Goal: Information Seeking & Learning: Learn about a topic

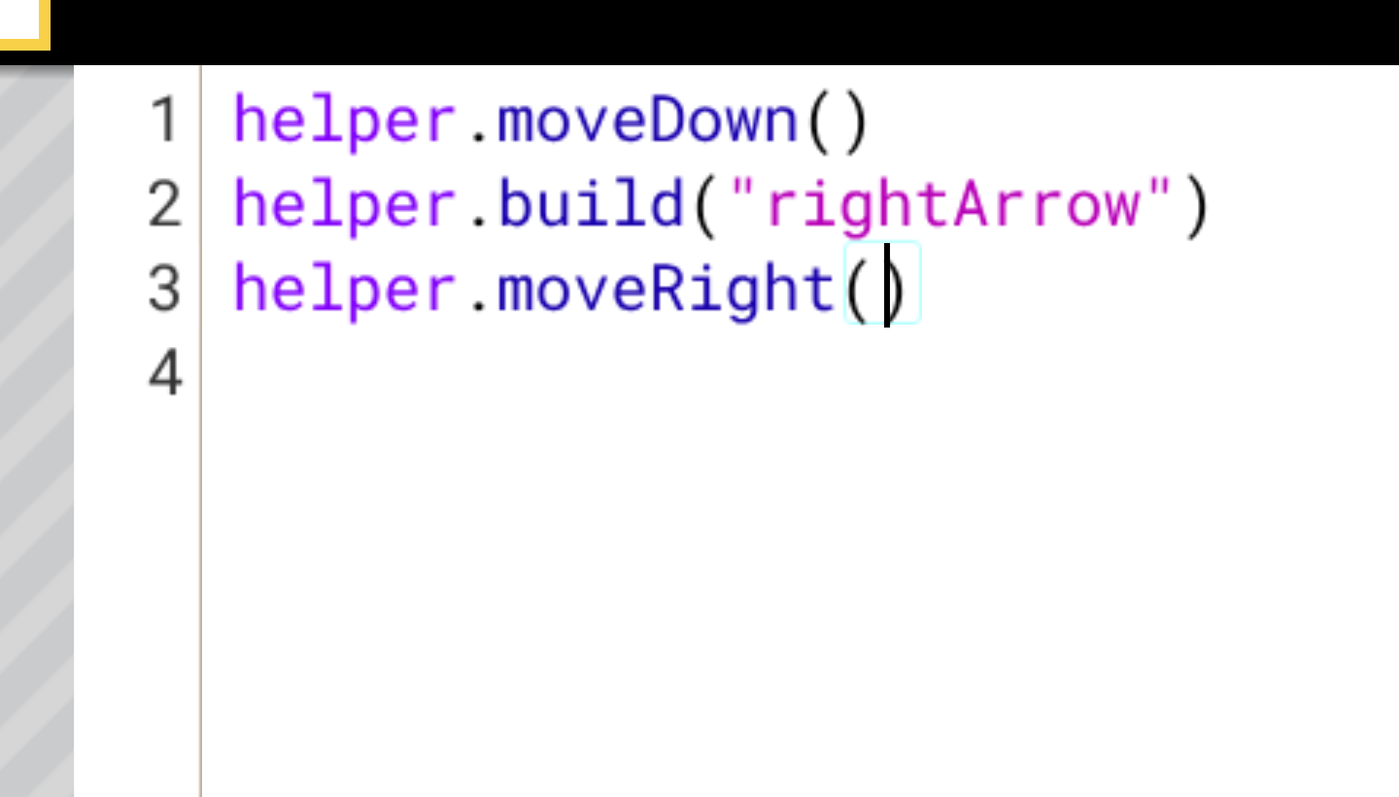
type textarea "helper.moveRight(3)"
click at [829, 223] on div "helper . moveDown ( ) helper . build ( "rightArrow" ) helper . moveRight ( 3 )" at bounding box center [1074, 490] width 491 height 535
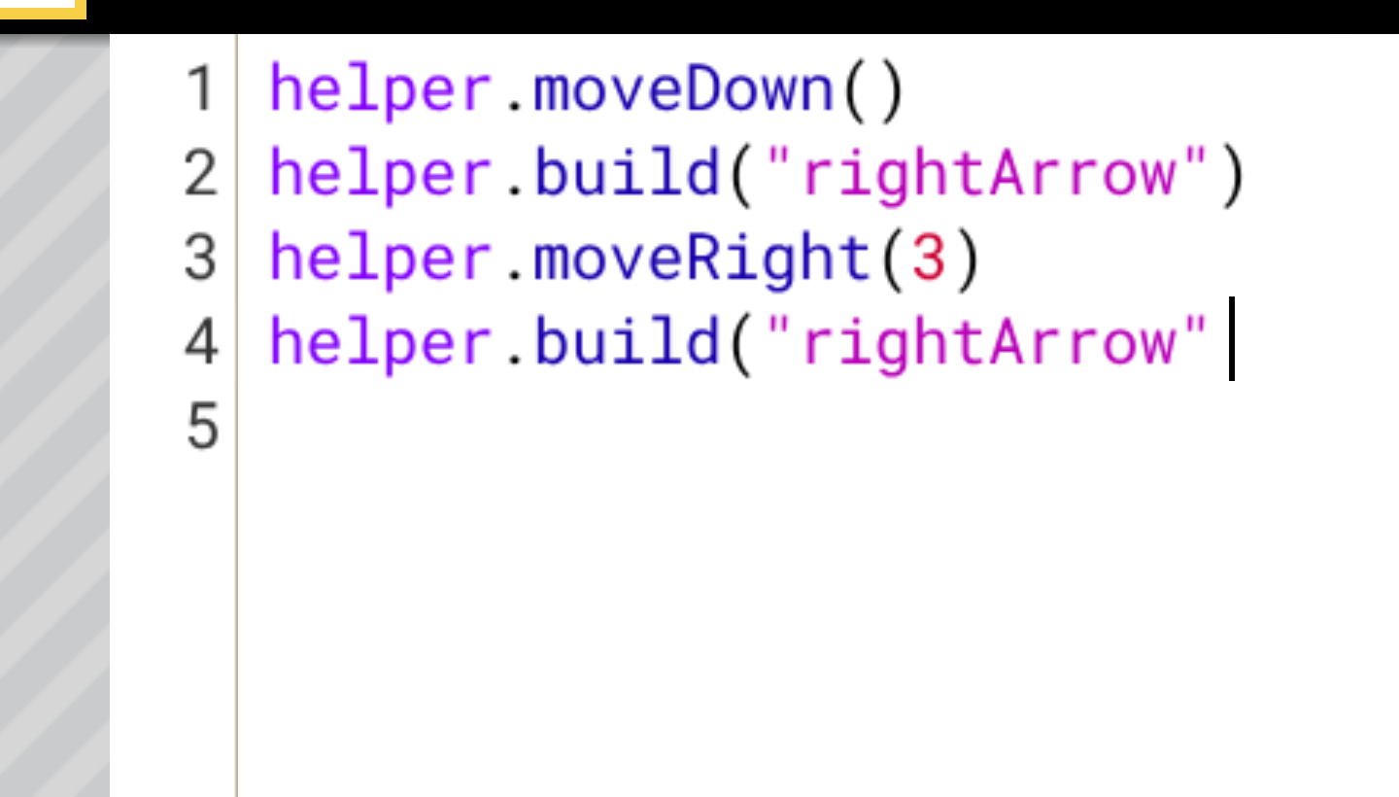
scroll to position [0, 15]
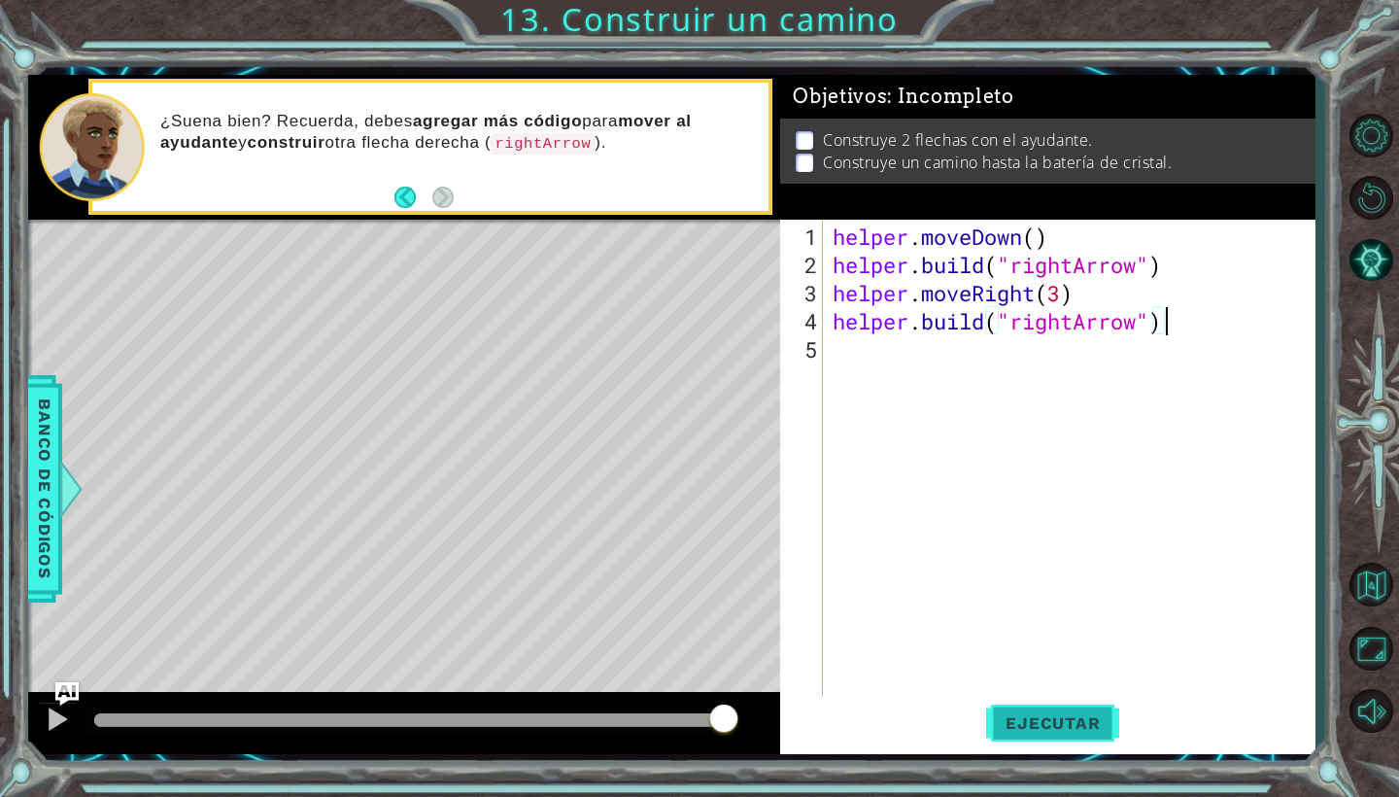
type textarea "[DOMAIN_NAME]("rightArrow")"
click at [1072, 731] on span "Ejecutar" at bounding box center [1052, 722] width 133 height 19
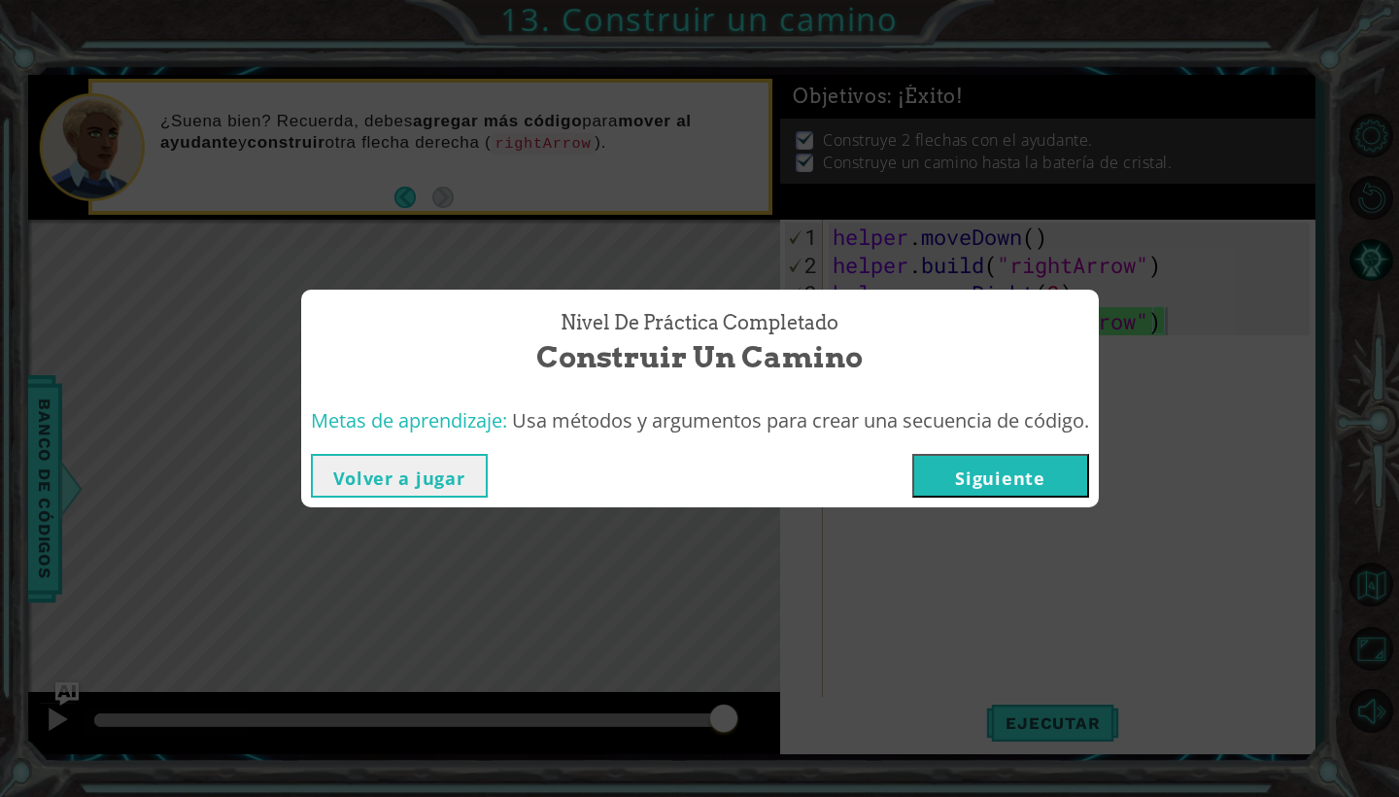
click at [1022, 469] on button "Siguiente" at bounding box center [1000, 476] width 177 height 44
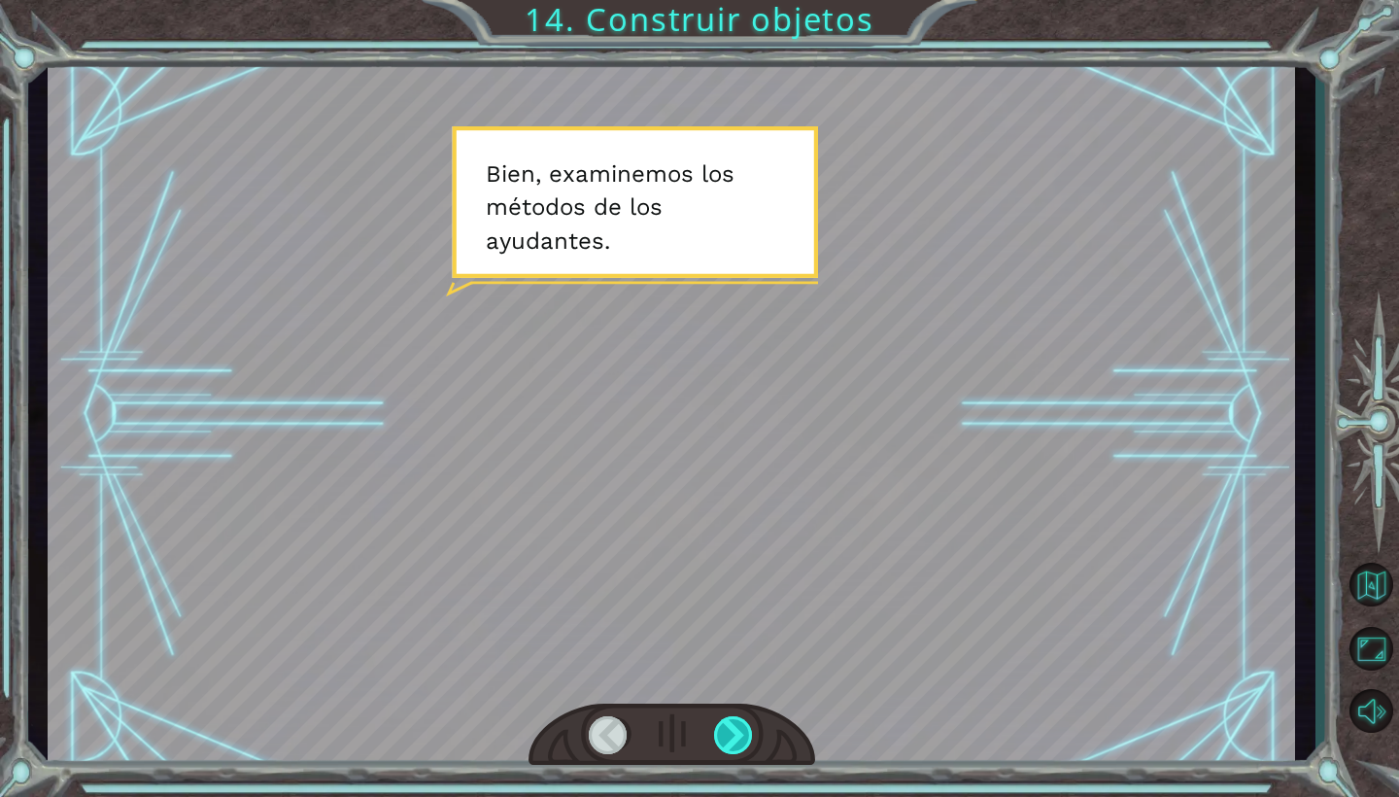
click at [732, 734] on div at bounding box center [734, 735] width 40 height 38
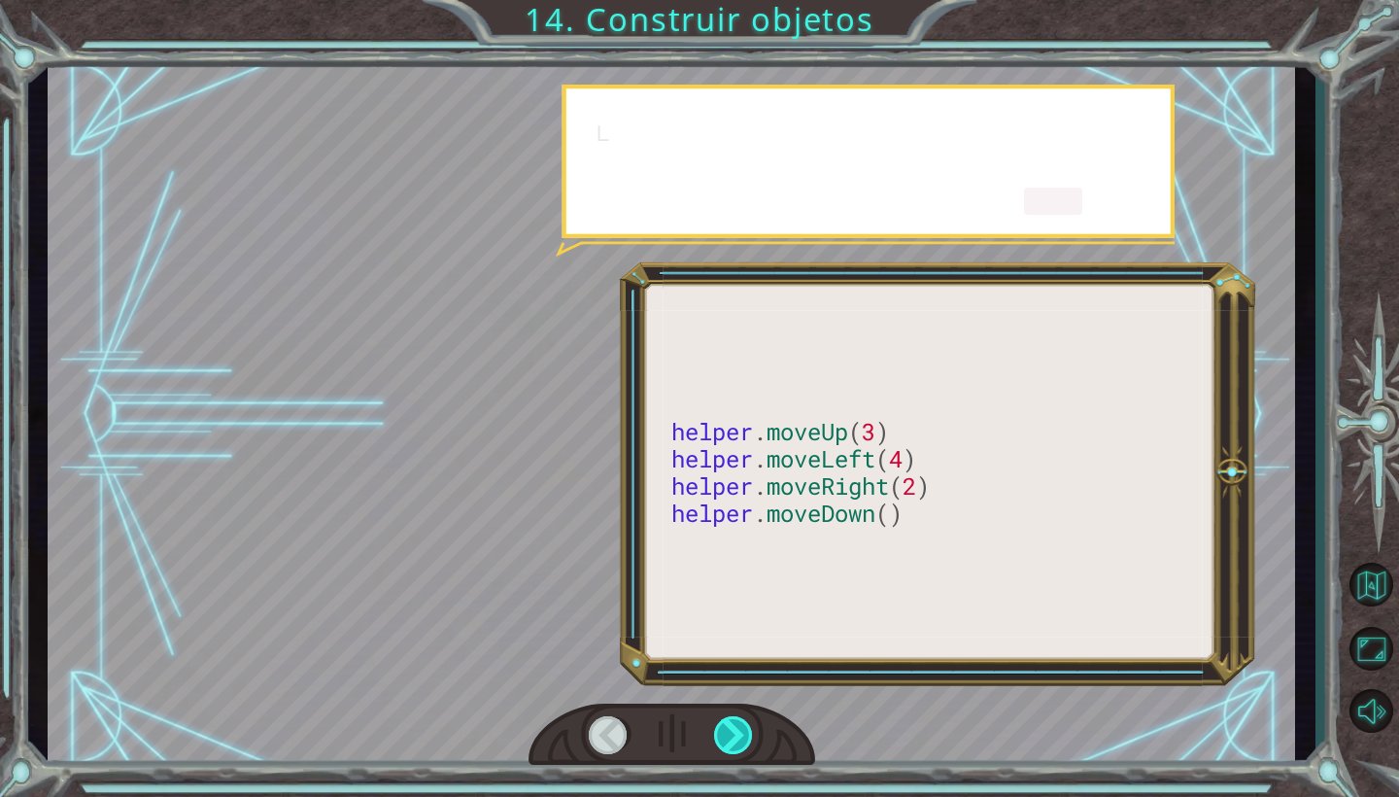
click at [732, 734] on div at bounding box center [734, 735] width 40 height 38
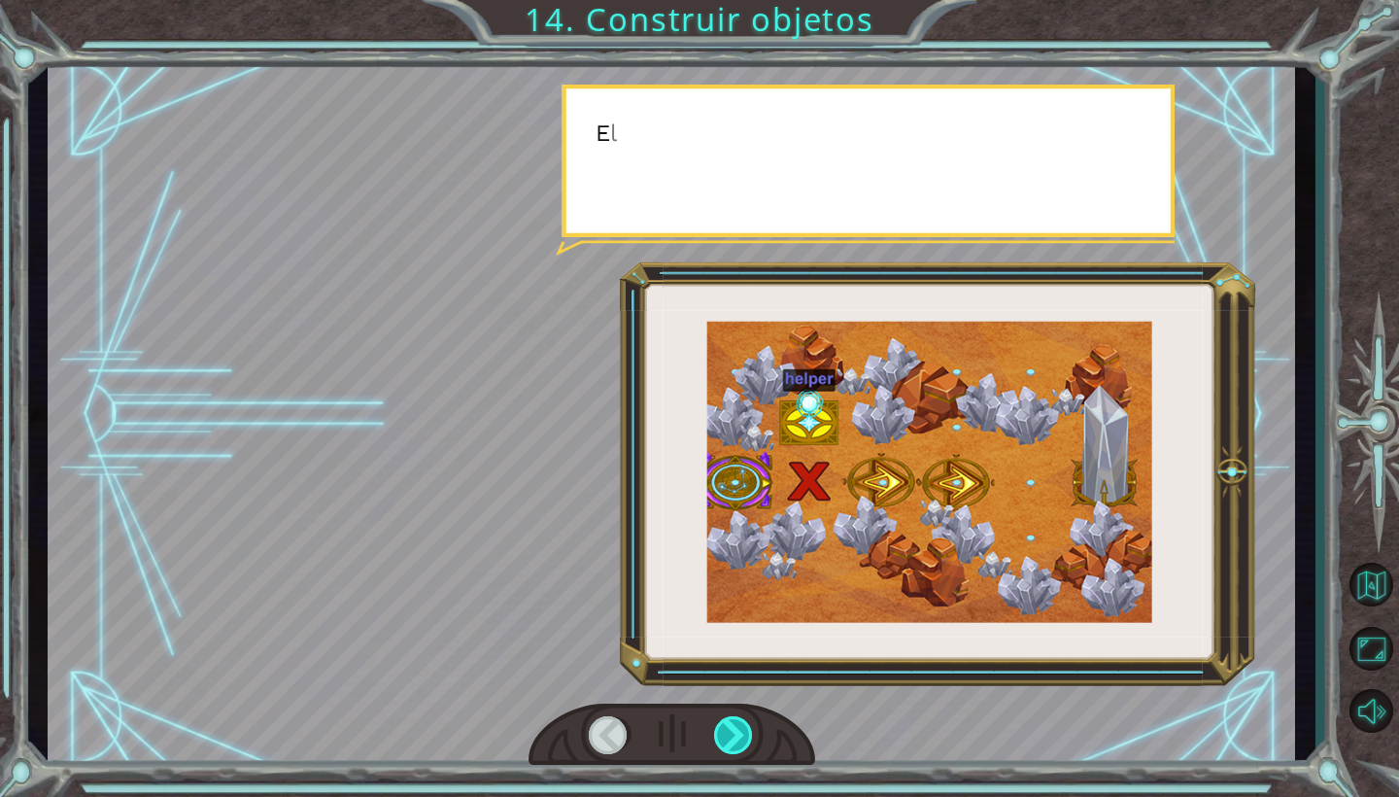
click at [732, 734] on div at bounding box center [734, 735] width 40 height 38
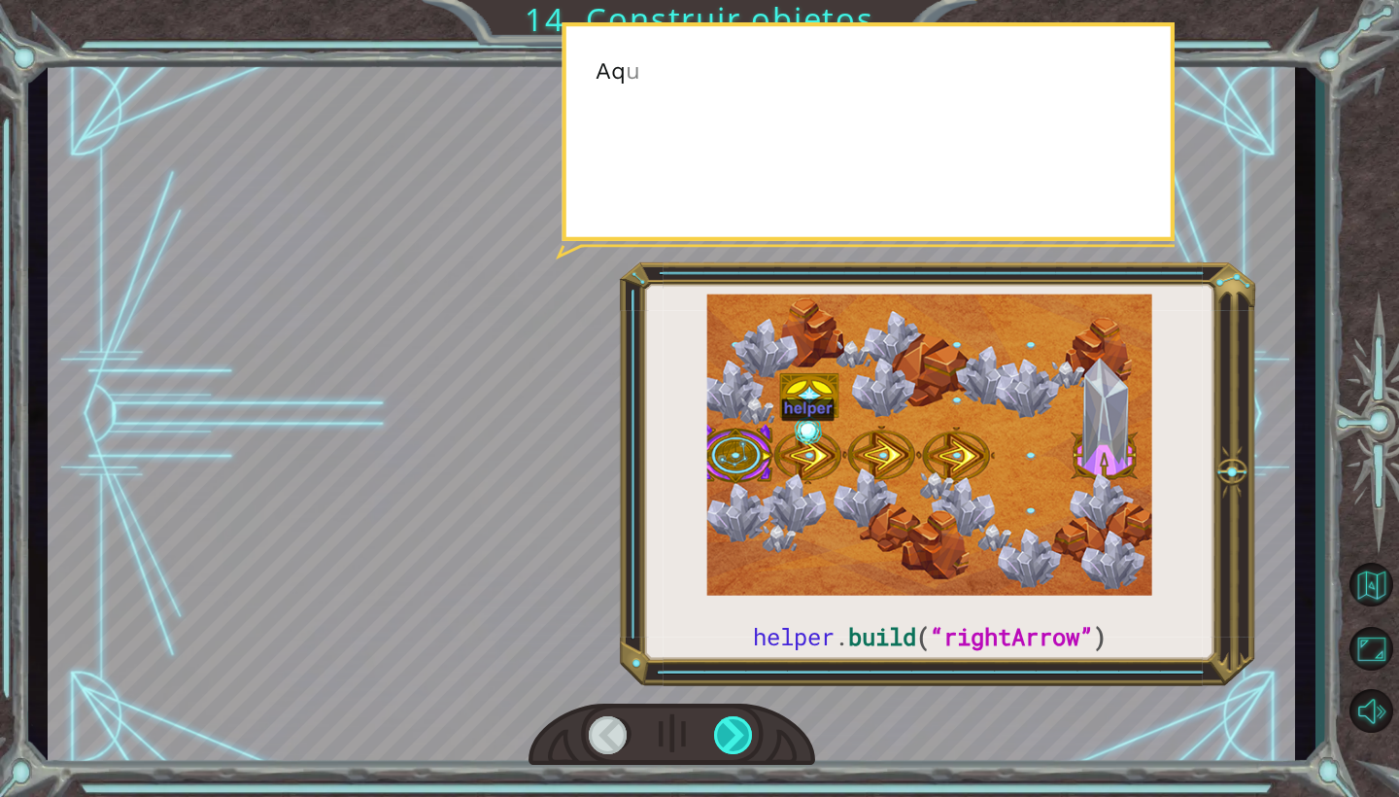
click at [732, 734] on div at bounding box center [734, 735] width 40 height 38
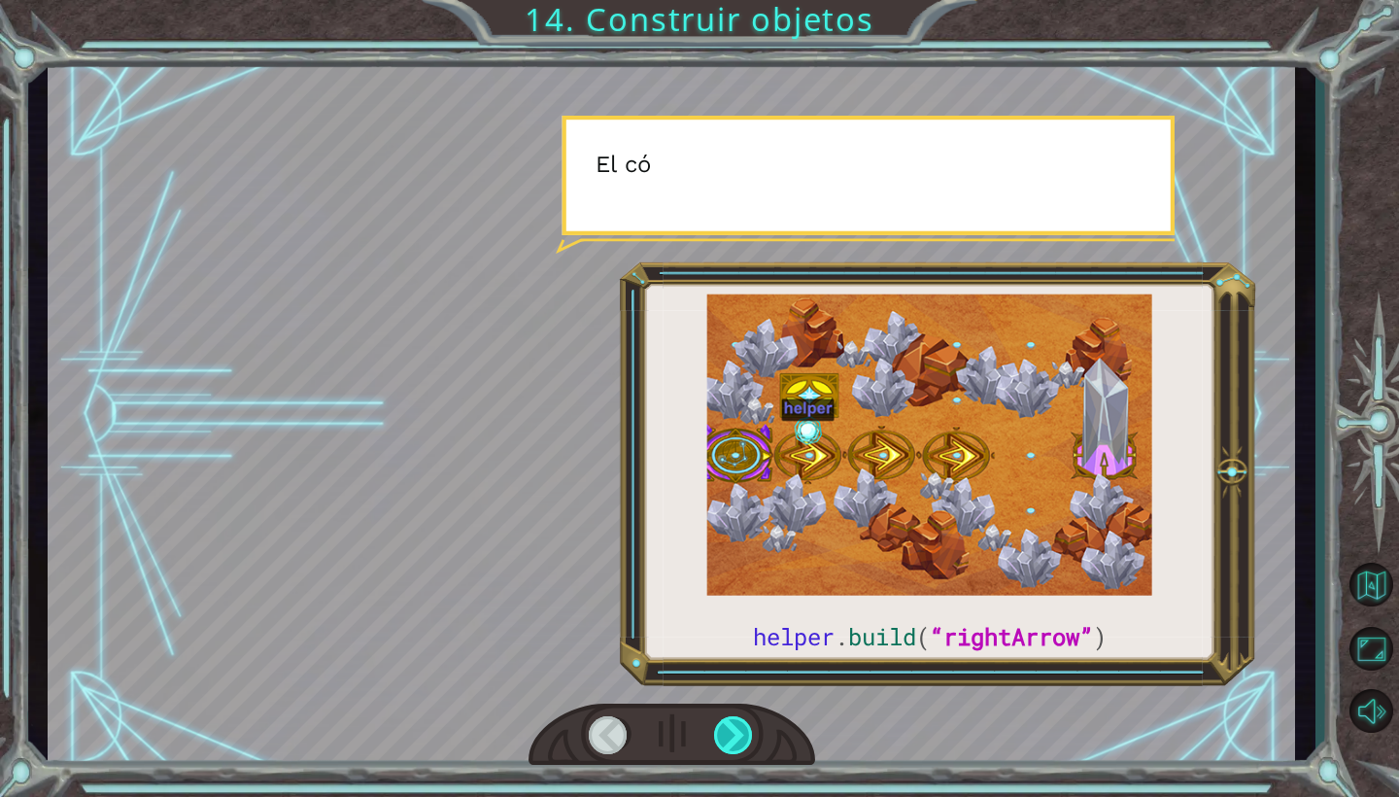
click at [732, 734] on div at bounding box center [734, 735] width 40 height 38
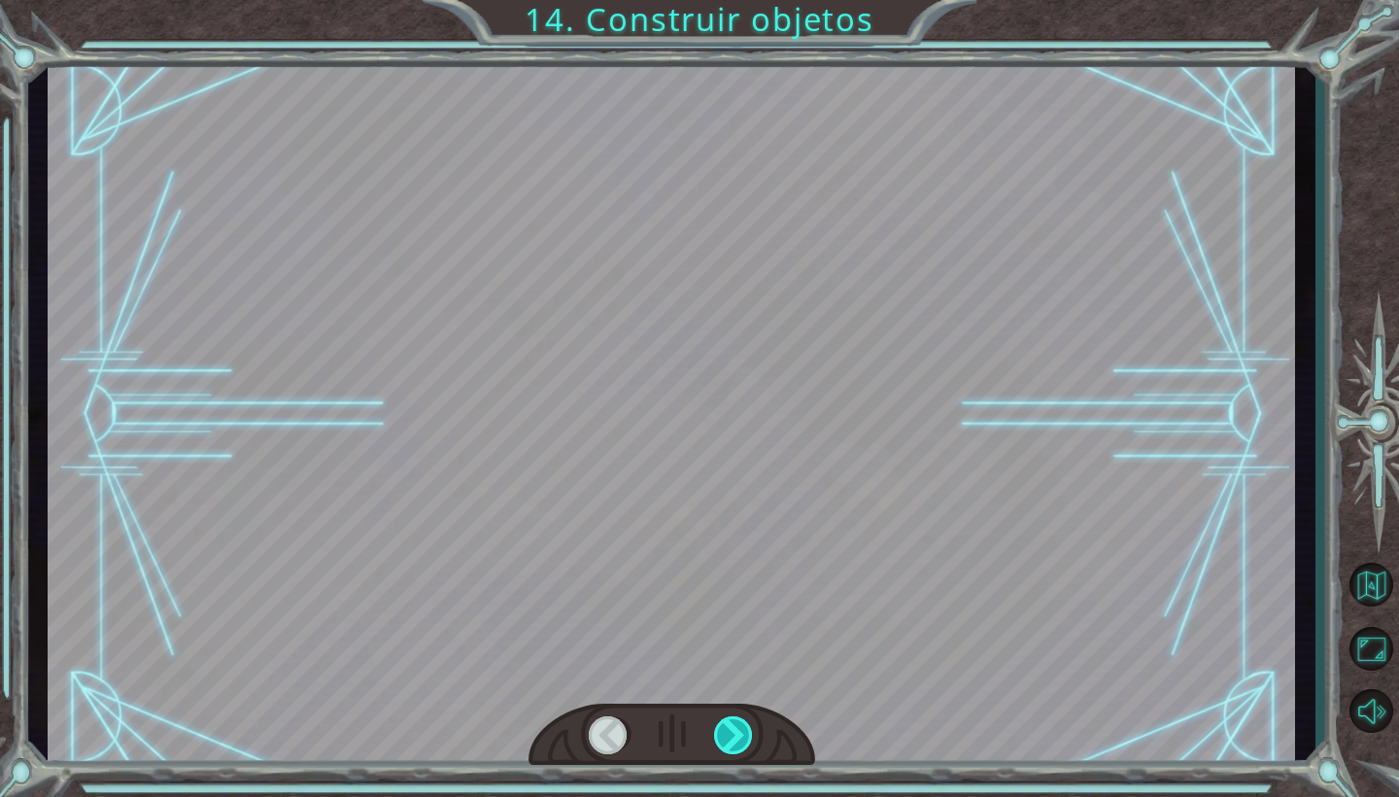
click at [732, 734] on div at bounding box center [734, 735] width 40 height 38
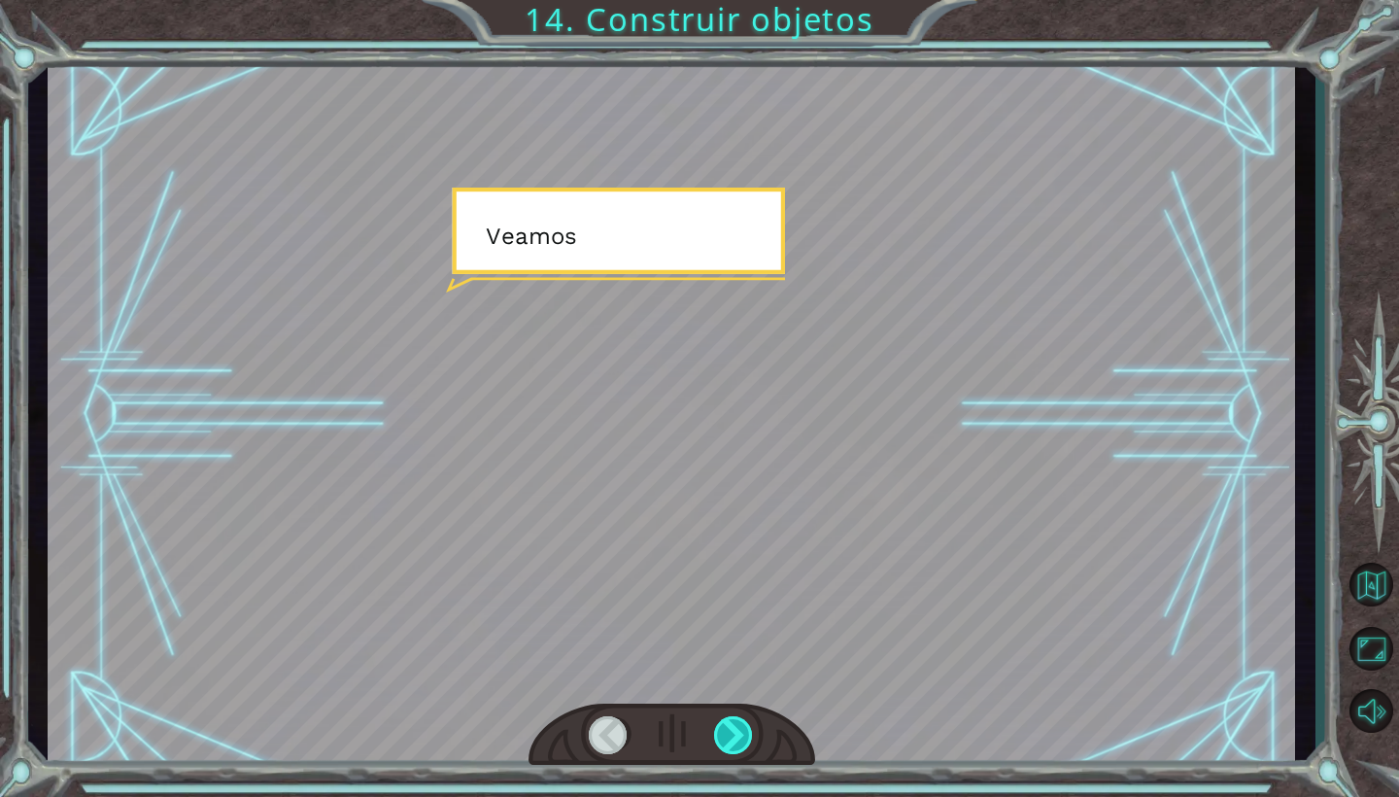
click at [732, 734] on div at bounding box center [734, 735] width 40 height 38
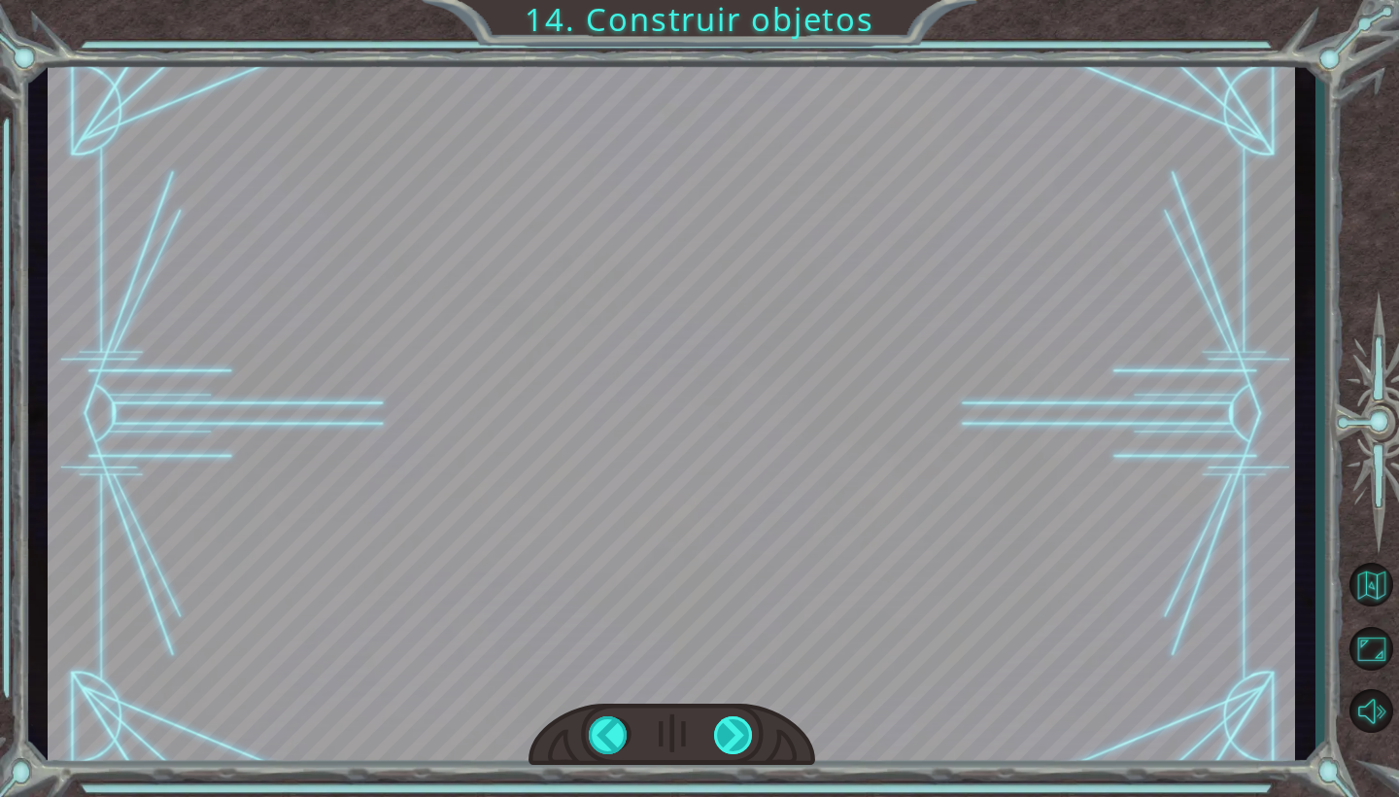
click at [732, 734] on div at bounding box center [734, 735] width 40 height 38
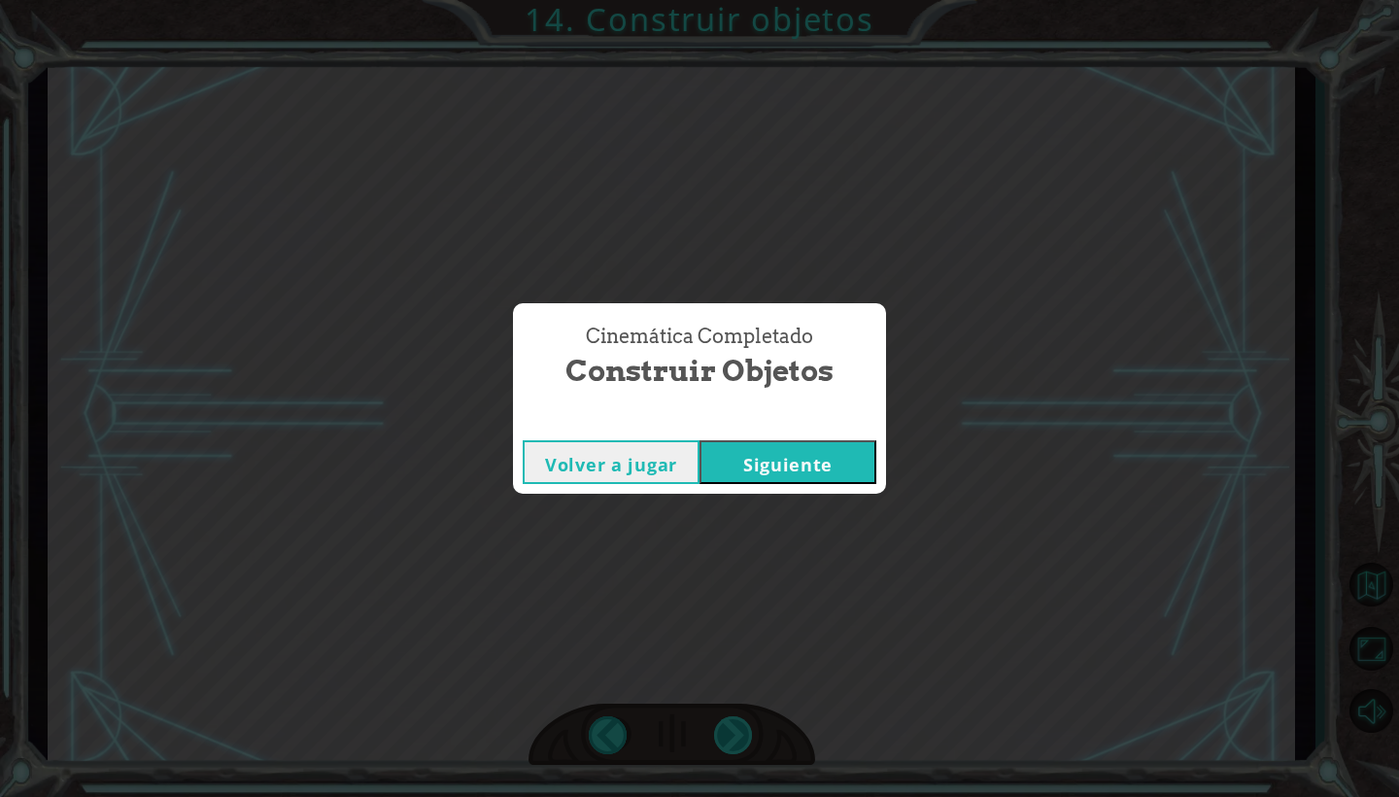
click at [732, 734] on div "Cinemática Completado Construir objetos Volver a jugar [GEOGRAPHIC_DATA]" at bounding box center [699, 398] width 1399 height 797
click at [826, 457] on button "Siguiente" at bounding box center [788, 462] width 177 height 44
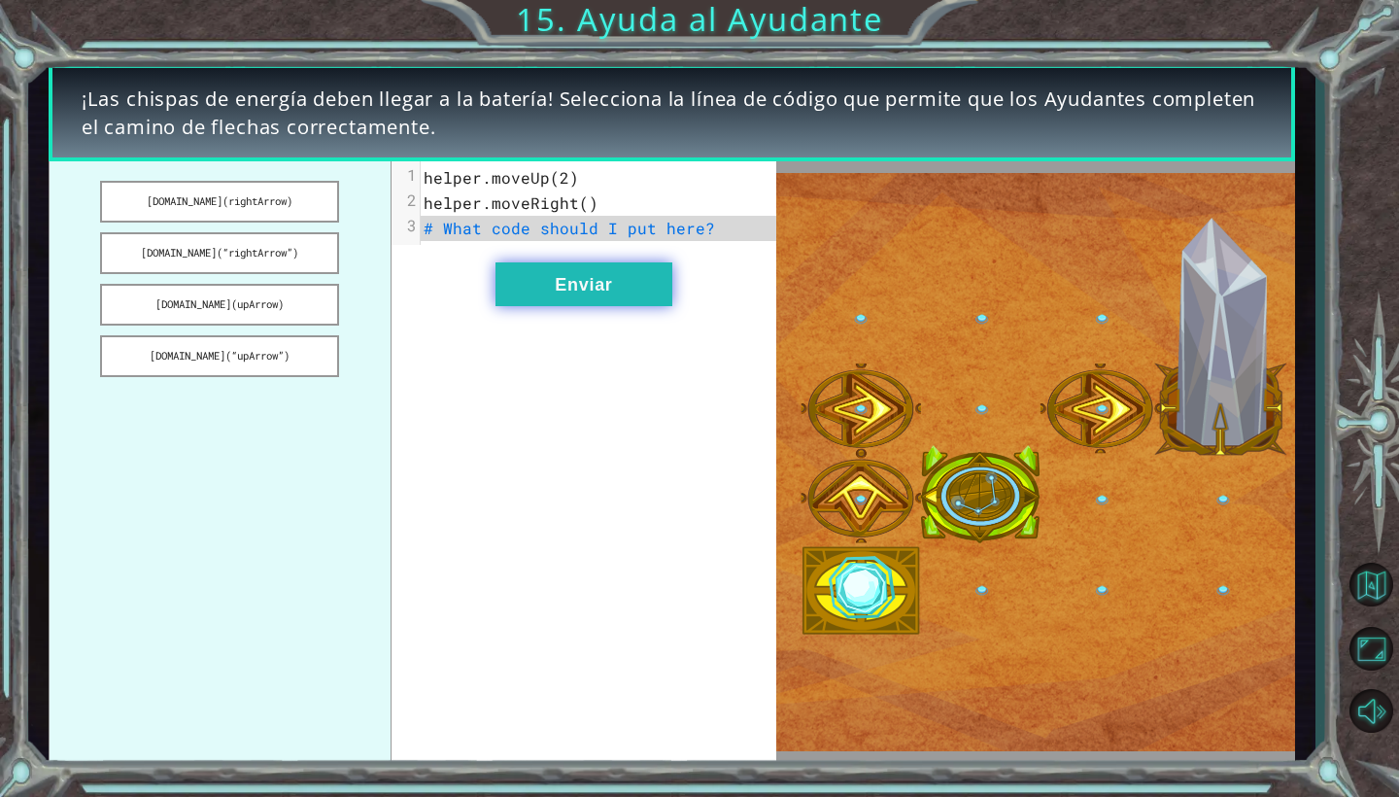
click at [615, 286] on button "Enviar" at bounding box center [584, 284] width 177 height 44
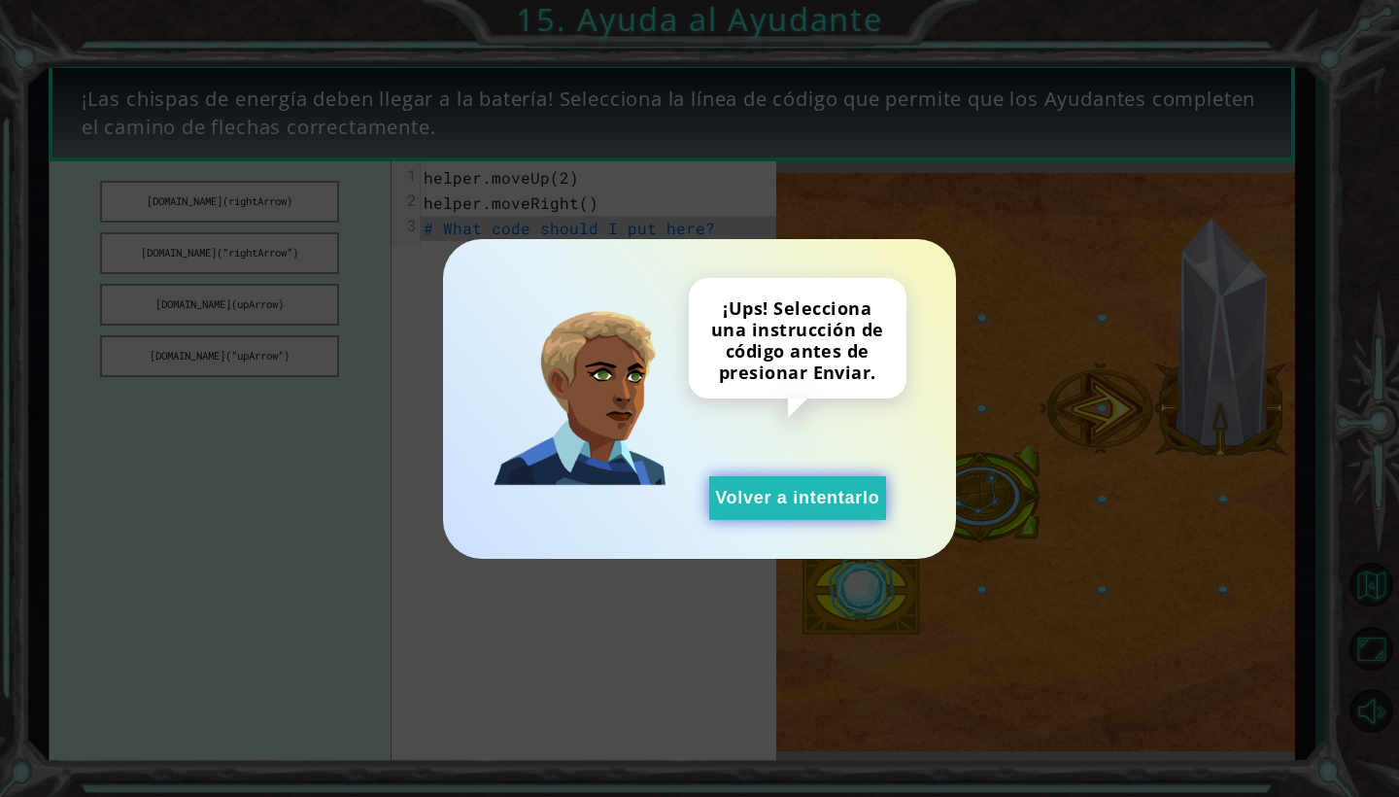
click at [869, 515] on button "Volver a intentarlo" at bounding box center [797, 498] width 177 height 44
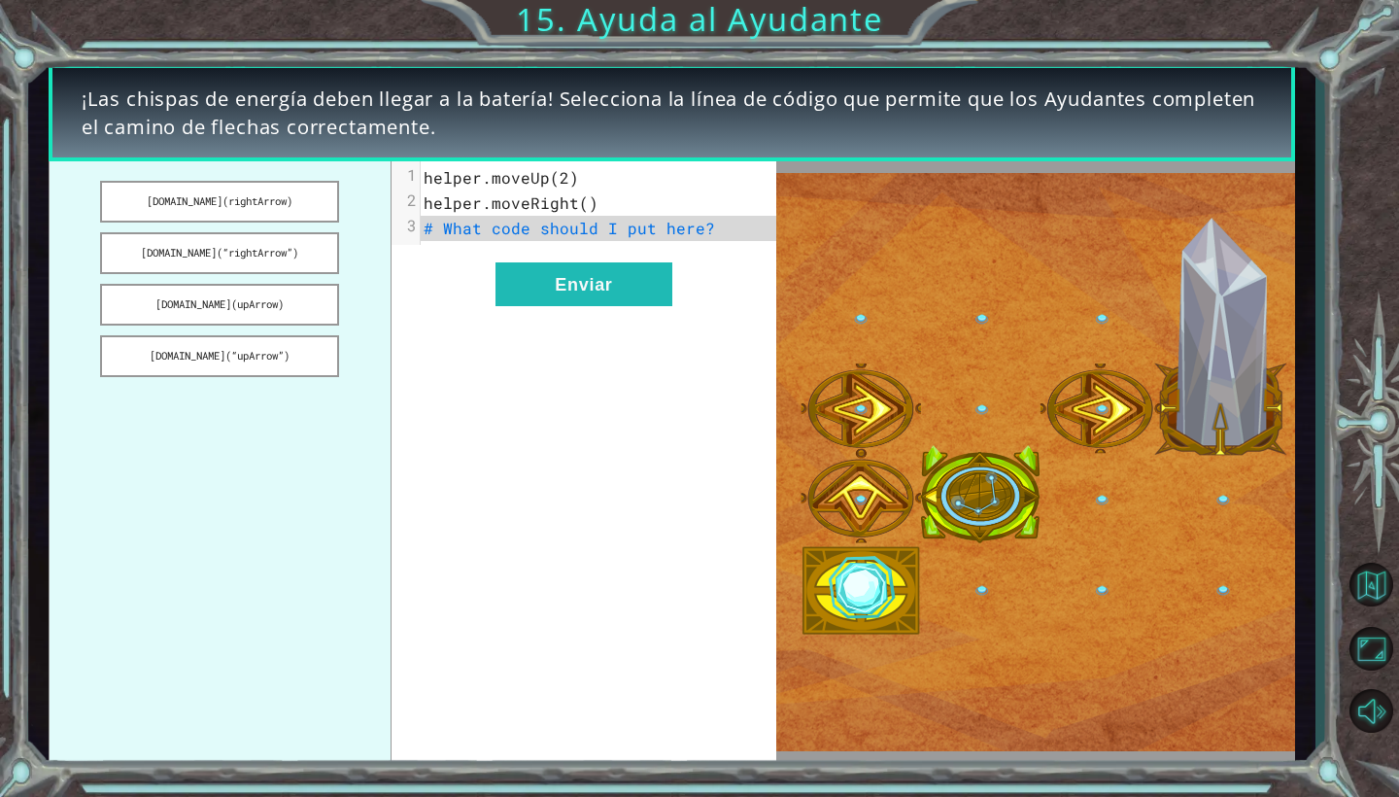
drag, startPoint x: 253, startPoint y: 198, endPoint x: 338, endPoint y: 225, distance: 89.7
click at [338, 225] on ul "[DOMAIN_NAME](rightArrow) [DOMAIN_NAME](“rightArrow”) [DOMAIN_NAME](upArrow) [D…" at bounding box center [220, 462] width 343 height 602
click at [293, 201] on button "[DOMAIN_NAME](rightArrow)" at bounding box center [219, 202] width 239 height 42
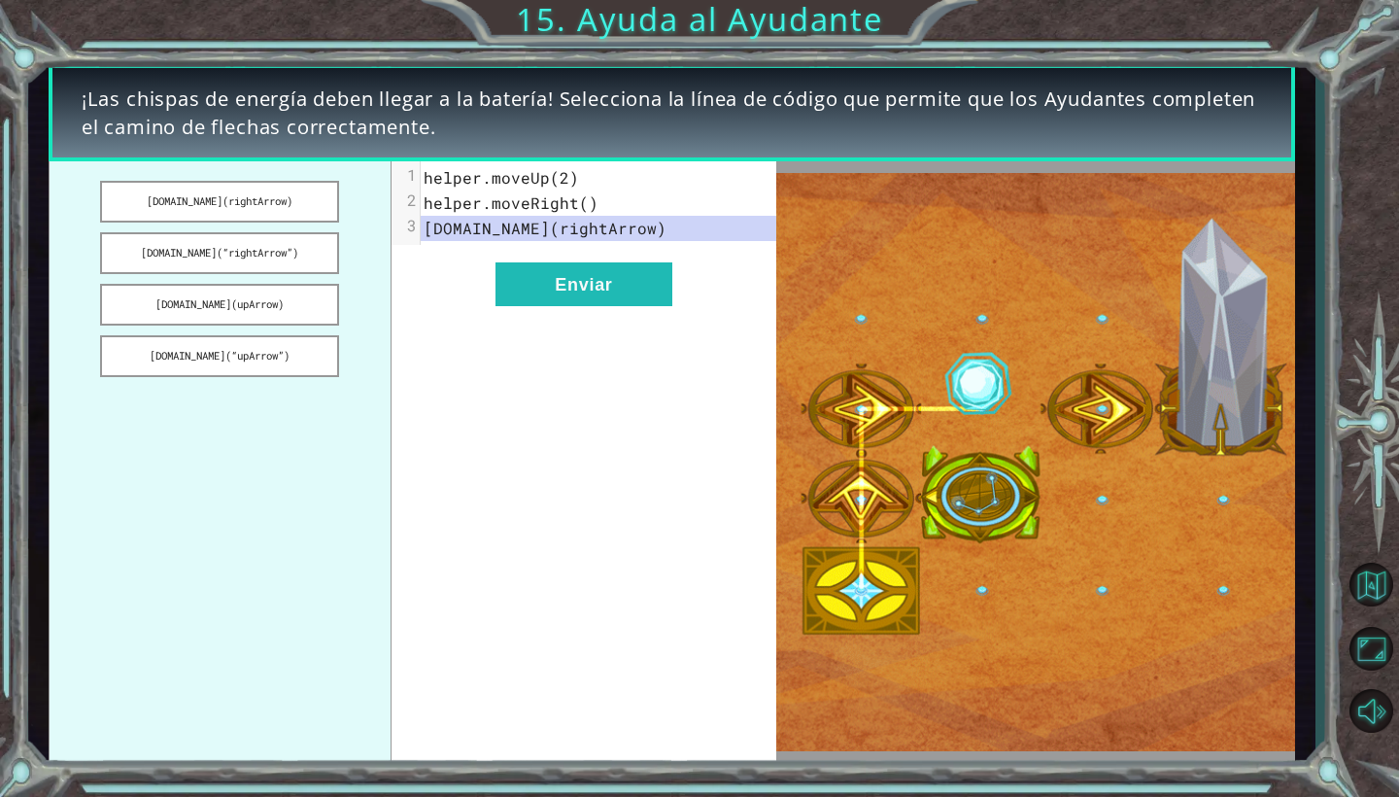
drag, startPoint x: 293, startPoint y: 201, endPoint x: 430, endPoint y: 216, distance: 138.8
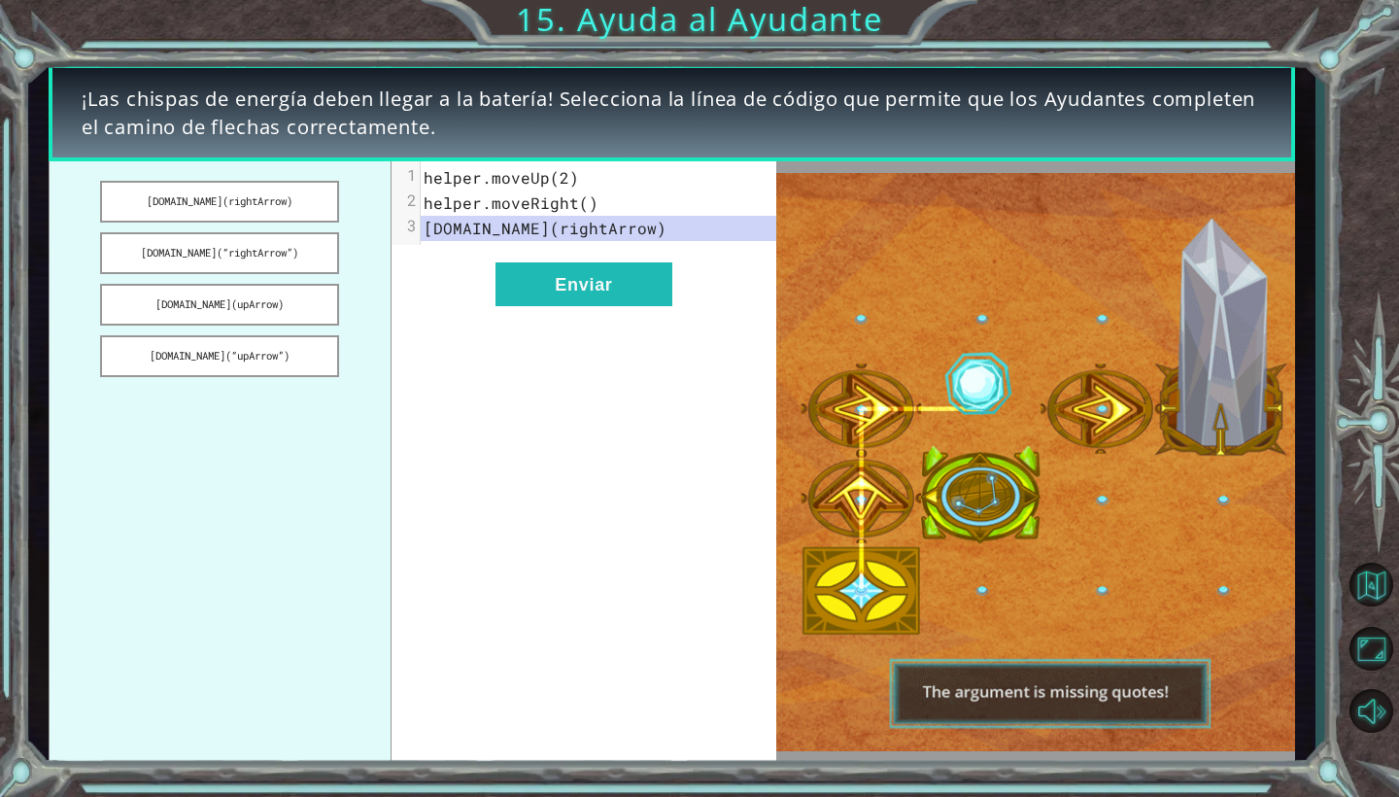
click at [430, 217] on div "[DOMAIN_NAME](rightArrow) [DOMAIN_NAME](“rightArrow”) [DOMAIN_NAME](upArrow) [D…" at bounding box center [413, 462] width 728 height 602
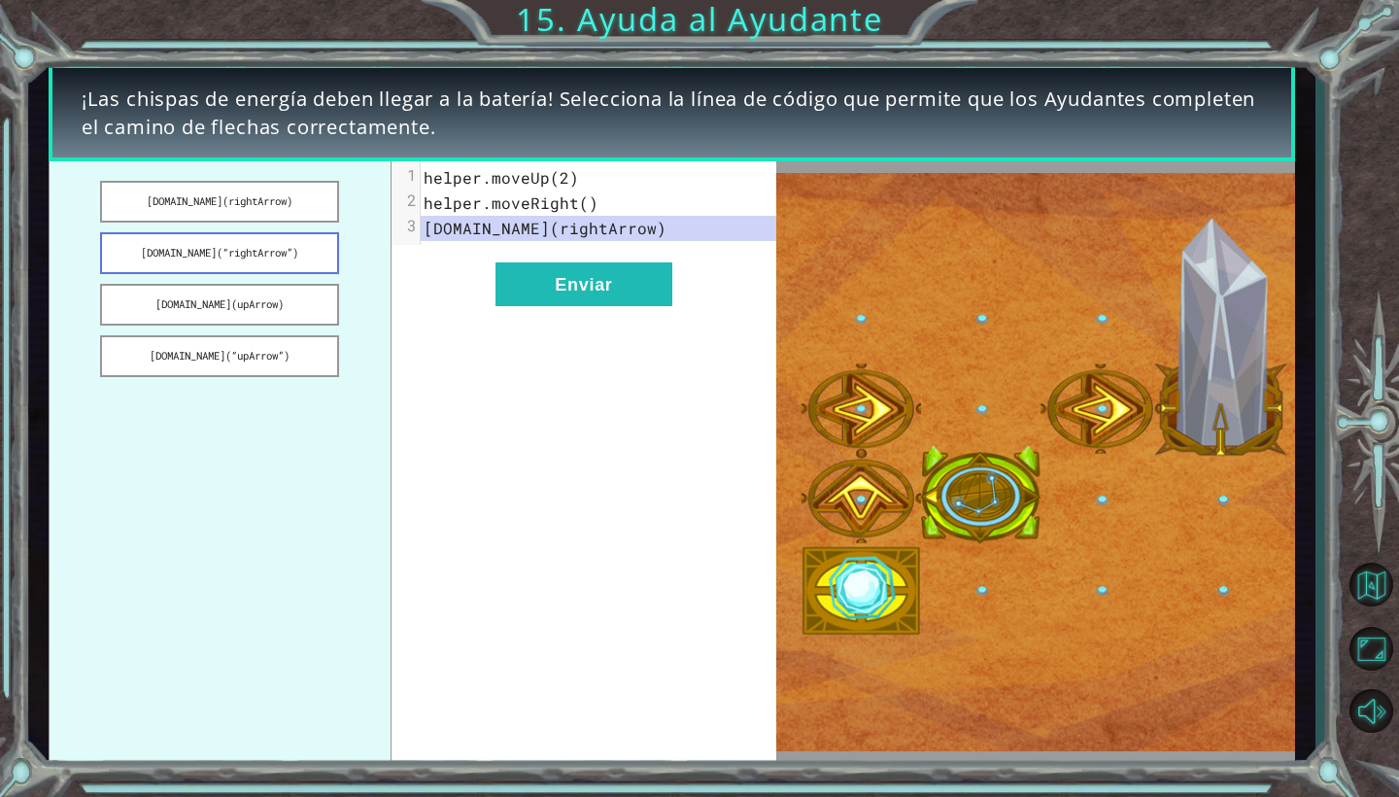
click at [283, 255] on button "[DOMAIN_NAME](“rightArrow”)" at bounding box center [219, 253] width 239 height 42
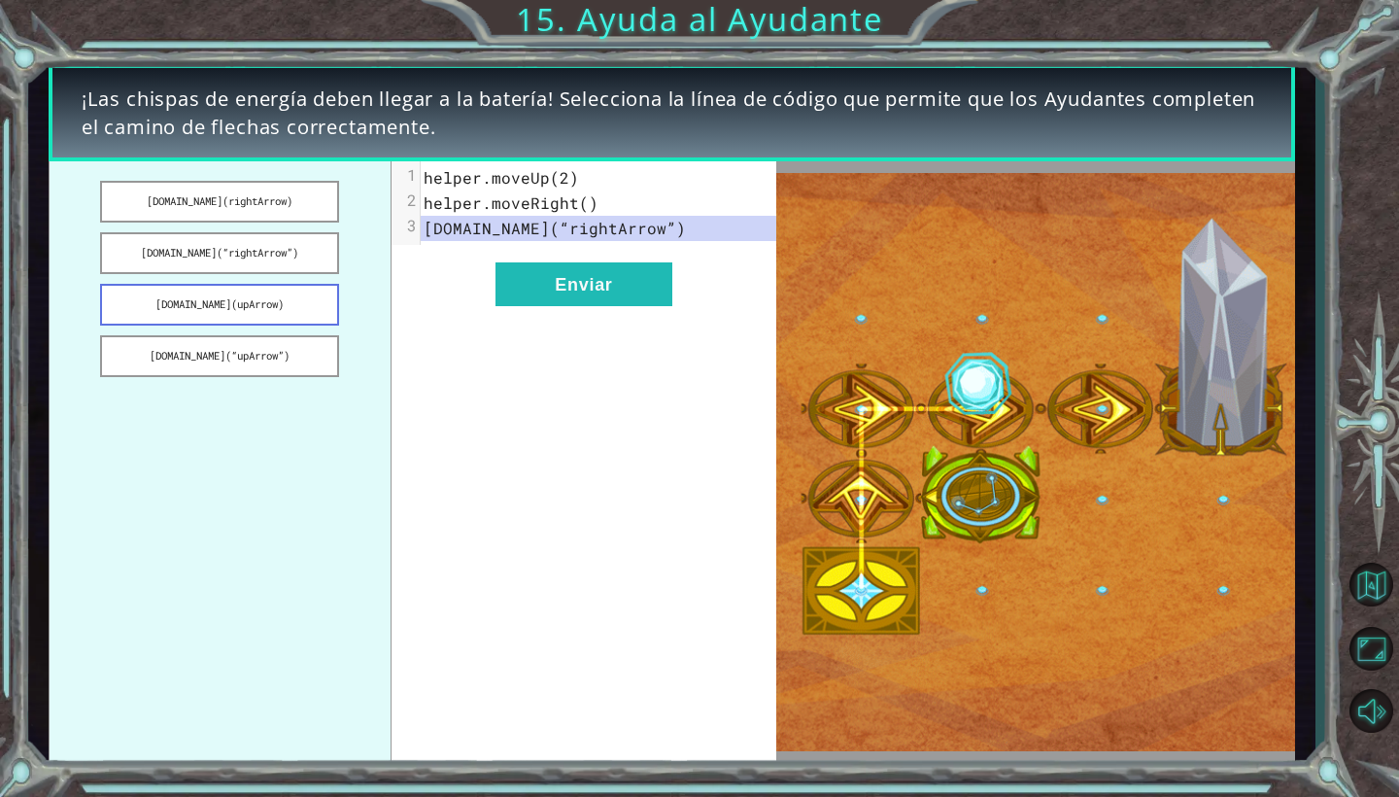
click at [290, 307] on button "[DOMAIN_NAME](upArrow)" at bounding box center [219, 305] width 239 height 42
click at [313, 361] on button "[DOMAIN_NAME](“upArrow”)" at bounding box center [219, 356] width 239 height 42
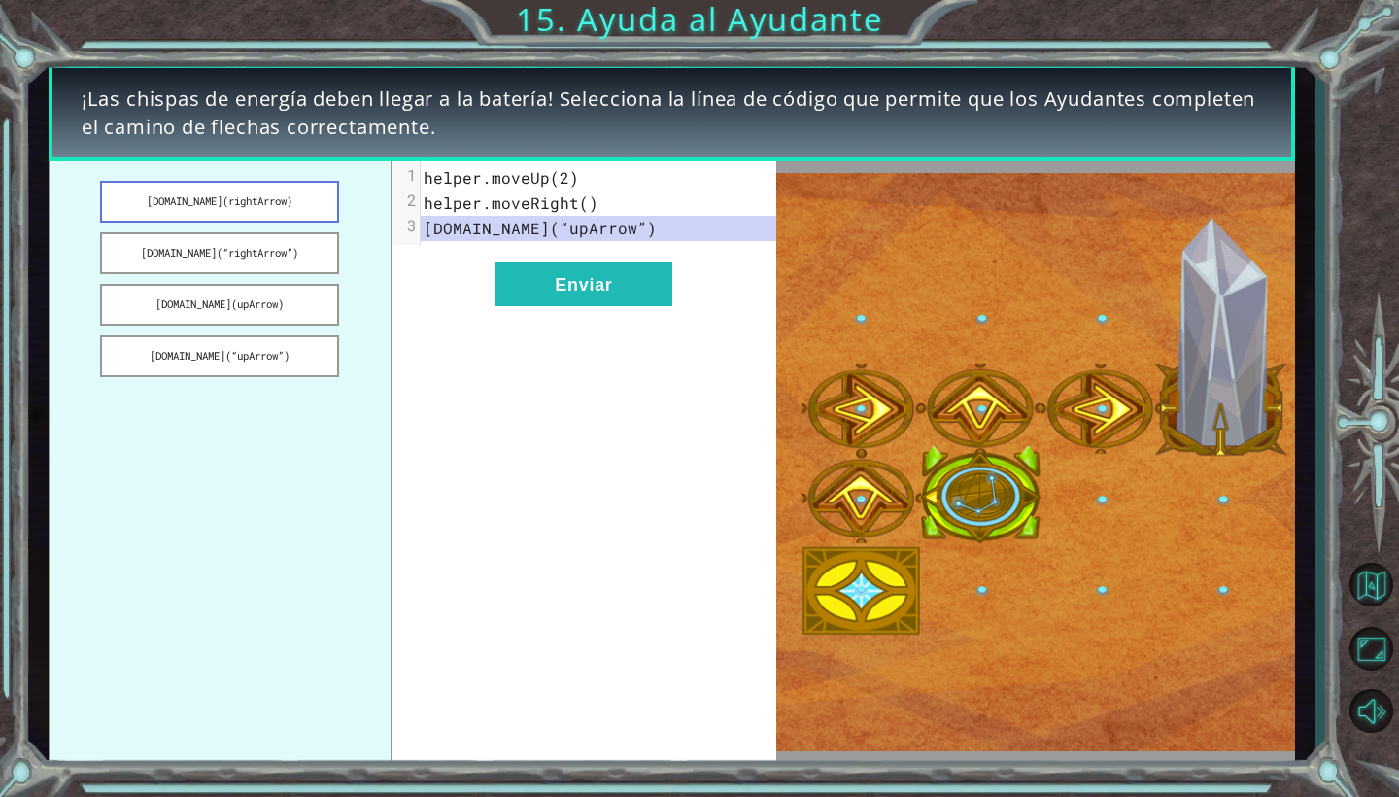
click at [256, 193] on button "[DOMAIN_NAME](rightArrow)" at bounding box center [219, 202] width 239 height 42
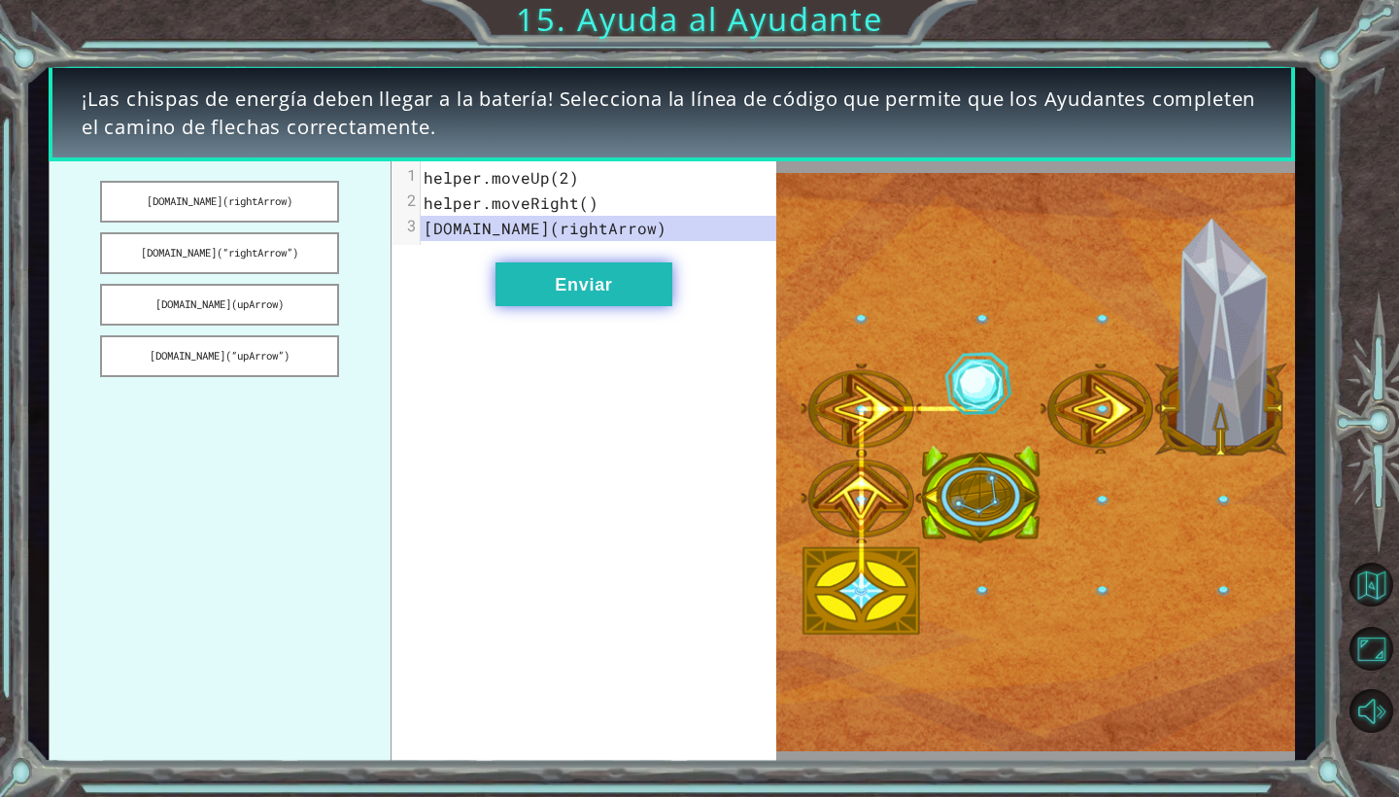
click at [568, 299] on button "Enviar" at bounding box center [584, 284] width 177 height 44
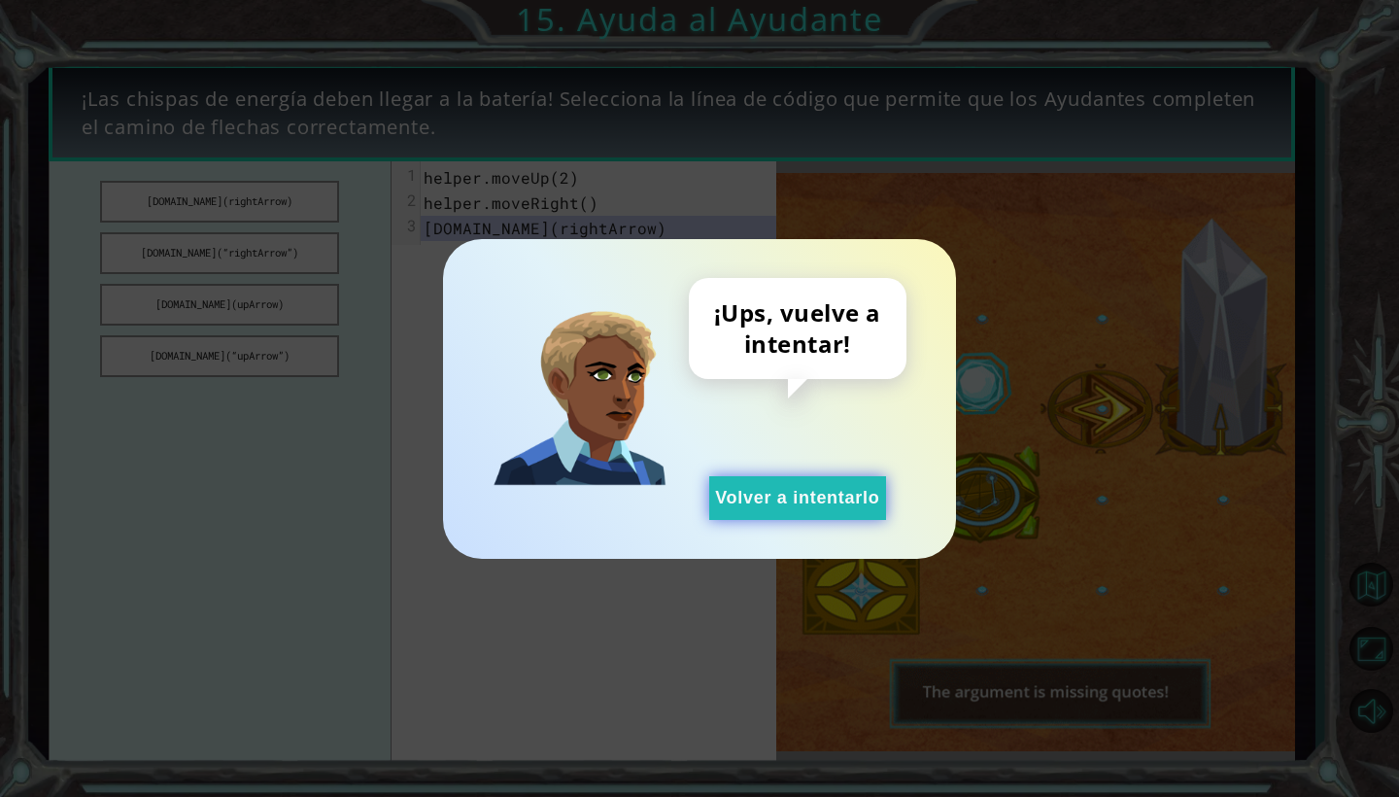
click at [768, 494] on button "Volver a intentarlo" at bounding box center [797, 498] width 177 height 44
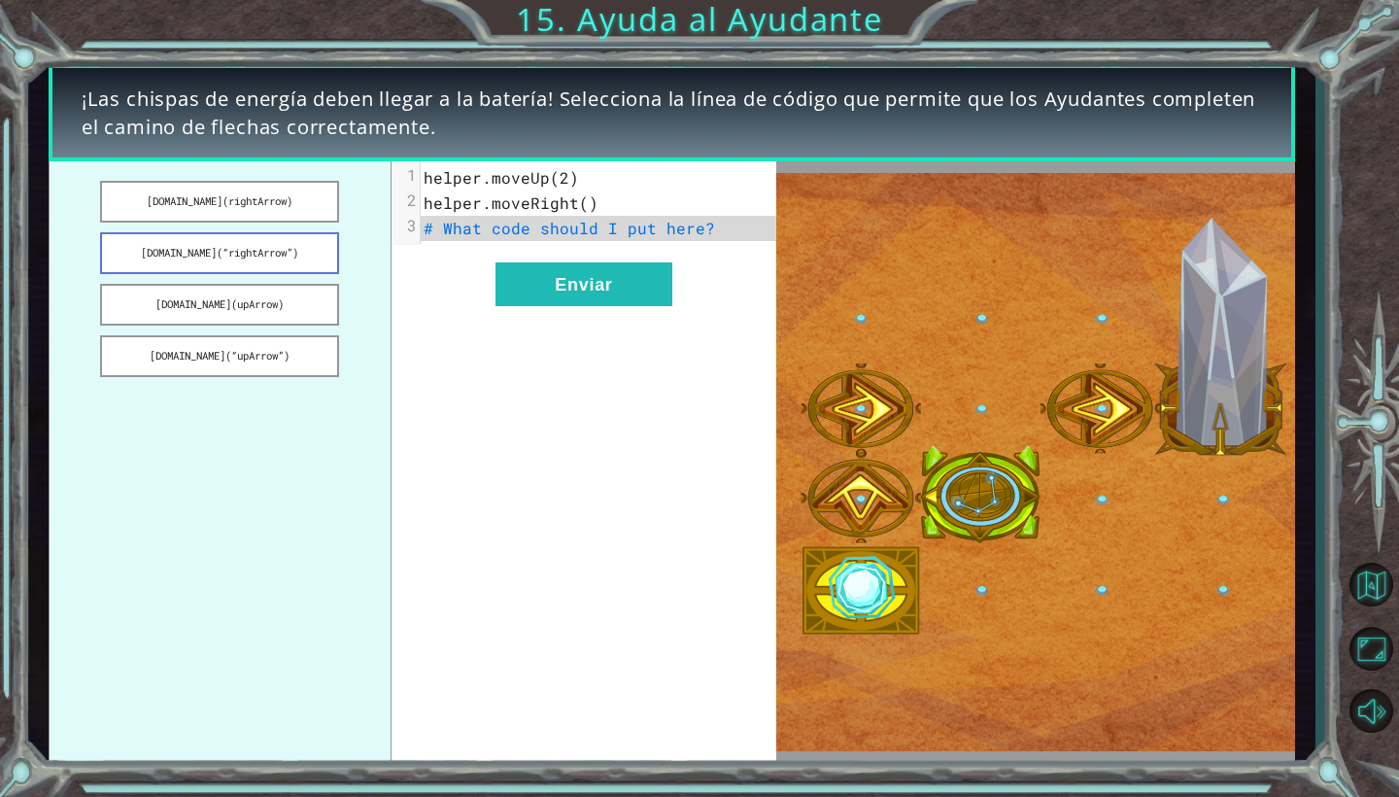
click at [294, 251] on button "[DOMAIN_NAME](“rightArrow”)" at bounding box center [219, 253] width 239 height 42
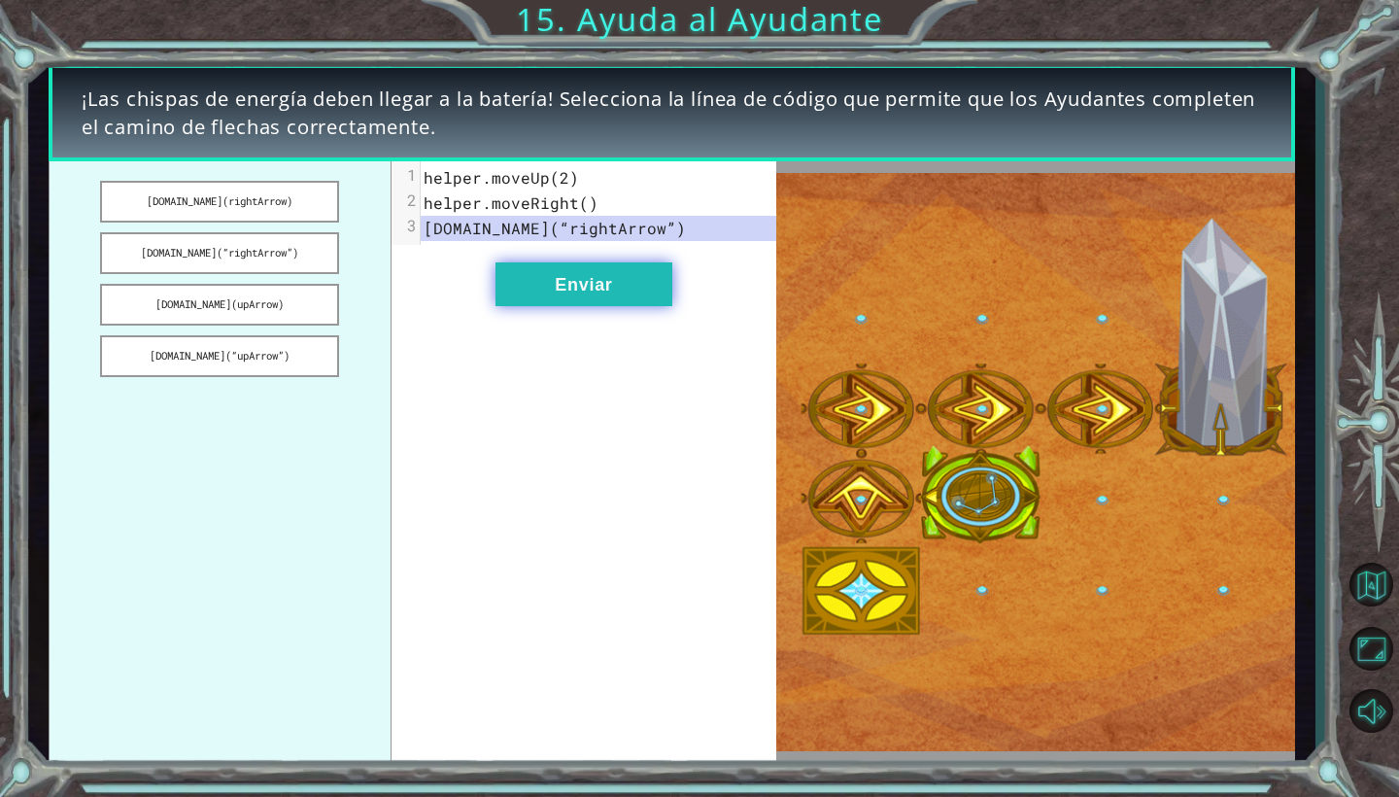
click at [583, 283] on button "Enviar" at bounding box center [584, 284] width 177 height 44
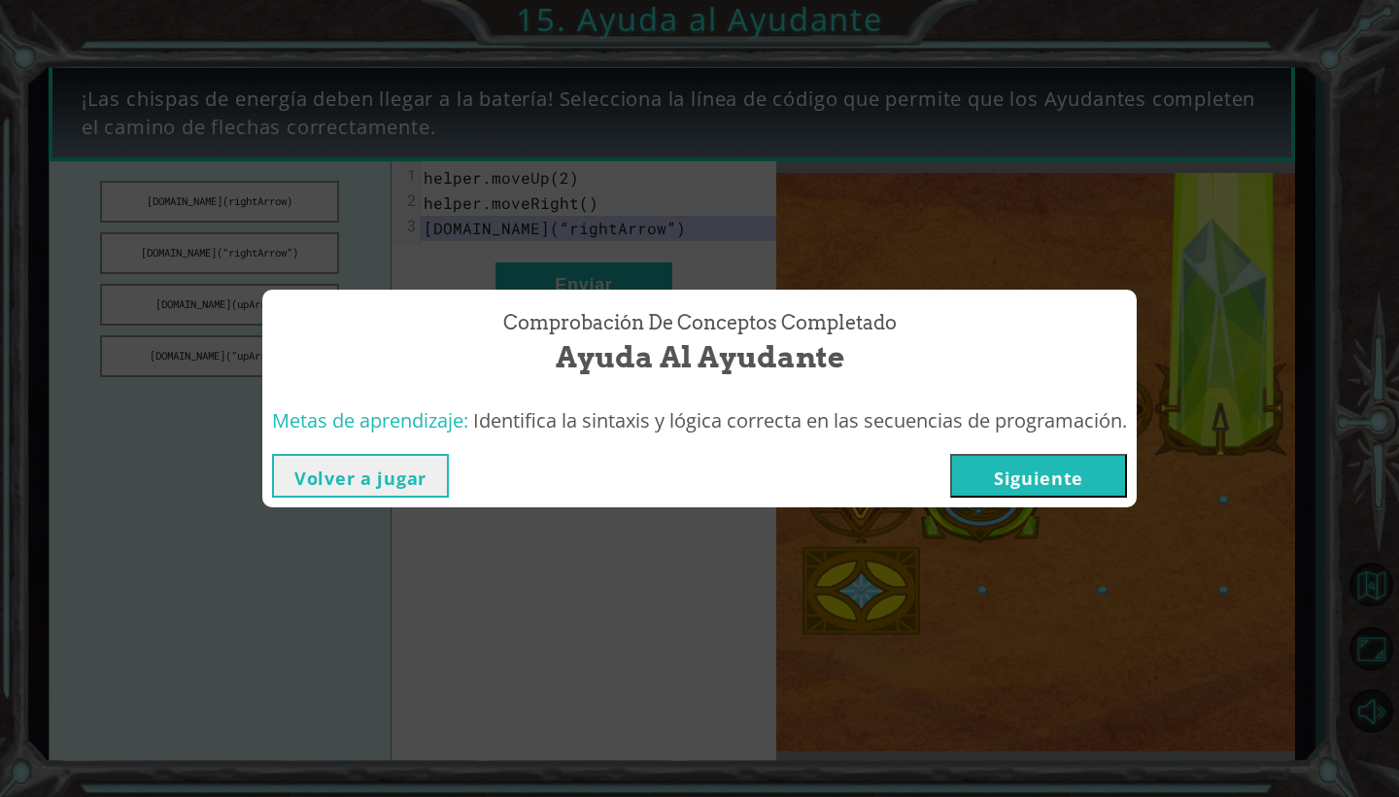
click at [1021, 492] on button "Siguiente" at bounding box center [1038, 476] width 177 height 44
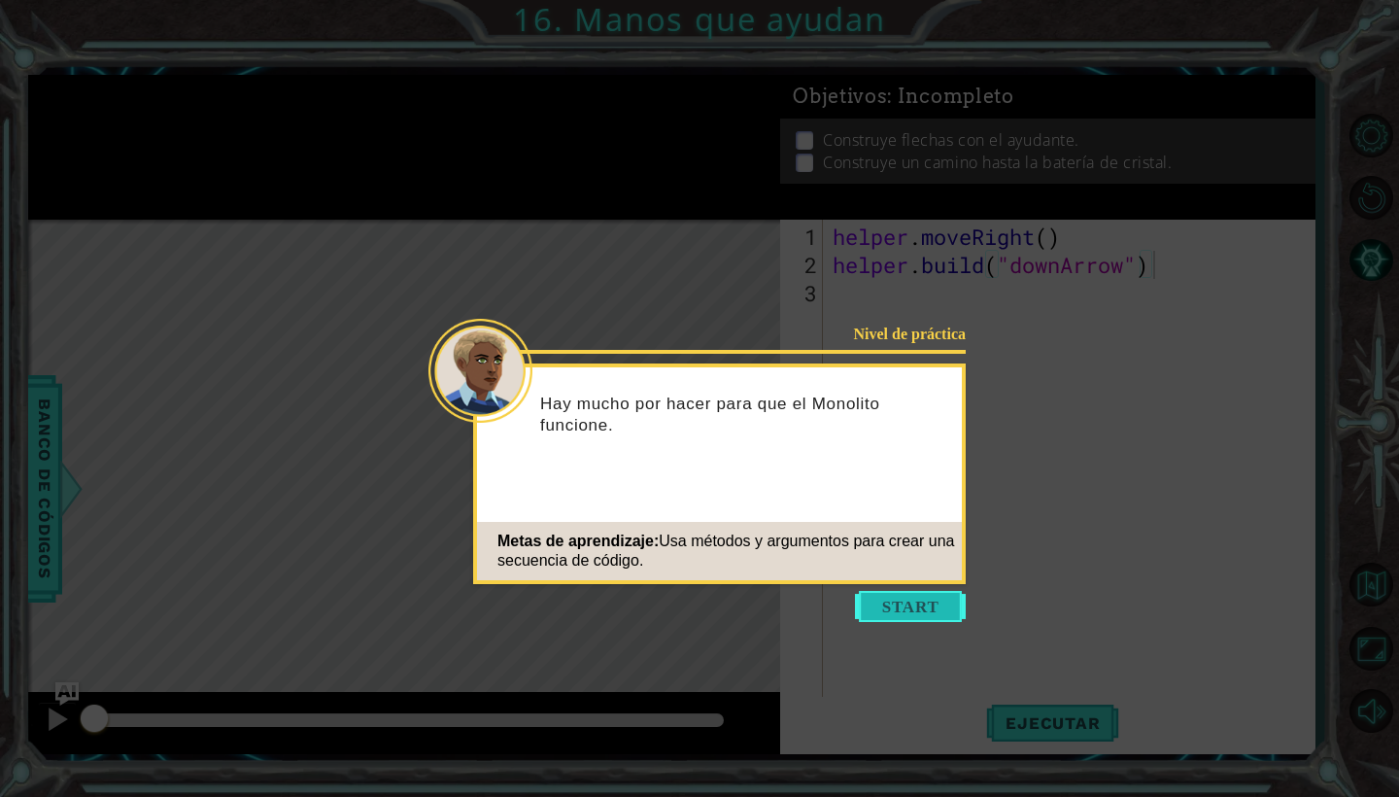
click at [922, 607] on button "Start" at bounding box center [910, 606] width 111 height 31
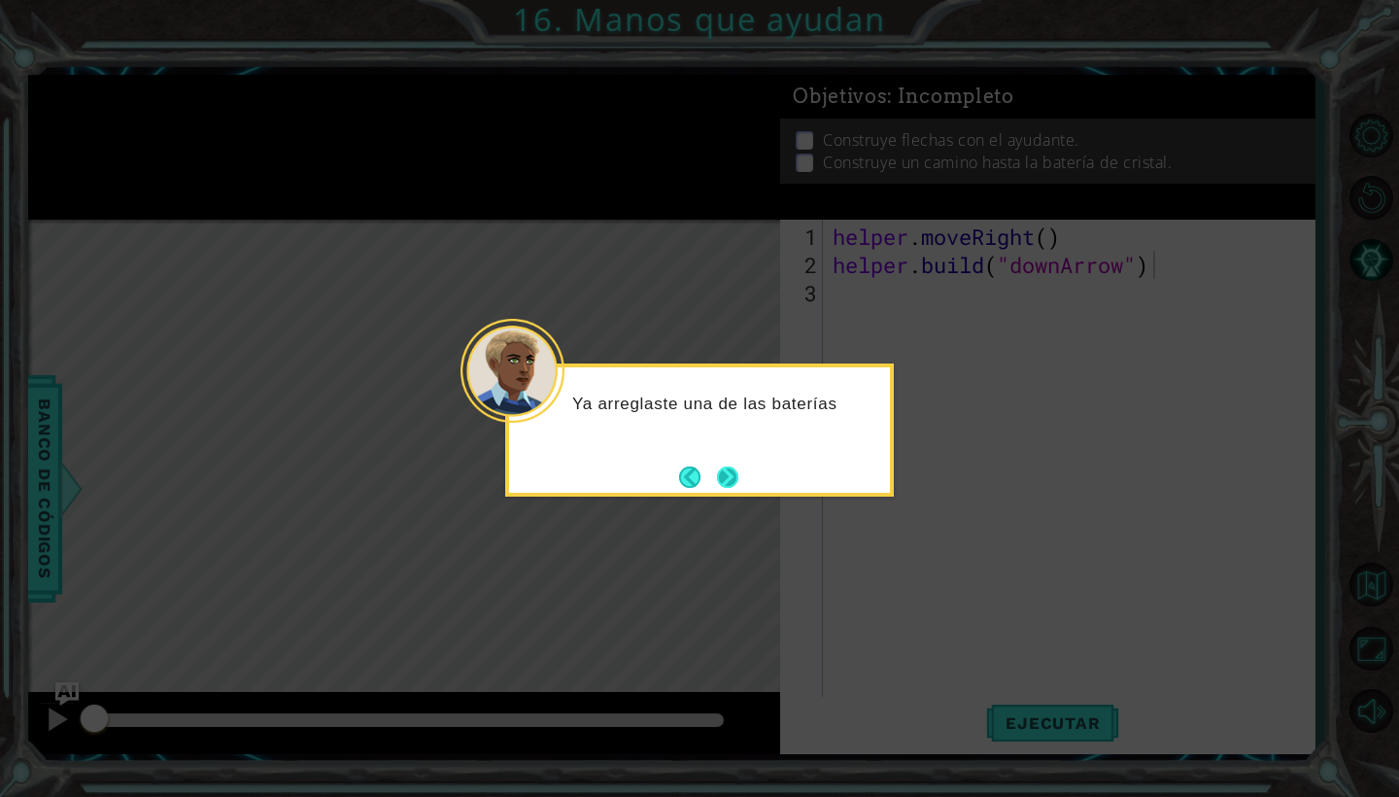
click at [739, 476] on button "Next" at bounding box center [727, 476] width 21 height 21
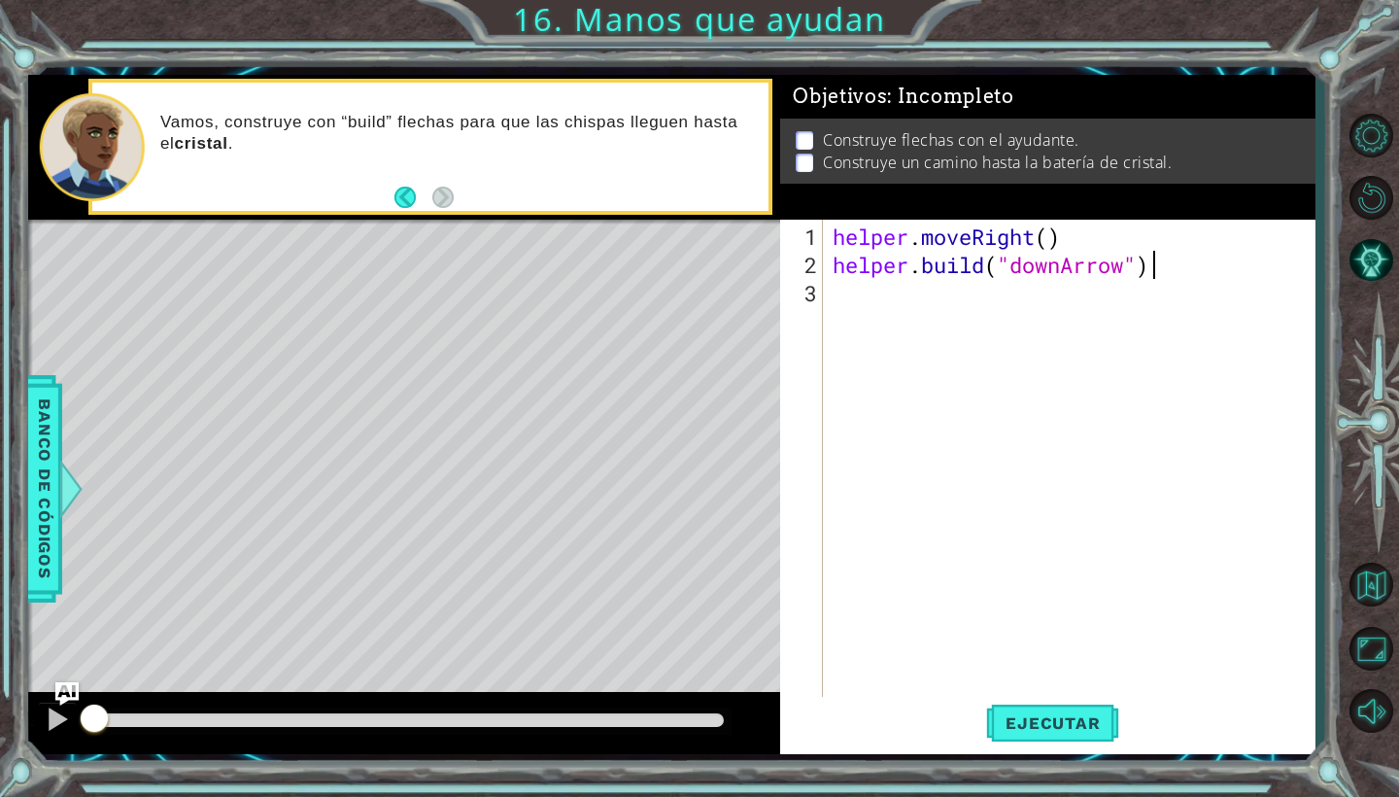
click at [861, 300] on div "helper . moveRight ( ) helper . build ( "downArrow" )" at bounding box center [1074, 490] width 491 height 535
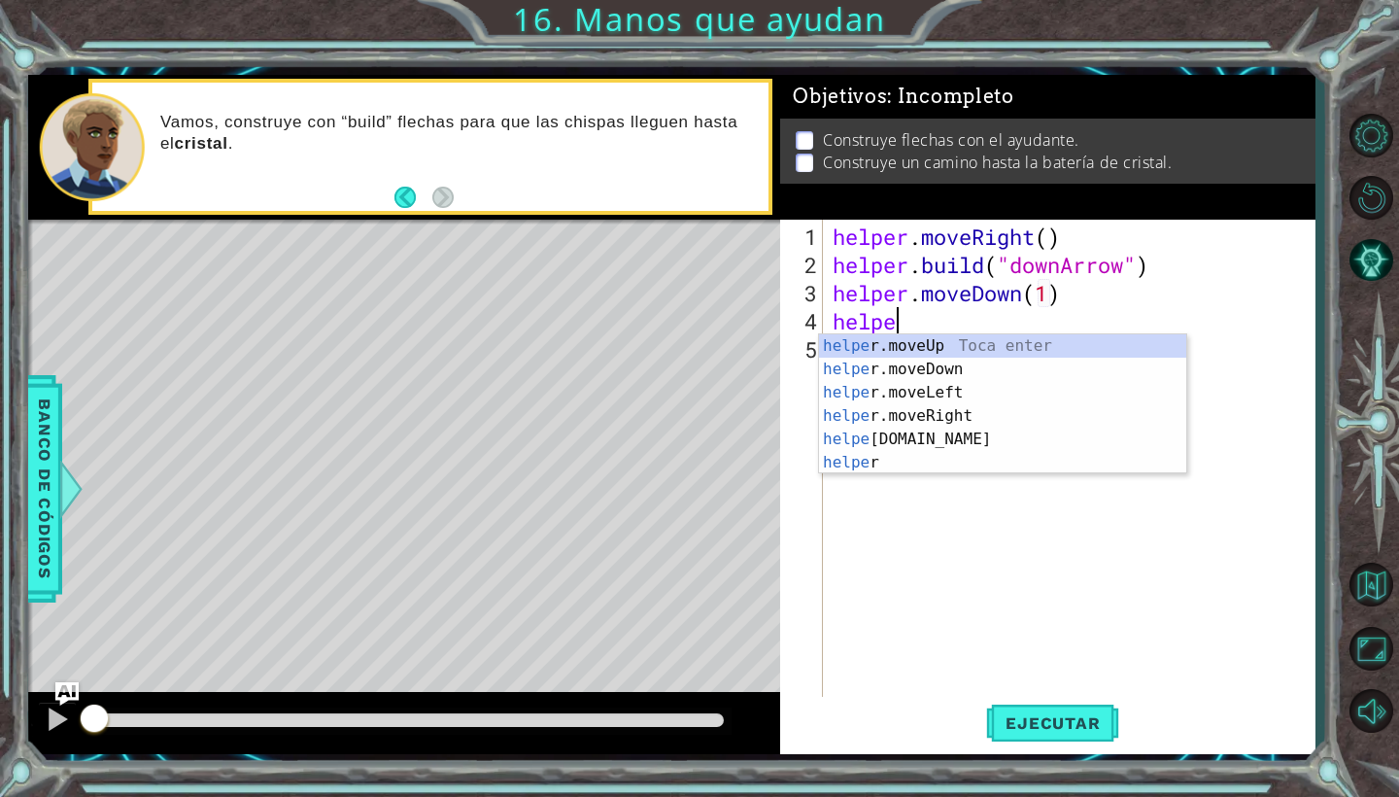
scroll to position [0, 3]
click at [906, 464] on div "helper Toca enter helper .moveUp Toca enter helper .moveDown Toca enter helper …" at bounding box center [1002, 427] width 367 height 187
type textarea "[DOMAIN_NAME]("rightArrow")"
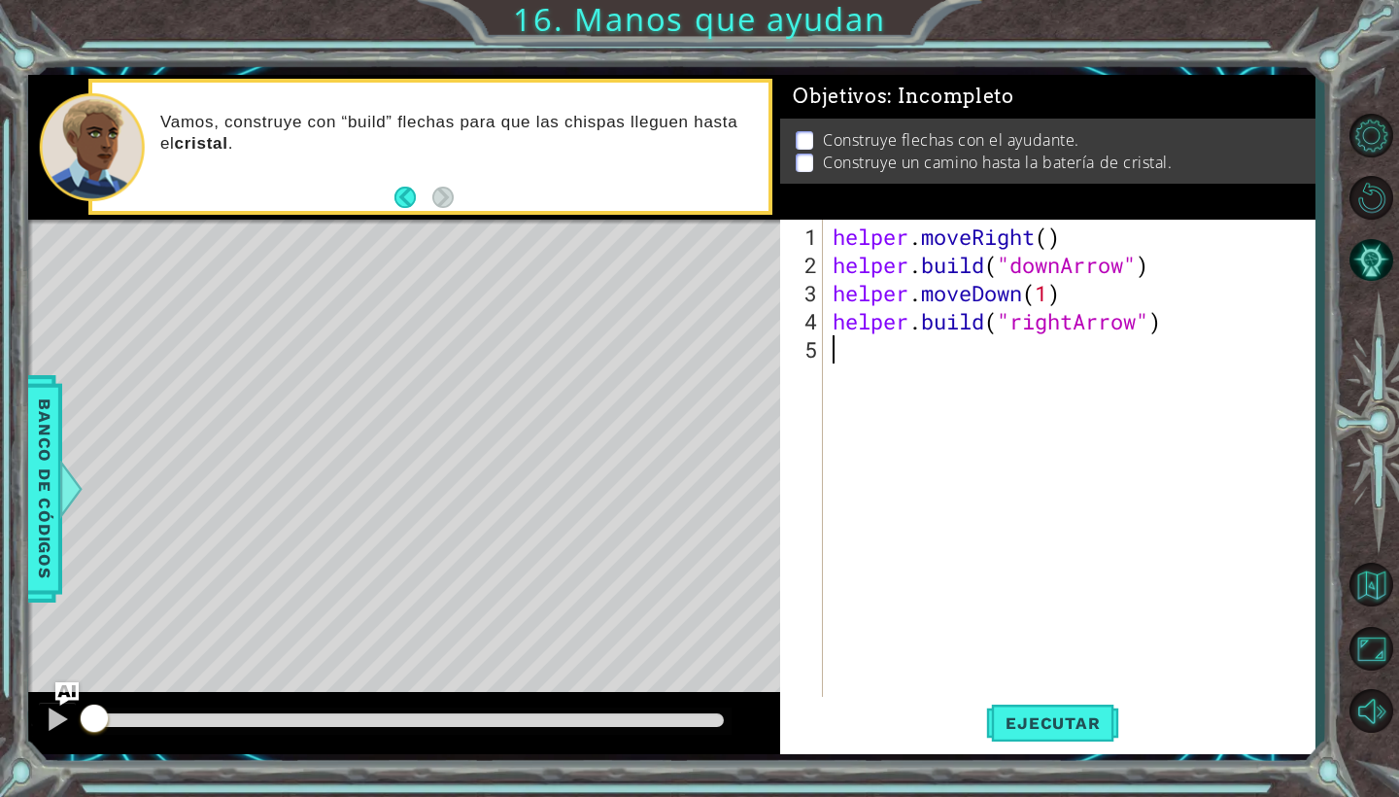
click at [1019, 367] on div "helper . moveRight ( ) helper . build ( "downArrow" ) helper . moveDown ( 1 ) h…" at bounding box center [1074, 490] width 491 height 535
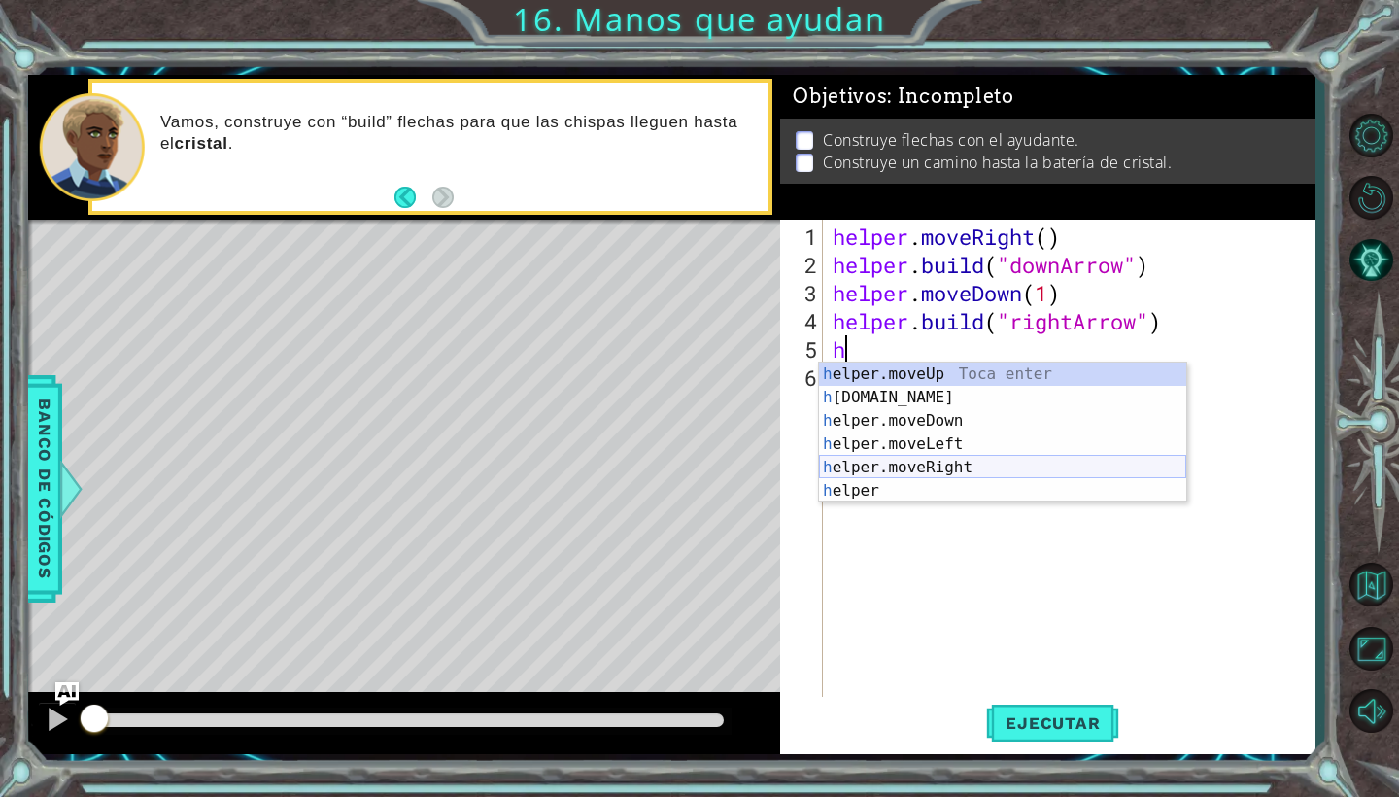
click at [1030, 467] on div "h elper.moveUp Toca enter h [DOMAIN_NAME] Toca enter h elper.moveDown Toca ente…" at bounding box center [1002, 455] width 367 height 187
type textarea "helper.moveRight(1)"
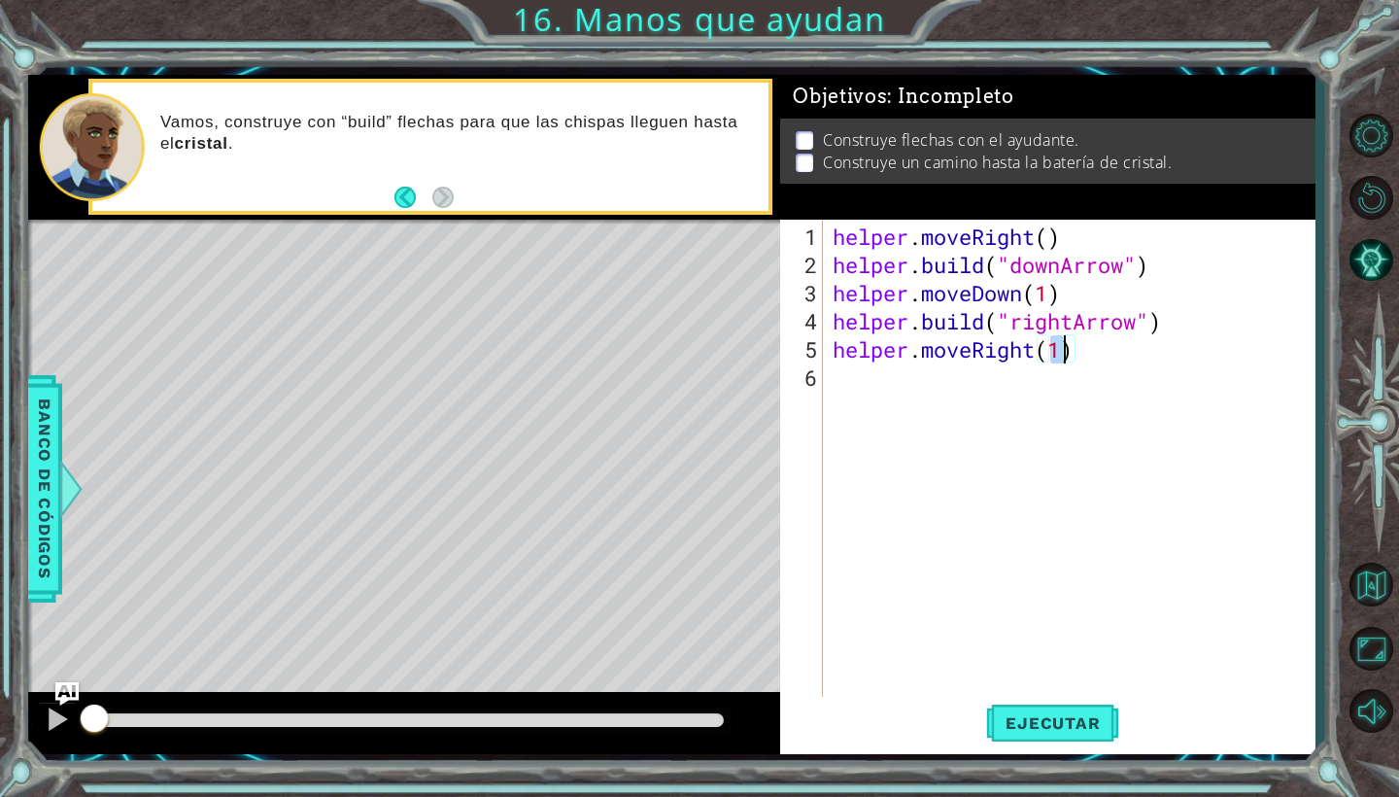
click at [1090, 368] on div "helper . moveRight ( ) helper . build ( "downArrow" ) helper . moveDown ( 1 ) h…" at bounding box center [1074, 490] width 491 height 535
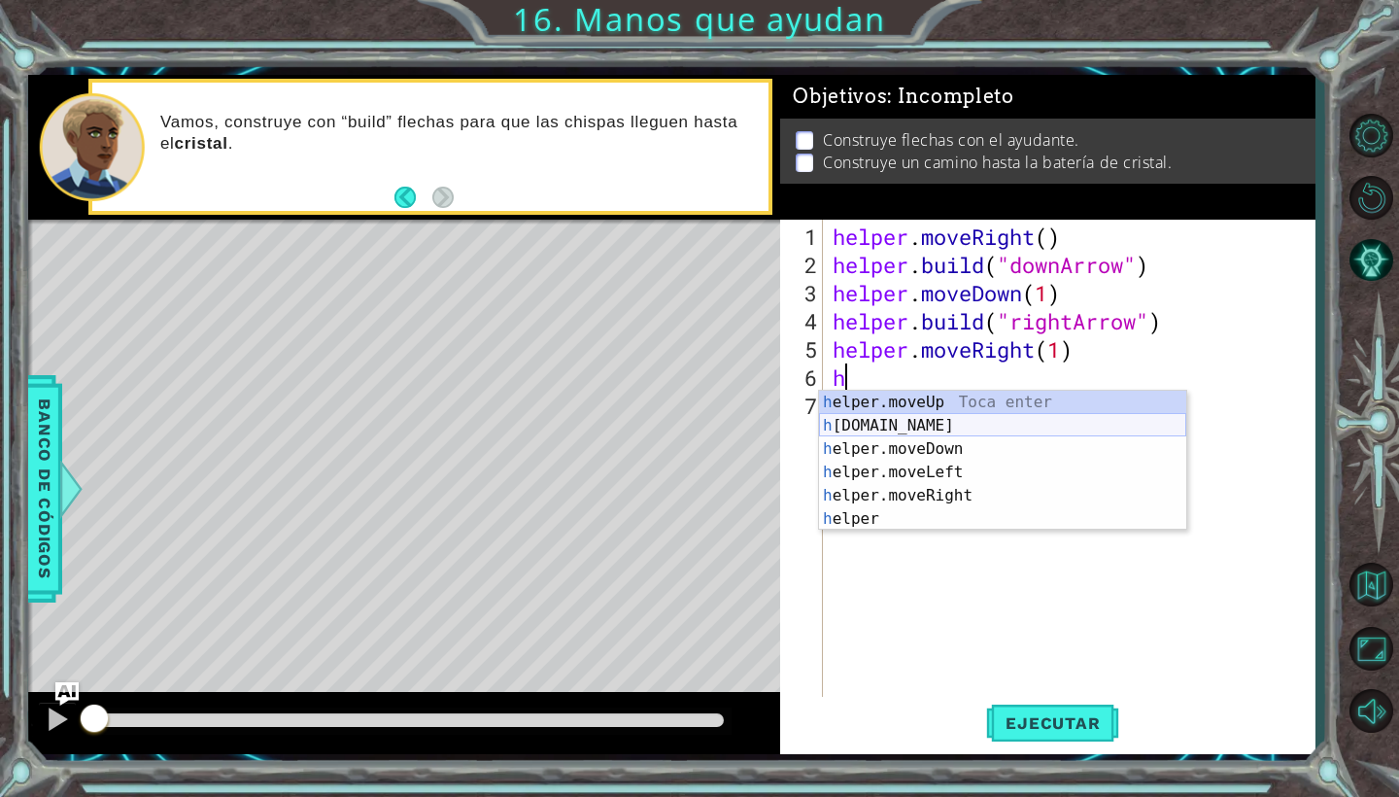
click at [991, 421] on div "h elper.moveUp Toca enter h [DOMAIN_NAME] Toca enter h elper.moveDown Toca ente…" at bounding box center [1002, 484] width 367 height 187
type textarea "[DOMAIN_NAME]("rightArrow")"
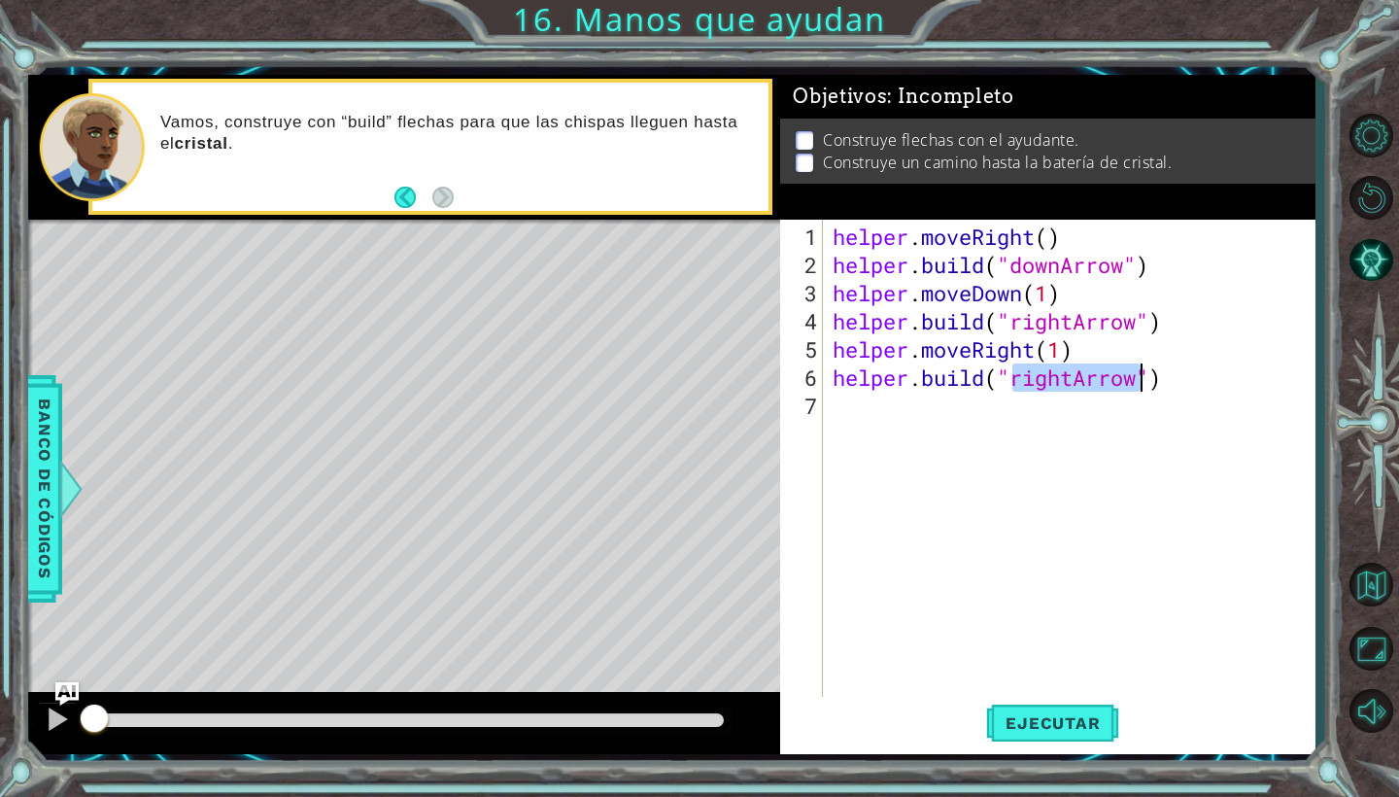
click at [963, 413] on div "helper . moveRight ( ) helper . build ( "downArrow" ) helper . moveDown ( 1 ) h…" at bounding box center [1074, 490] width 491 height 535
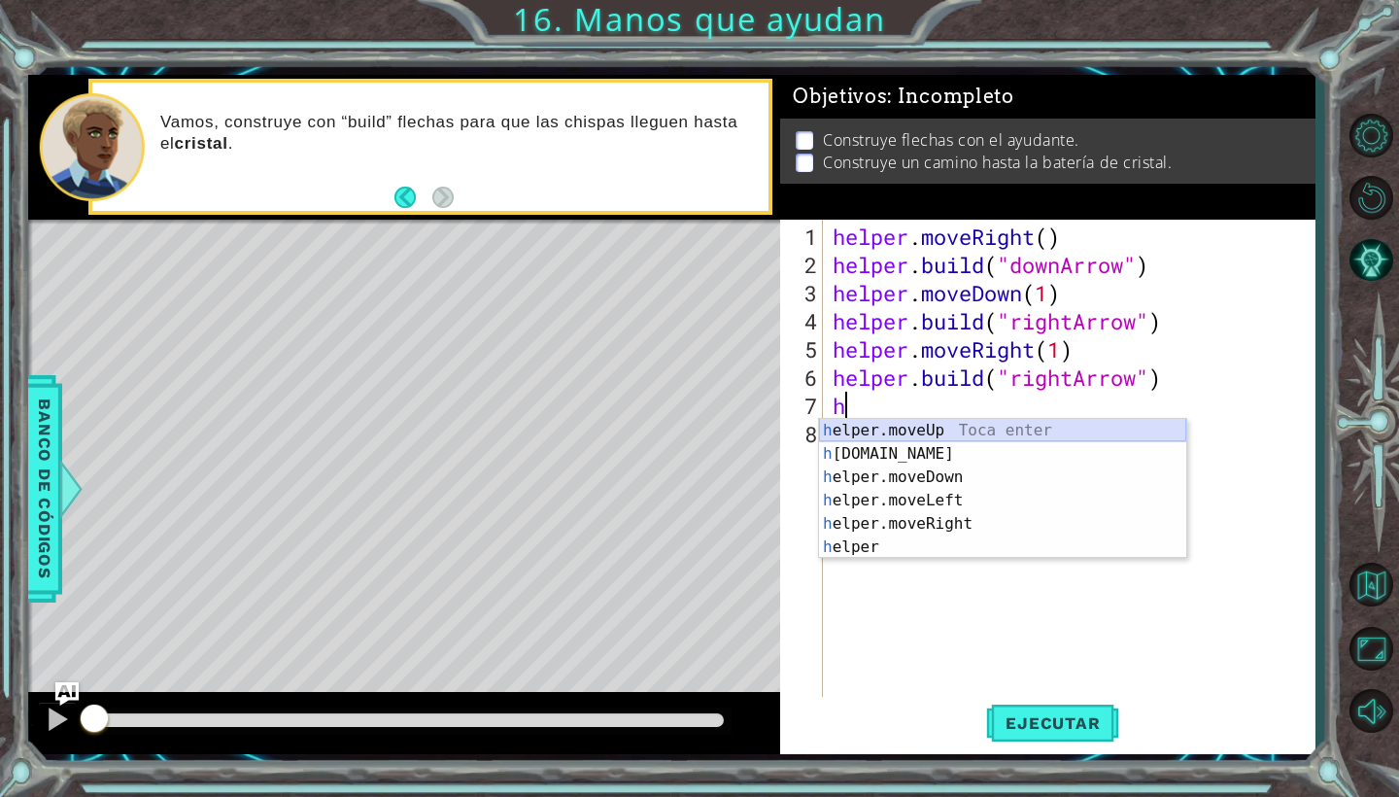
click at [941, 430] on div "h elper.moveUp Toca enter h [DOMAIN_NAME] Toca enter h elper.moveDown Toca ente…" at bounding box center [1002, 512] width 367 height 187
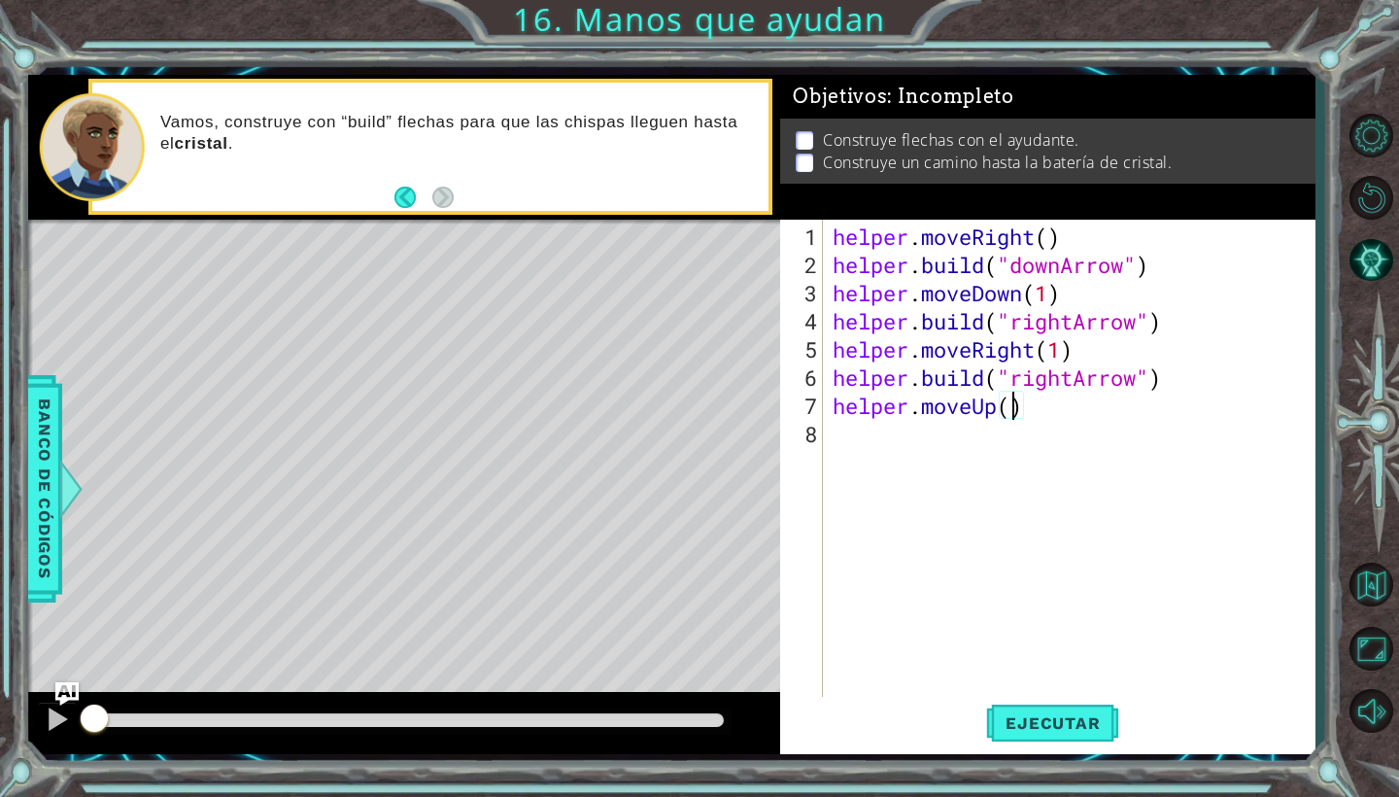
scroll to position [0, 9]
click at [1017, 734] on button "Ejecutar" at bounding box center [1052, 723] width 133 height 53
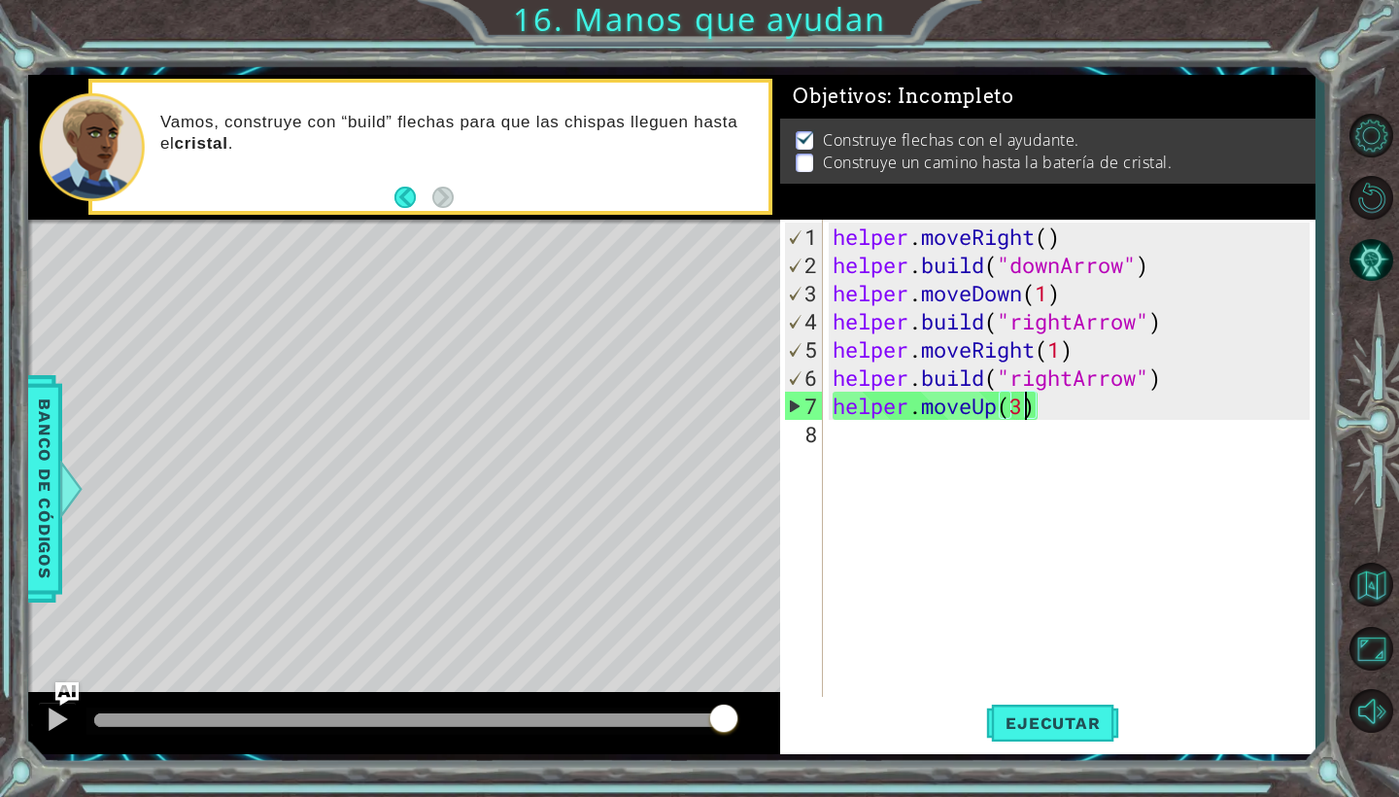
drag, startPoint x: 417, startPoint y: 728, endPoint x: 740, endPoint y: 725, distance: 323.6
click at [740, 725] on div at bounding box center [723, 720] width 35 height 35
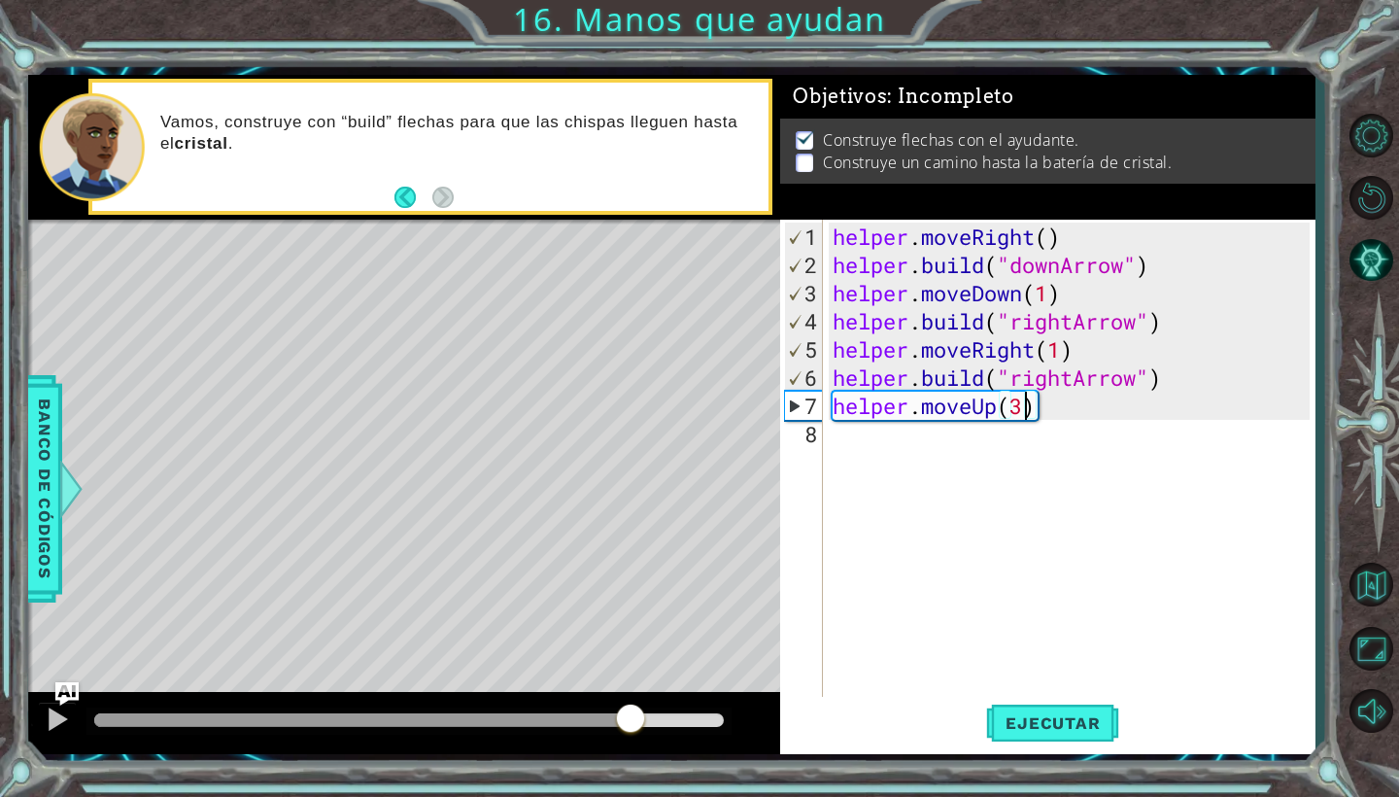
drag, startPoint x: 181, startPoint y: 719, endPoint x: 637, endPoint y: 727, distance: 455.8
click at [637, 727] on div at bounding box center [630, 720] width 35 height 35
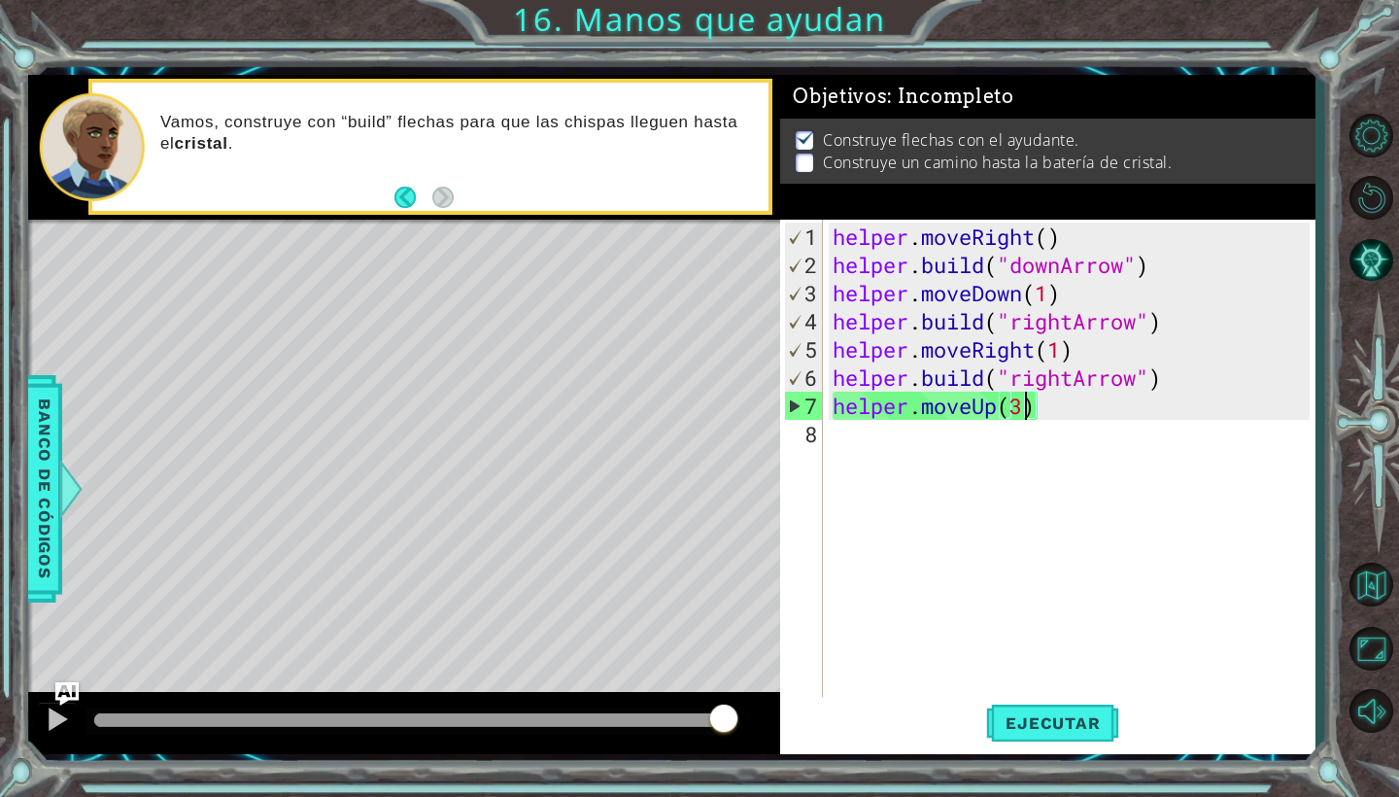
click at [1084, 353] on div "helper . moveRight ( ) helper . build ( "downArrow" ) helper . moveDown ( 1 ) h…" at bounding box center [1074, 490] width 491 height 535
type textarea "helper.moveRight(1)"
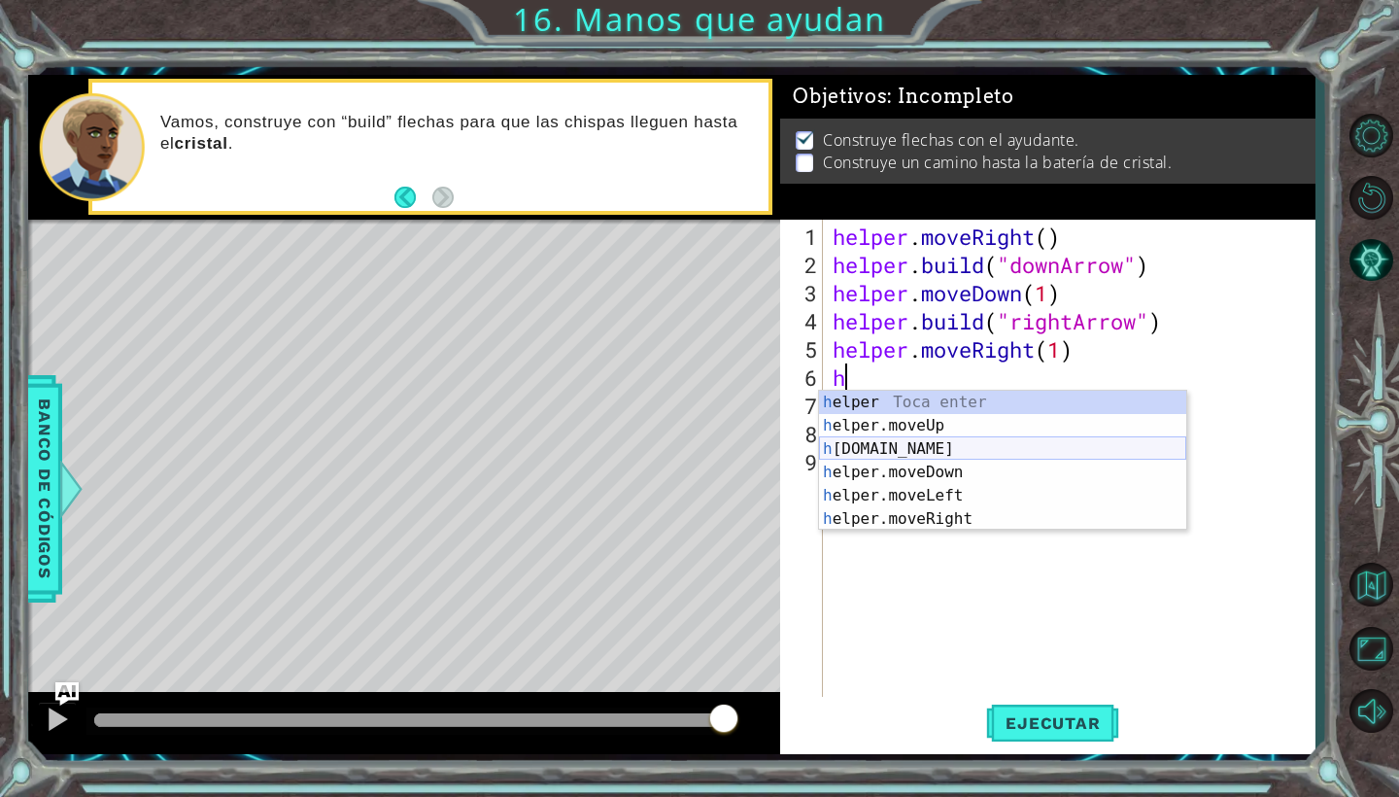
click at [1015, 452] on div "h elper Toca enter h elper.moveUp Toca enter h [DOMAIN_NAME] Toca enter h elper…" at bounding box center [1002, 484] width 367 height 187
type textarea "[DOMAIN_NAME]("rightArrow")"
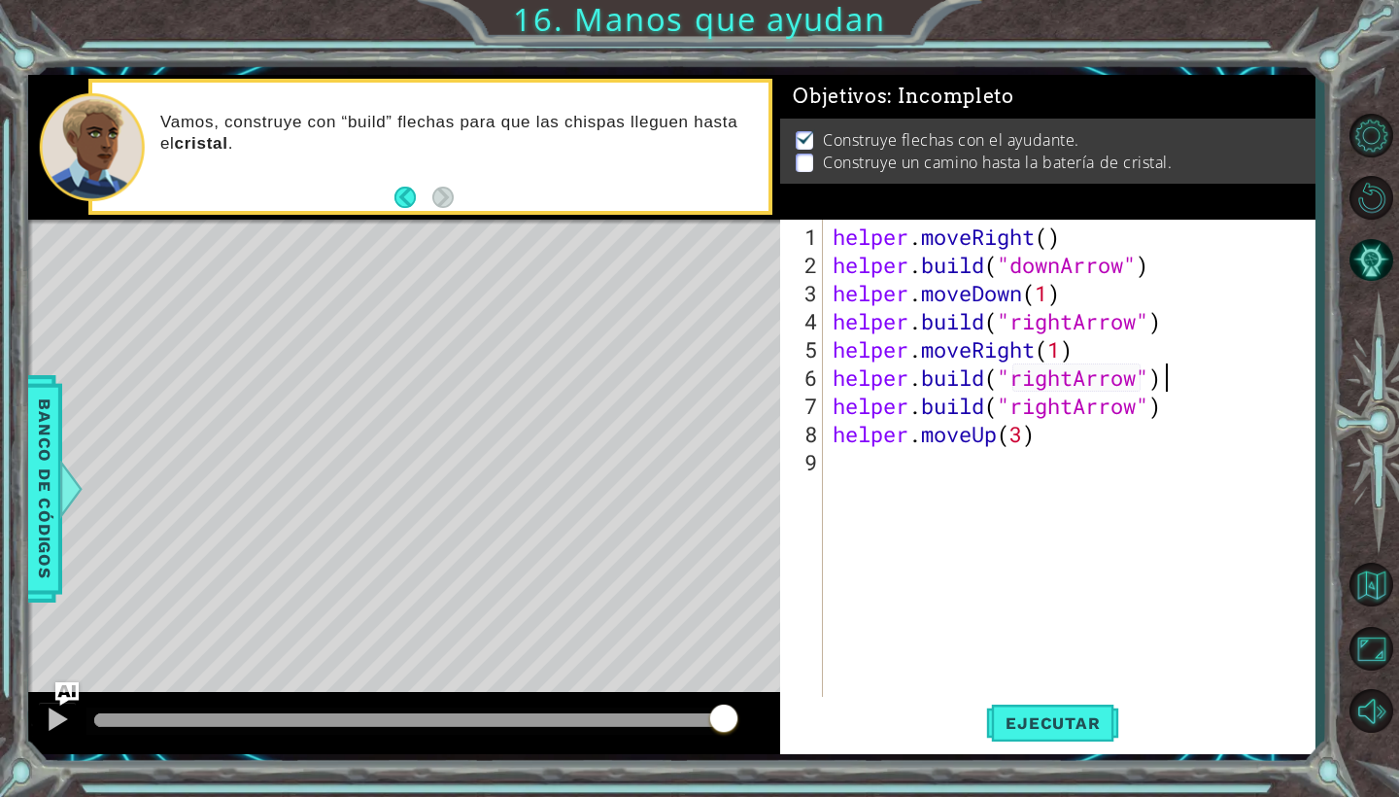
click at [1177, 371] on div "helper . moveRight ( ) helper . build ( "downArrow" ) helper . moveDown ( 1 ) h…" at bounding box center [1074, 490] width 491 height 535
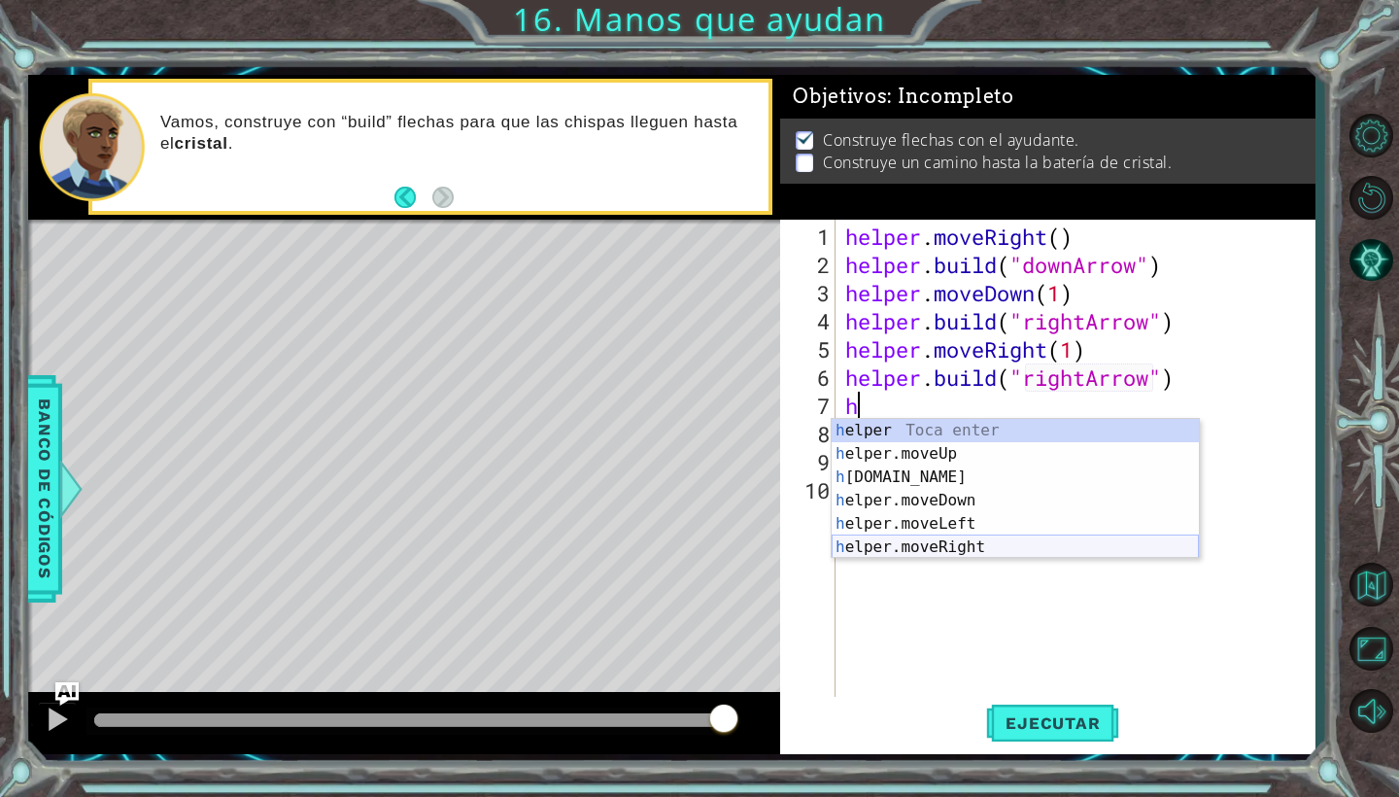
click at [1077, 551] on div "h elper Toca enter h elper.moveUp Toca enter h [DOMAIN_NAME] Toca enter h elper…" at bounding box center [1015, 512] width 367 height 187
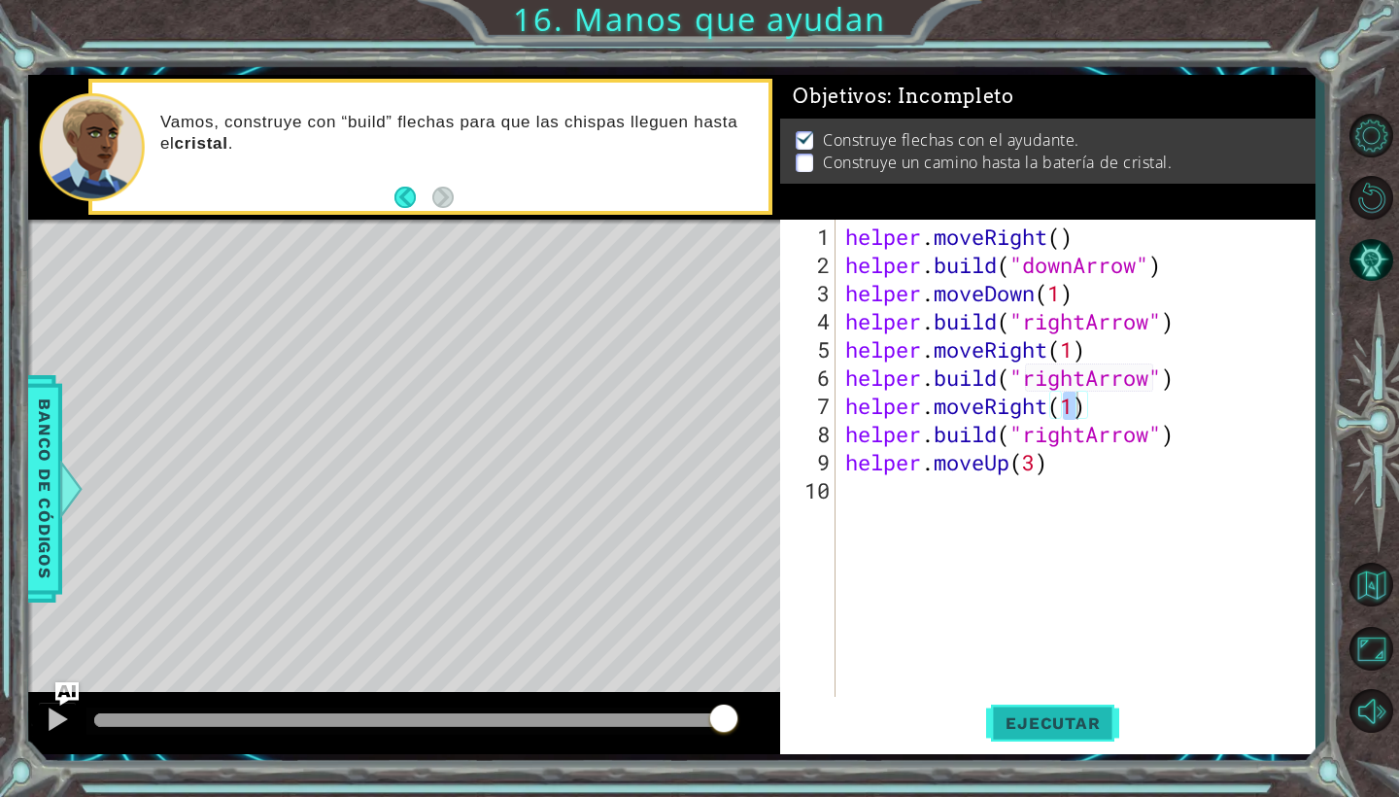
click at [1045, 728] on span "Ejecutar" at bounding box center [1052, 722] width 133 height 19
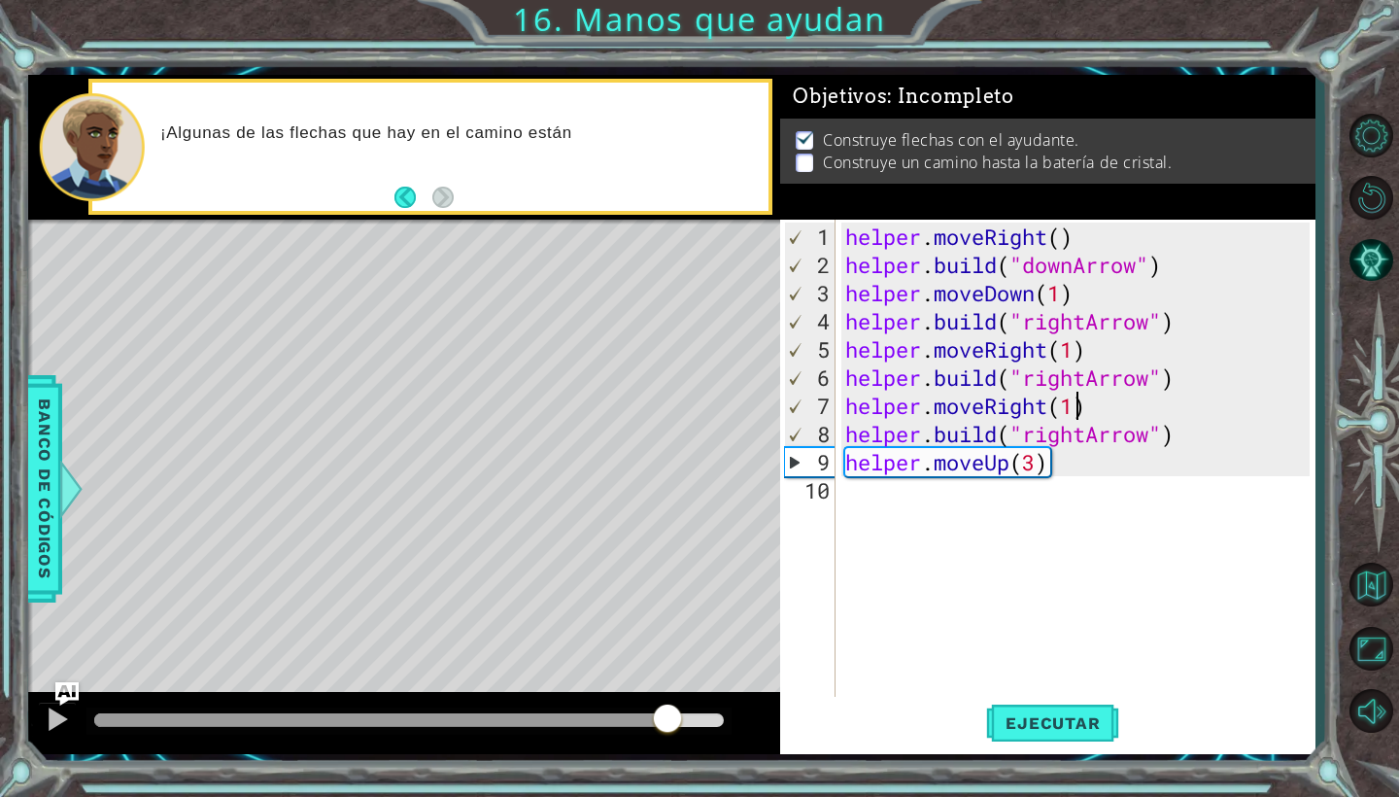
click at [667, 673] on div "methods helper moveUp() moveDown() moveLeft() moveRight() build(item) tools for…" at bounding box center [672, 414] width 1288 height 679
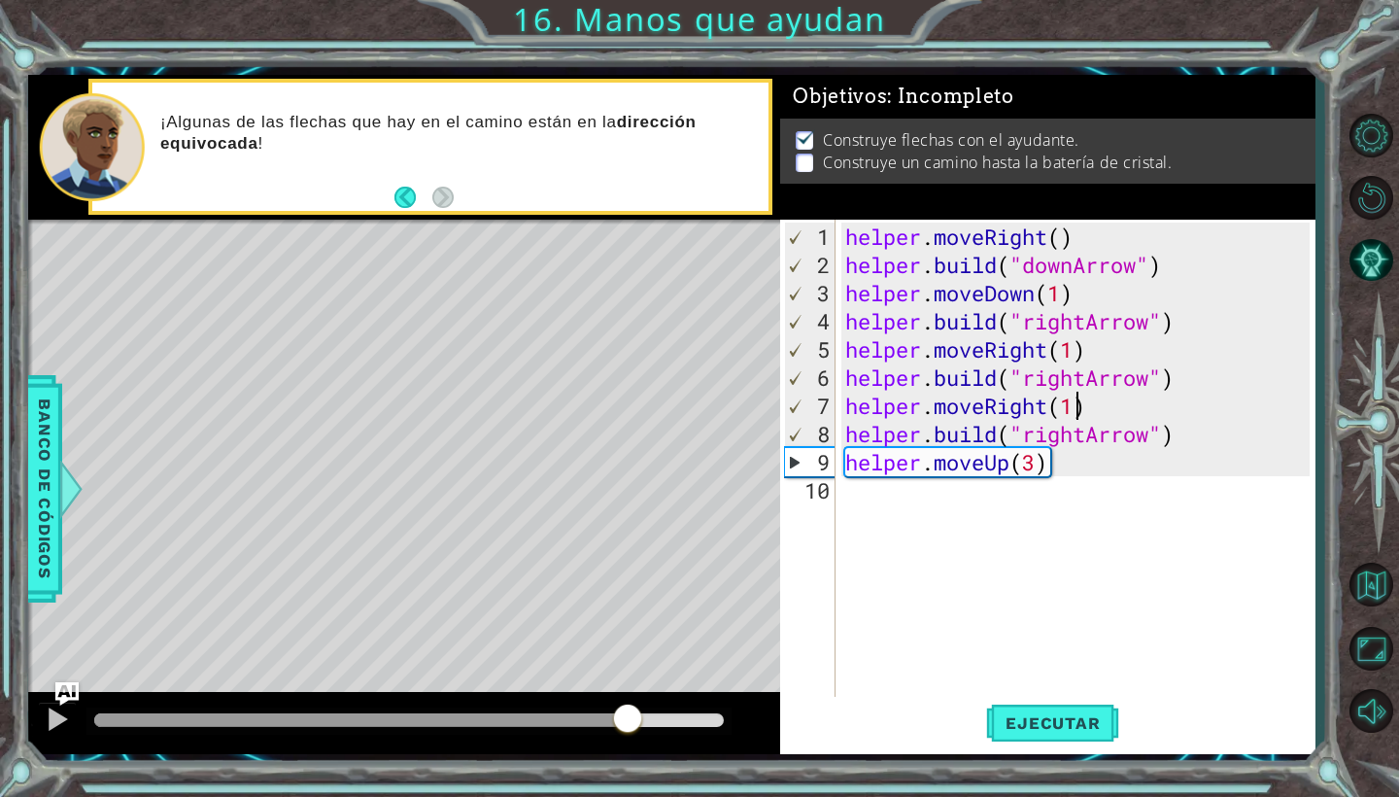
drag, startPoint x: 714, startPoint y: 713, endPoint x: 626, endPoint y: 721, distance: 88.8
click at [626, 721] on div at bounding box center [627, 720] width 35 height 35
click at [59, 723] on div at bounding box center [57, 718] width 25 height 25
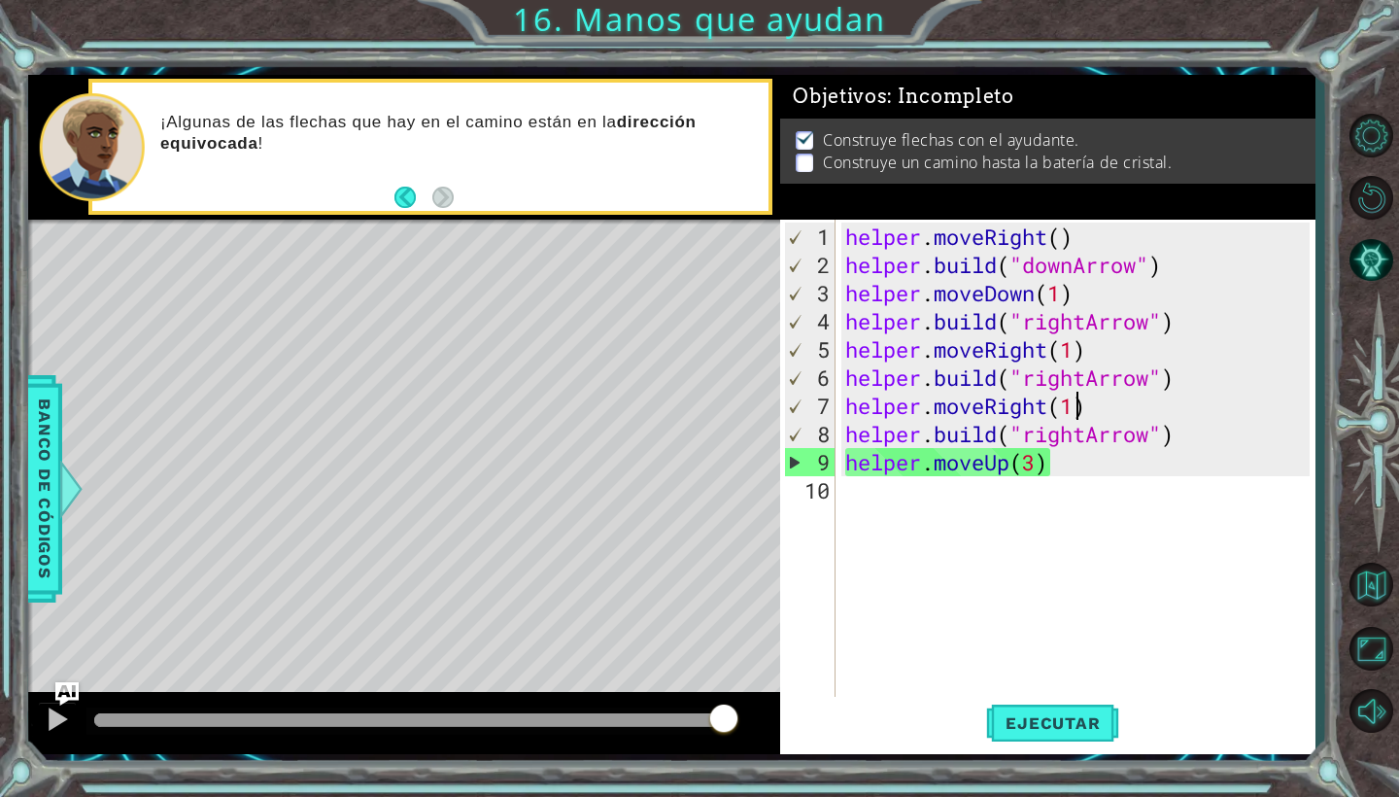
click at [1153, 432] on div "helper . moveRight ( ) helper . build ( "downArrow" ) helper . moveDown ( 1 ) h…" at bounding box center [1081, 490] width 479 height 535
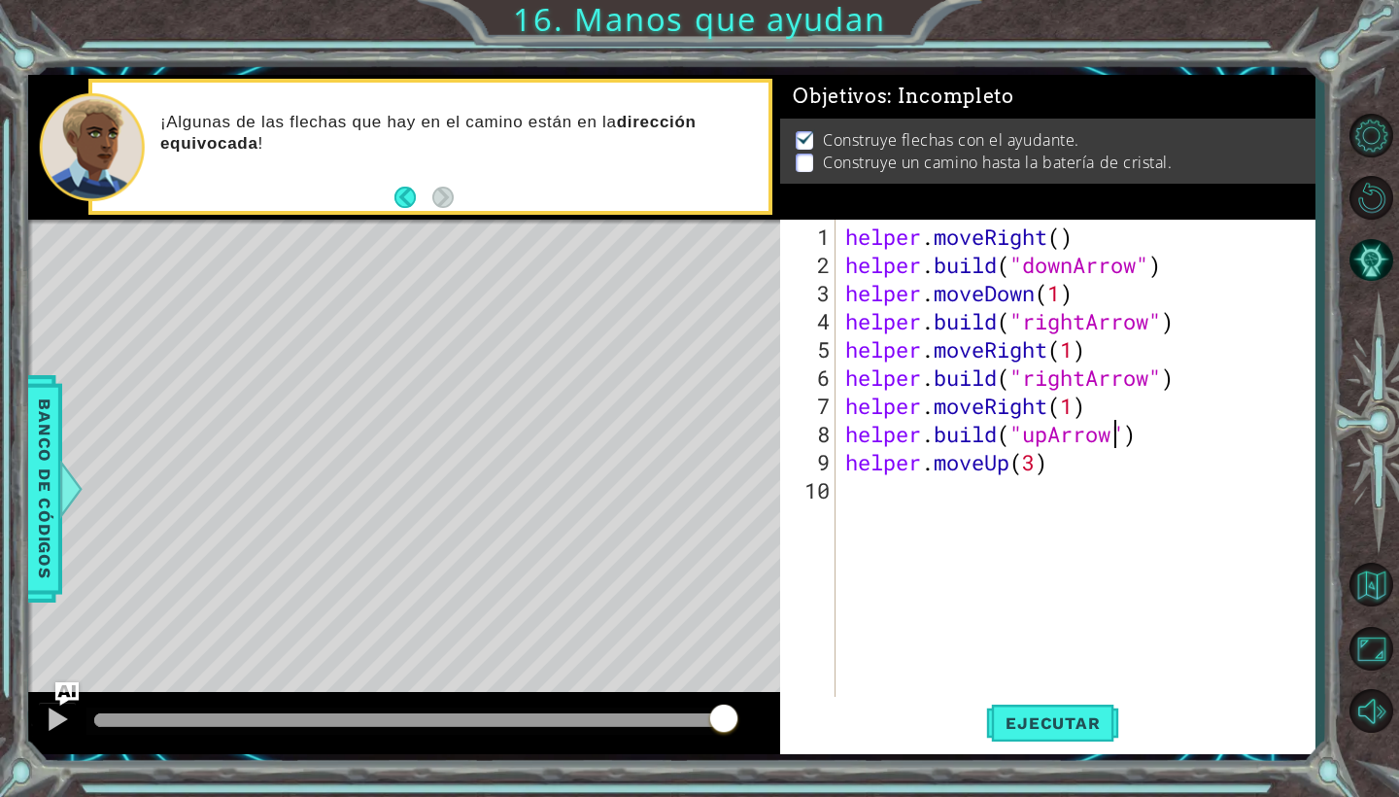
scroll to position [0, 13]
type textarea "[DOMAIN_NAME]("upArrow")"
click at [1084, 713] on span "Ejecutar" at bounding box center [1052, 722] width 133 height 19
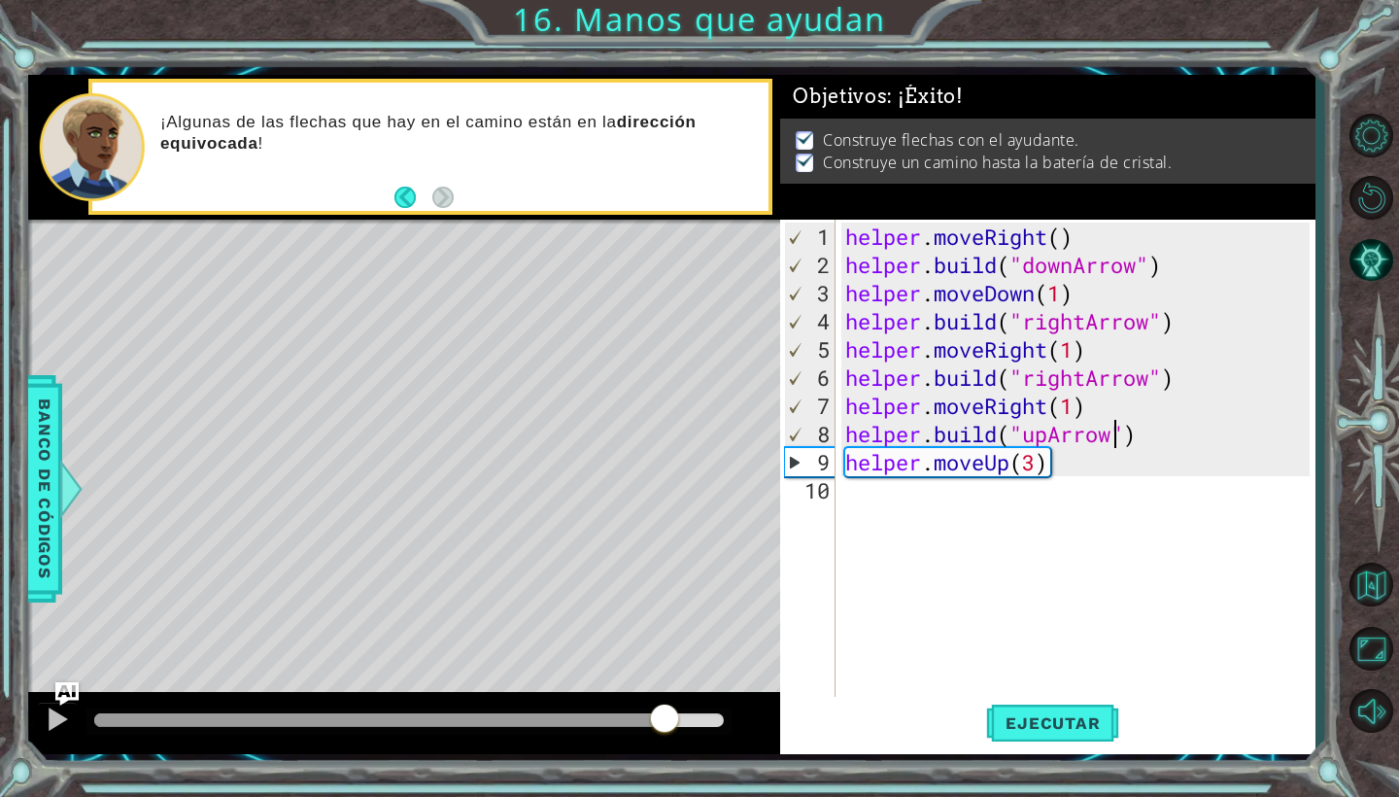
drag, startPoint x: 145, startPoint y: 711, endPoint x: 664, endPoint y: 714, distance: 518.9
click at [664, 714] on div at bounding box center [664, 720] width 35 height 35
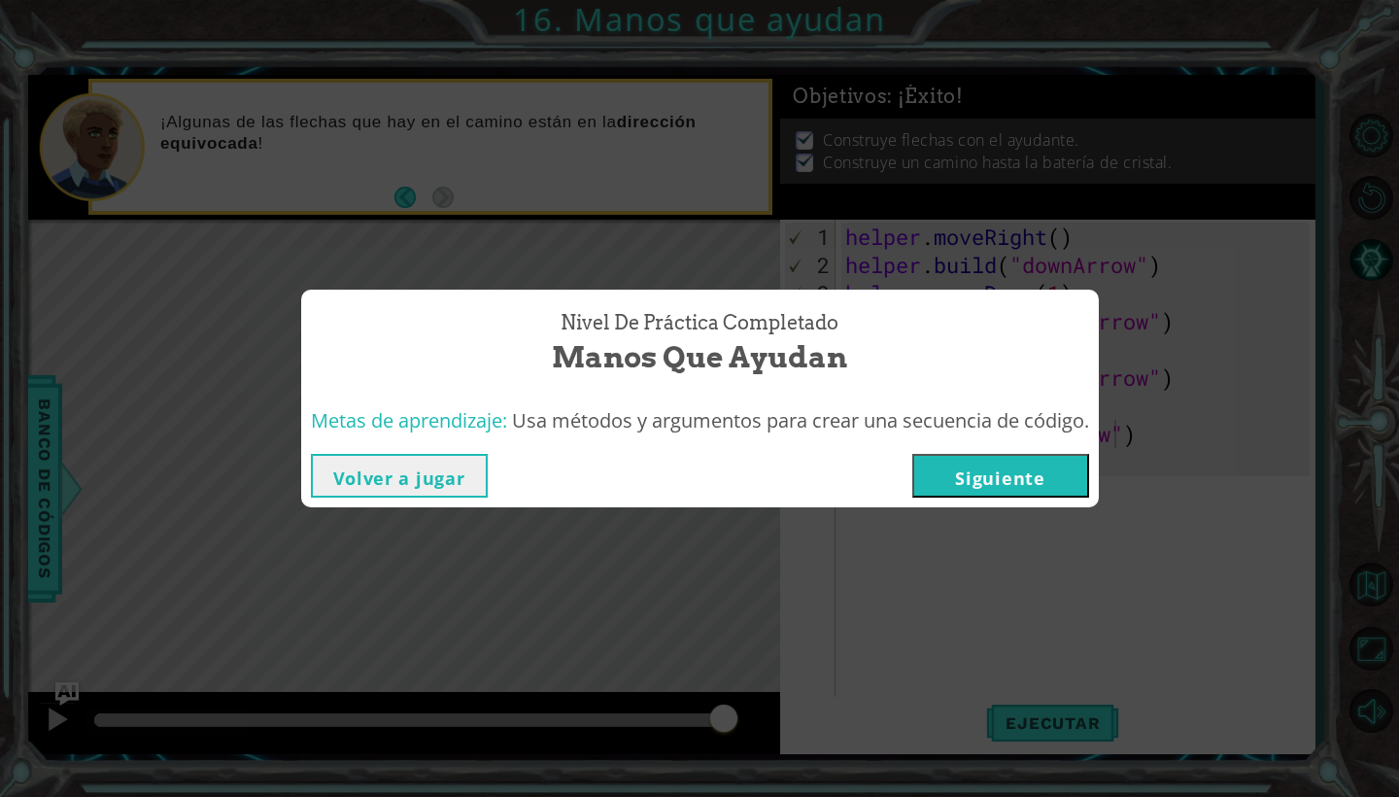
click at [951, 485] on button "Siguiente" at bounding box center [1000, 476] width 177 height 44
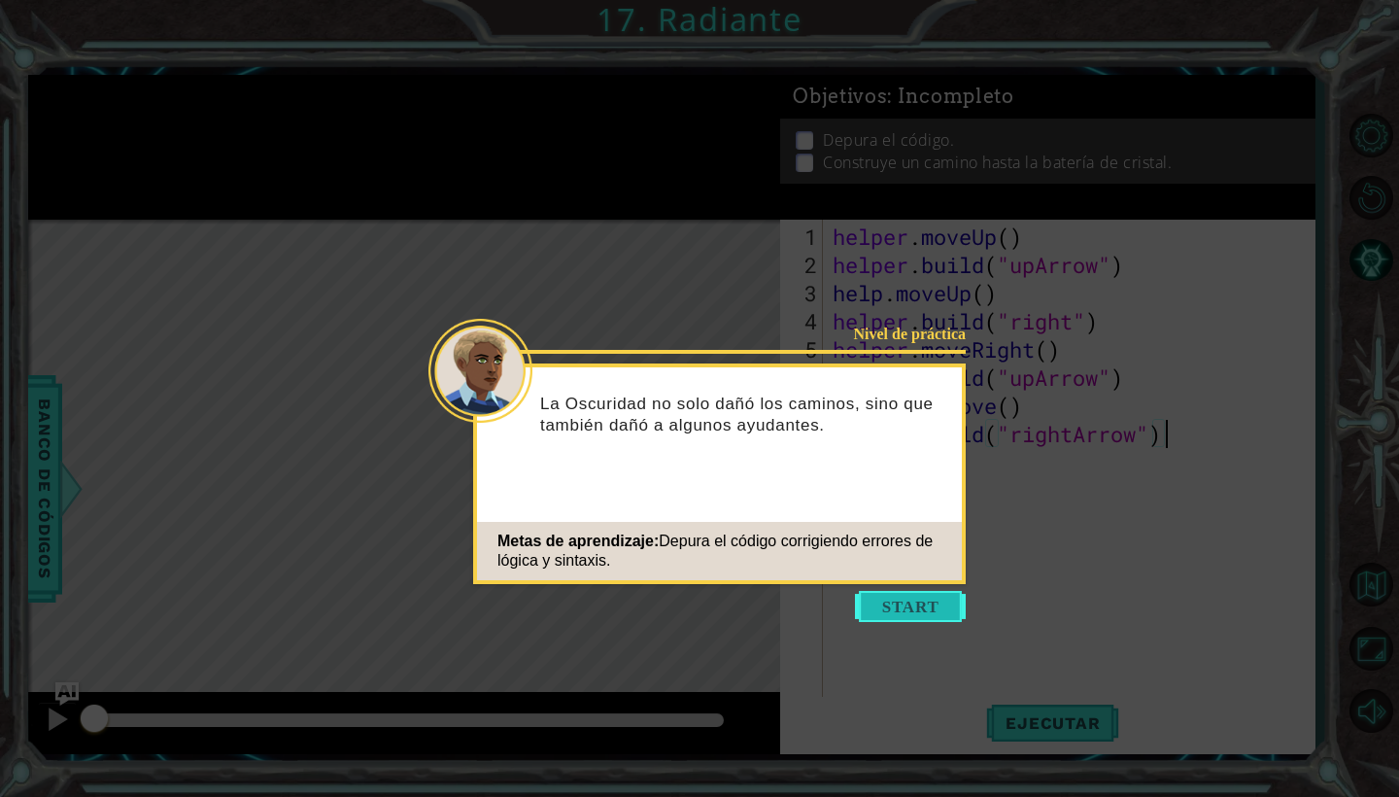
click at [934, 601] on button "Start" at bounding box center [910, 606] width 111 height 31
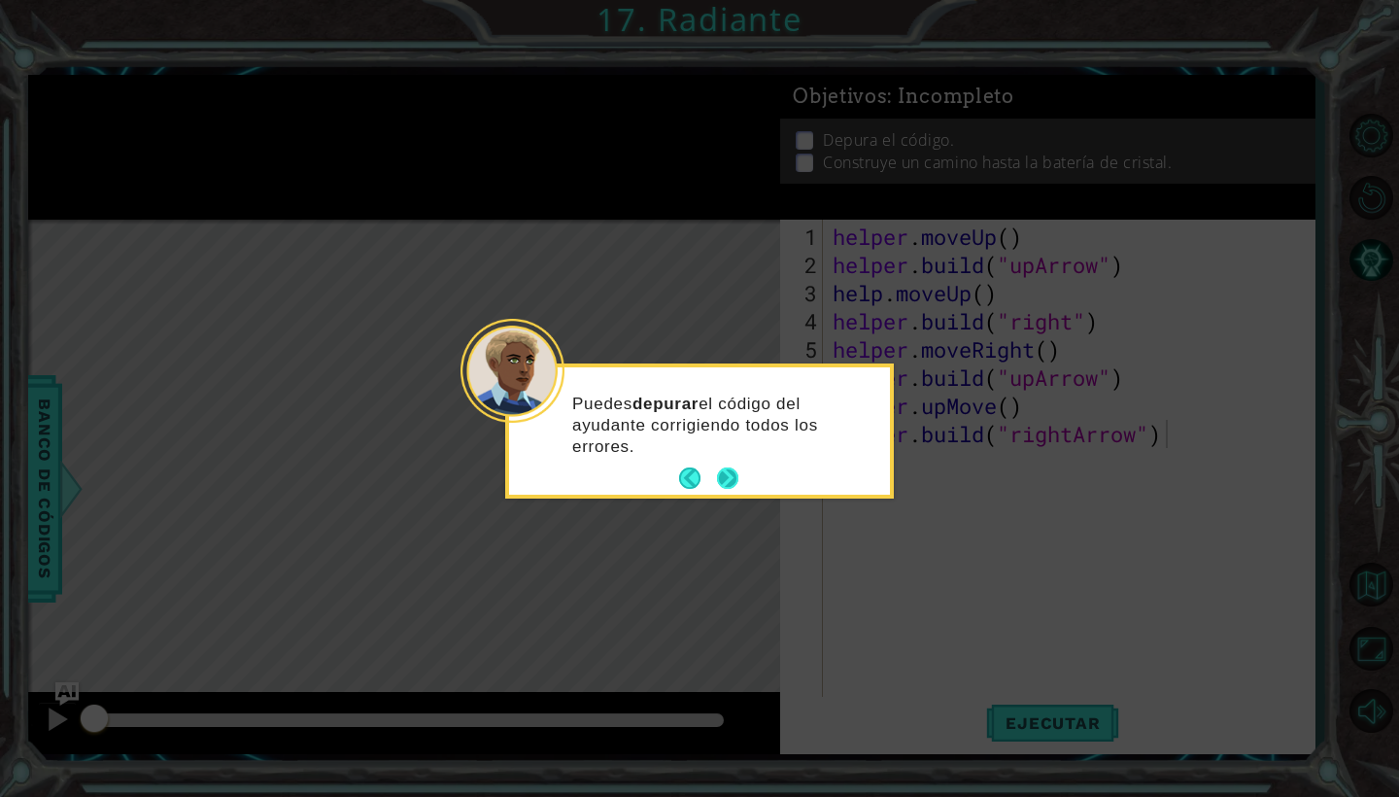
click at [726, 473] on button "Next" at bounding box center [727, 477] width 21 height 21
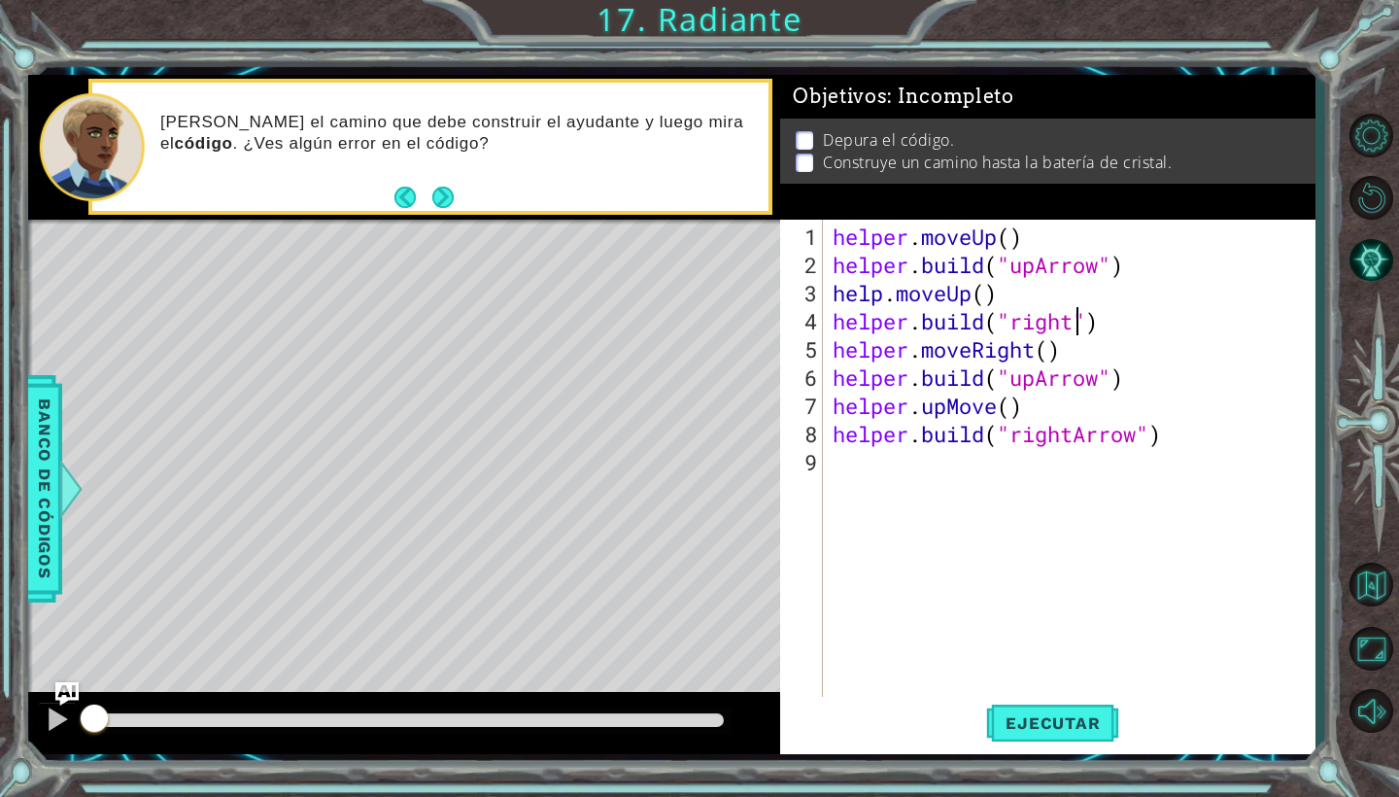
click at [1076, 320] on div "helper . moveUp ( ) helper . build ( "upArrow" ) help . moveUp ( ) helper . bui…" at bounding box center [1074, 490] width 491 height 535
click at [1100, 379] on div "helper . moveUp ( ) helper . build ( "upArrow" ) help . moveUp ( ) helper . bui…" at bounding box center [1074, 490] width 491 height 535
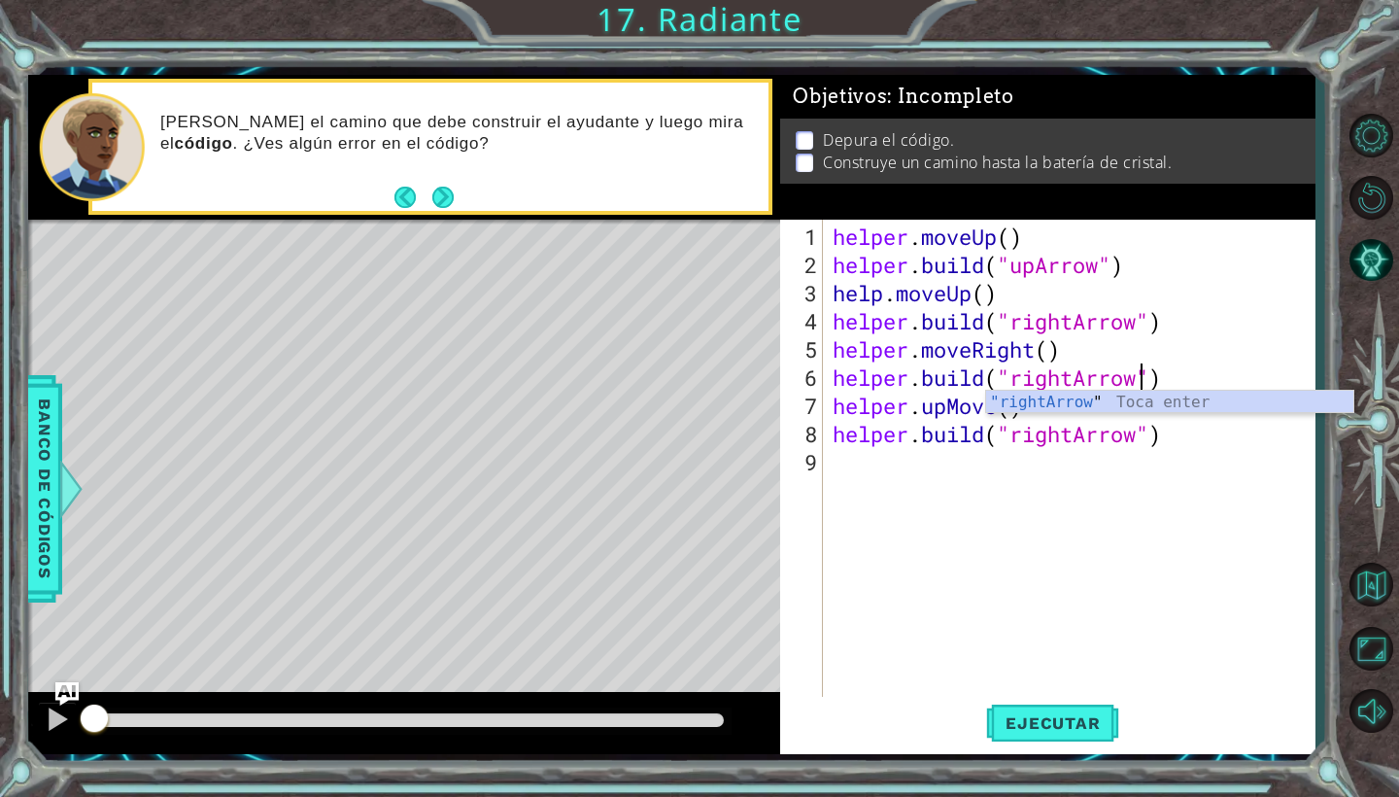
click at [1070, 439] on div "helper . moveUp ( ) helper . build ( "upArrow" ) help . moveUp ( ) helper . bui…" at bounding box center [1074, 490] width 491 height 535
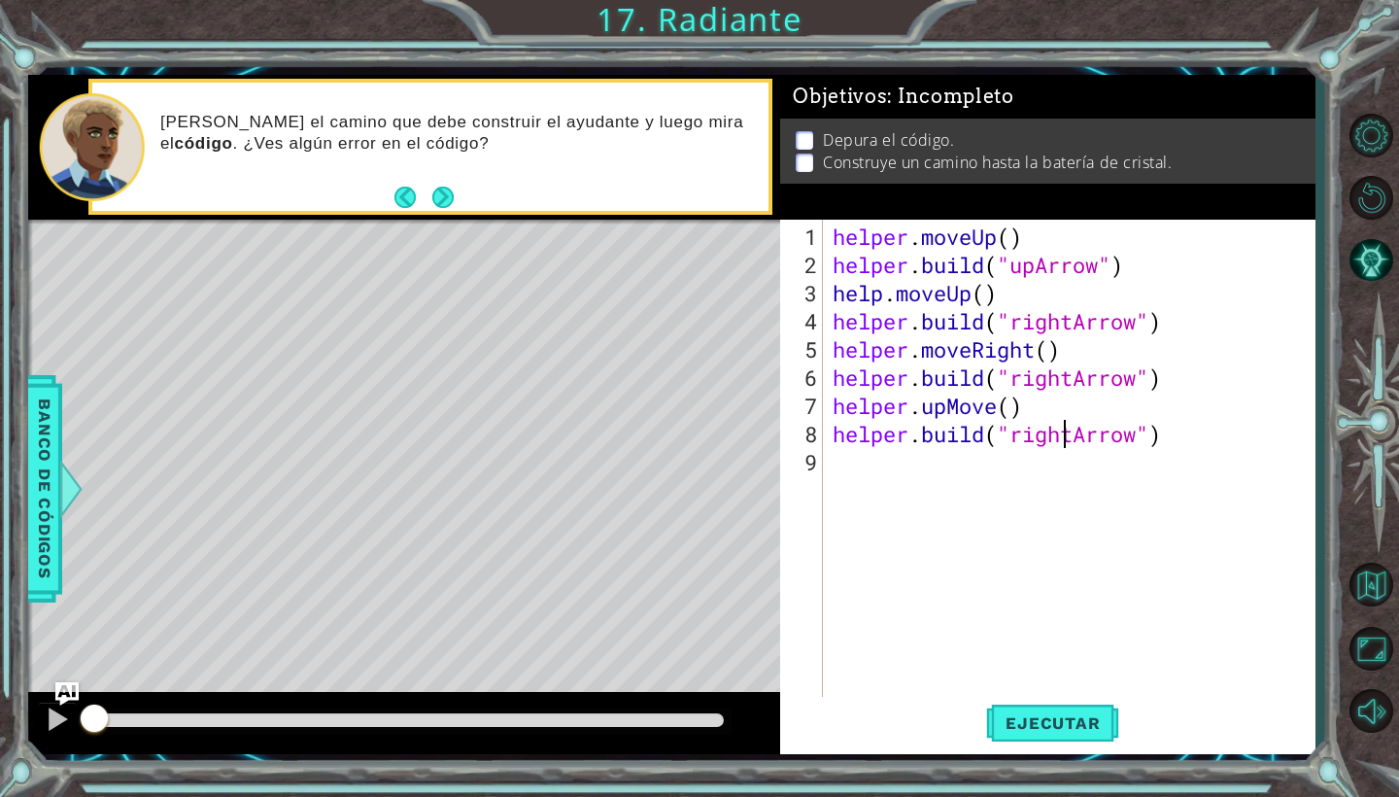
click at [1079, 439] on div "helper . moveUp ( ) helper . build ( "upArrow" ) help . moveUp ( ) helper . bui…" at bounding box center [1074, 490] width 491 height 535
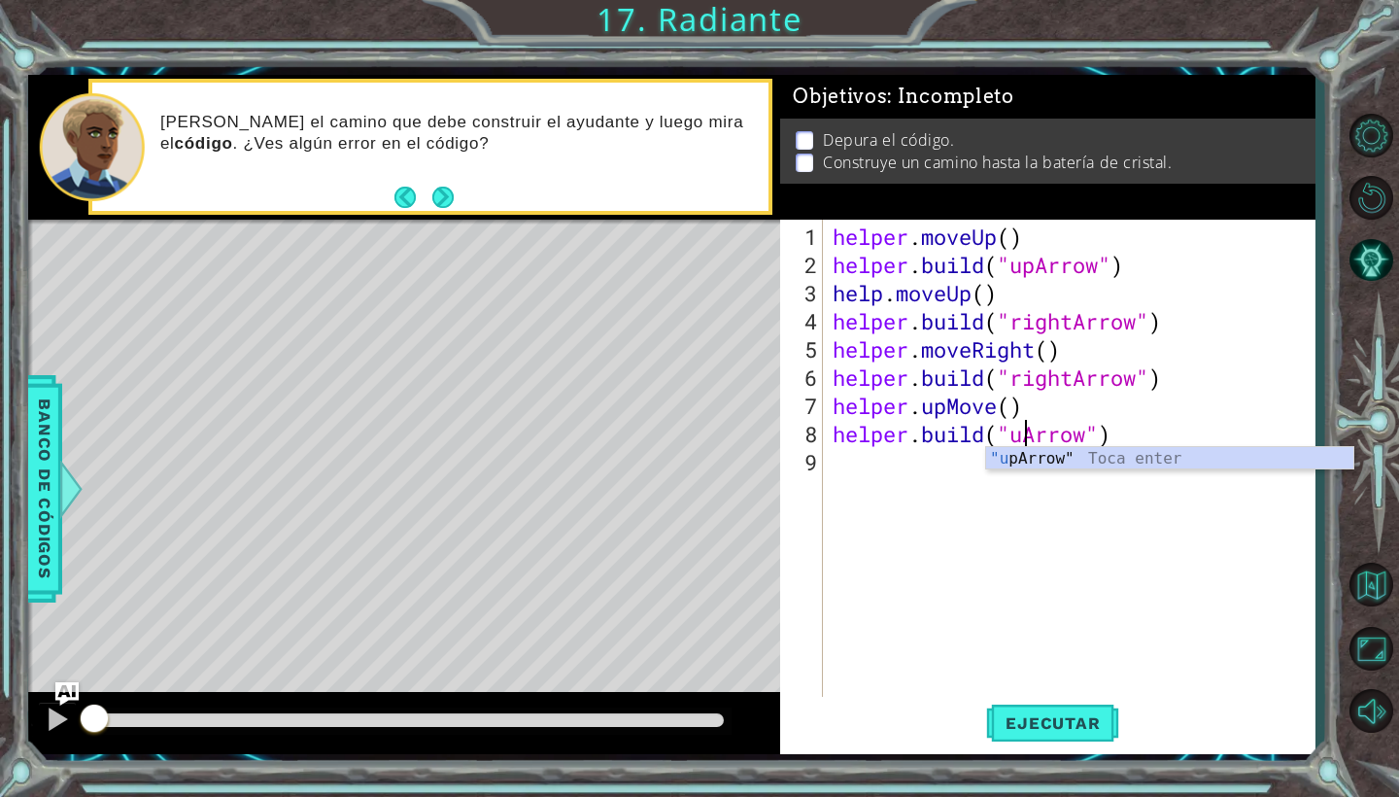
scroll to position [0, 10]
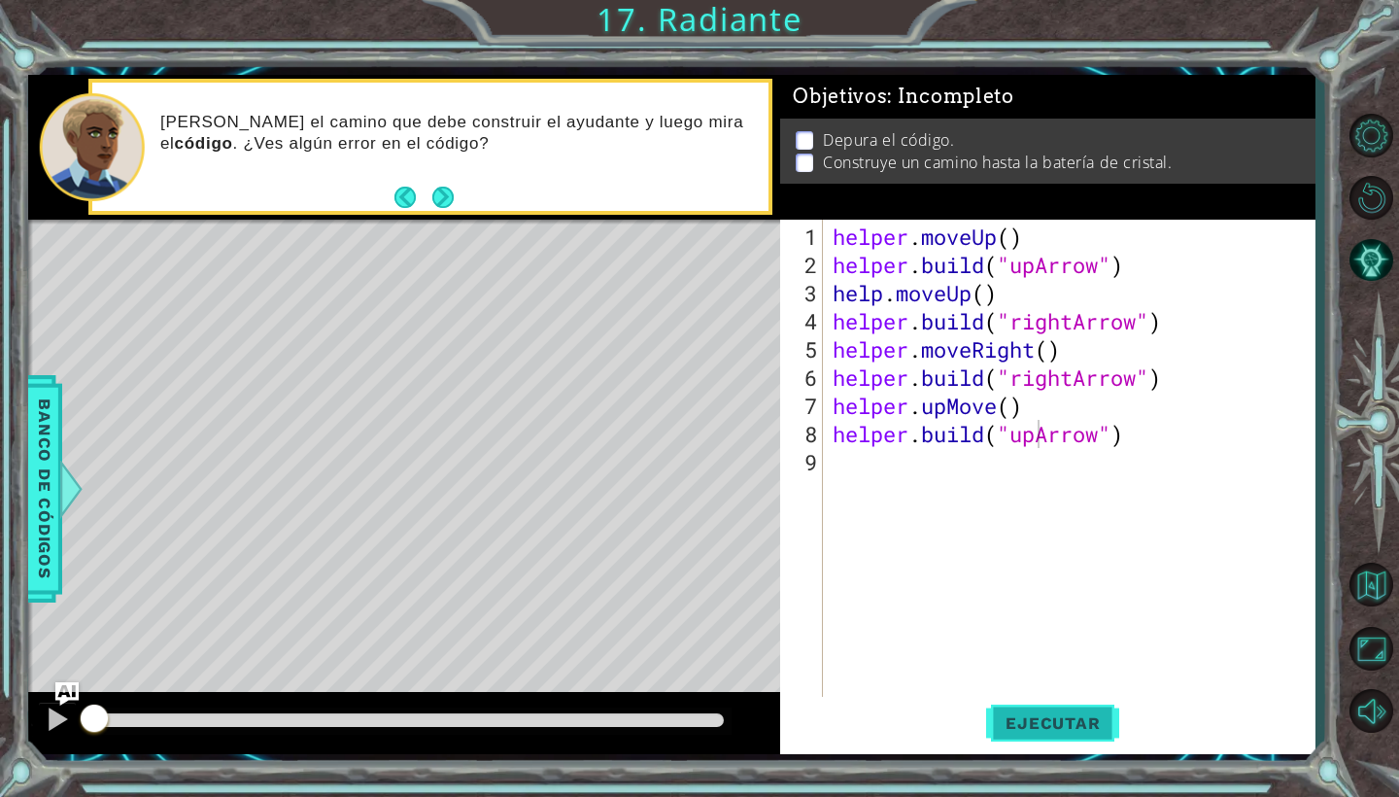
click at [1015, 726] on span "Ejecutar" at bounding box center [1052, 722] width 133 height 19
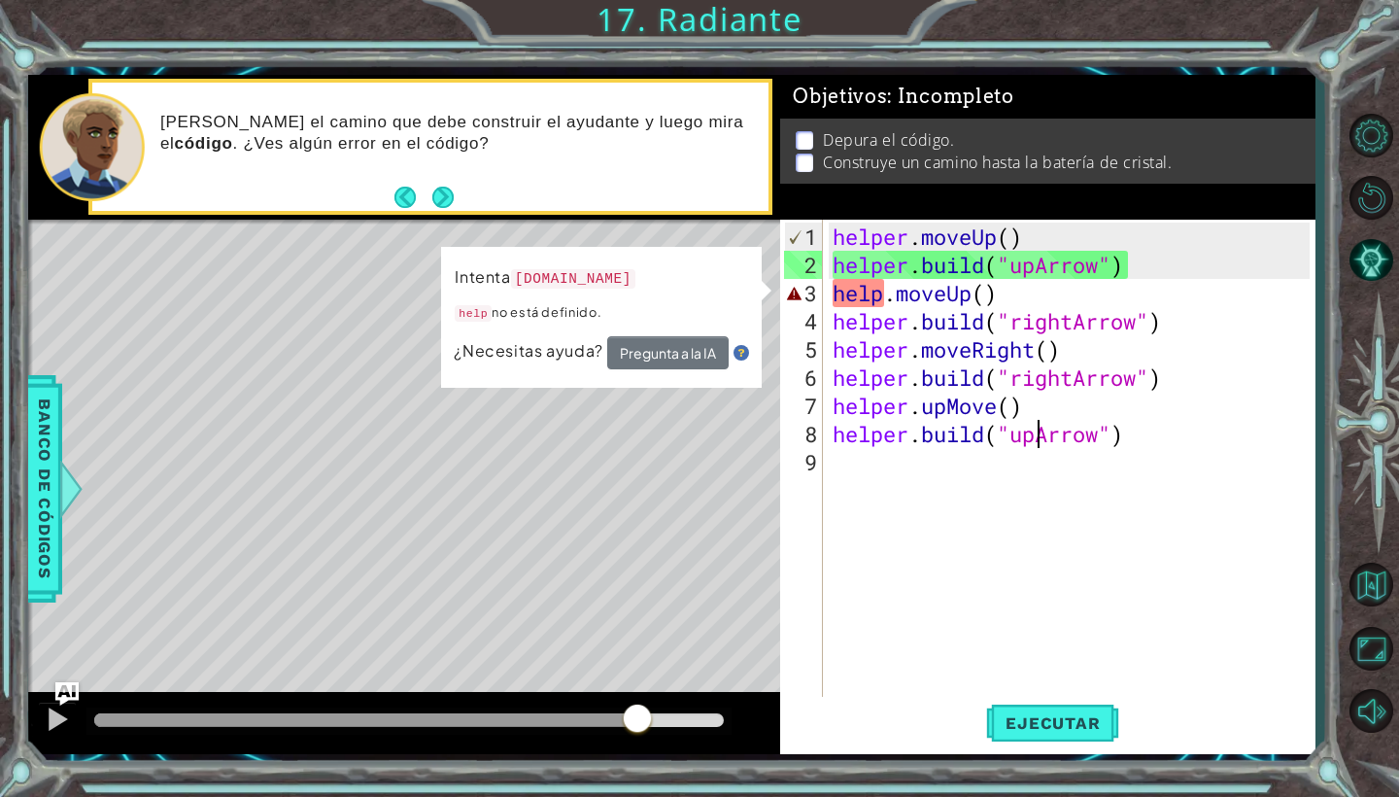
drag, startPoint x: 154, startPoint y: 714, endPoint x: 638, endPoint y: 724, distance: 485.0
click at [638, 724] on div at bounding box center [637, 720] width 35 height 35
click at [882, 297] on div "helper . moveUp ( ) helper . build ( "upArrow" ) help . moveUp ( ) helper . bui…" at bounding box center [1074, 490] width 491 height 535
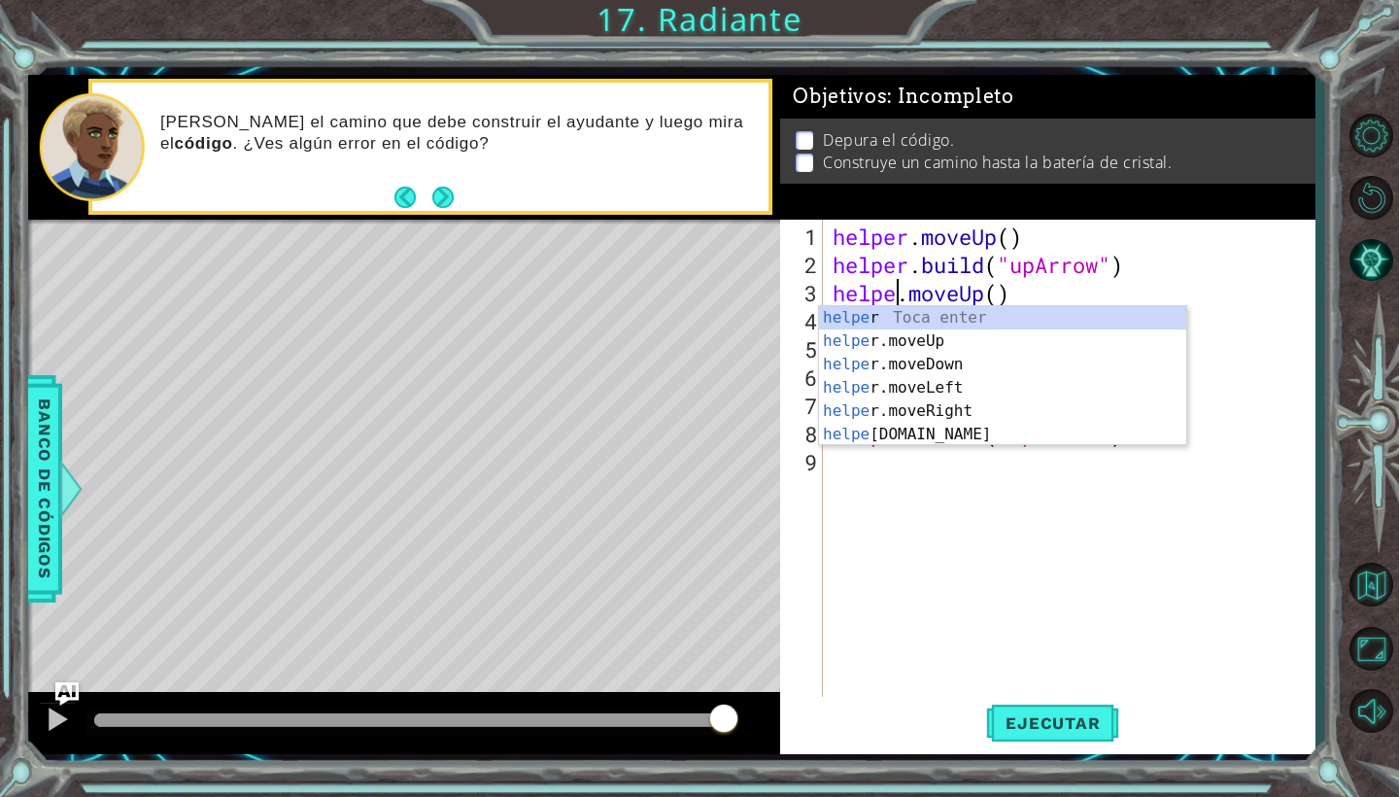
scroll to position [0, 4]
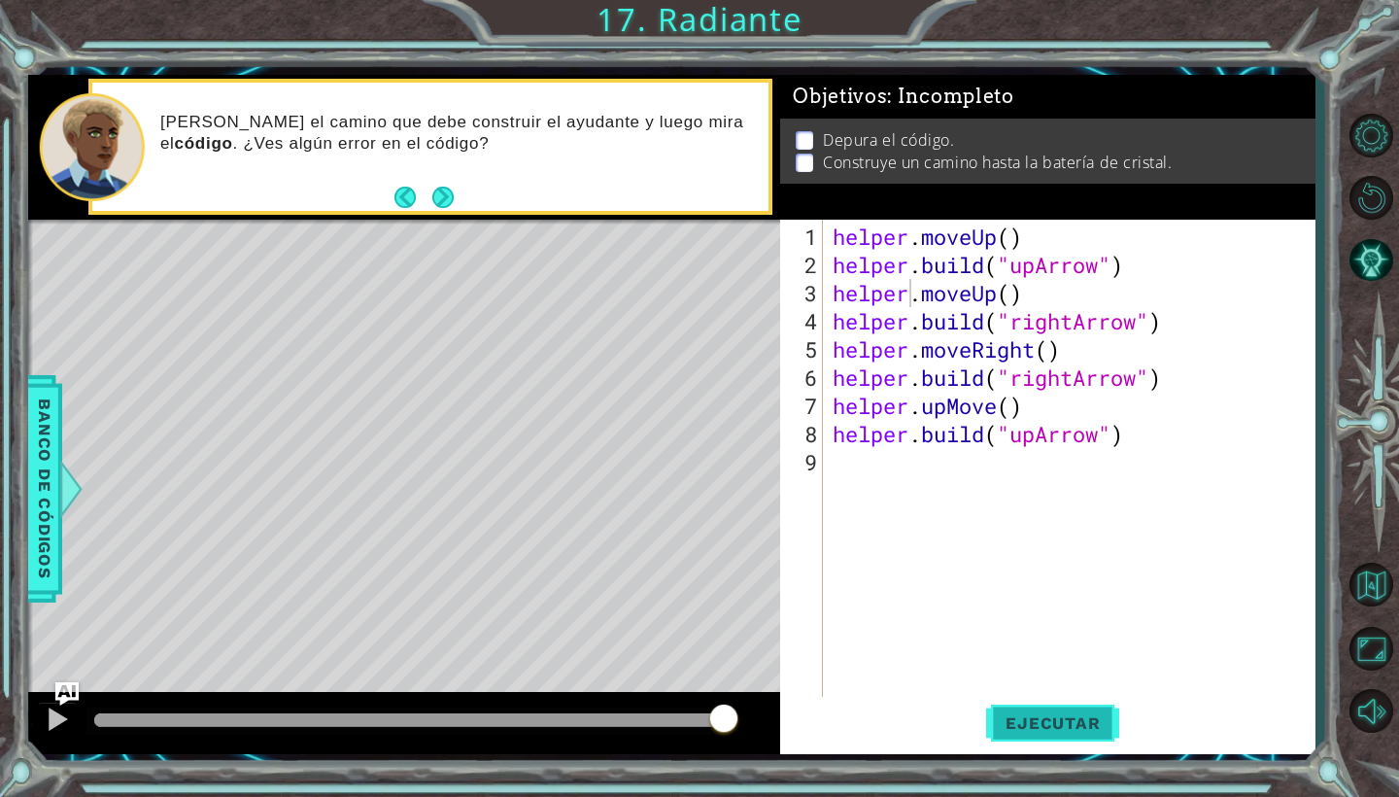
click at [1023, 706] on button "Ejecutar" at bounding box center [1052, 723] width 133 height 53
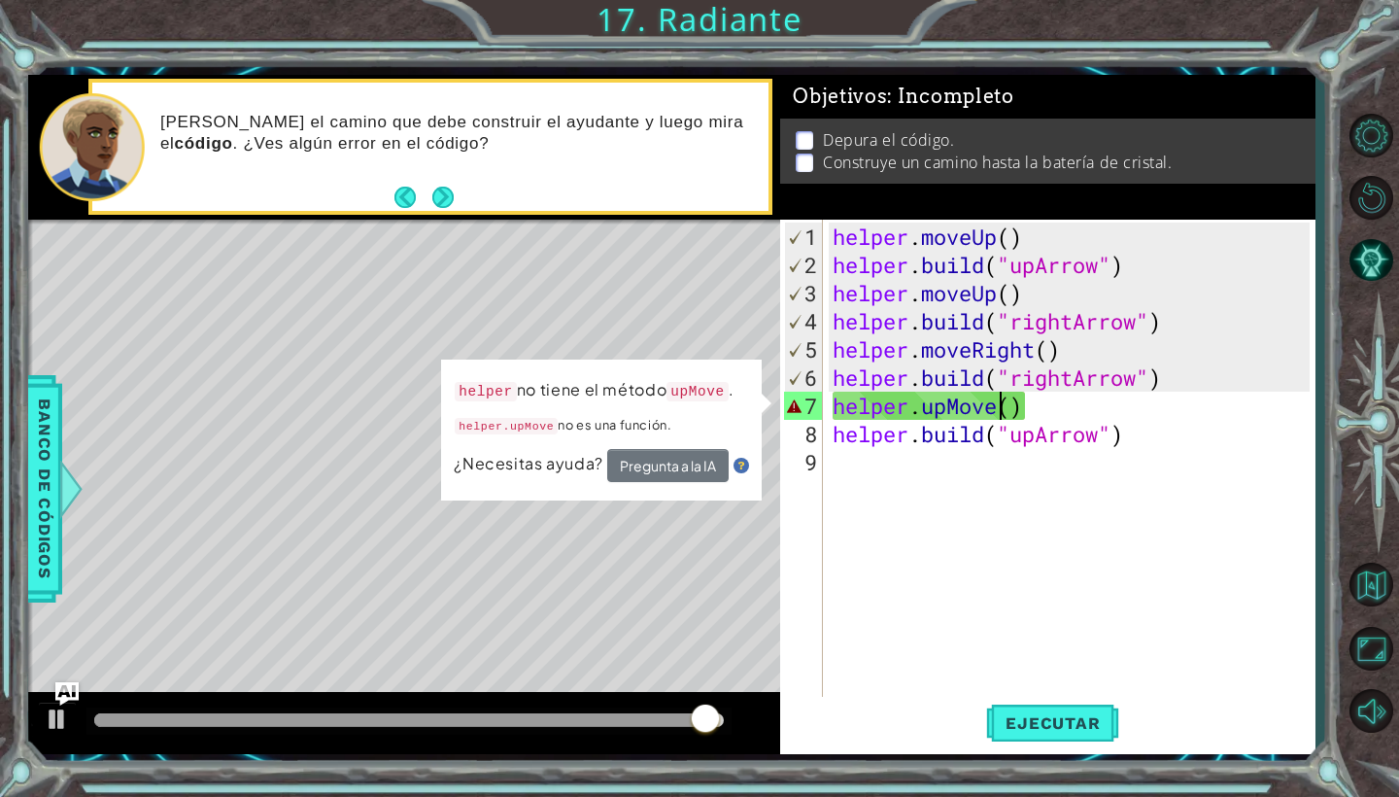
click at [1002, 415] on div "helper . moveUp ( ) helper . build ( "upArrow" ) helper . moveUp ( ) helper . b…" at bounding box center [1074, 490] width 491 height 535
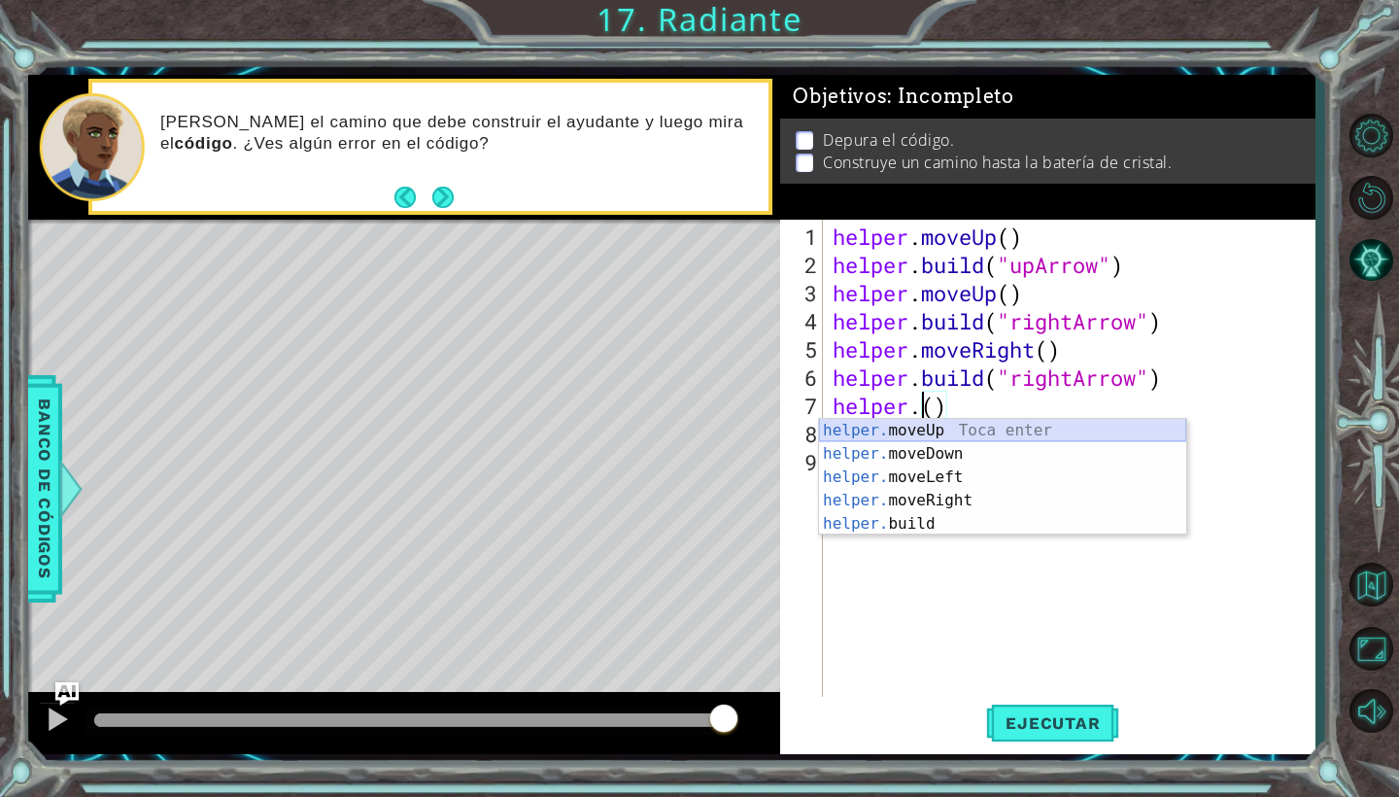
click at [1018, 424] on div "helper. moveUp Toca enter helper. moveDown Toca enter helper. moveLeft Toca ent…" at bounding box center [1002, 500] width 367 height 163
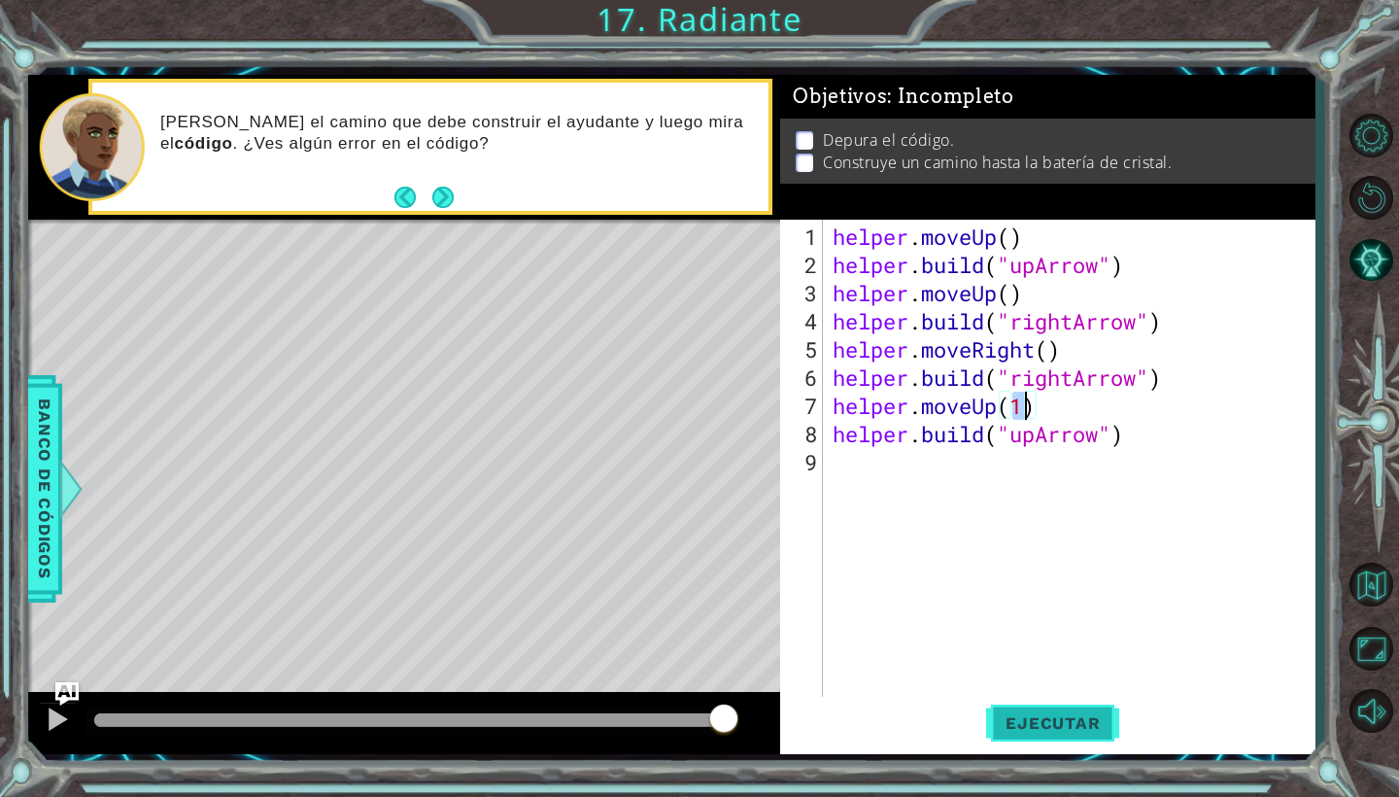
click at [1046, 720] on span "Ejecutar" at bounding box center [1052, 722] width 133 height 19
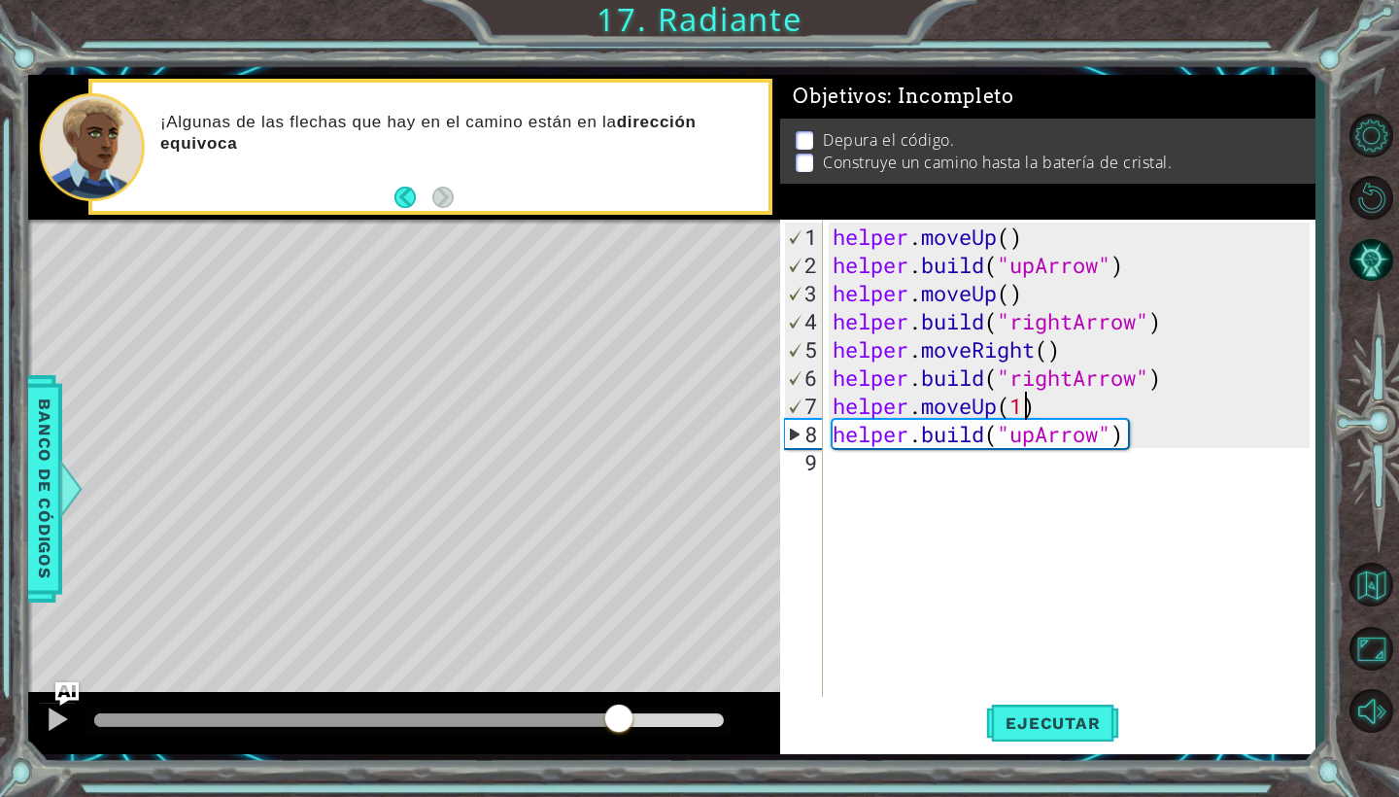
drag, startPoint x: 133, startPoint y: 716, endPoint x: 646, endPoint y: 722, distance: 513.1
click at [637, 722] on div at bounding box center [619, 720] width 35 height 35
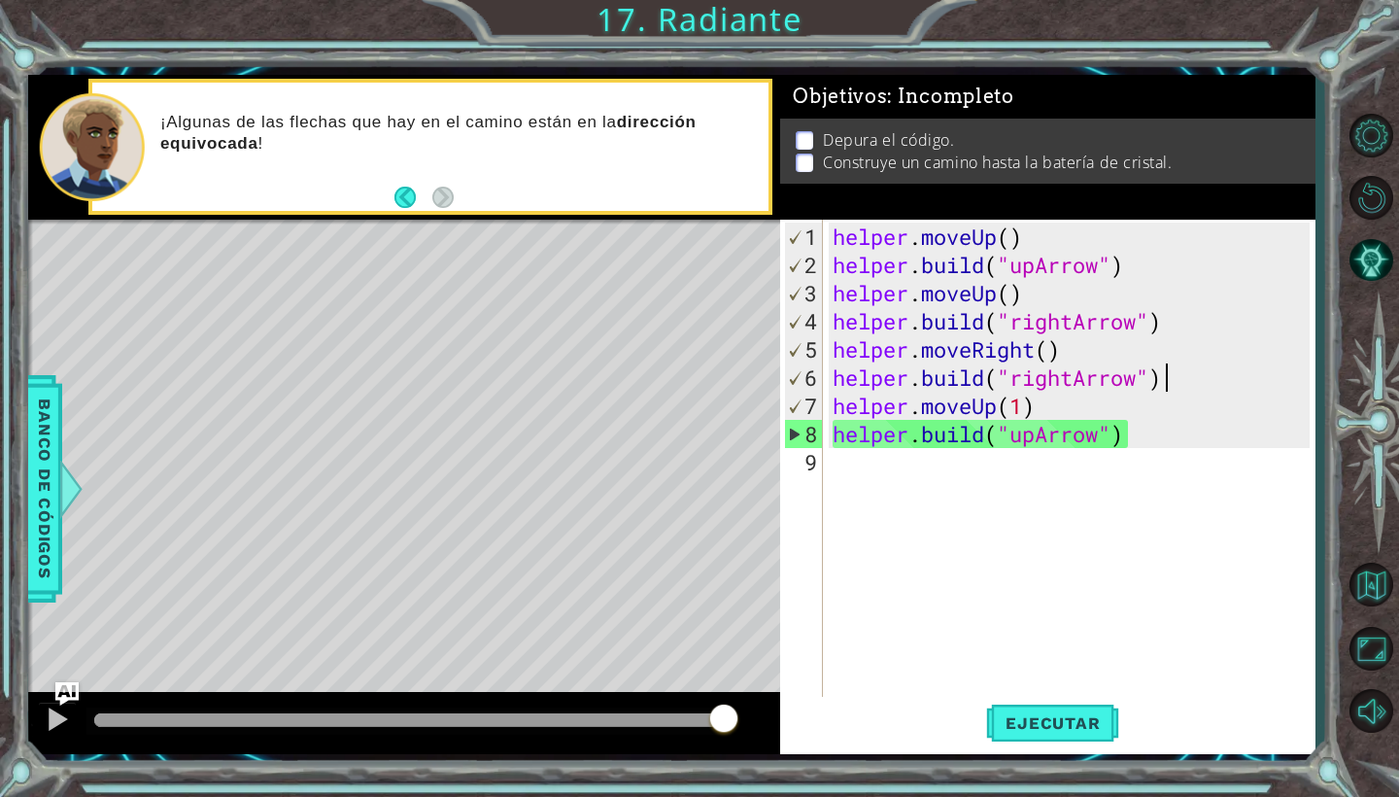
click at [1221, 383] on div "helper . moveUp ( ) helper . build ( "upArrow" ) helper . moveUp ( ) helper . b…" at bounding box center [1074, 490] width 491 height 535
type textarea "[DOMAIN_NAME]("rightArrow")"
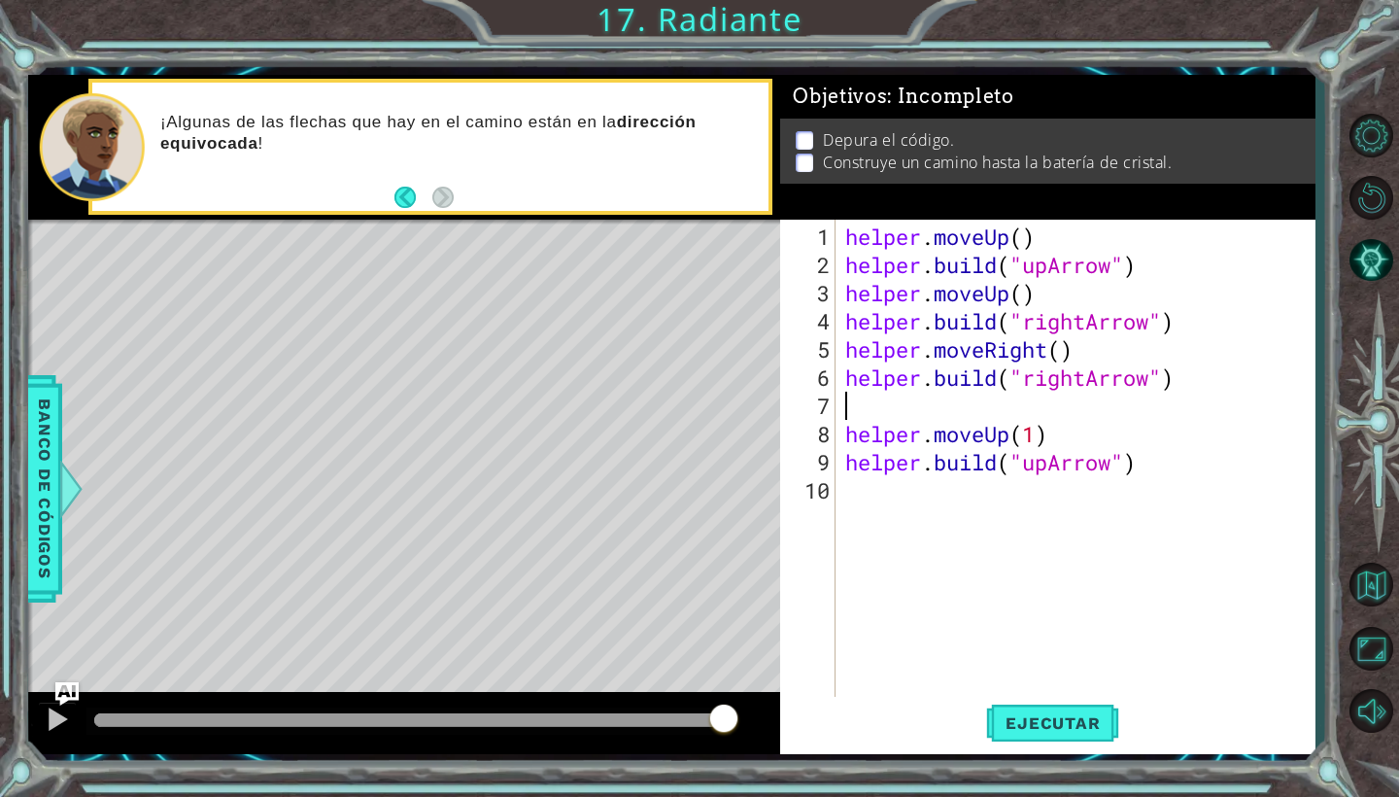
click at [1188, 329] on div "helper . moveUp ( ) helper . build ( "upArrow" ) helper . moveUp ( ) helper . b…" at bounding box center [1081, 490] width 479 height 535
type textarea "[DOMAIN_NAME]("rightArrow")"
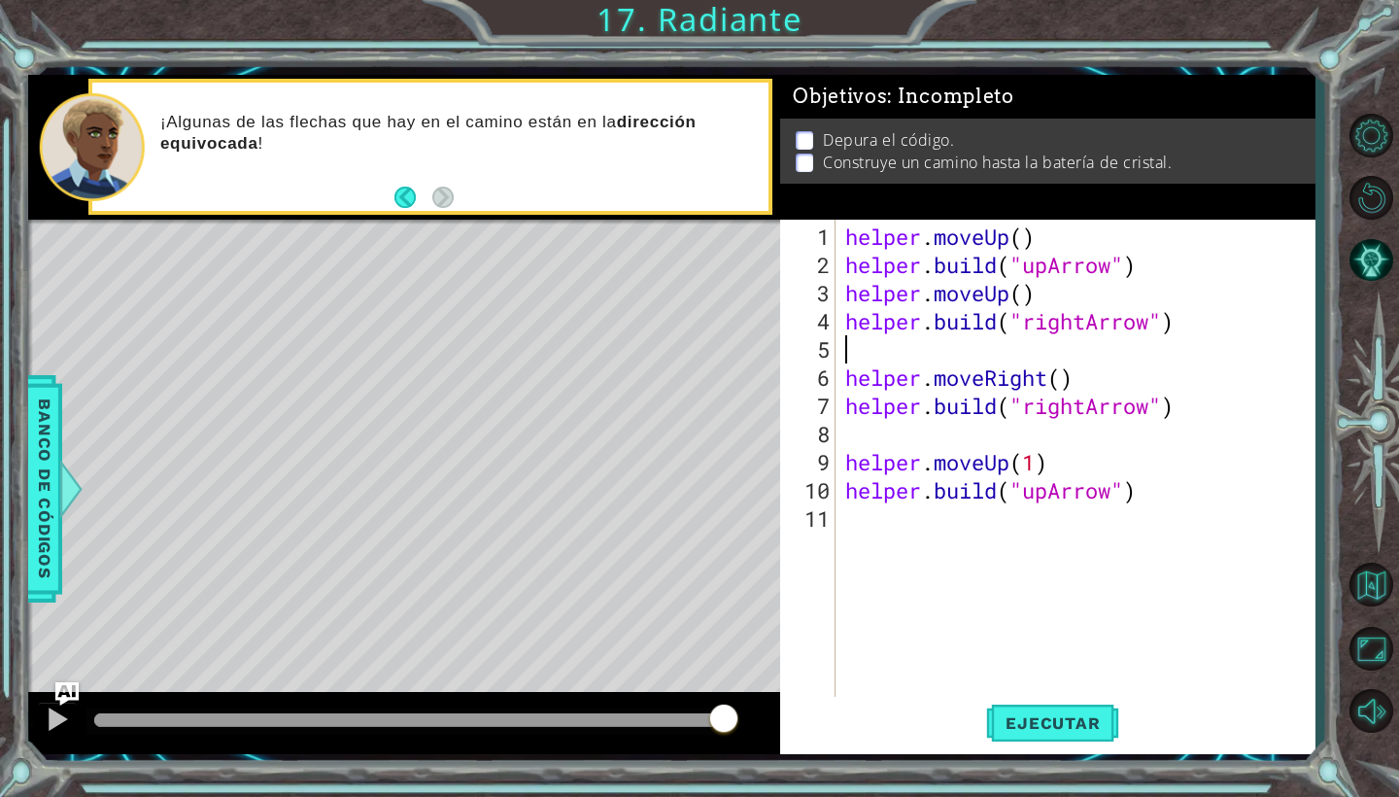
click at [1060, 383] on div "helper . moveUp ( ) helper . build ( "upArrow" ) helper . moveUp ( ) helper . b…" at bounding box center [1081, 490] width 479 height 535
click at [1044, 731] on span "Ejecutar" at bounding box center [1052, 722] width 133 height 19
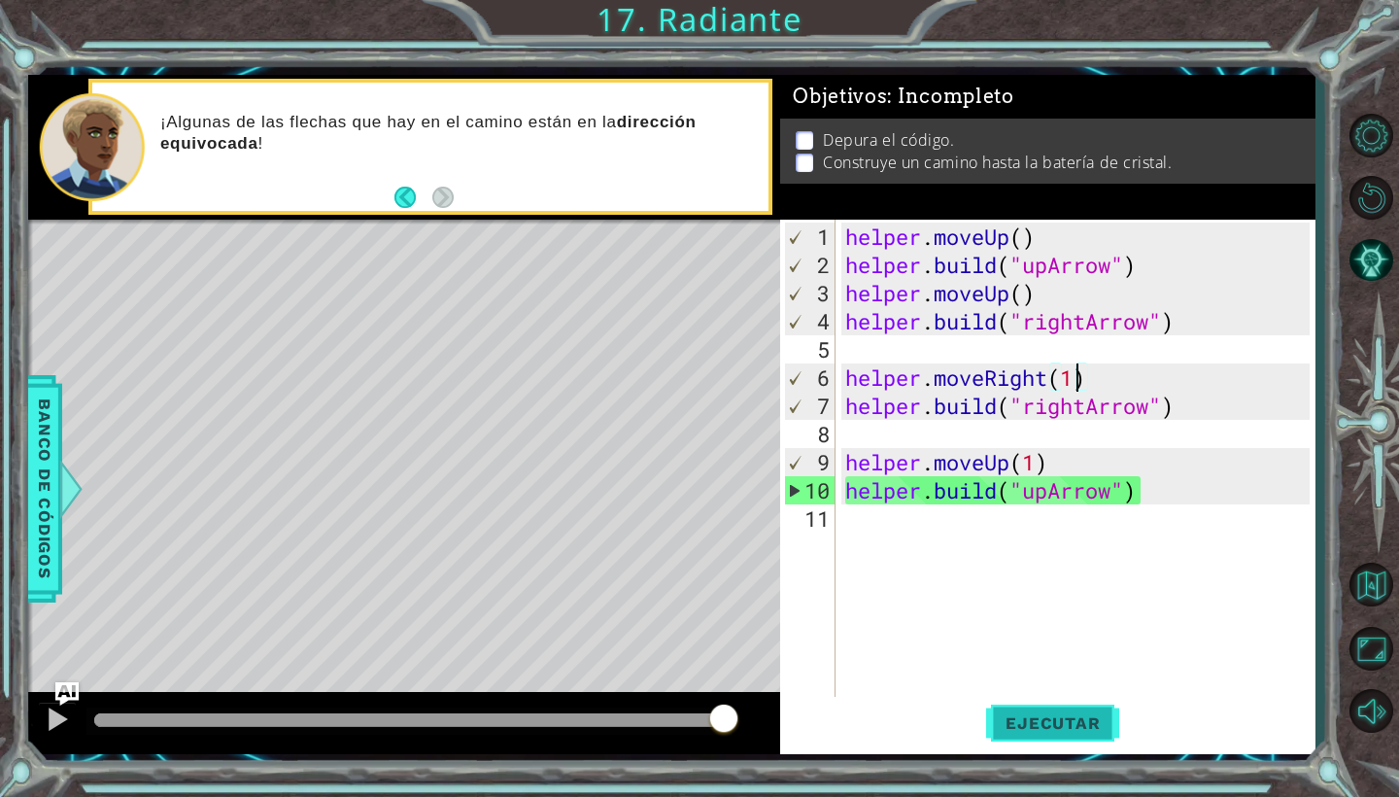
scroll to position [0, 12]
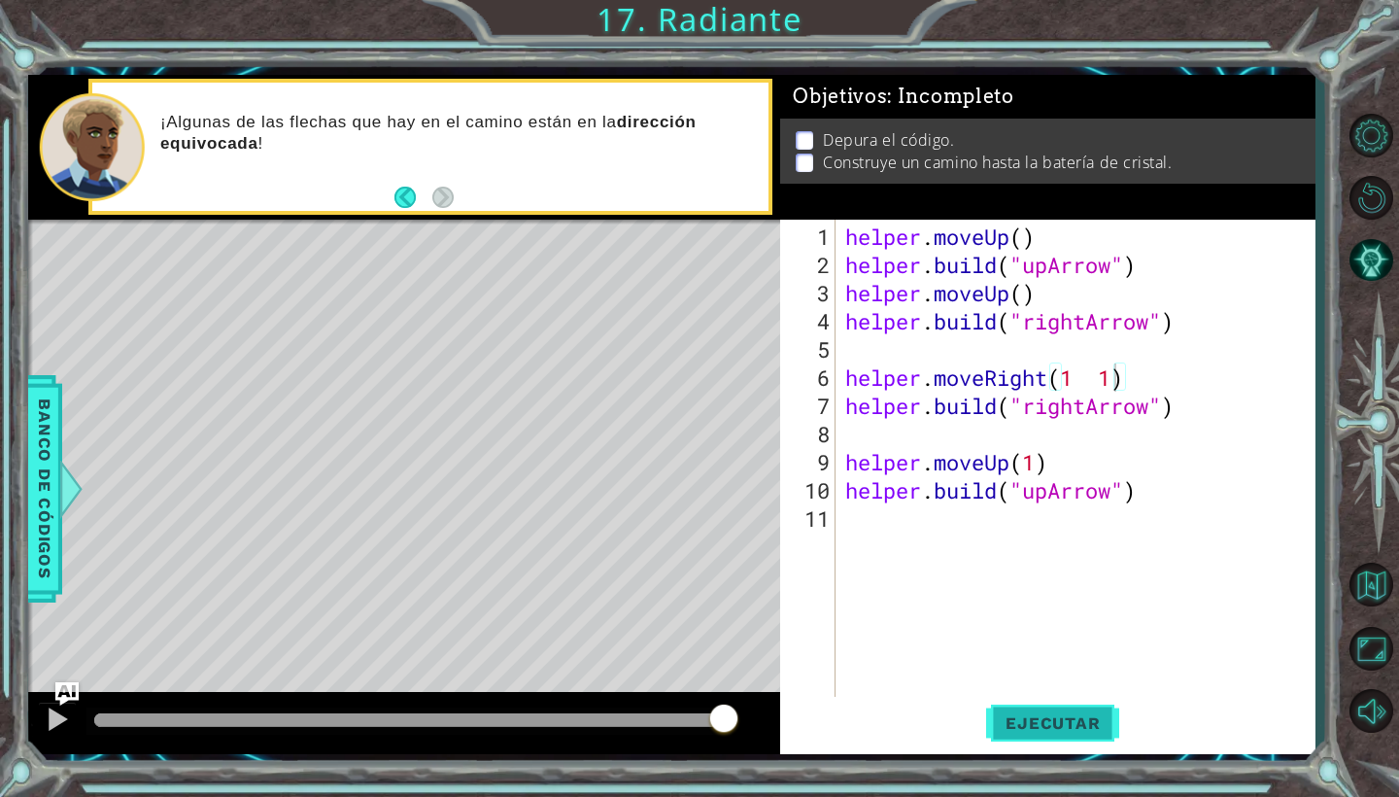
click at [1038, 744] on button "Ejecutar" at bounding box center [1052, 723] width 133 height 53
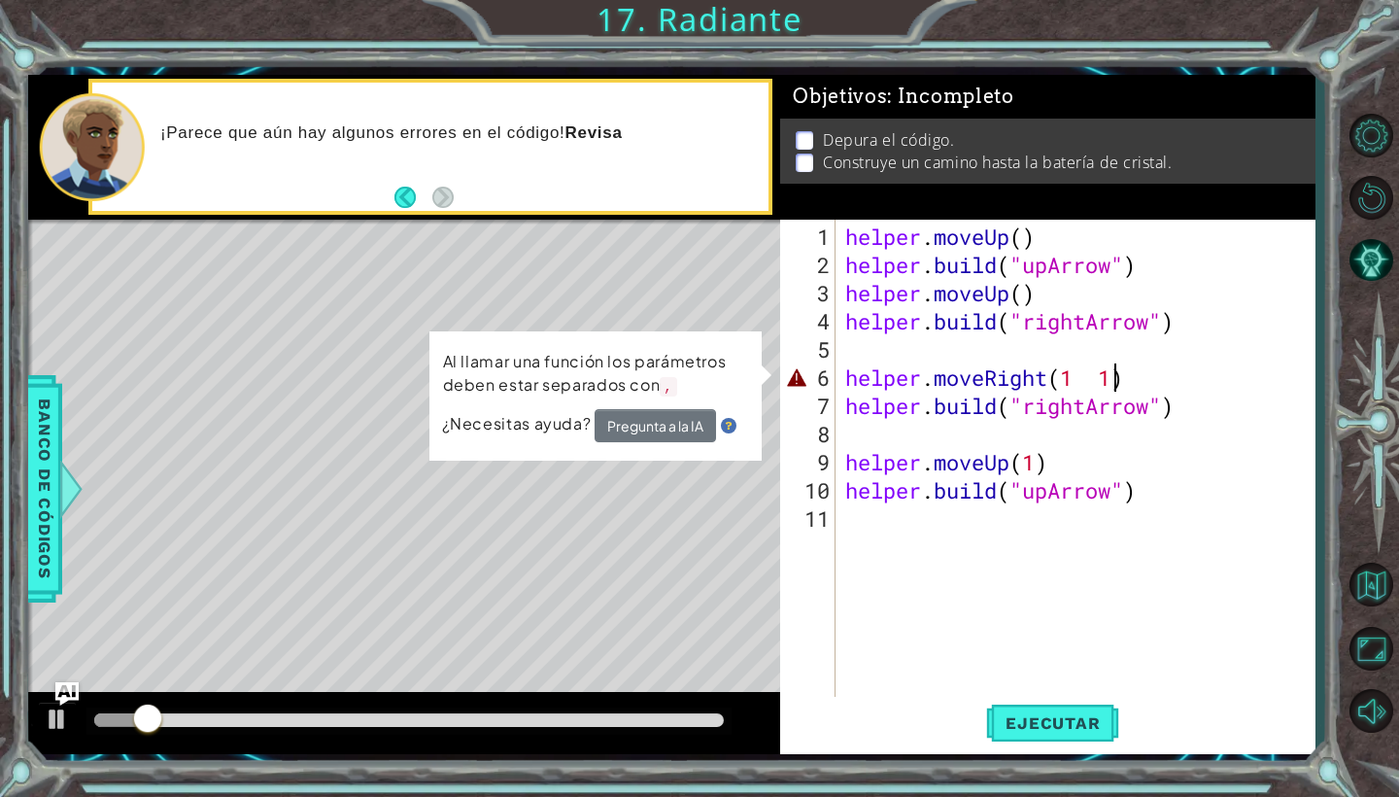
click at [1121, 378] on div "helper . moveUp ( ) helper . build ( "upArrow" ) helper . moveUp ( ) helper . b…" at bounding box center [1081, 490] width 479 height 535
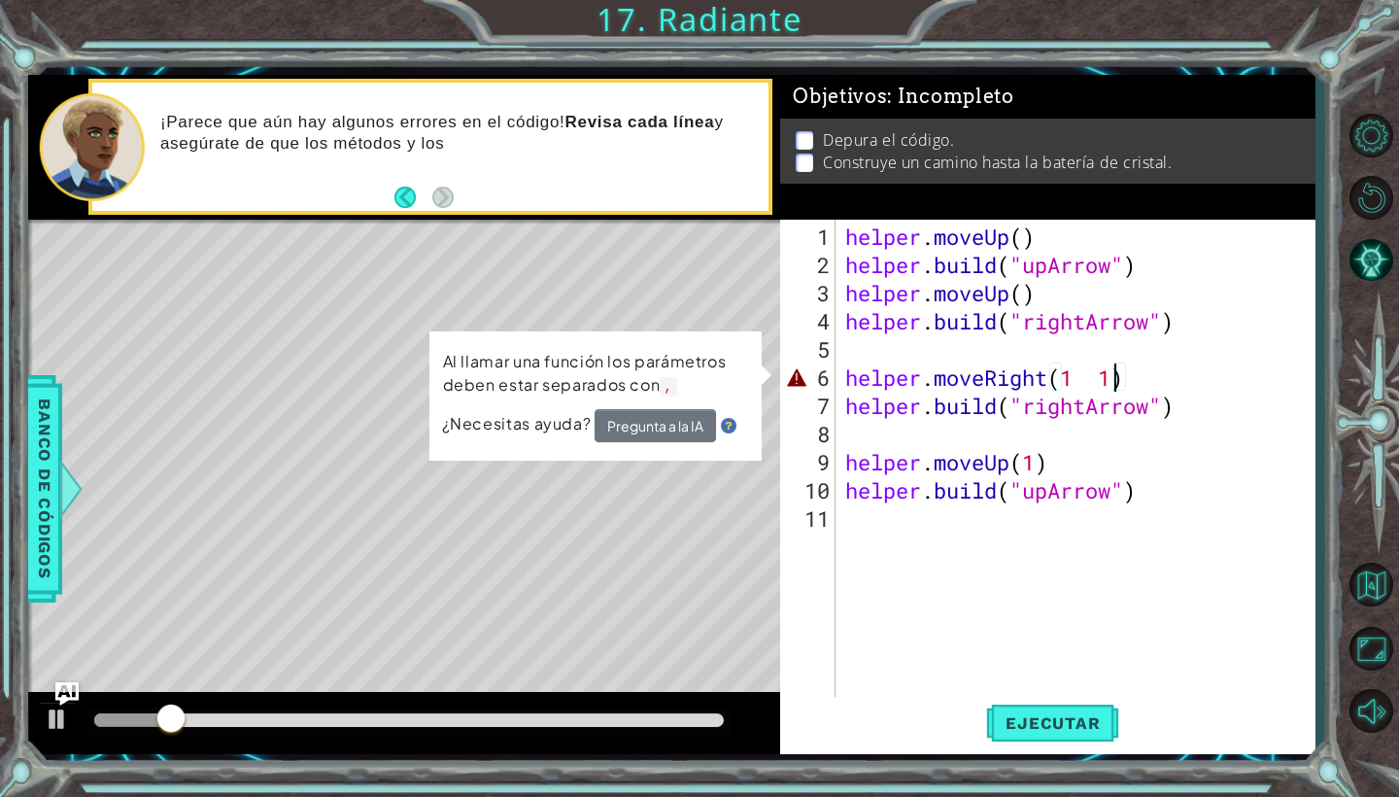
click at [1112, 377] on div "helper . moveUp ( ) helper . build ( "upArrow" ) helper . moveUp ( ) helper . b…" at bounding box center [1081, 490] width 479 height 535
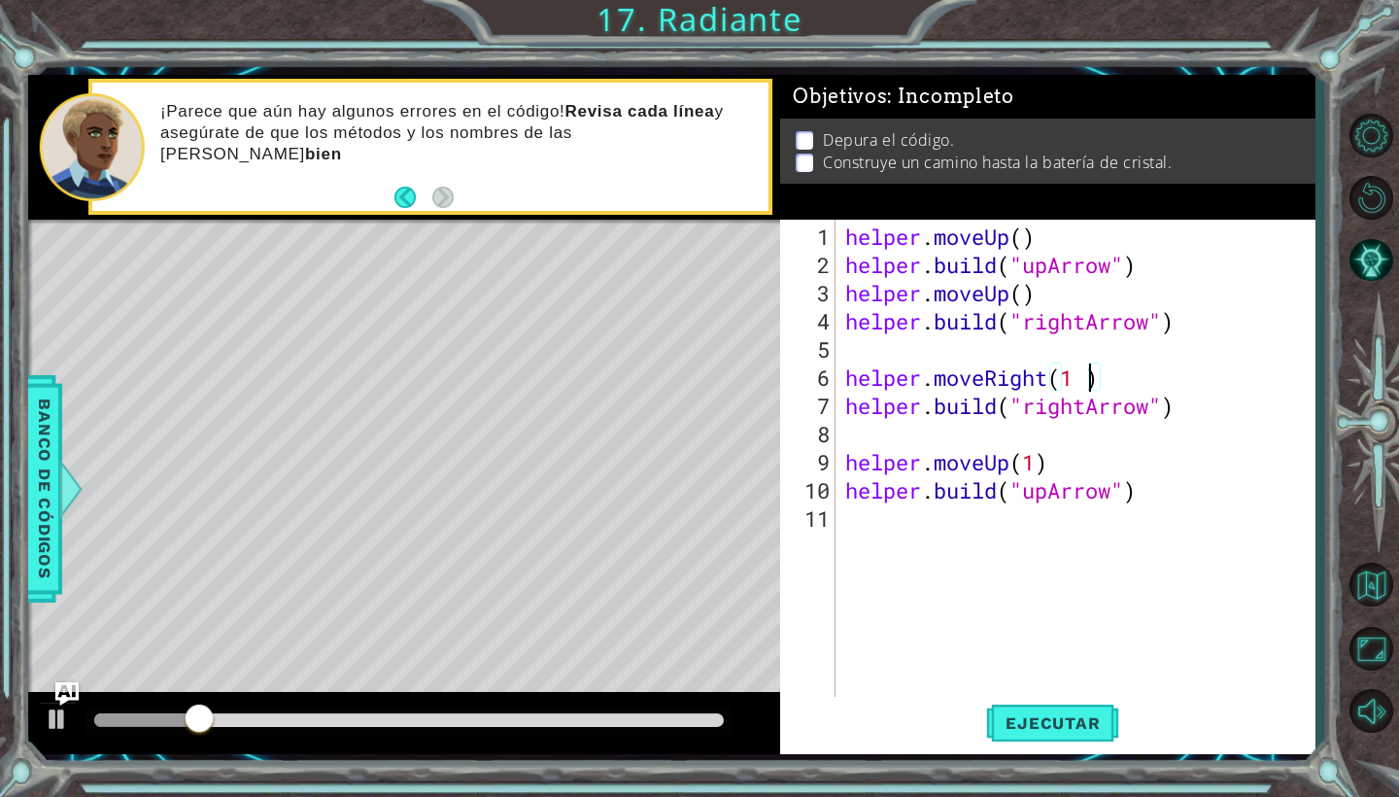
scroll to position [0, 10]
click at [1019, 738] on button "Ejecutar" at bounding box center [1052, 723] width 133 height 53
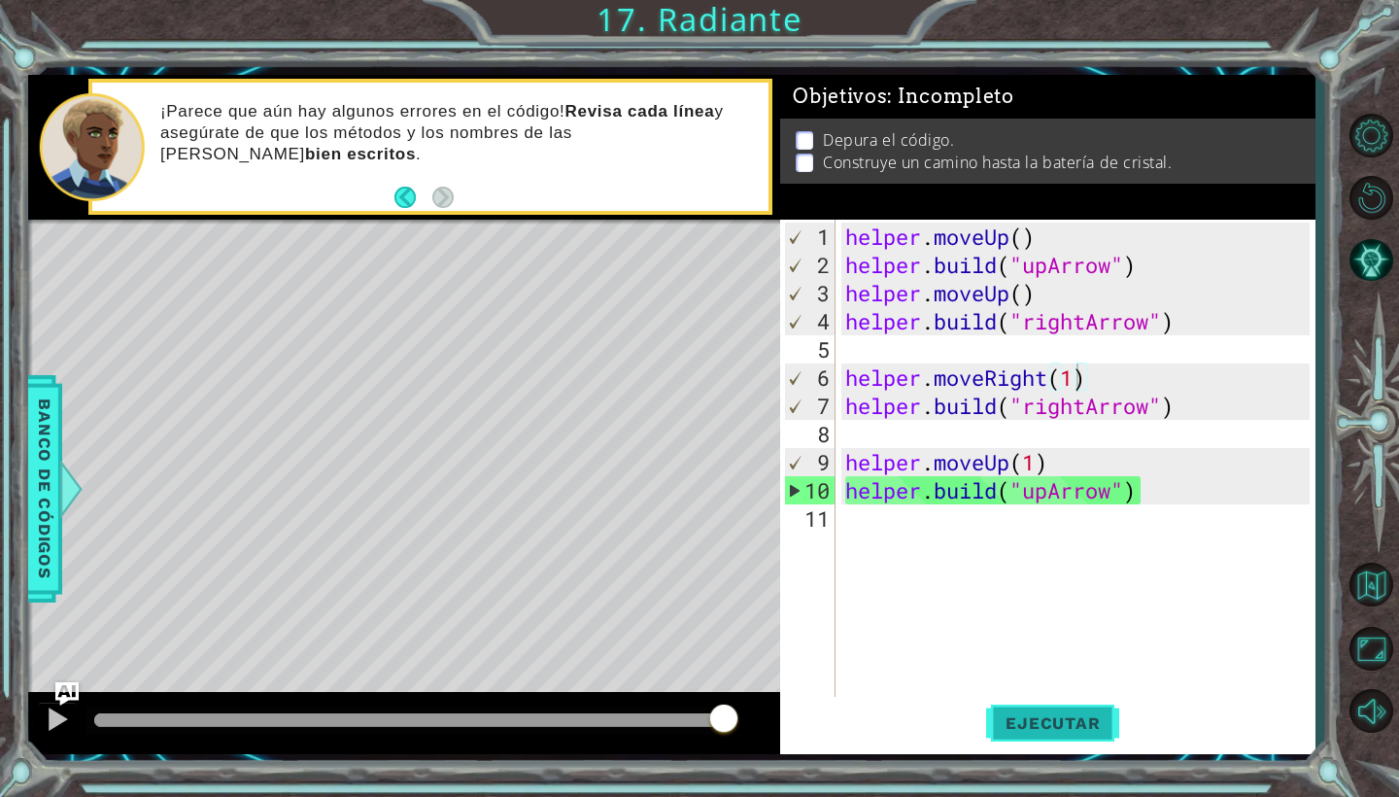
click at [1048, 727] on span "Ejecutar" at bounding box center [1052, 722] width 133 height 19
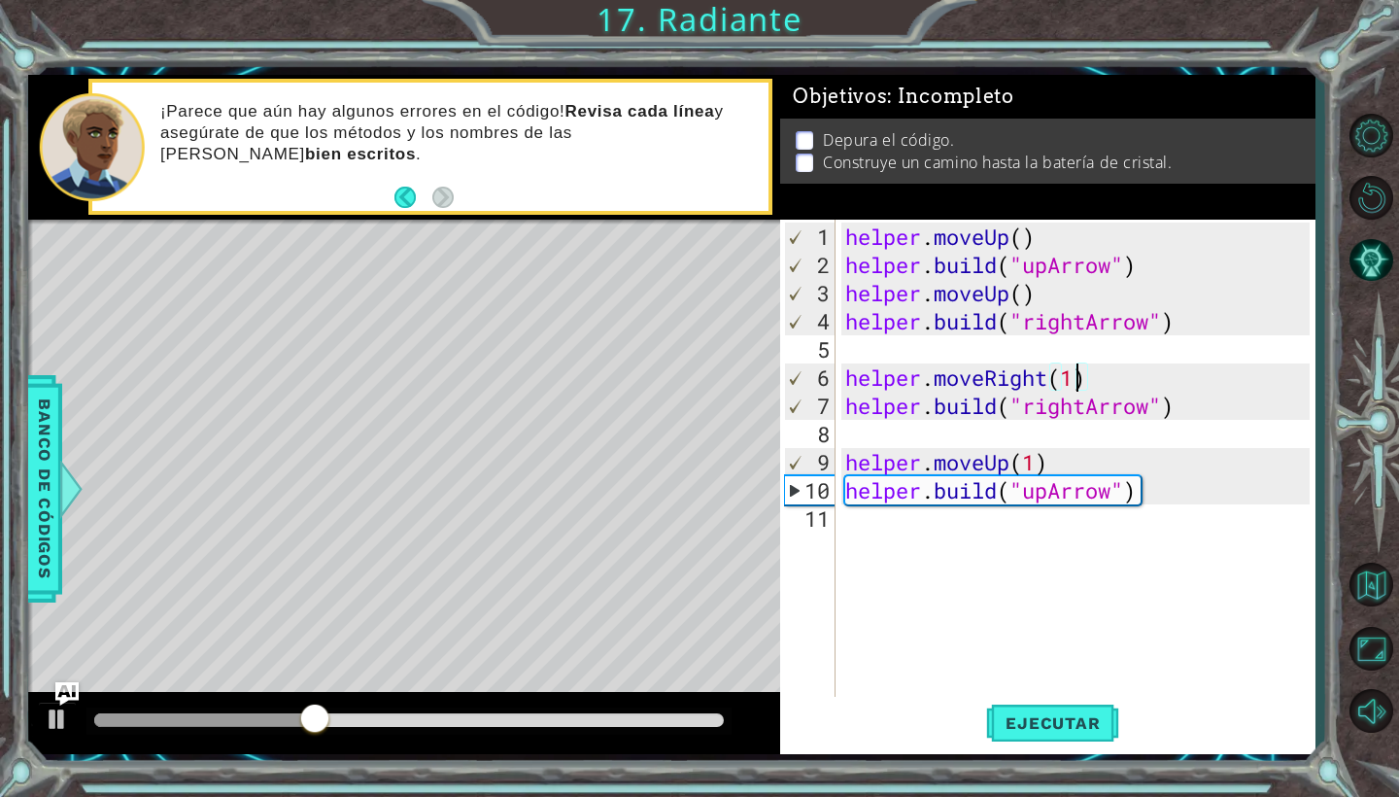
click at [1171, 470] on div "helper . moveUp ( ) helper . build ( "upArrow" ) helper . moveUp ( ) helper . b…" at bounding box center [1081, 490] width 479 height 535
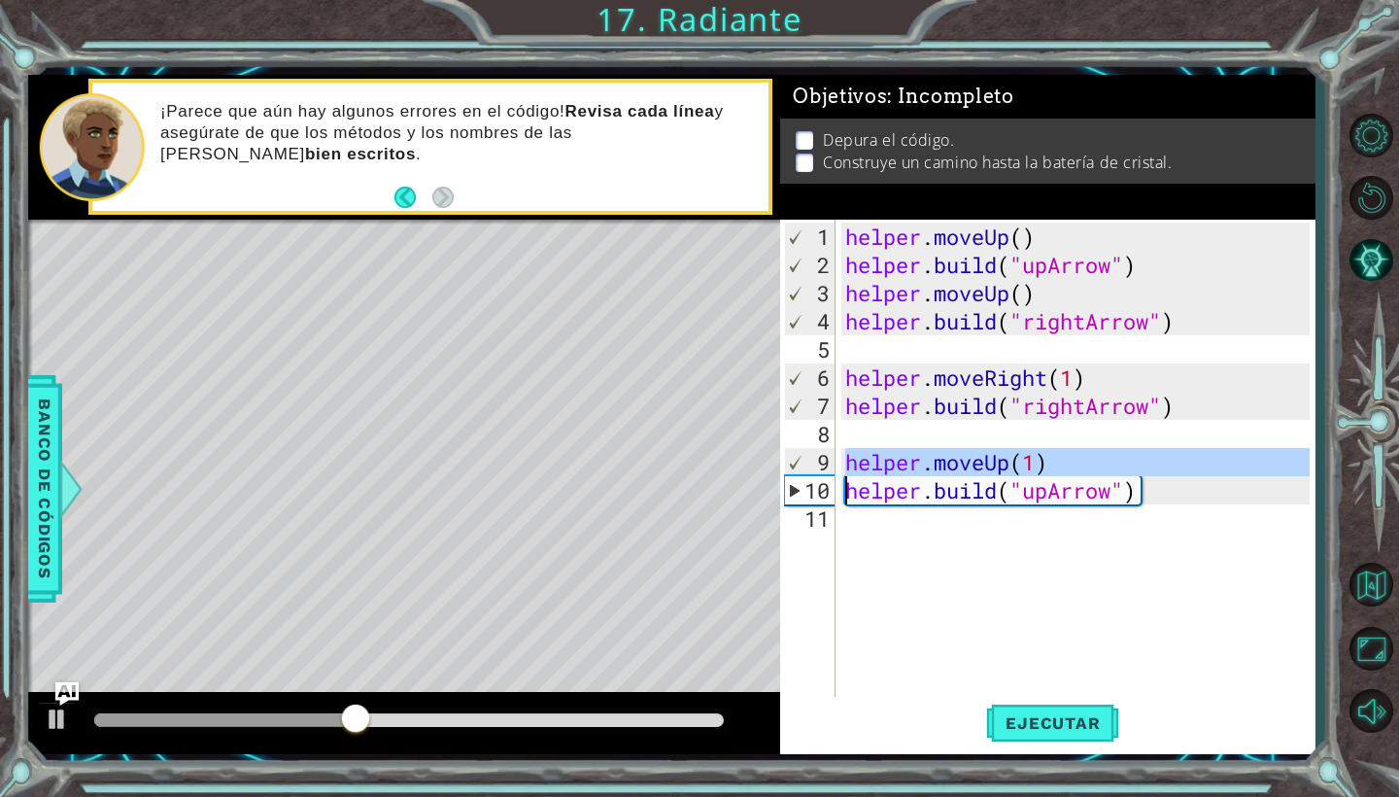
click at [1170, 470] on div "helper . moveUp ( ) helper . build ( "upArrow" ) helper . moveUp ( ) helper . b…" at bounding box center [1081, 490] width 479 height 535
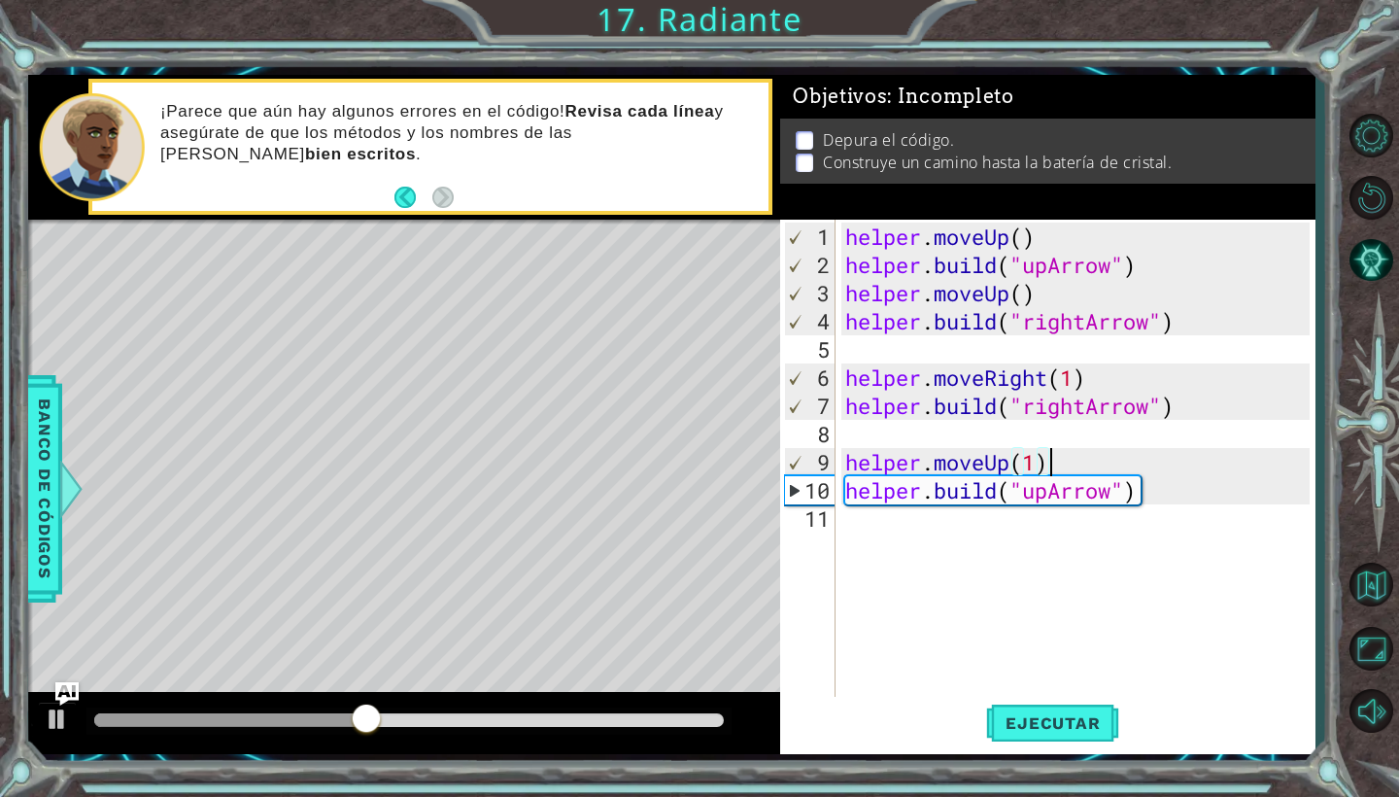
click at [1170, 470] on div "helper . moveUp ( ) helper . build ( "upArrow" ) helper . moveUp ( ) helper . b…" at bounding box center [1081, 490] width 479 height 535
type textarea "helper.moveUp(1) [DOMAIN_NAME]("upArrow")"
click at [1166, 508] on div "helper . moveUp ( ) helper . build ( "upArrow" ) helper . moveUp ( ) helper . b…" at bounding box center [1081, 490] width 479 height 535
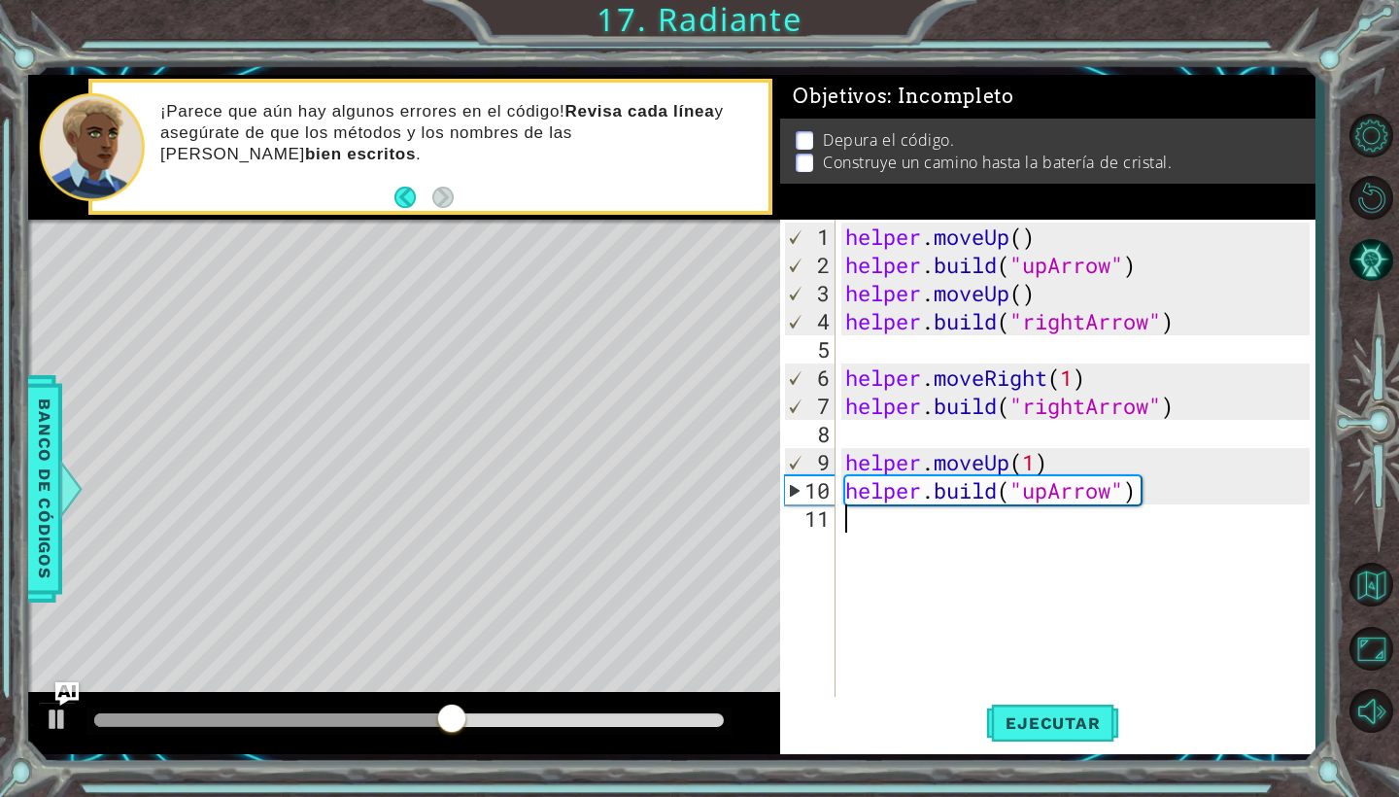
click at [1012, 463] on div "helper . moveUp ( ) helper . build ( "upArrow" ) helper . moveUp ( ) helper . b…" at bounding box center [1081, 490] width 479 height 535
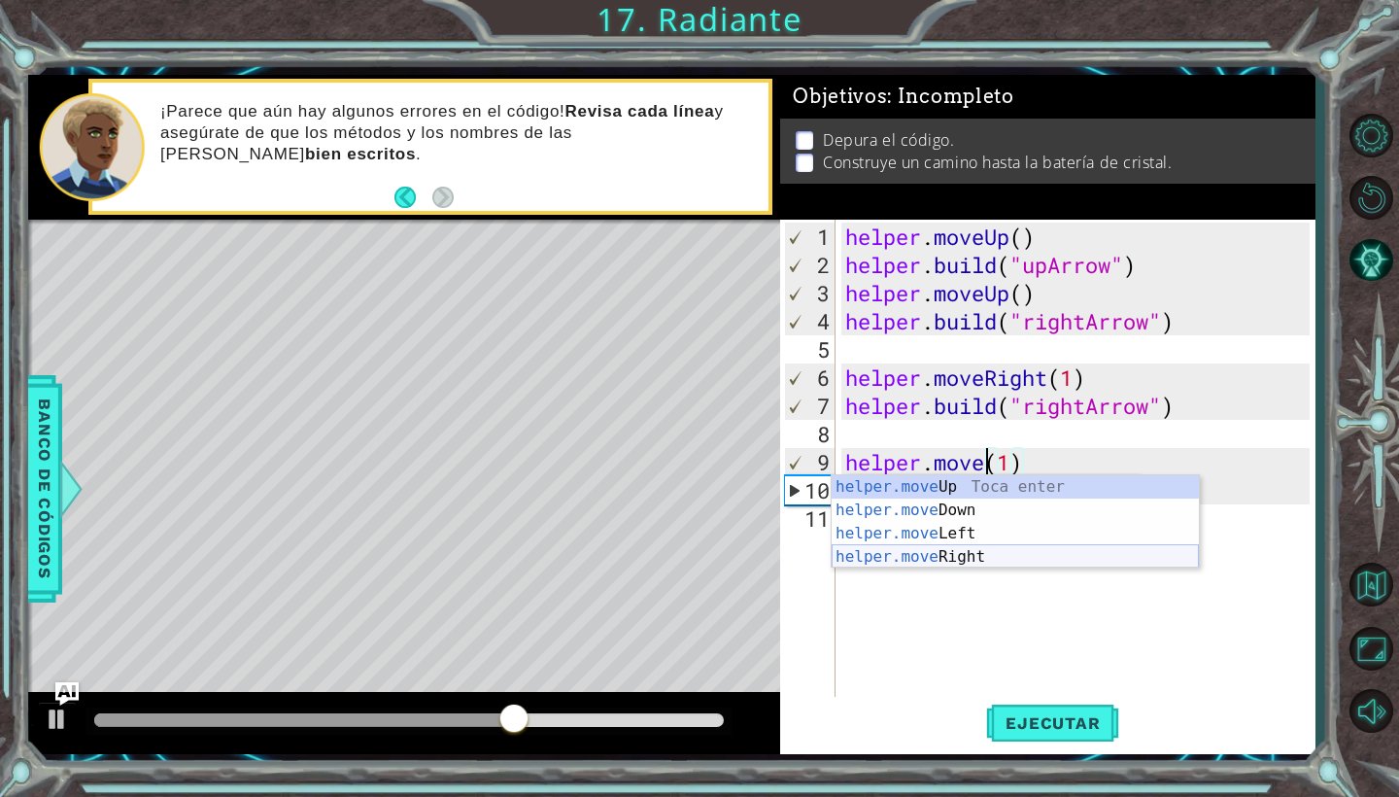
click at [957, 555] on div "helper.move Up Toca enter helper.move Down Toca enter helper.move Left Toca ent…" at bounding box center [1015, 545] width 367 height 140
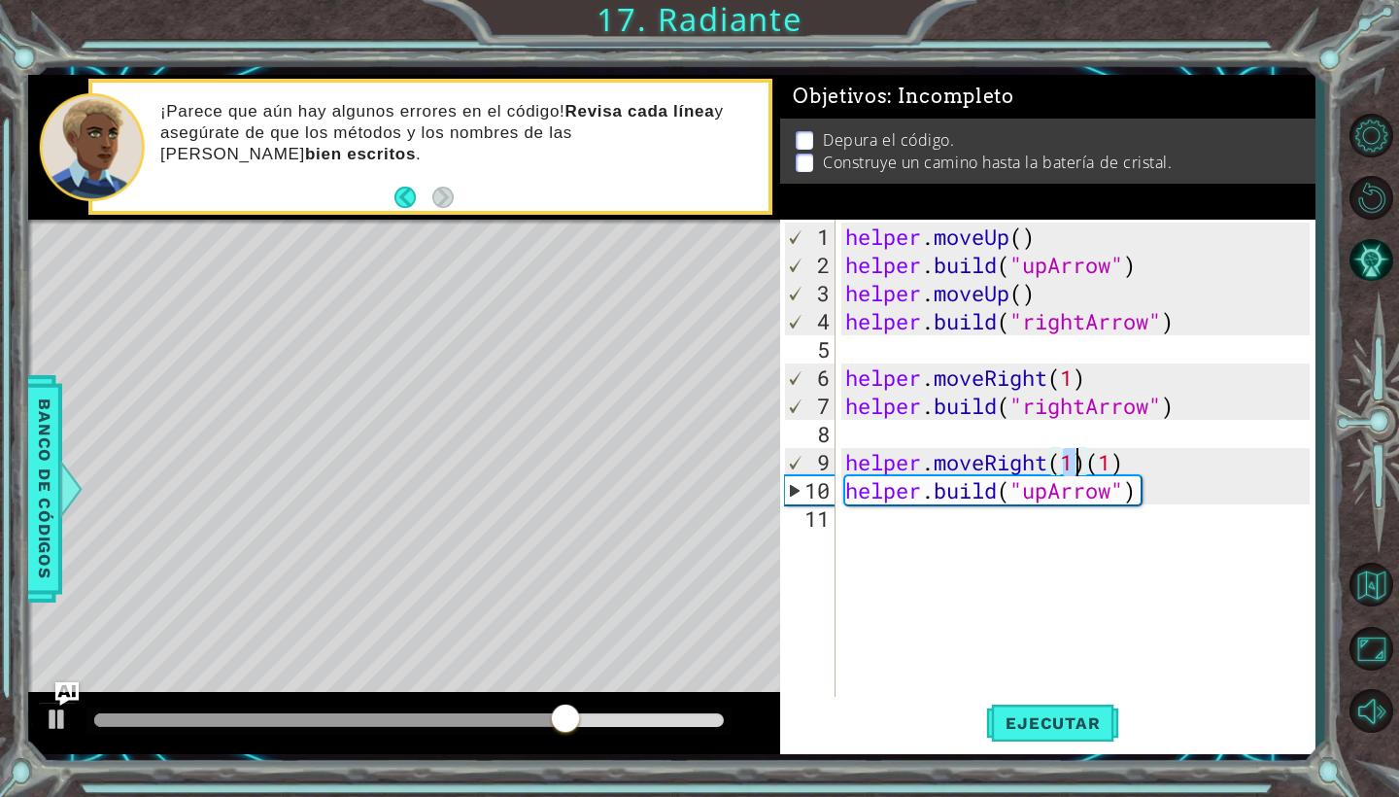
click at [1053, 490] on div "helper . moveUp ( ) helper . build ( "upArrow" ) helper . moveUp ( ) helper . b…" at bounding box center [1081, 490] width 479 height 535
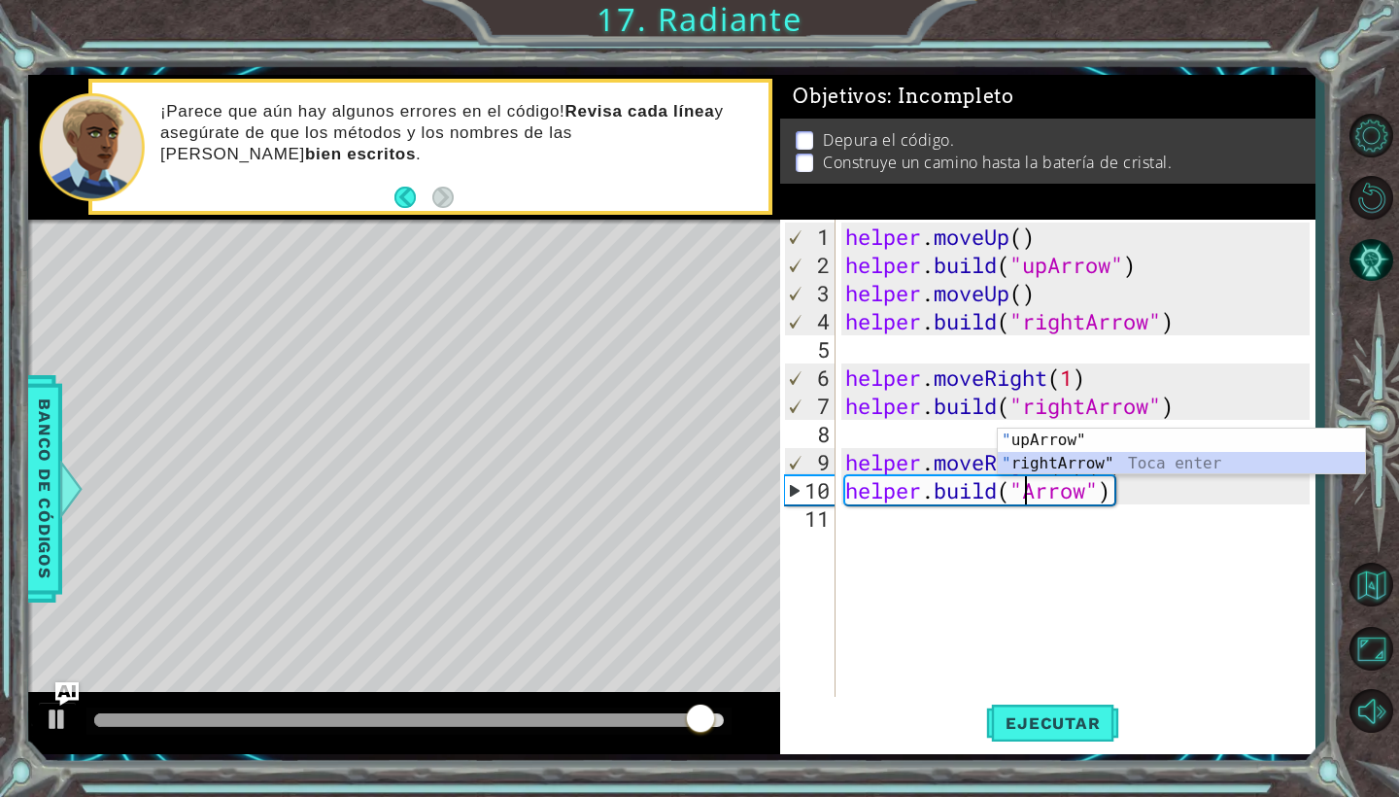
click at [1061, 458] on div "" upArrow" Toca enter " rightArrow" Toca enter" at bounding box center [1181, 475] width 367 height 93
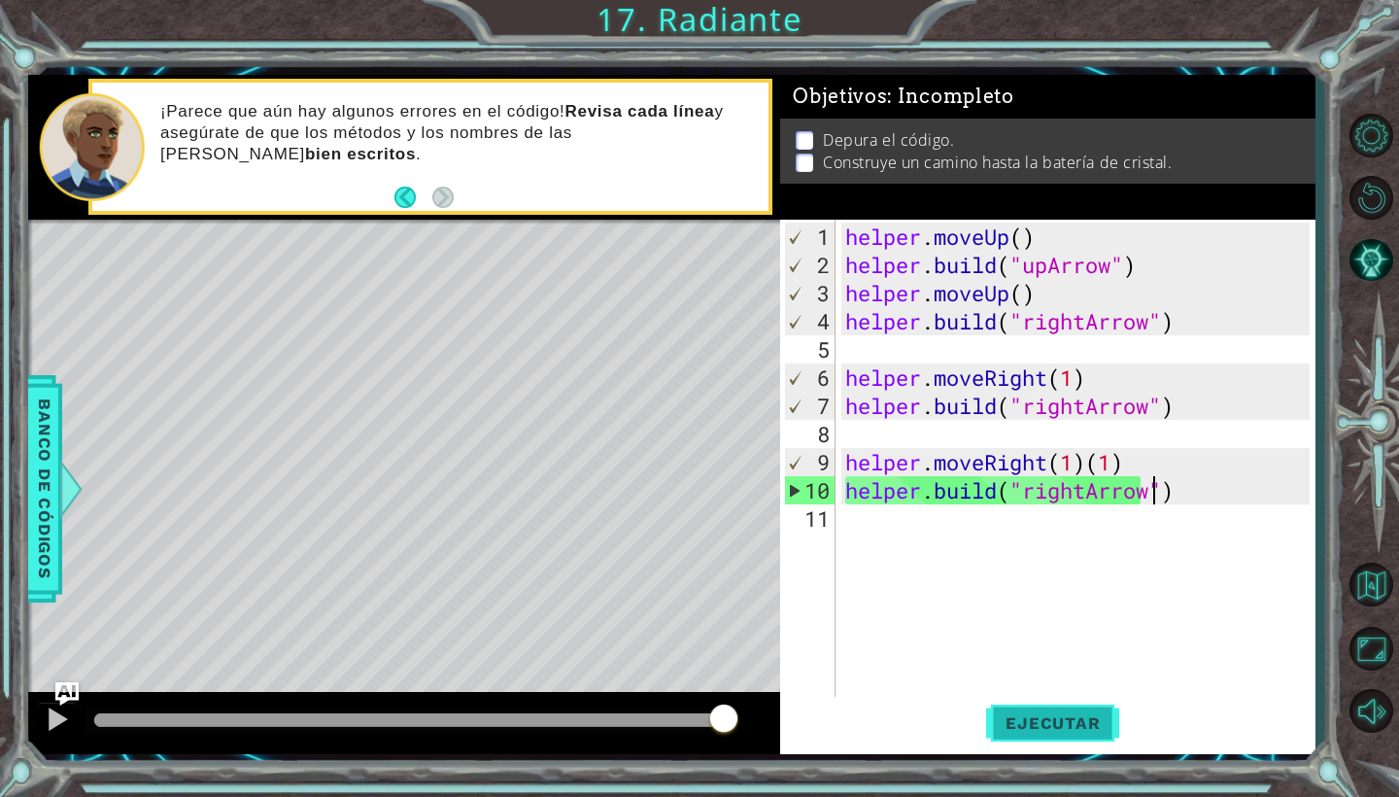
click at [1063, 720] on span "Ejecutar" at bounding box center [1052, 722] width 133 height 19
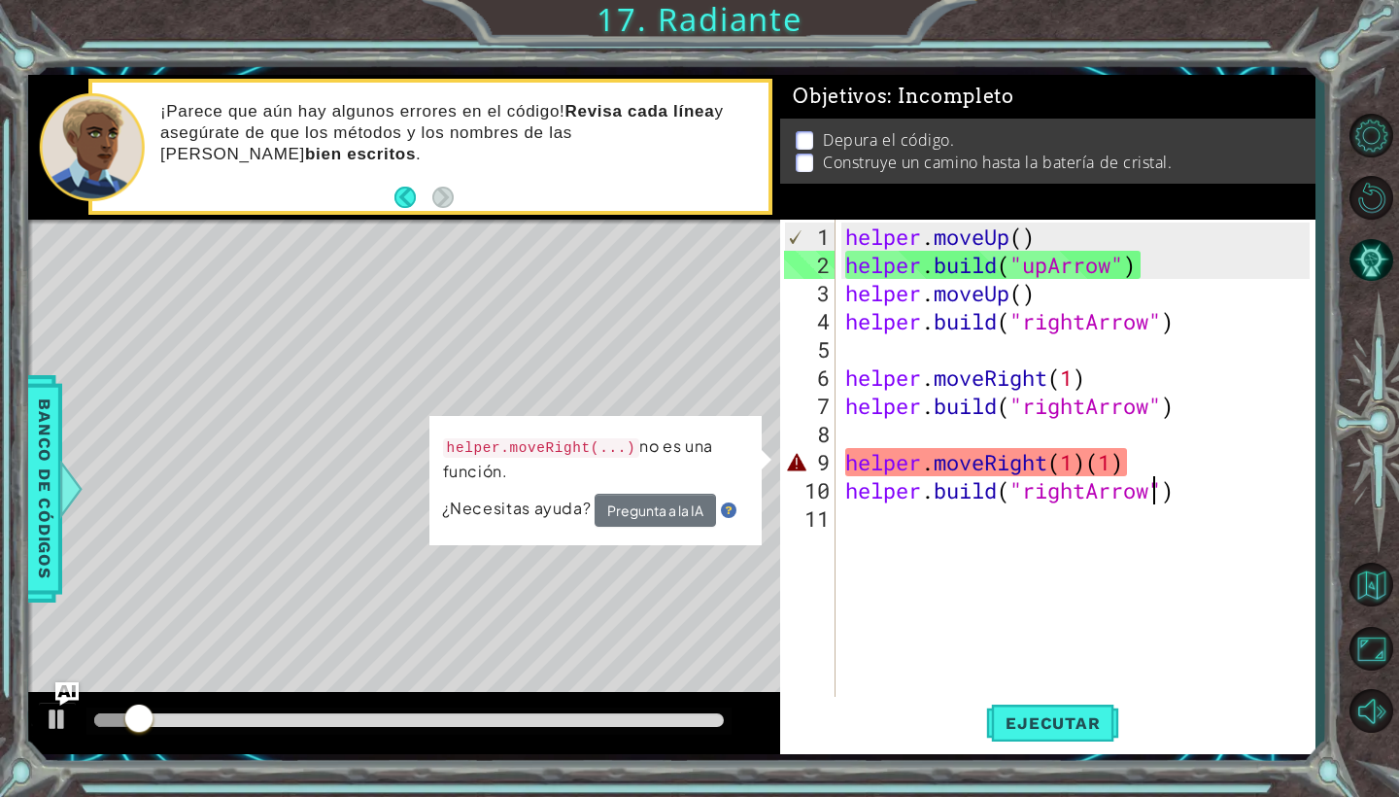
click at [1128, 466] on div "helper . moveUp ( ) helper . build ( "upArrow" ) helper . moveUp ( ) helper . b…" at bounding box center [1081, 490] width 479 height 535
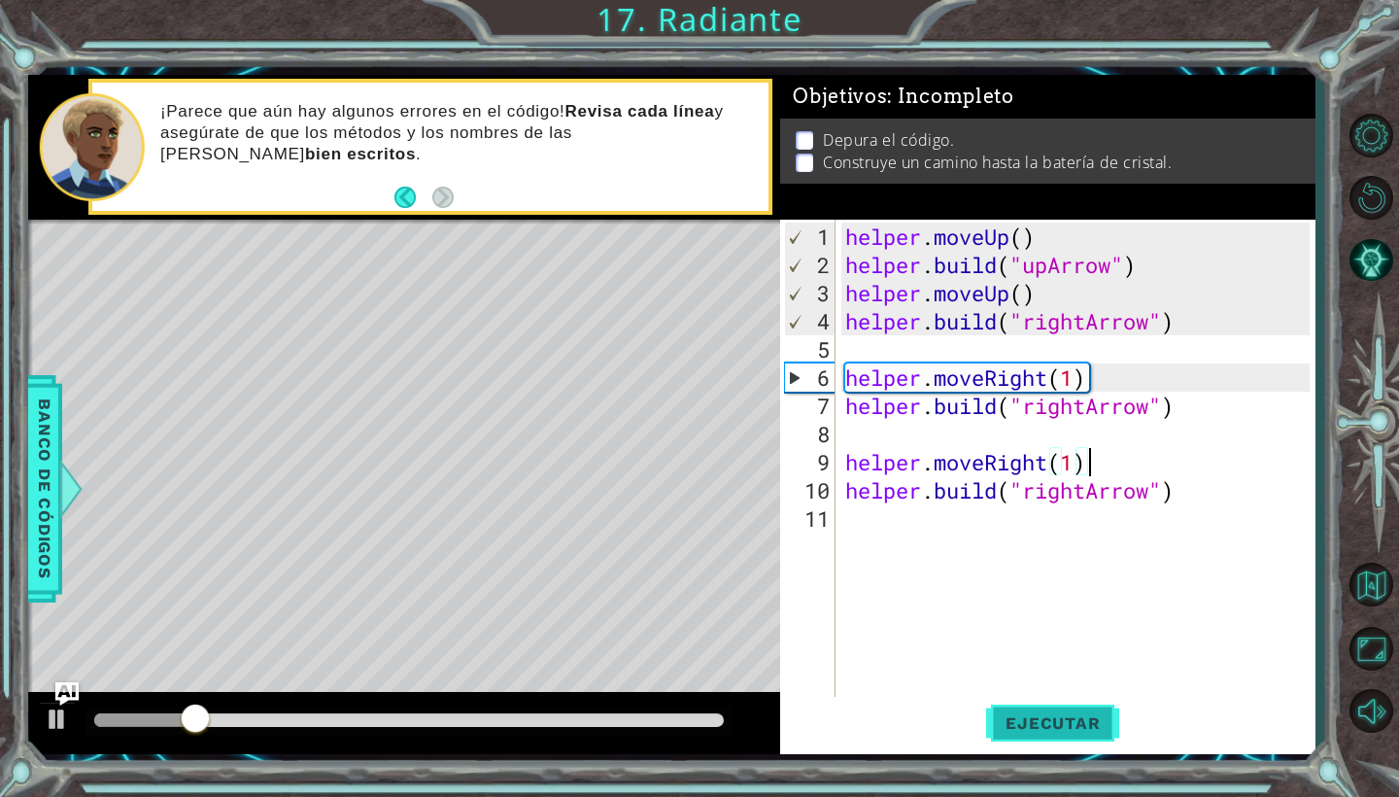
click at [1080, 710] on button "Ejecutar" at bounding box center [1052, 723] width 133 height 53
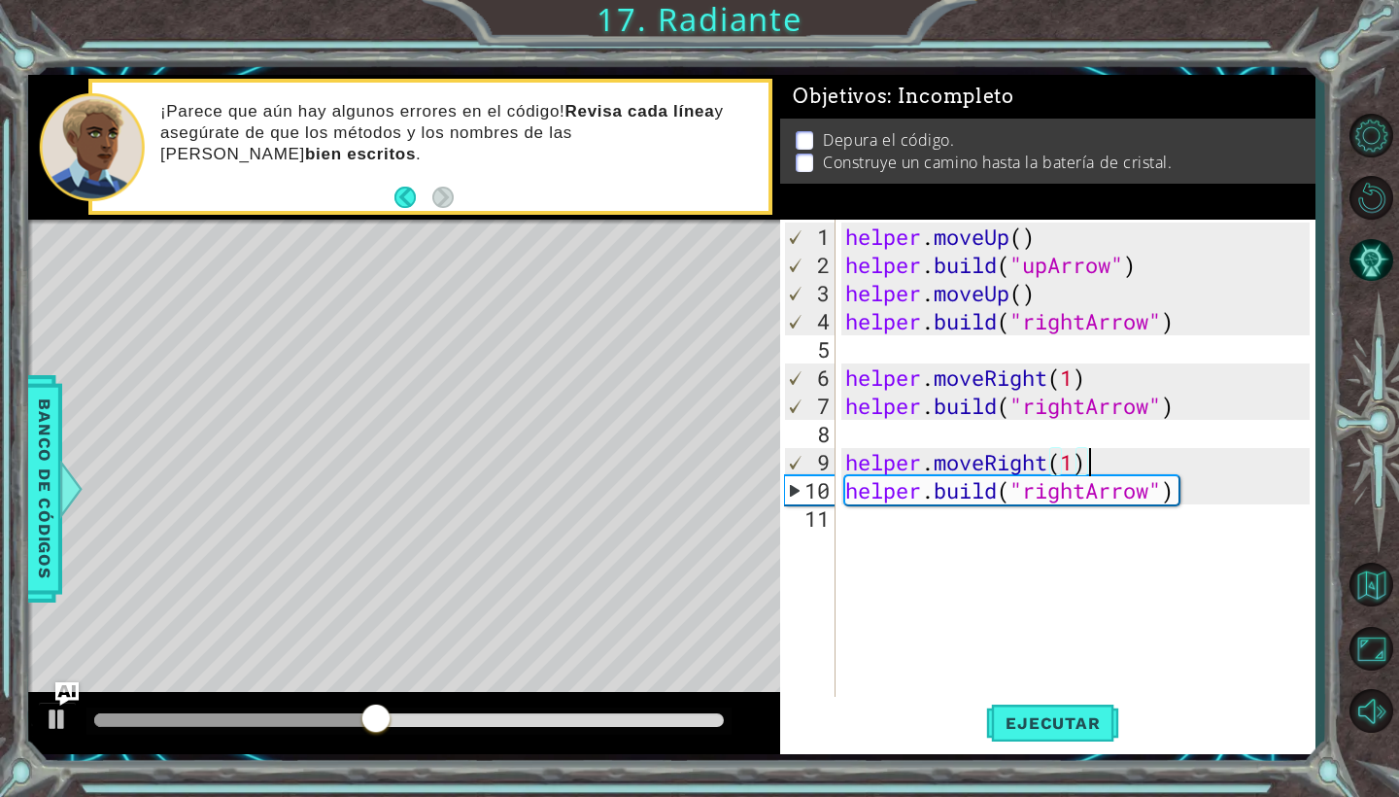
click at [1083, 487] on div "helper . moveUp ( ) helper . build ( "upArrow" ) helper . moveUp ( ) helper . b…" at bounding box center [1081, 490] width 479 height 535
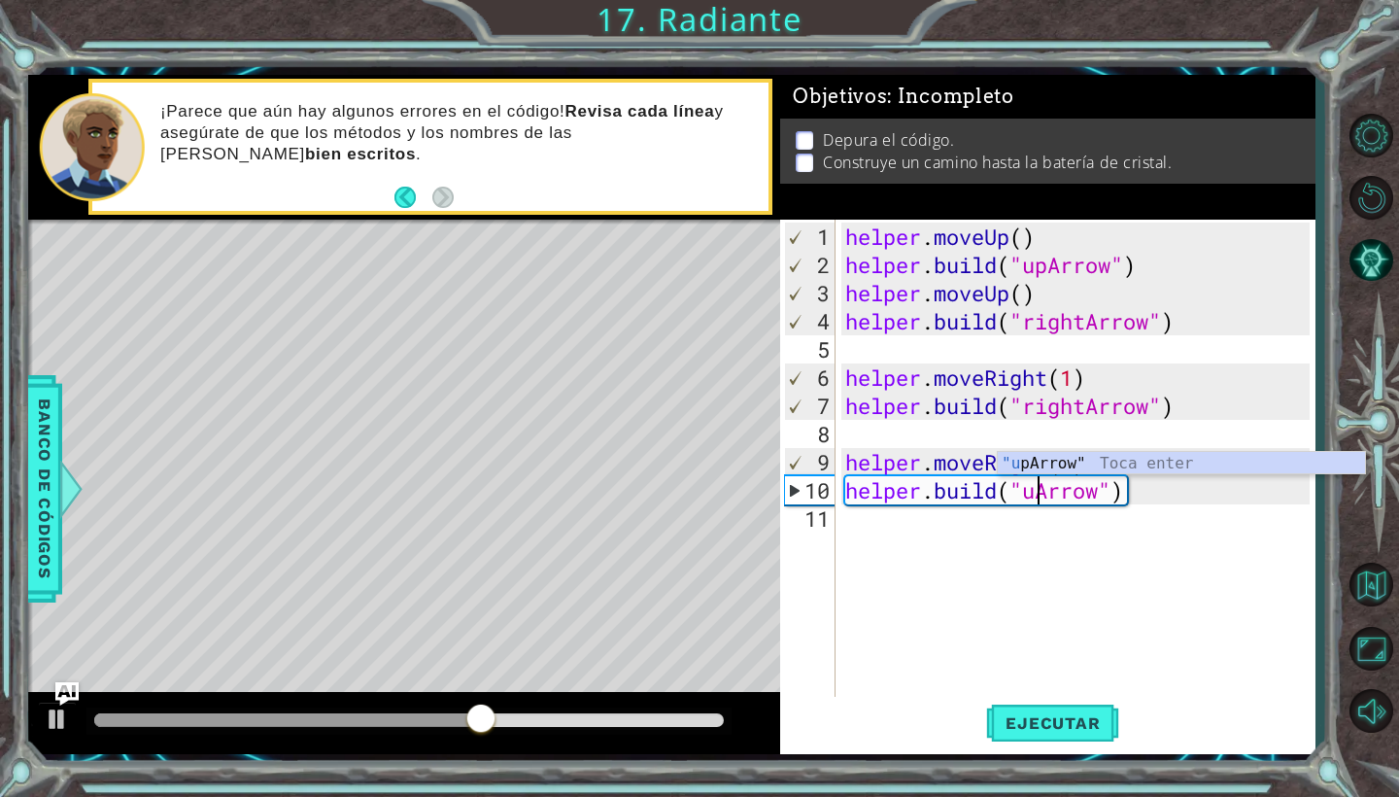
scroll to position [0, 10]
click at [1083, 487] on div "helper . moveUp ( ) helper . build ( "upArrow" ) helper . moveUp ( ) helper . b…" at bounding box center [1081, 490] width 479 height 535
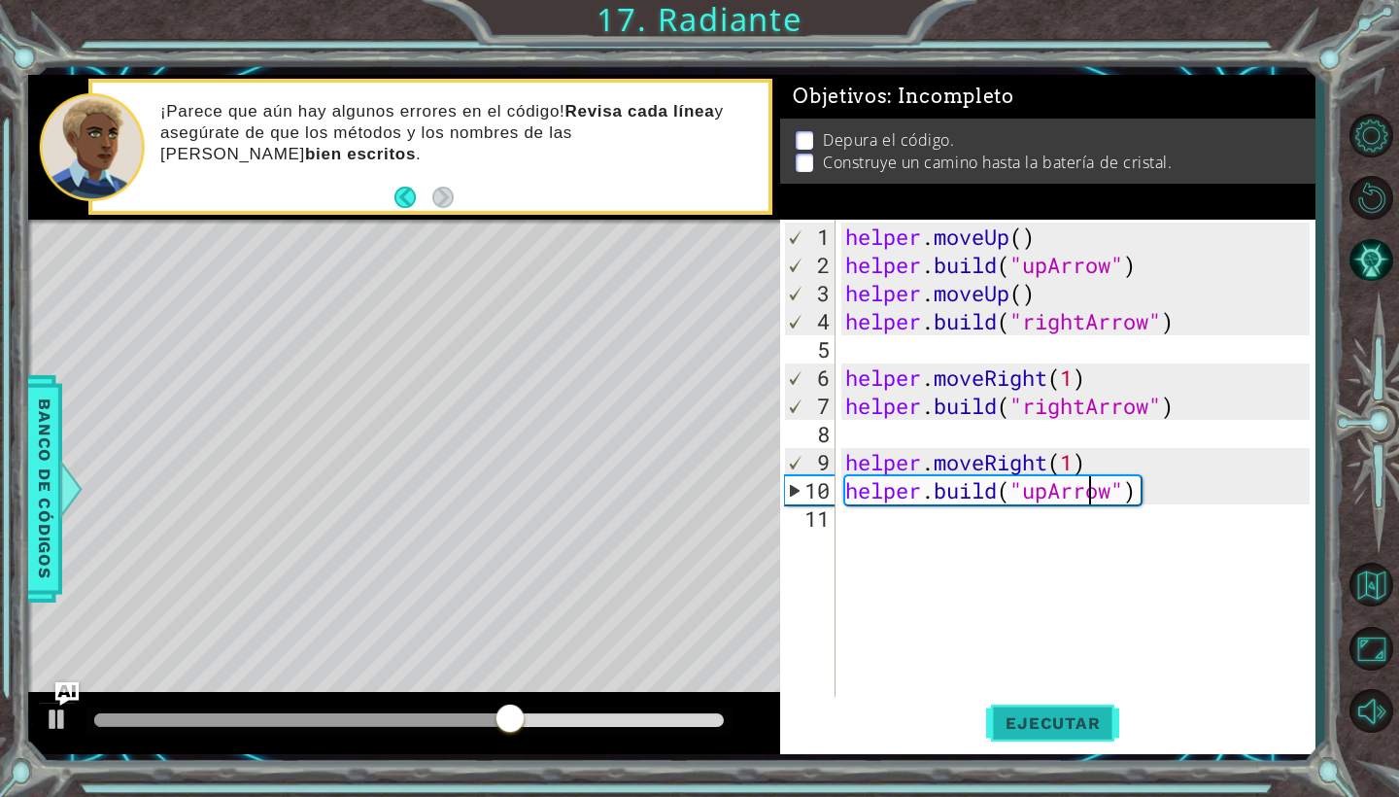
type textarea "[DOMAIN_NAME]("upArrow")"
click at [1015, 710] on button "Ejecutar" at bounding box center [1052, 723] width 133 height 53
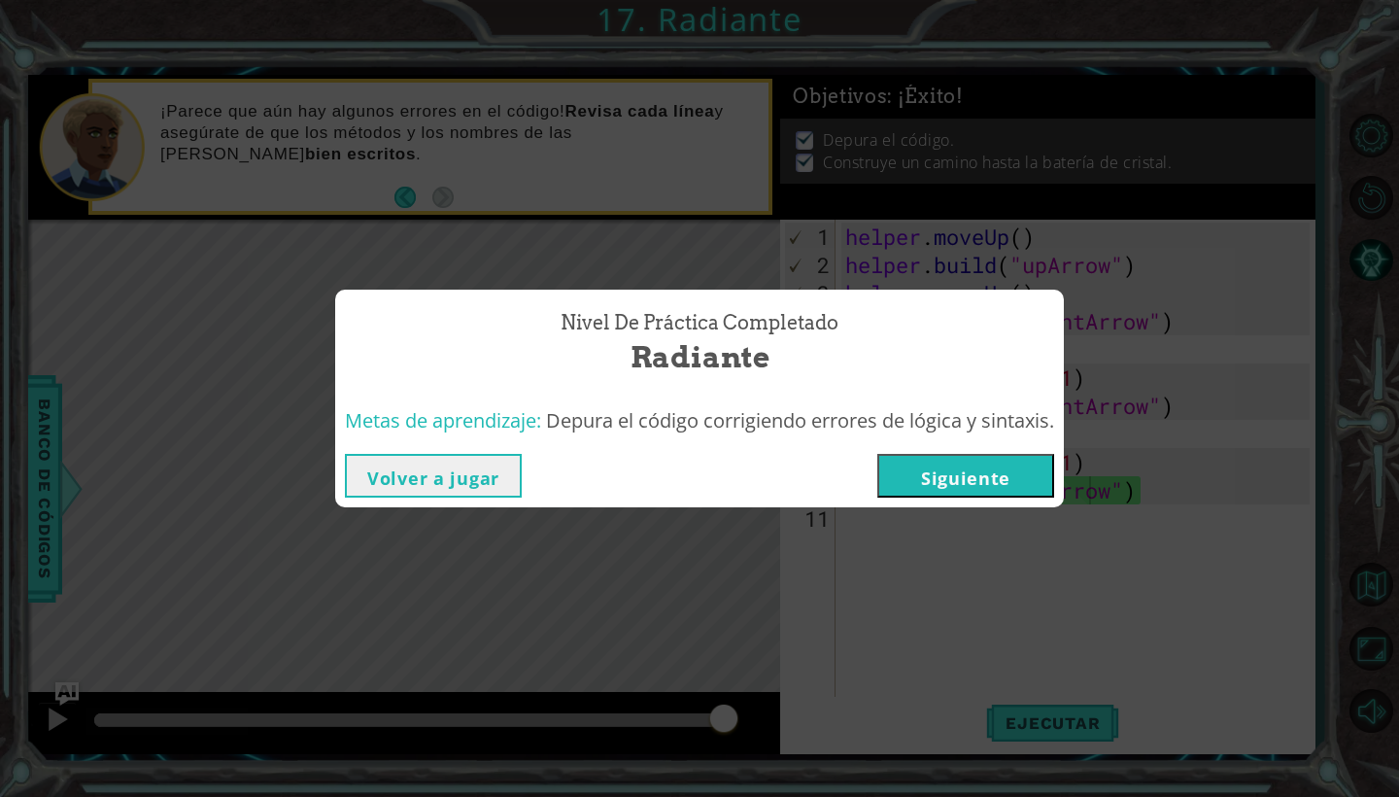
click at [1014, 478] on button "Siguiente" at bounding box center [966, 476] width 177 height 44
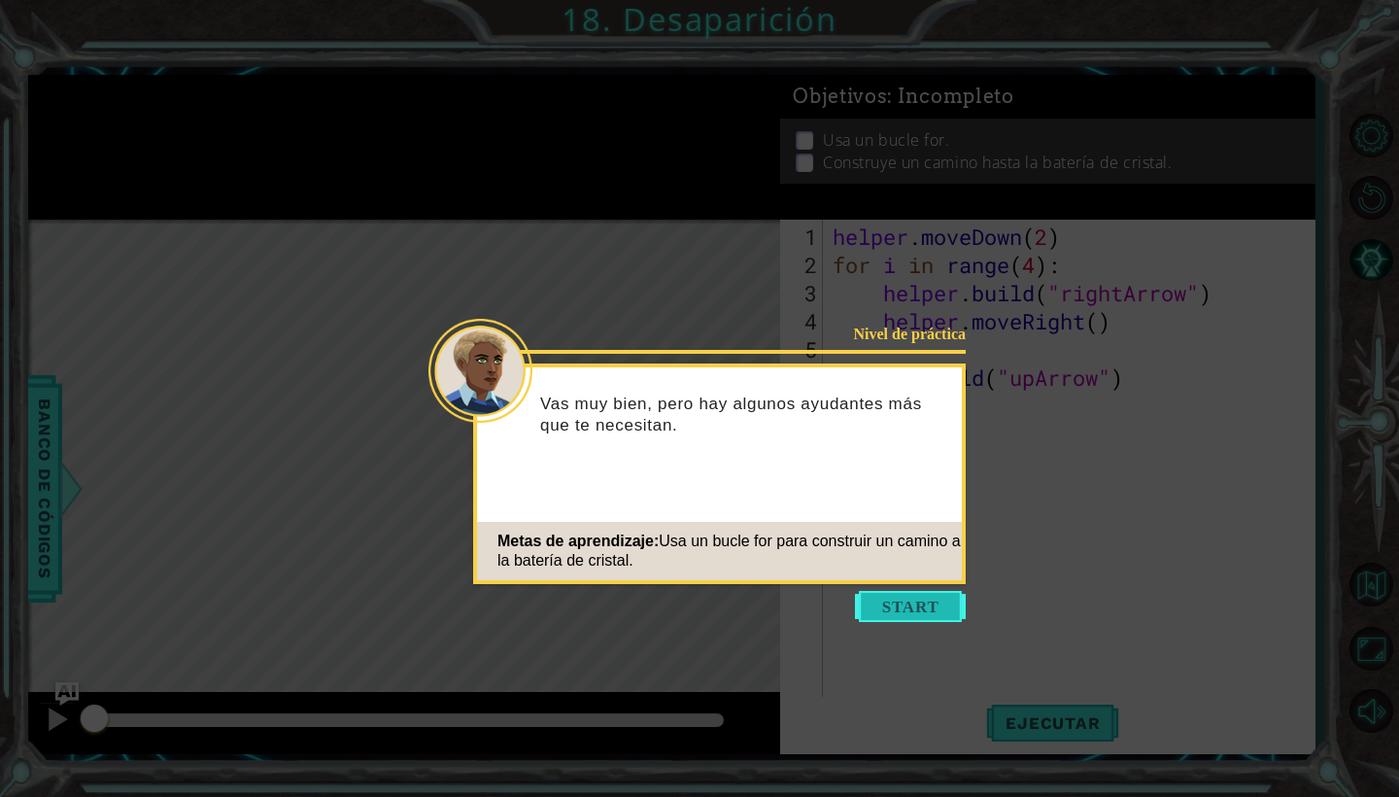
click at [909, 616] on button "Start" at bounding box center [910, 606] width 111 height 31
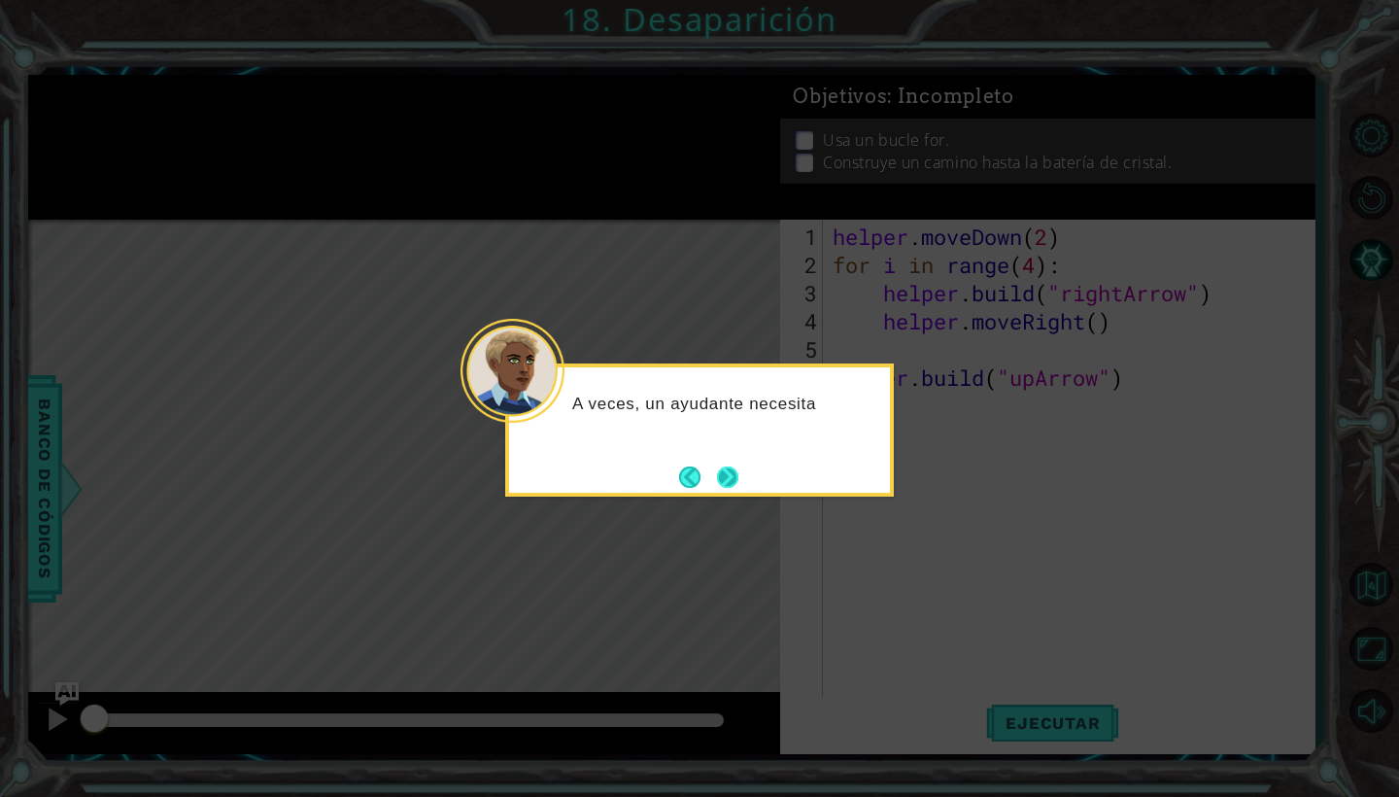
click at [728, 479] on button "Next" at bounding box center [727, 476] width 21 height 21
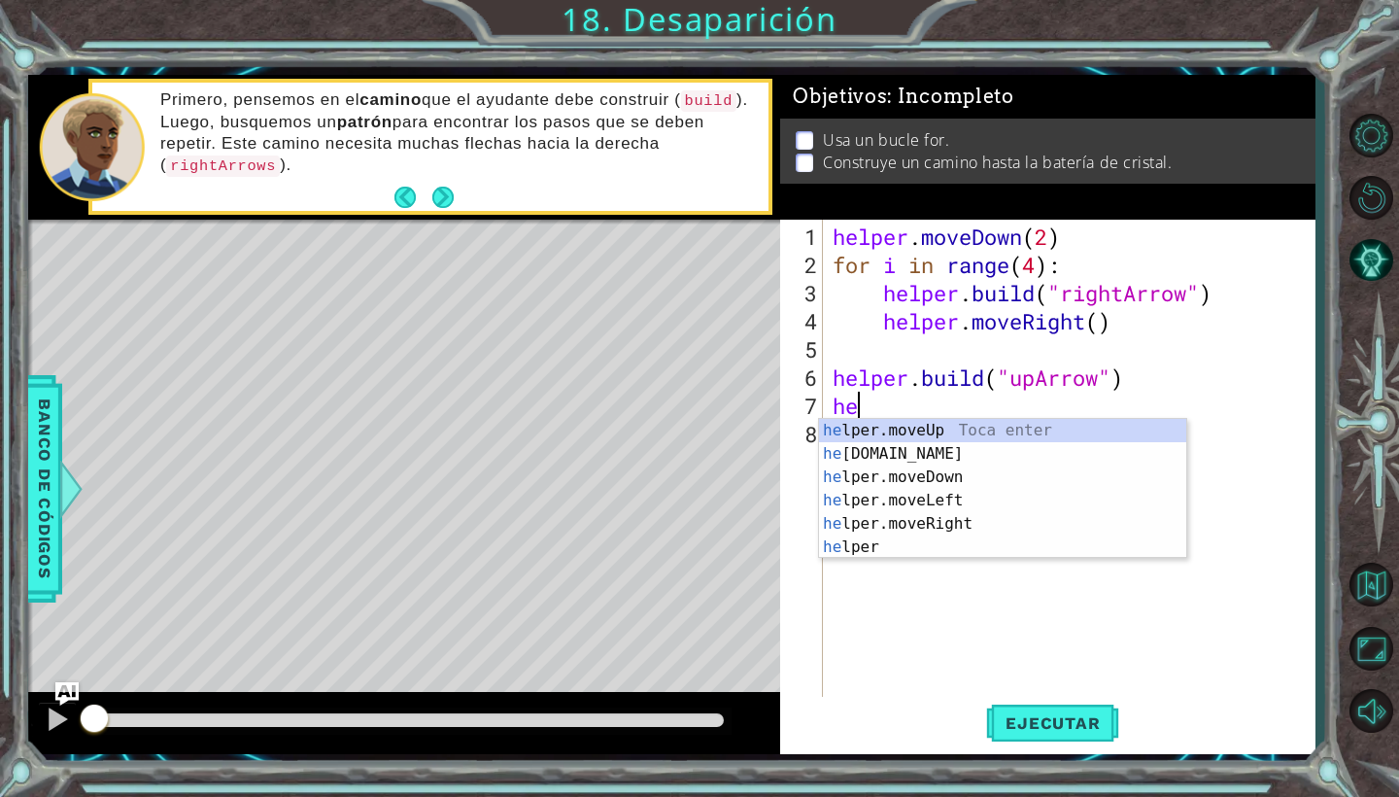
scroll to position [0, 1]
click at [919, 428] on div "hel per.moveUp Toca enter hel per.moveDown Toca enter hel per.moveLeft Toca ent…" at bounding box center [1002, 512] width 367 height 187
type textarea "helper.moveUp(1)"
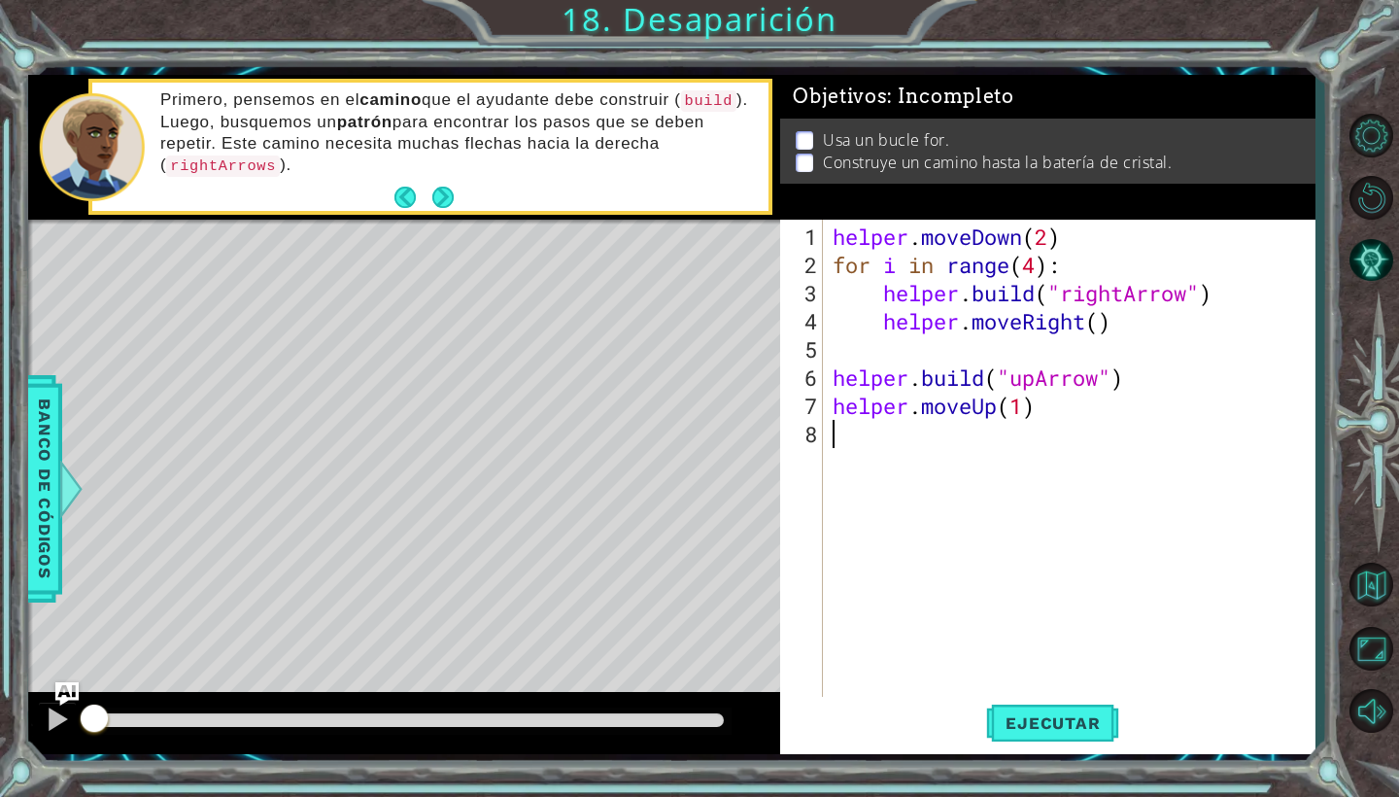
click at [955, 469] on div "helper . moveDown ( 2 ) for i in range ( 4 ) : helper . build ( "rightArrow" ) …" at bounding box center [1074, 490] width 491 height 535
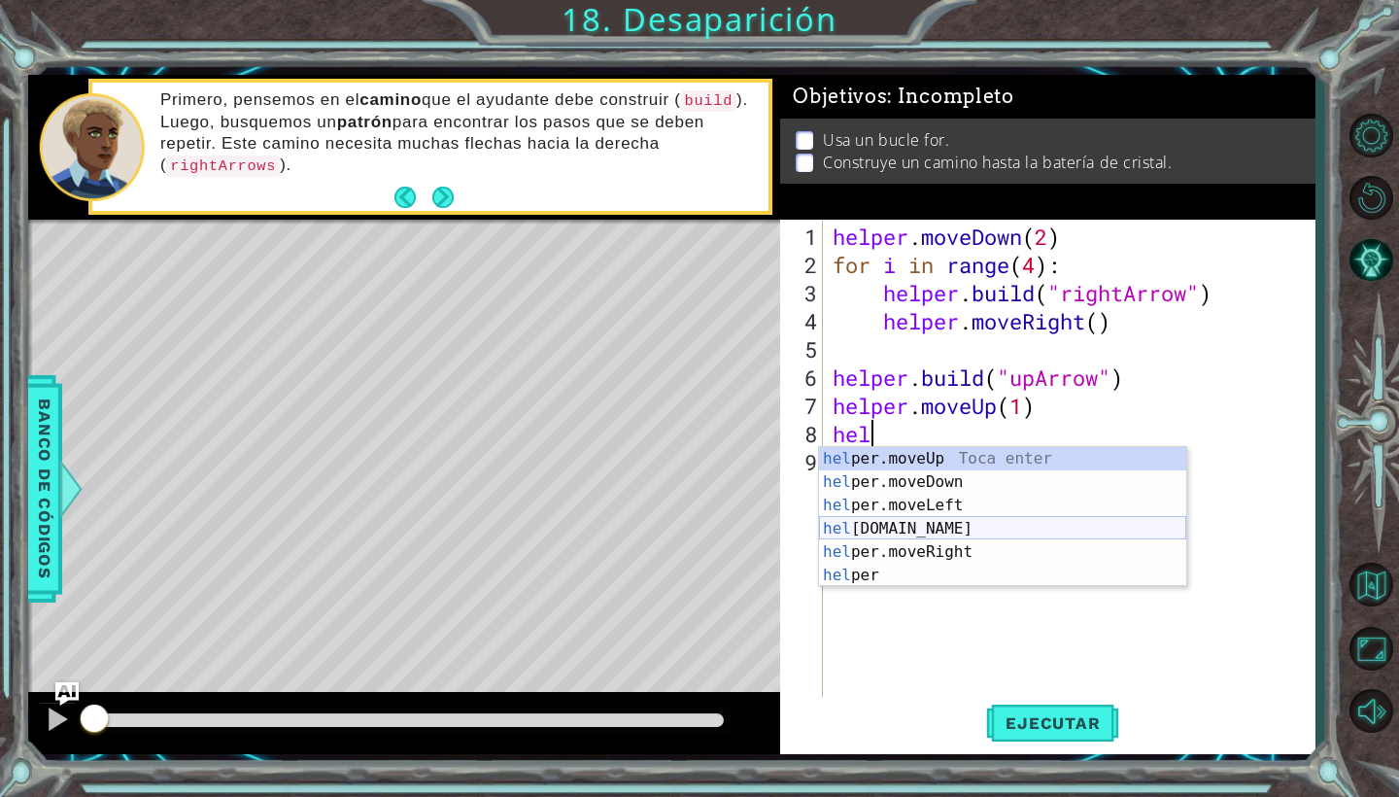
click at [943, 528] on div "hel per.moveUp Toca enter hel per.moveDown Toca enter hel per.moveLeft Toca ent…" at bounding box center [1002, 540] width 367 height 187
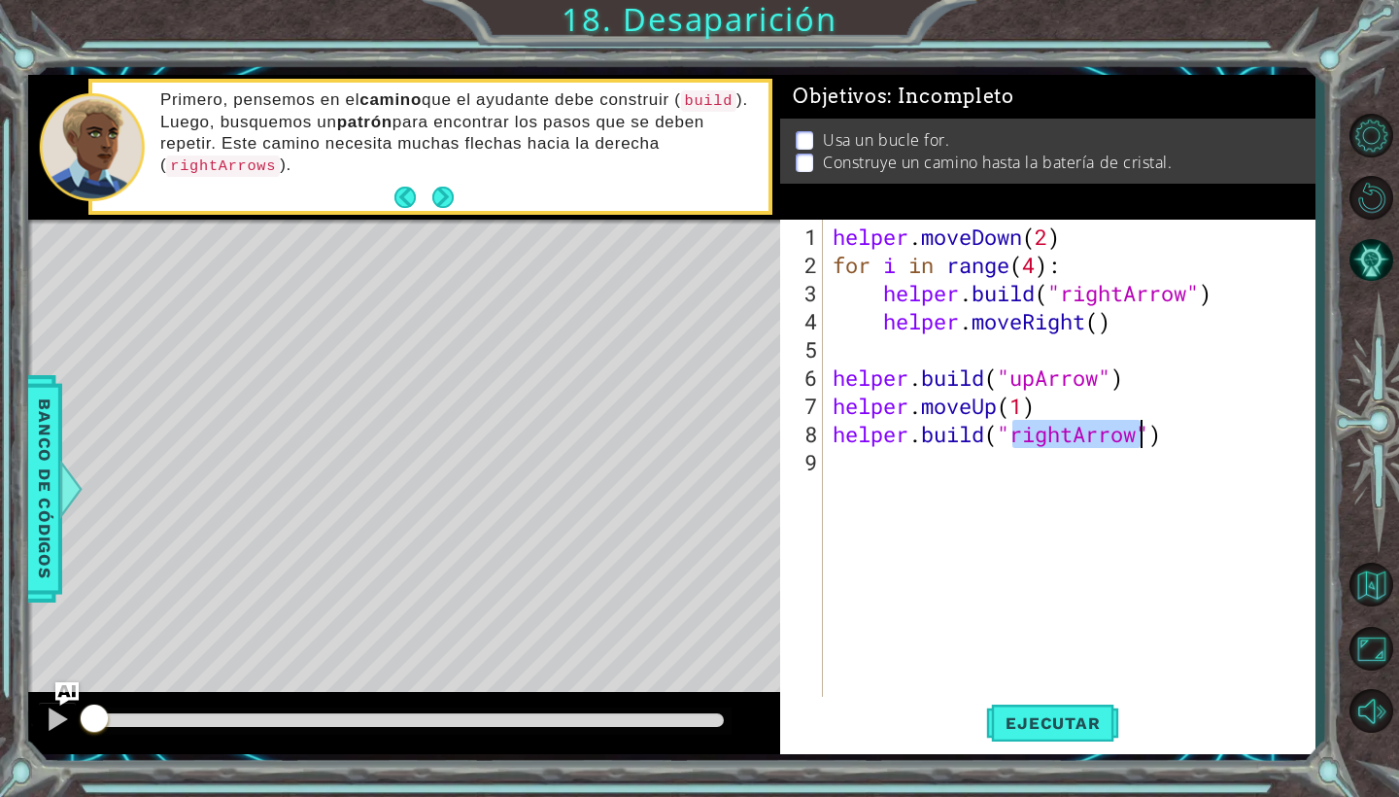
click at [1080, 439] on div "helper . moveDown ( 2 ) for i in range ( 4 ) : helper . build ( "rightArrow" ) …" at bounding box center [1069, 459] width 481 height 479
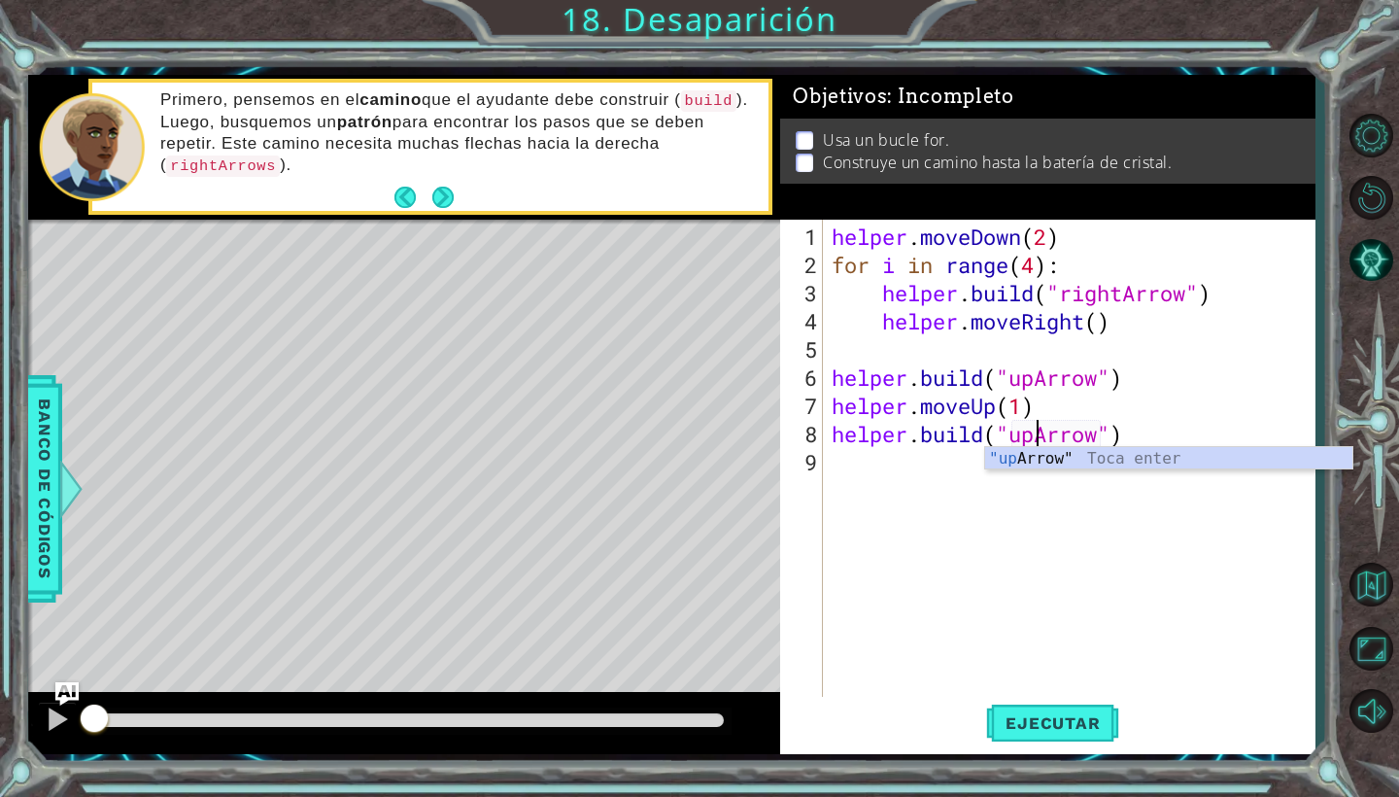
scroll to position [0, 10]
type textarea "[DOMAIN_NAME]("upArrow")"
click at [1079, 718] on span "Ejecutar" at bounding box center [1052, 722] width 133 height 19
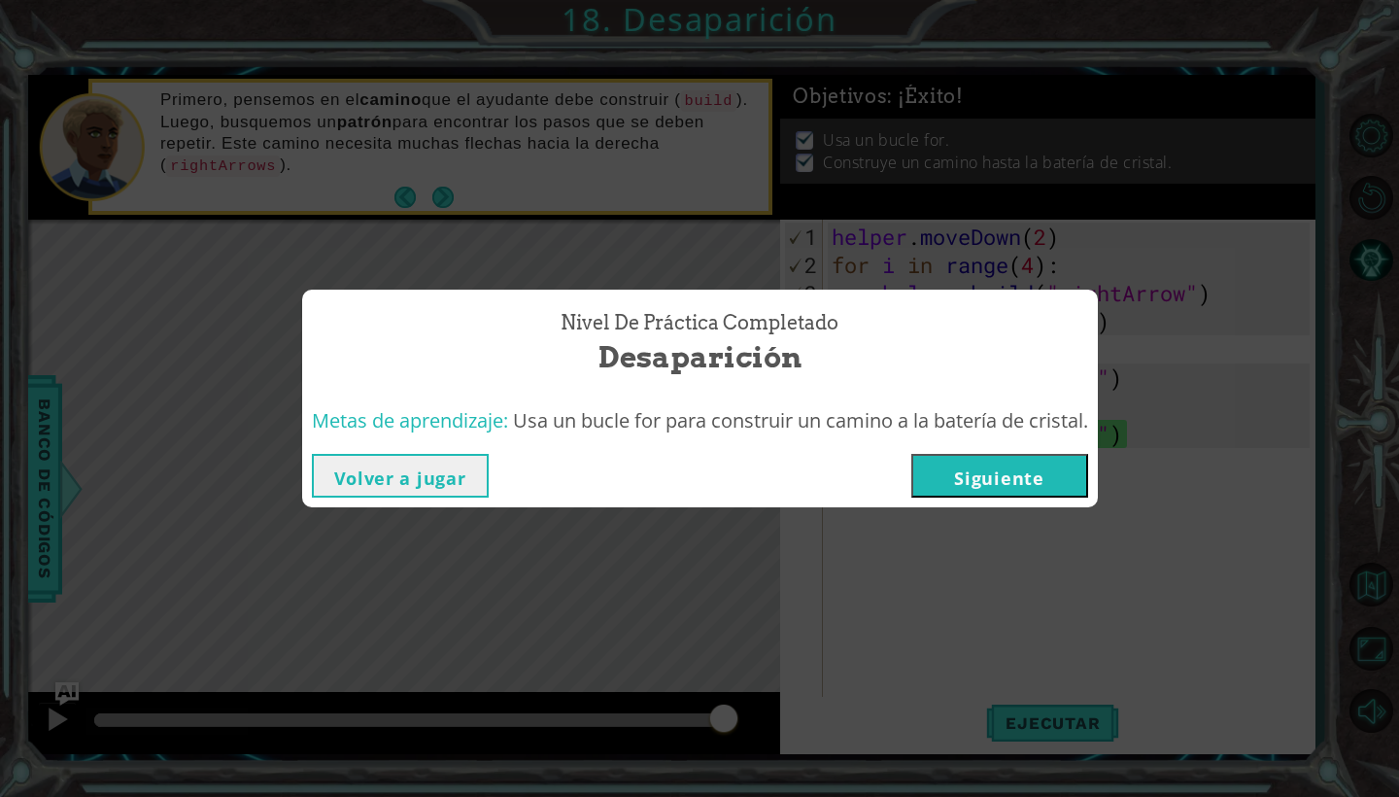
click at [1054, 478] on button "Siguiente" at bounding box center [1000, 476] width 177 height 44
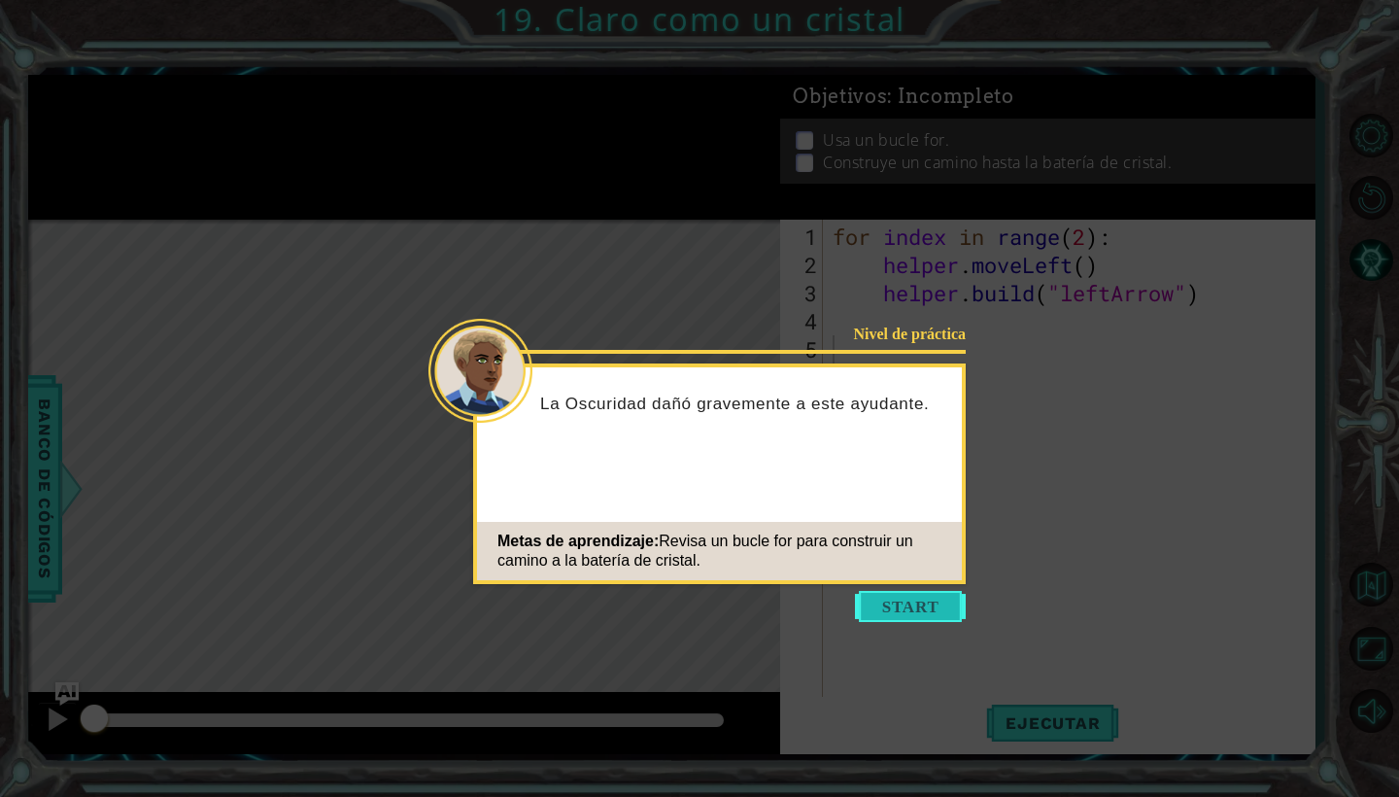
click at [927, 605] on button "Start" at bounding box center [910, 606] width 111 height 31
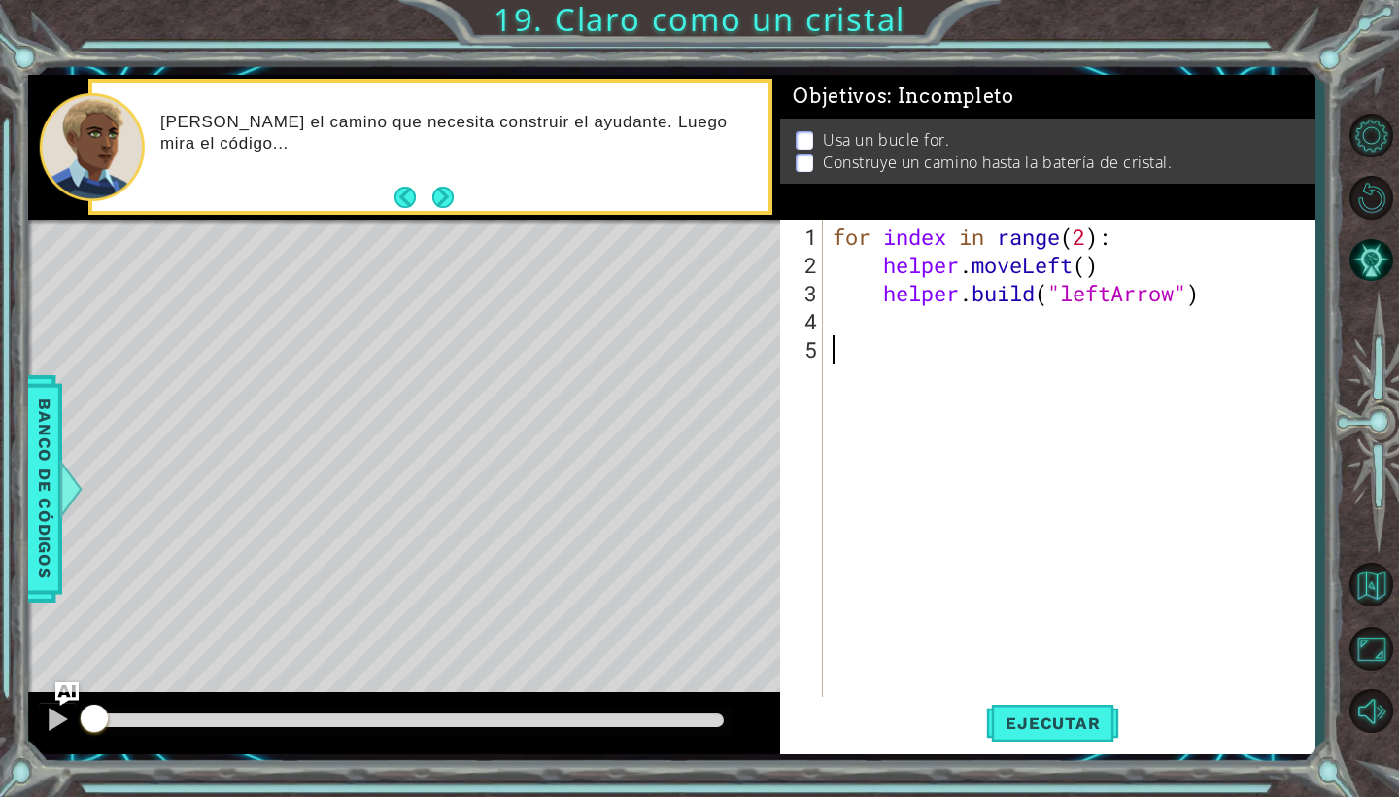
click at [1087, 237] on div "for index in range ( 2 ) : helper . moveLeft ( ) helper . build ( "leftArrow" )" at bounding box center [1074, 490] width 491 height 535
click at [1023, 717] on span "Ejecutar" at bounding box center [1052, 722] width 133 height 19
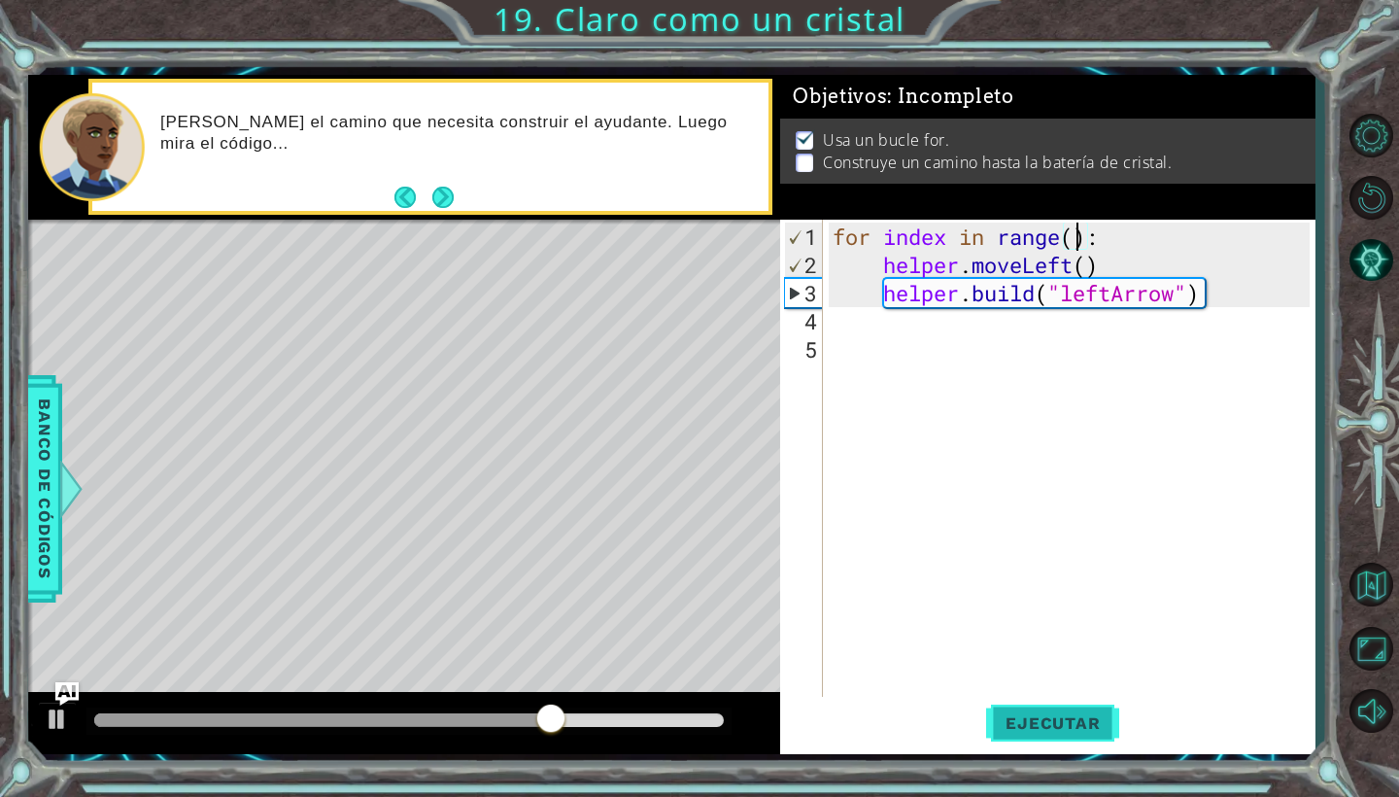
scroll to position [0, 12]
type textarea "for index in range(4):"
click at [1070, 723] on span "Ejecutar" at bounding box center [1052, 722] width 133 height 19
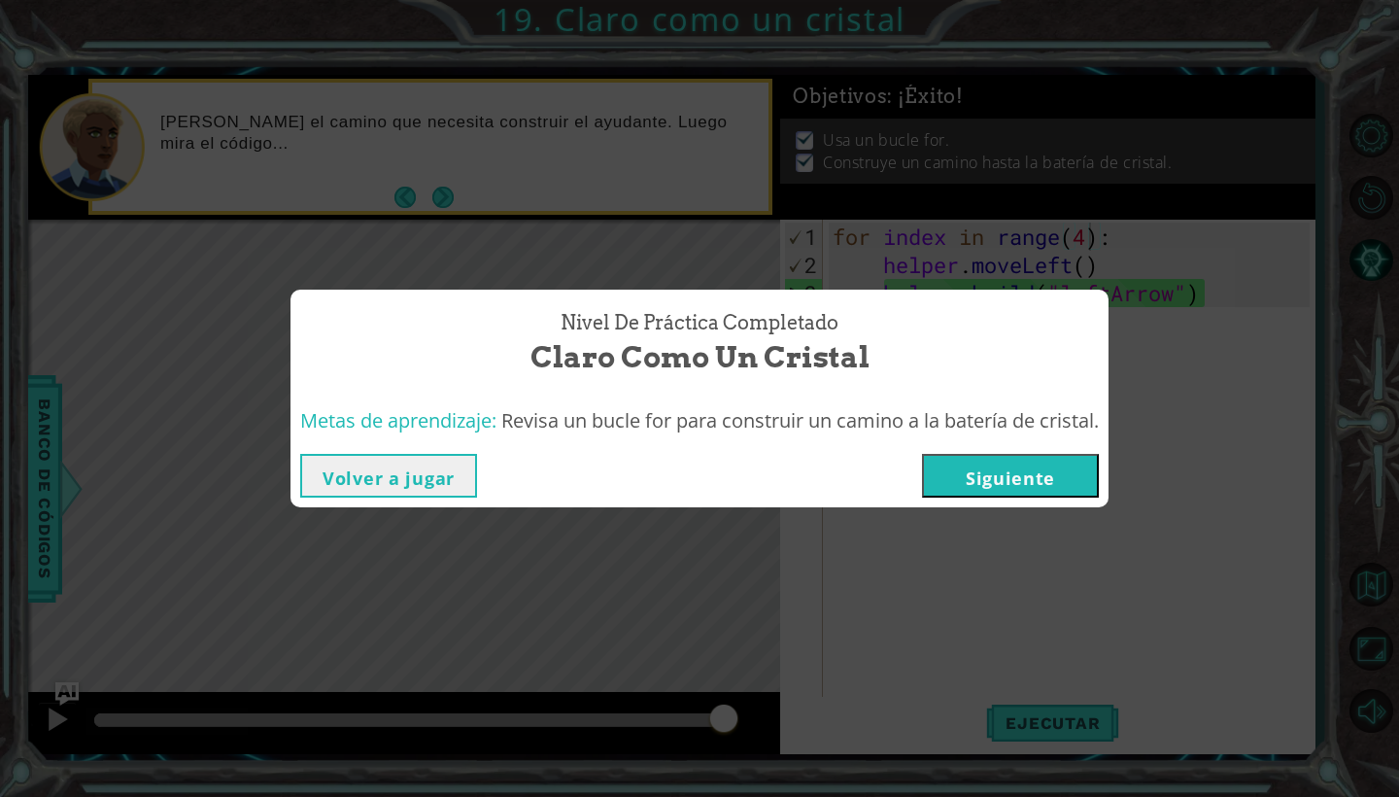
click at [1040, 474] on button "Siguiente" at bounding box center [1010, 476] width 177 height 44
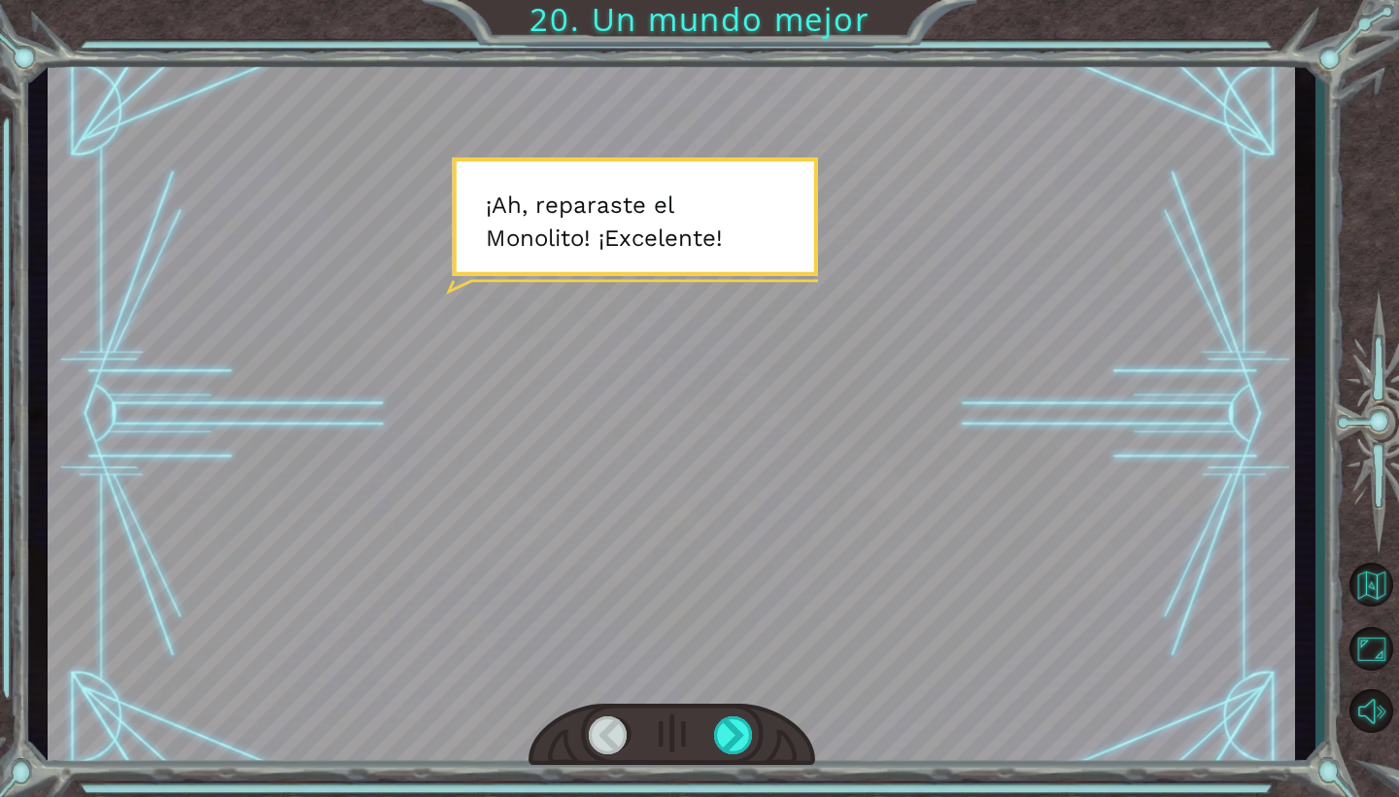
click at [728, 760] on div at bounding box center [672, 735] width 287 height 63
click at [726, 738] on div at bounding box center [734, 735] width 40 height 38
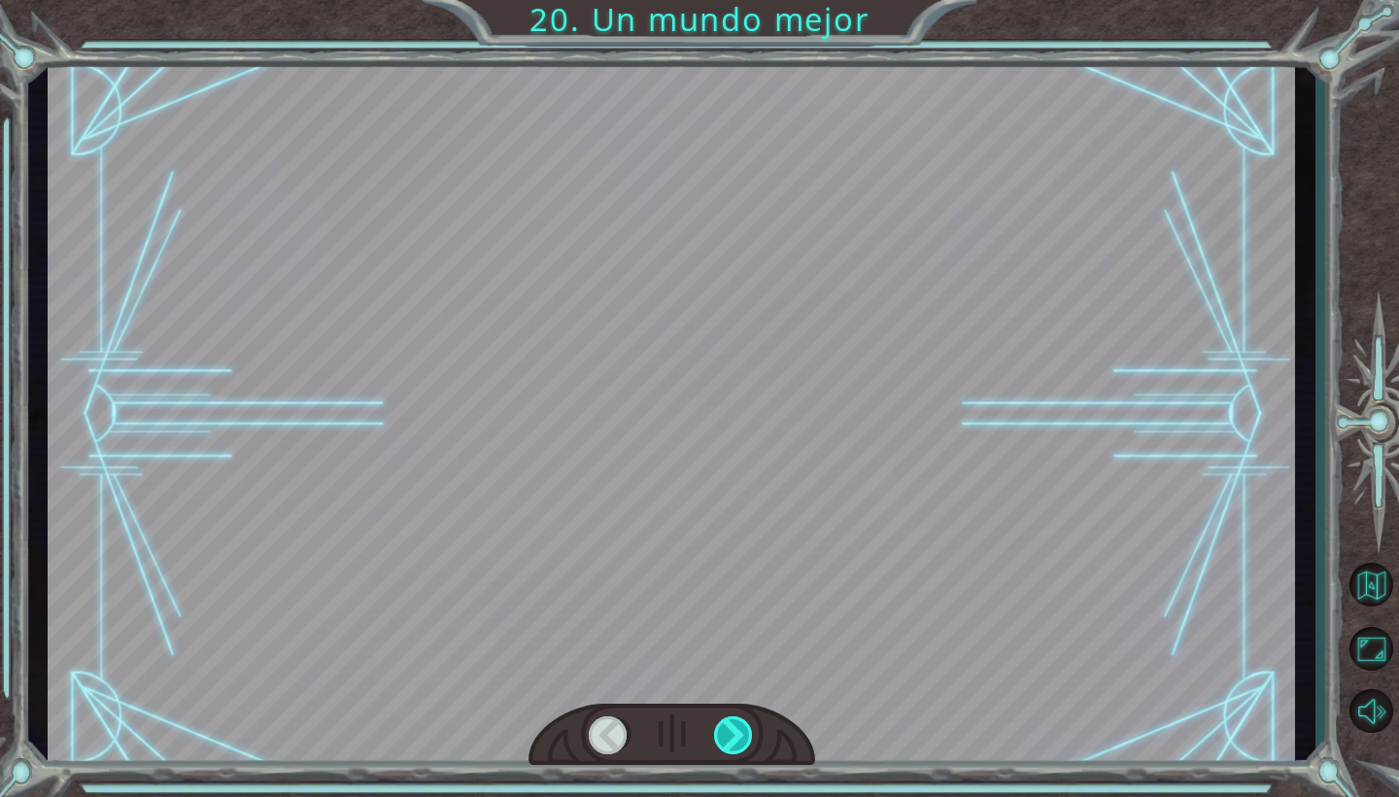
click at [729, 741] on div at bounding box center [734, 735] width 40 height 38
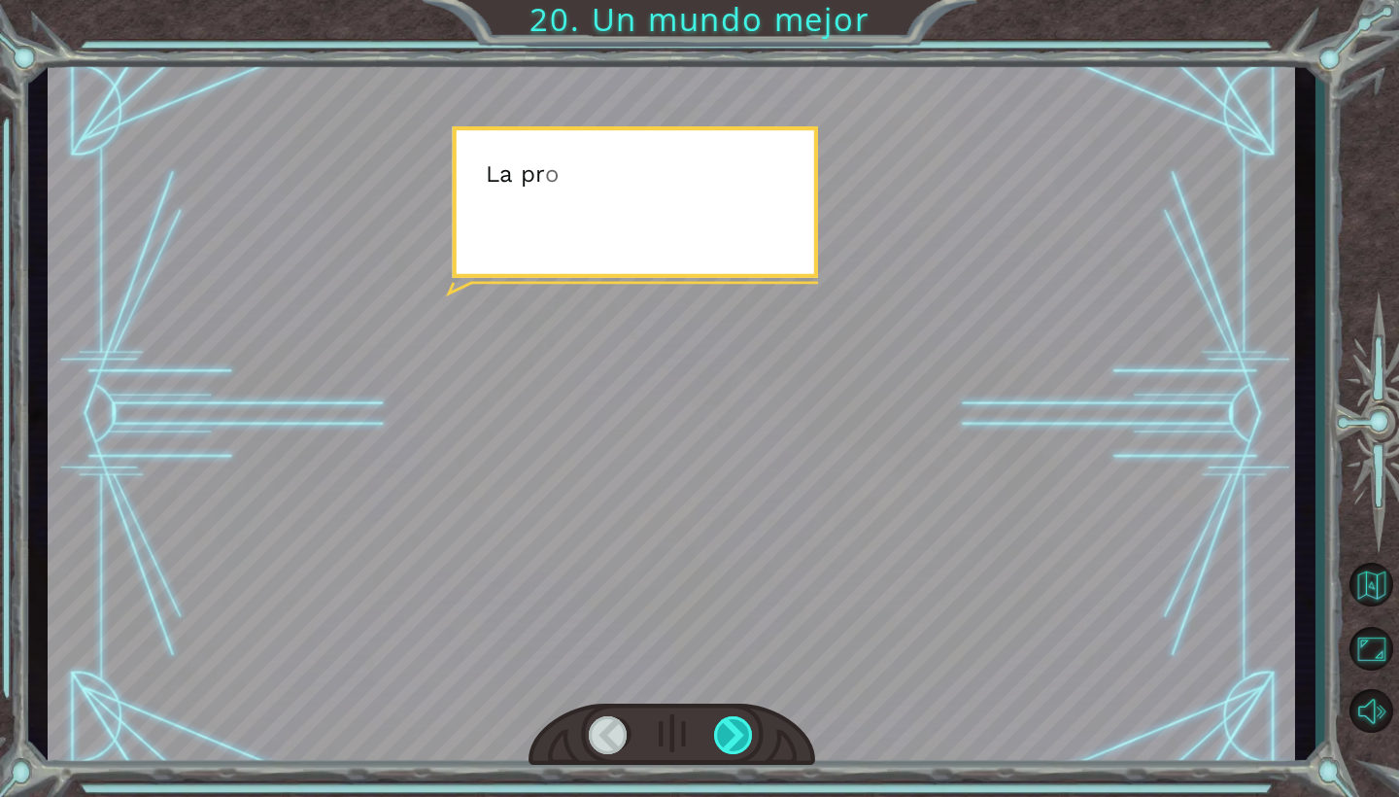
click at [729, 742] on div at bounding box center [734, 735] width 40 height 38
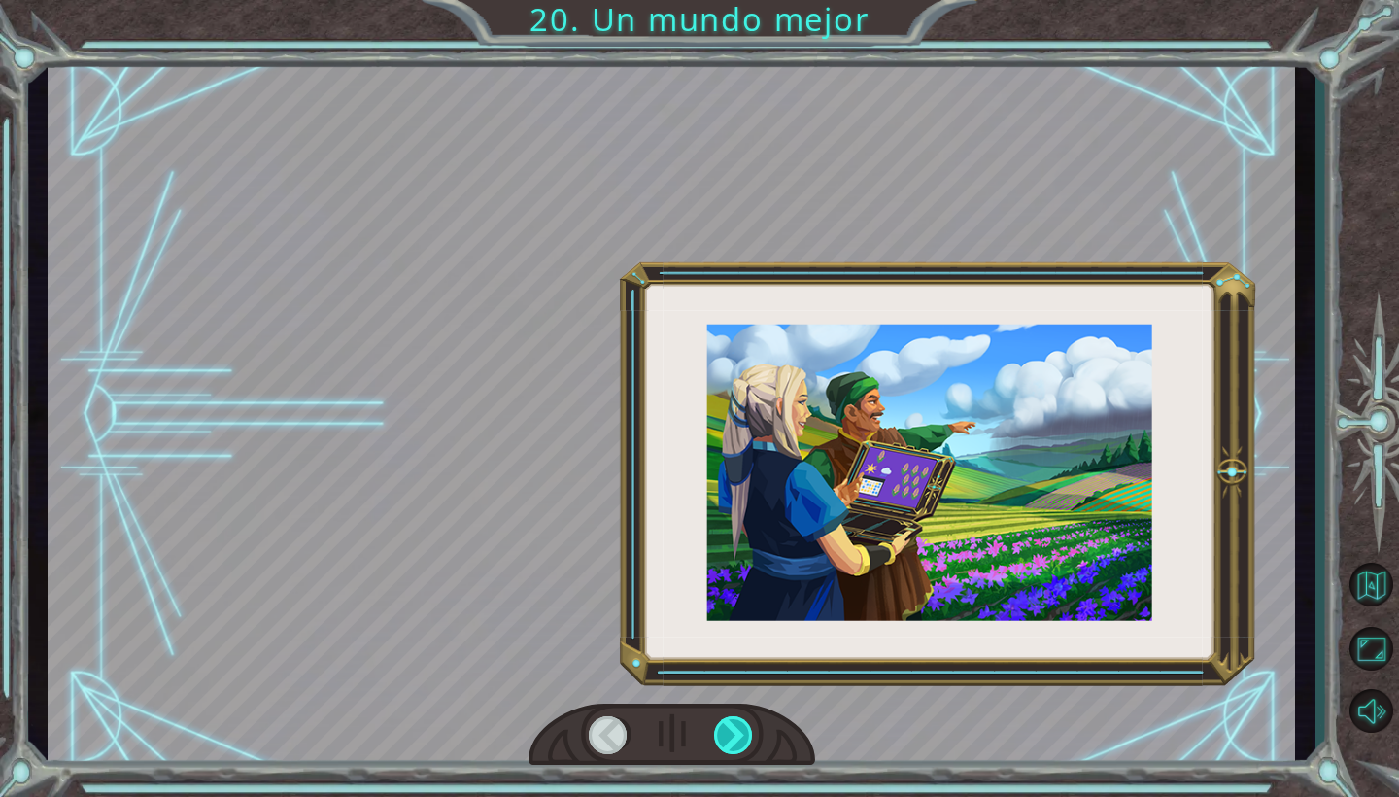
click at [729, 742] on div at bounding box center [734, 735] width 40 height 38
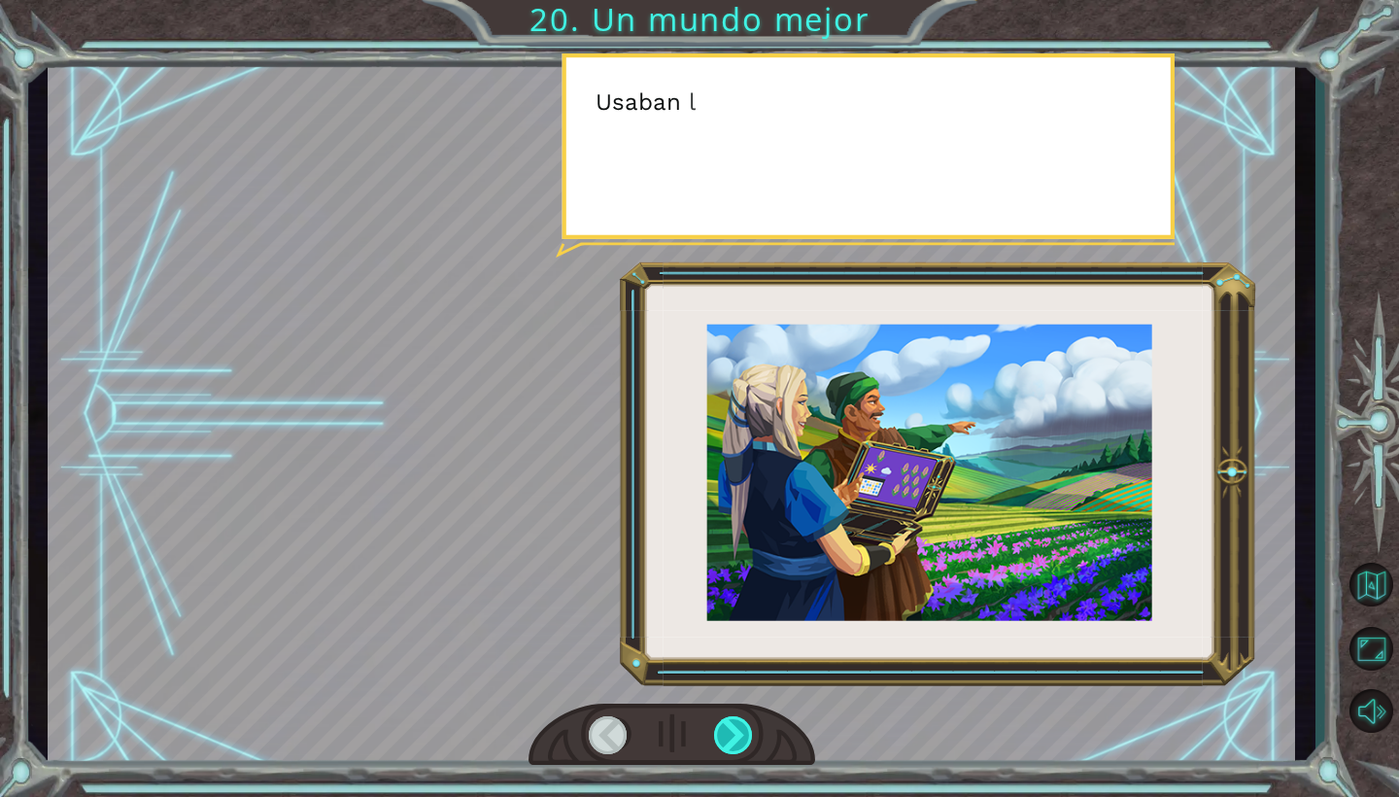
click at [729, 742] on div at bounding box center [734, 735] width 40 height 38
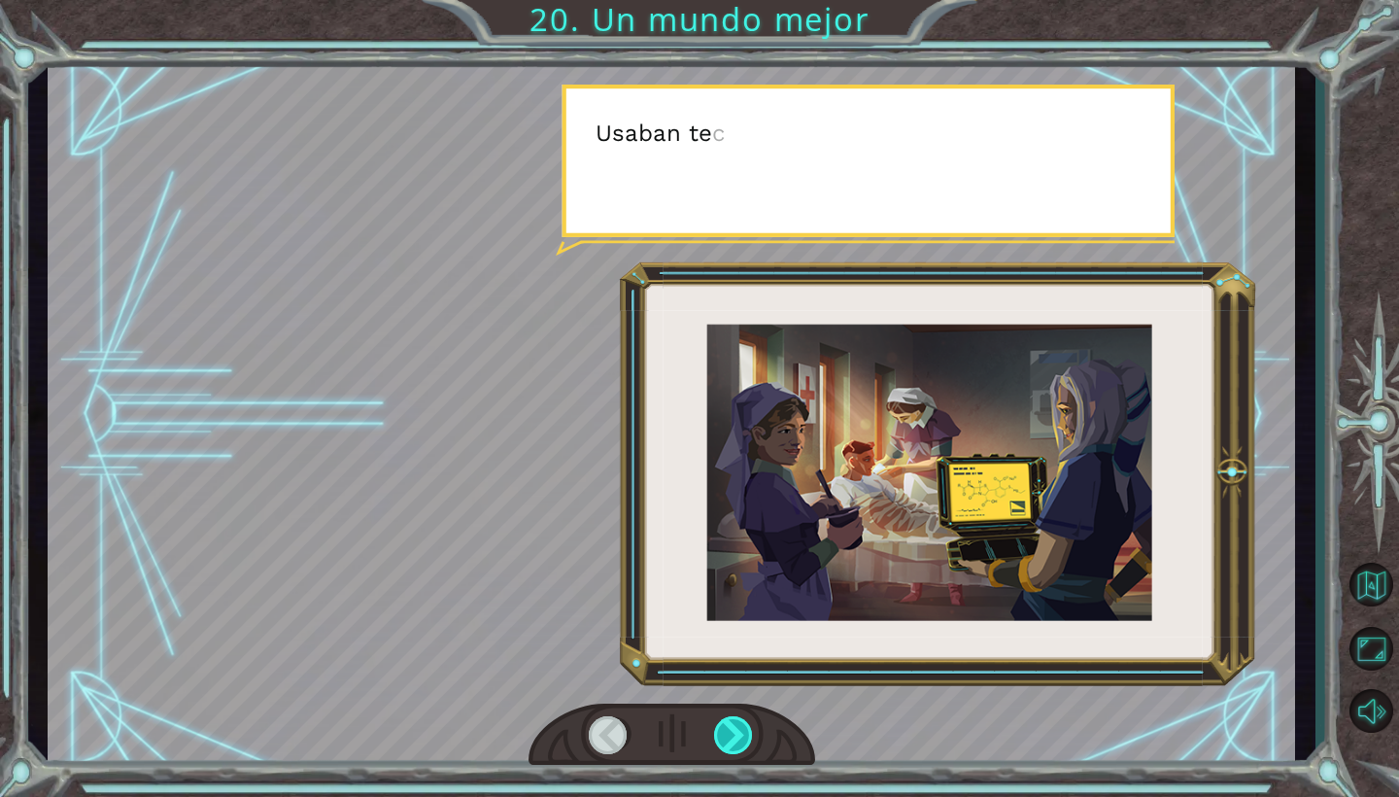
click at [729, 742] on div at bounding box center [734, 735] width 40 height 38
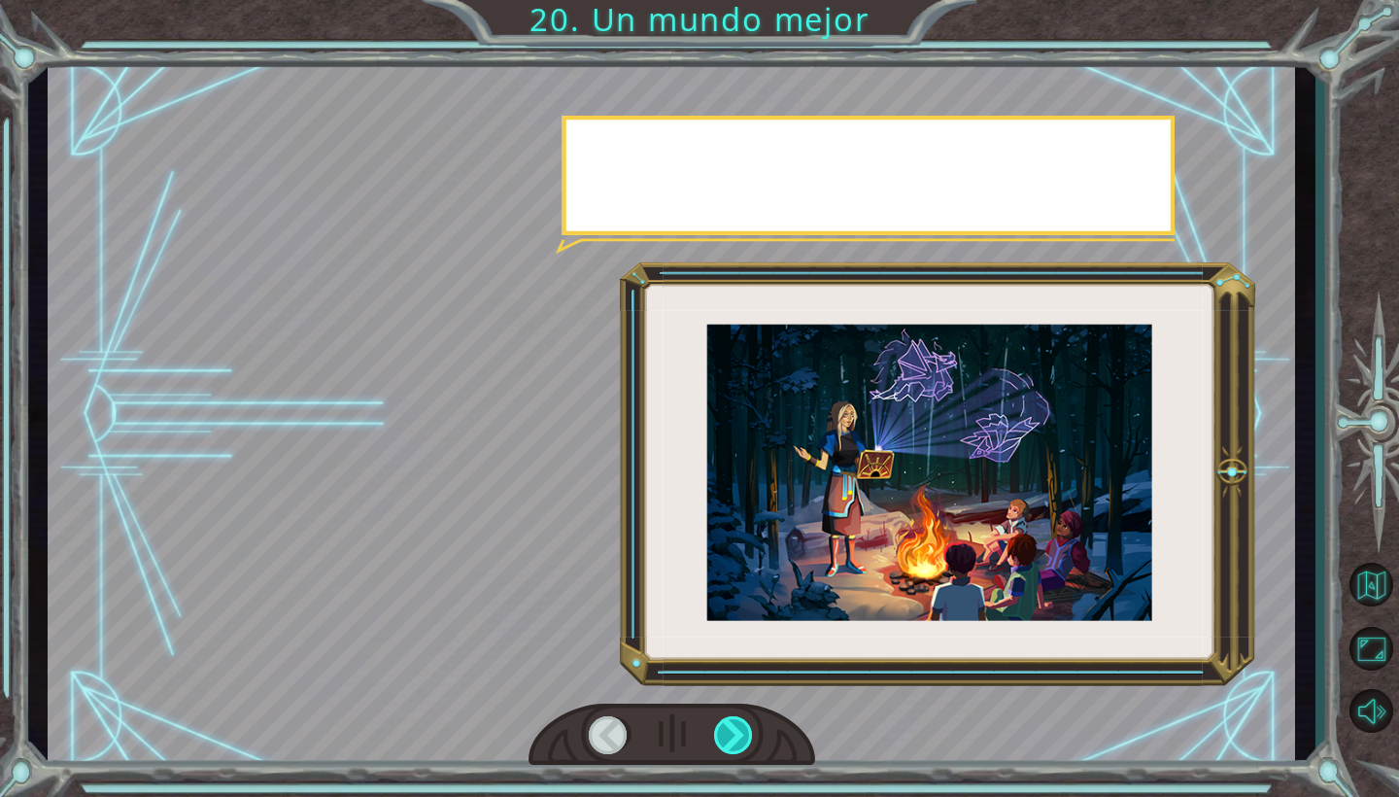
click at [729, 742] on div at bounding box center [734, 735] width 40 height 38
click at [729, 743] on div at bounding box center [734, 735] width 40 height 38
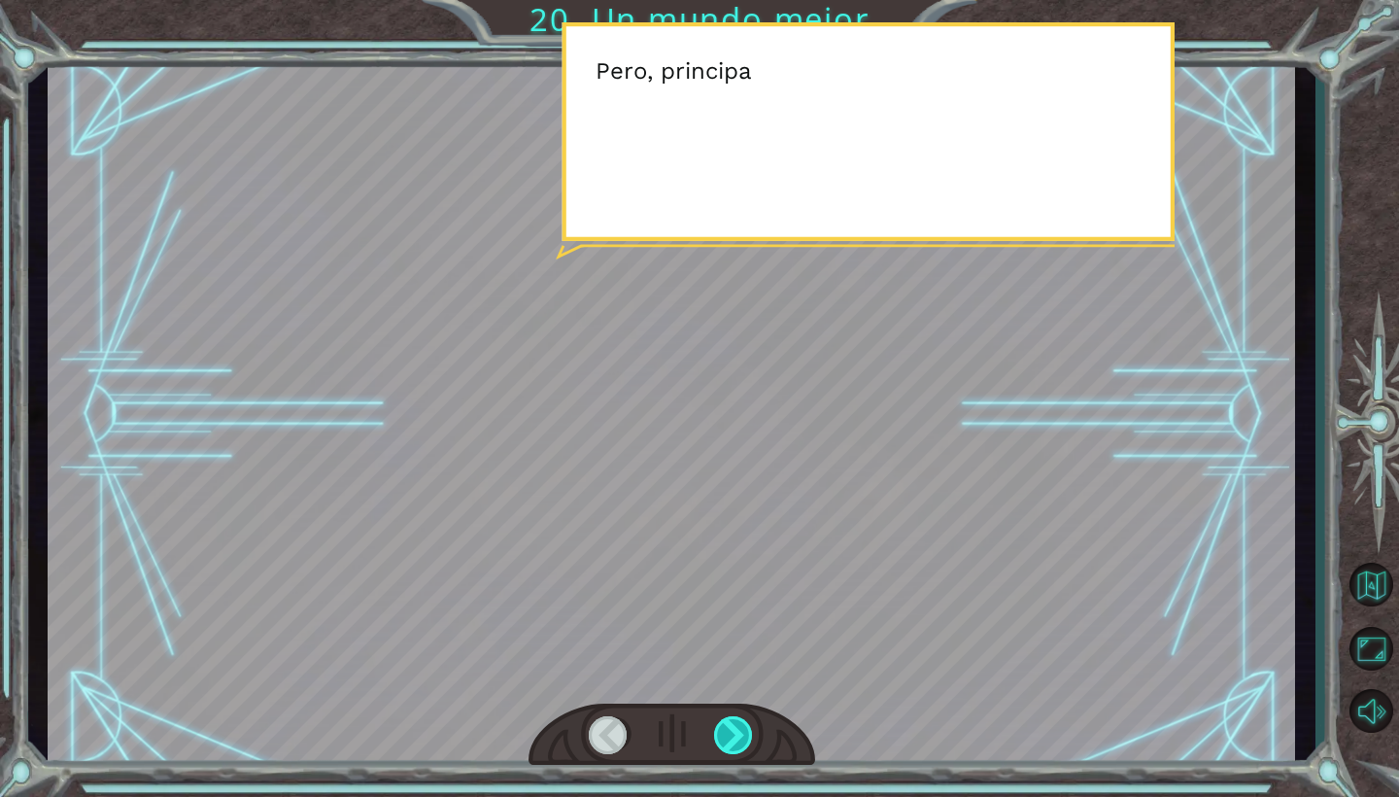
click at [728, 743] on div at bounding box center [734, 735] width 40 height 38
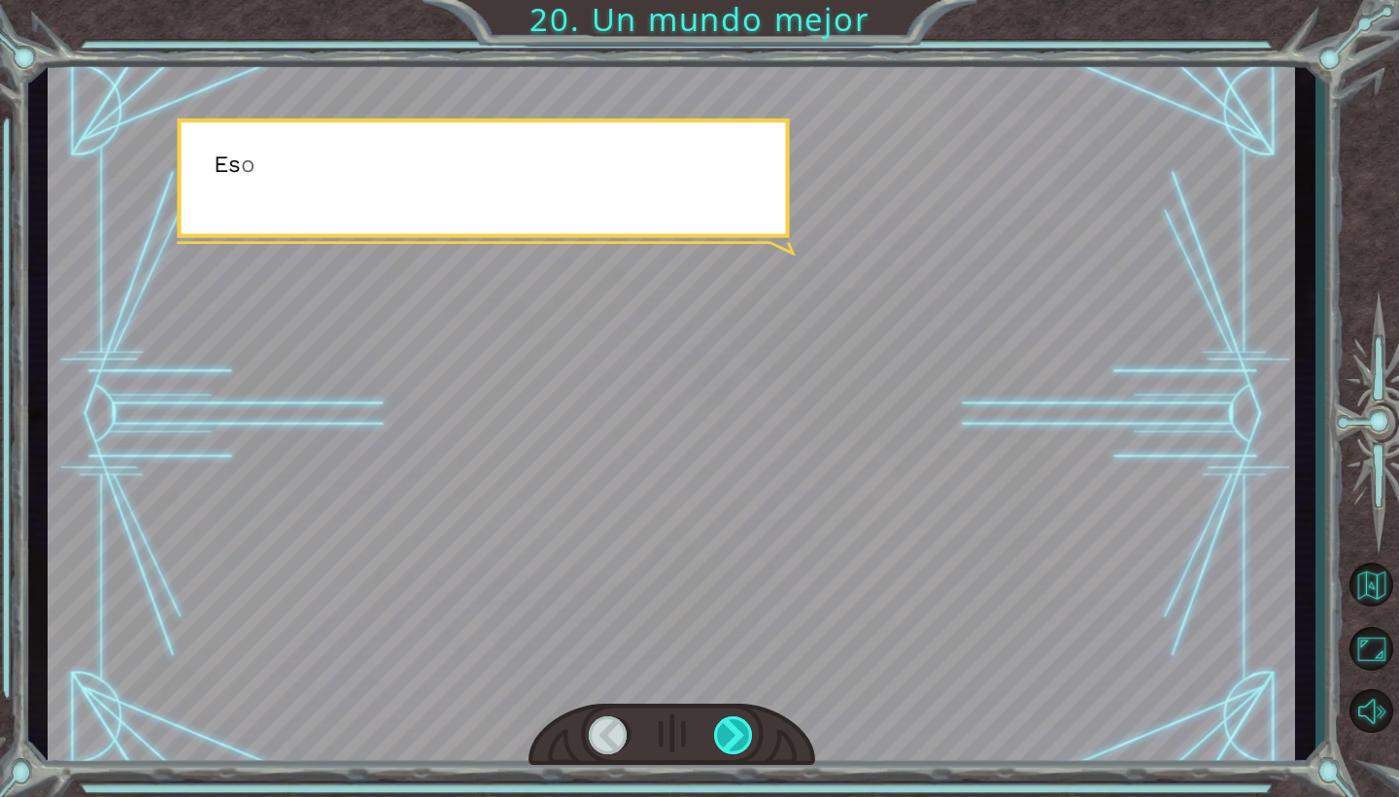
click at [728, 743] on div at bounding box center [734, 735] width 40 height 38
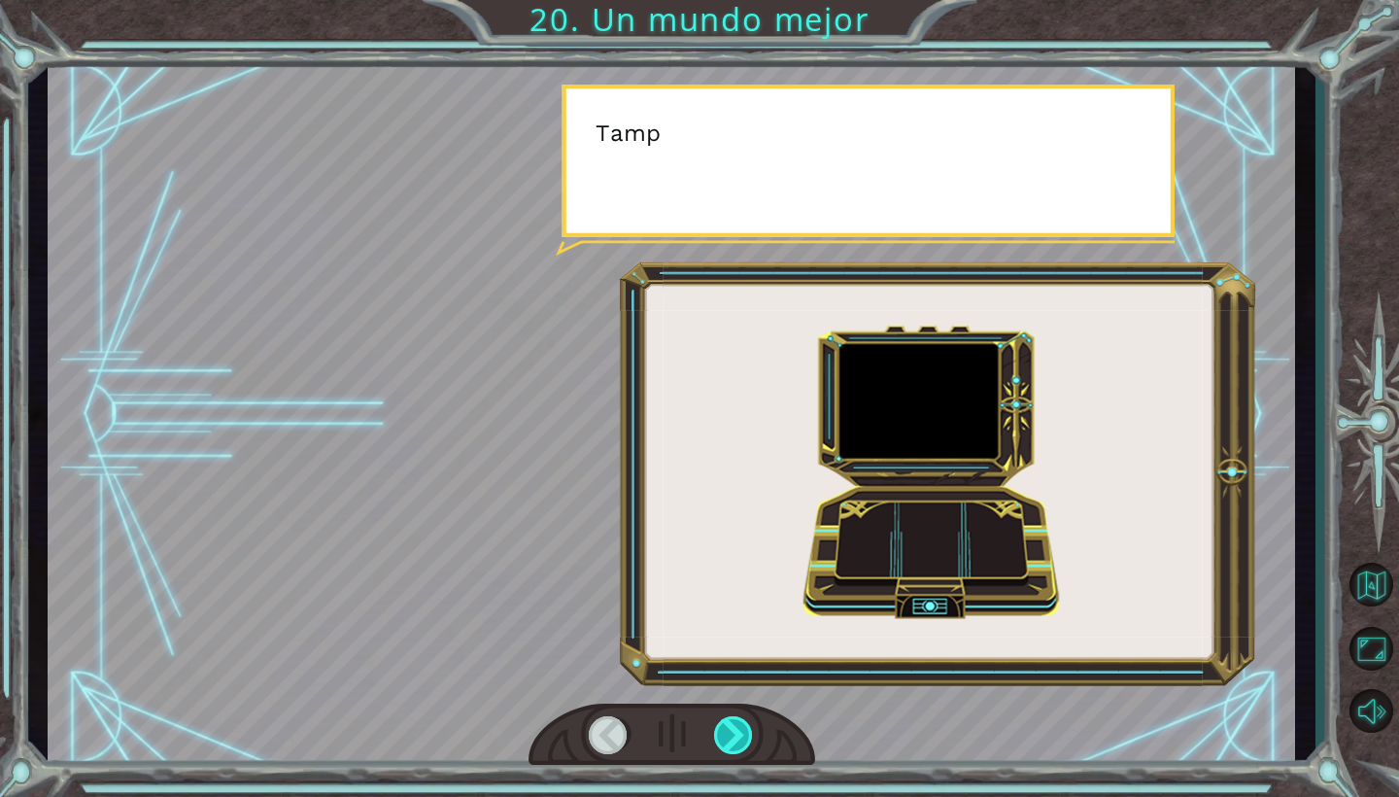
click at [728, 742] on div at bounding box center [734, 735] width 40 height 38
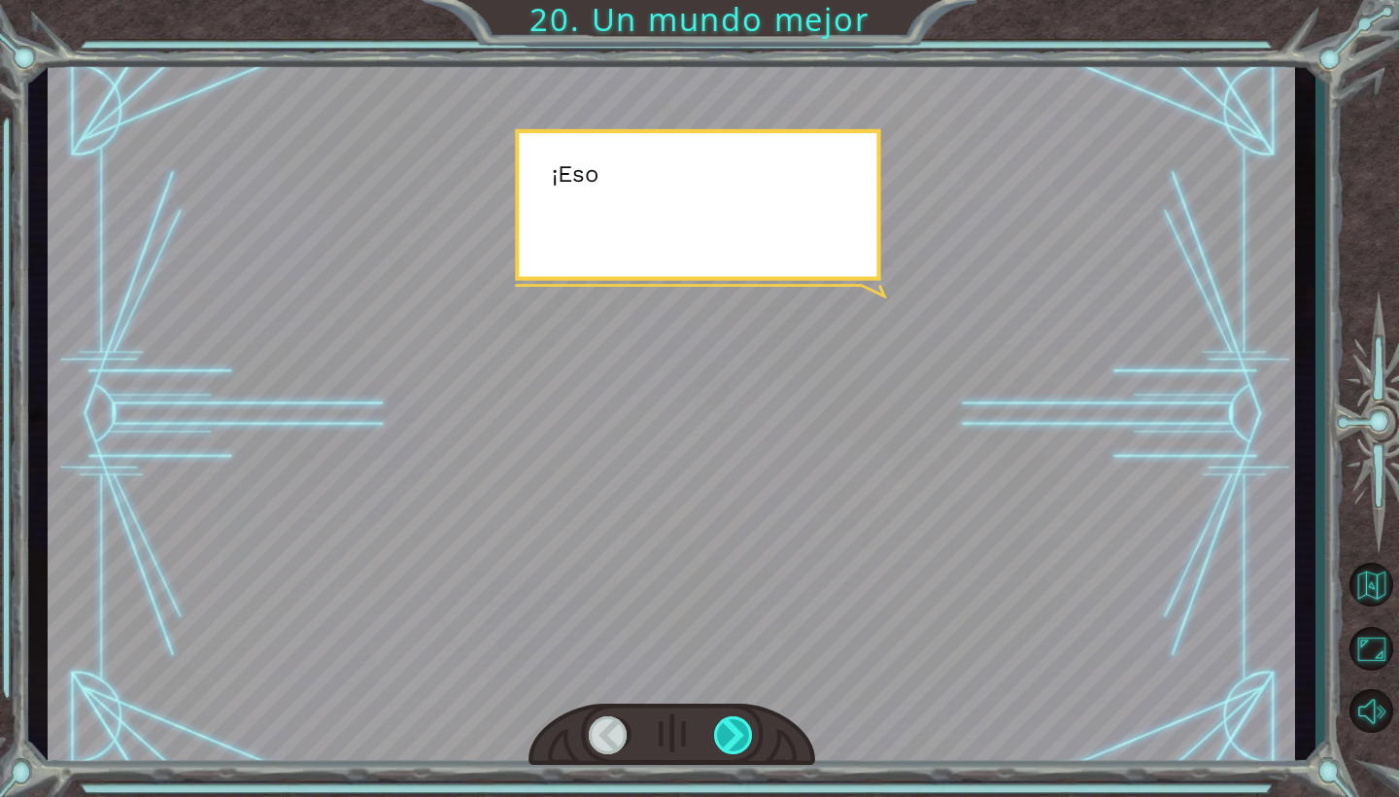
click at [728, 742] on div at bounding box center [734, 735] width 40 height 38
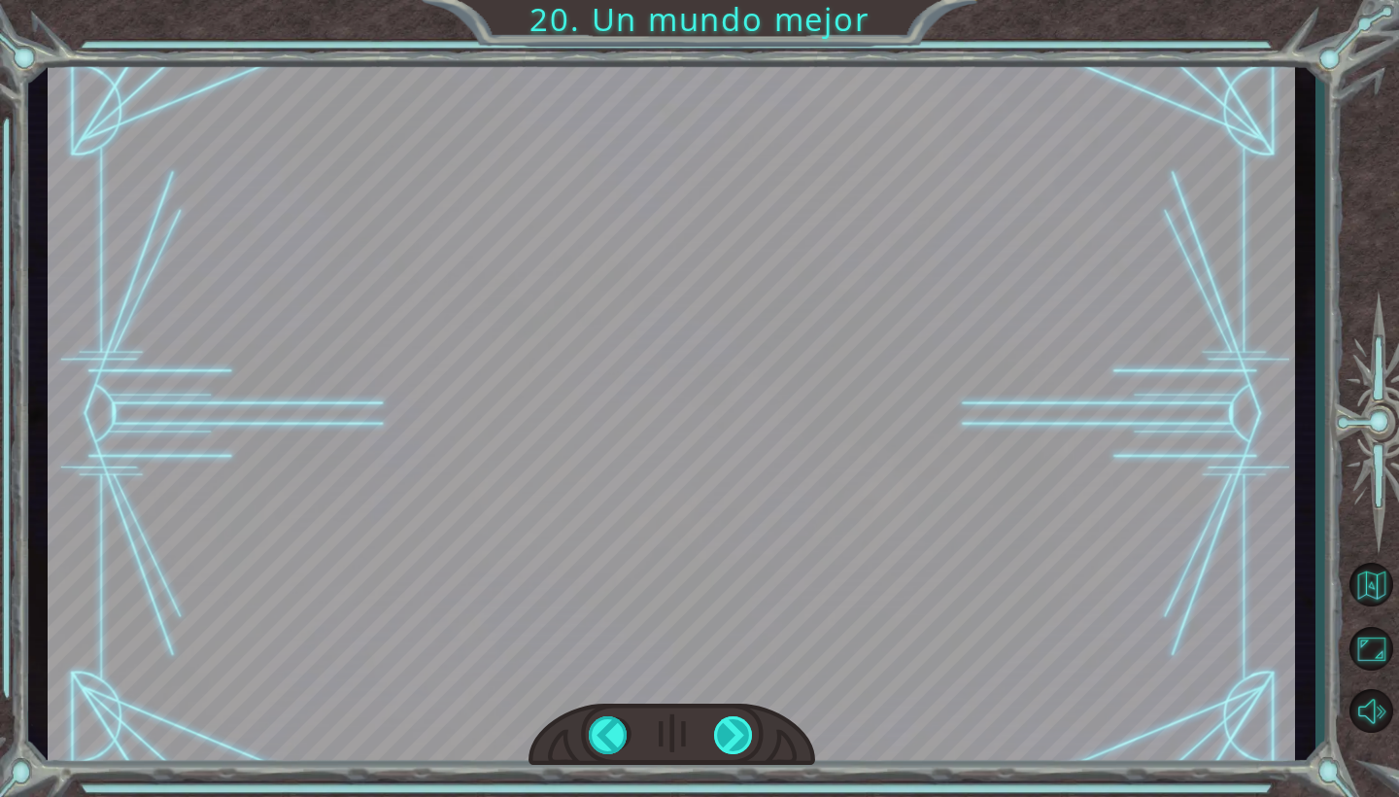
click at [728, 0] on div "¡ A h , r e p a r a s t e e l M o n o l i t o ! ¡ E x c e l e n t e ! Y t o d o…" at bounding box center [699, 0] width 1399 height 0
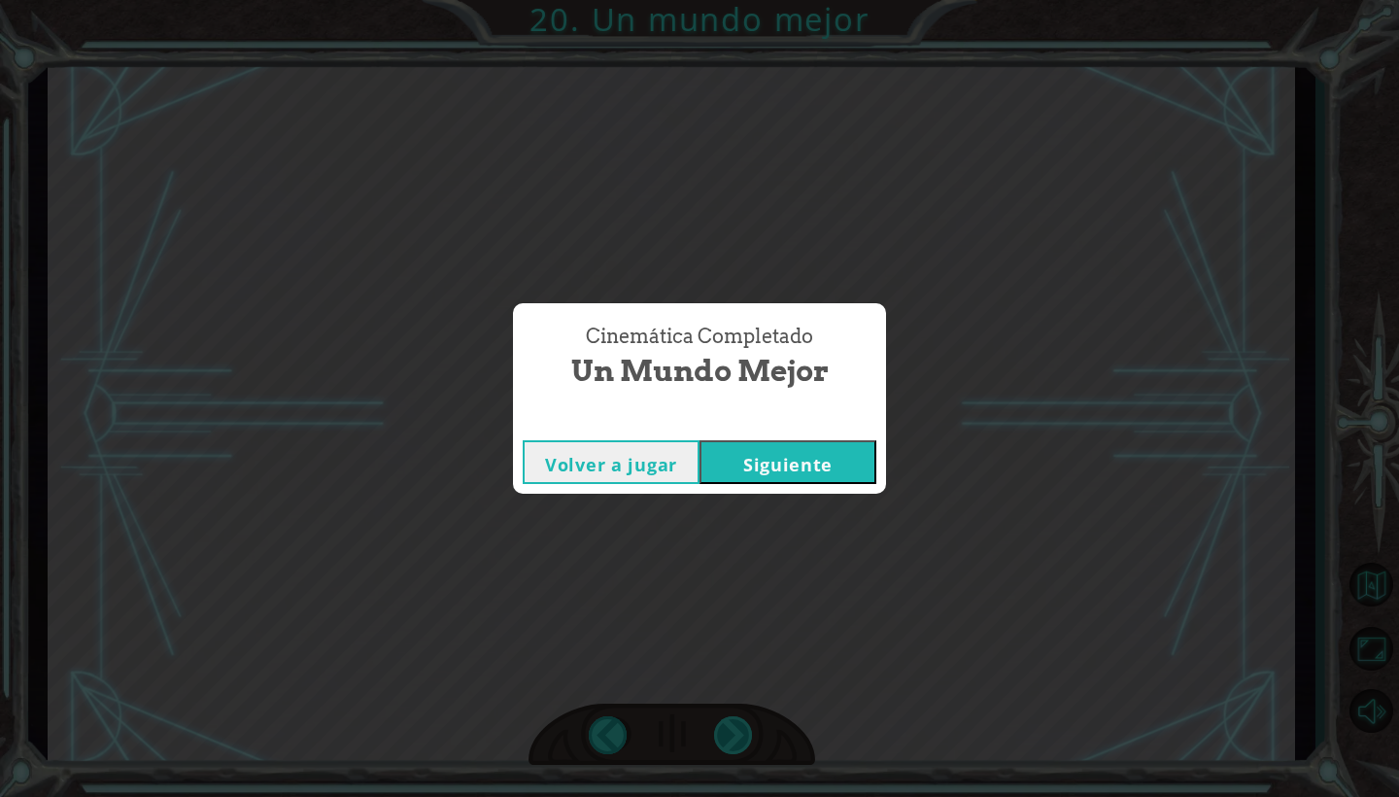
click at [728, 742] on div "Cinemática Completado Un mundo mejor Volver a jugar [GEOGRAPHIC_DATA]" at bounding box center [699, 398] width 1399 height 797
click at [761, 465] on button "Siguiente" at bounding box center [788, 462] width 177 height 44
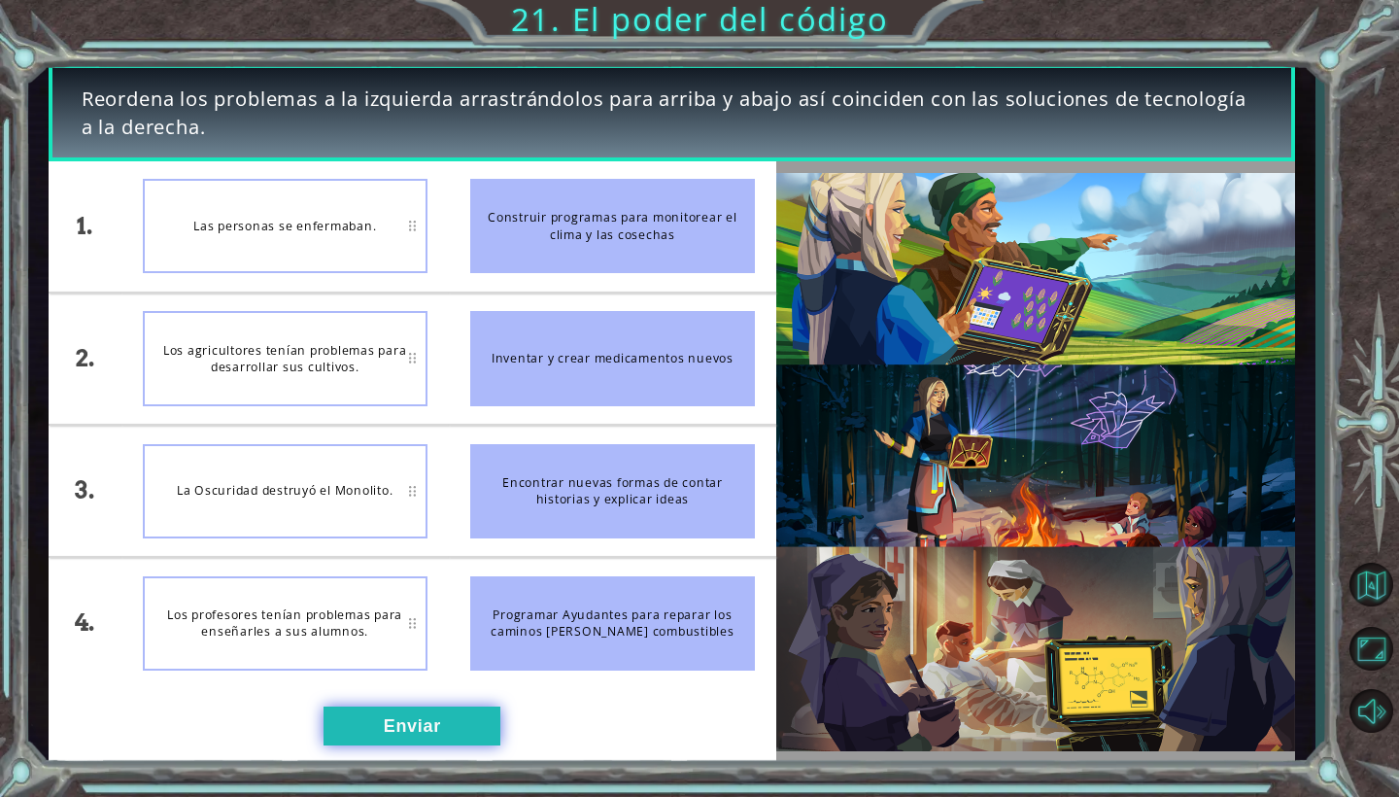
click at [430, 722] on button "Enviar" at bounding box center [412, 725] width 177 height 39
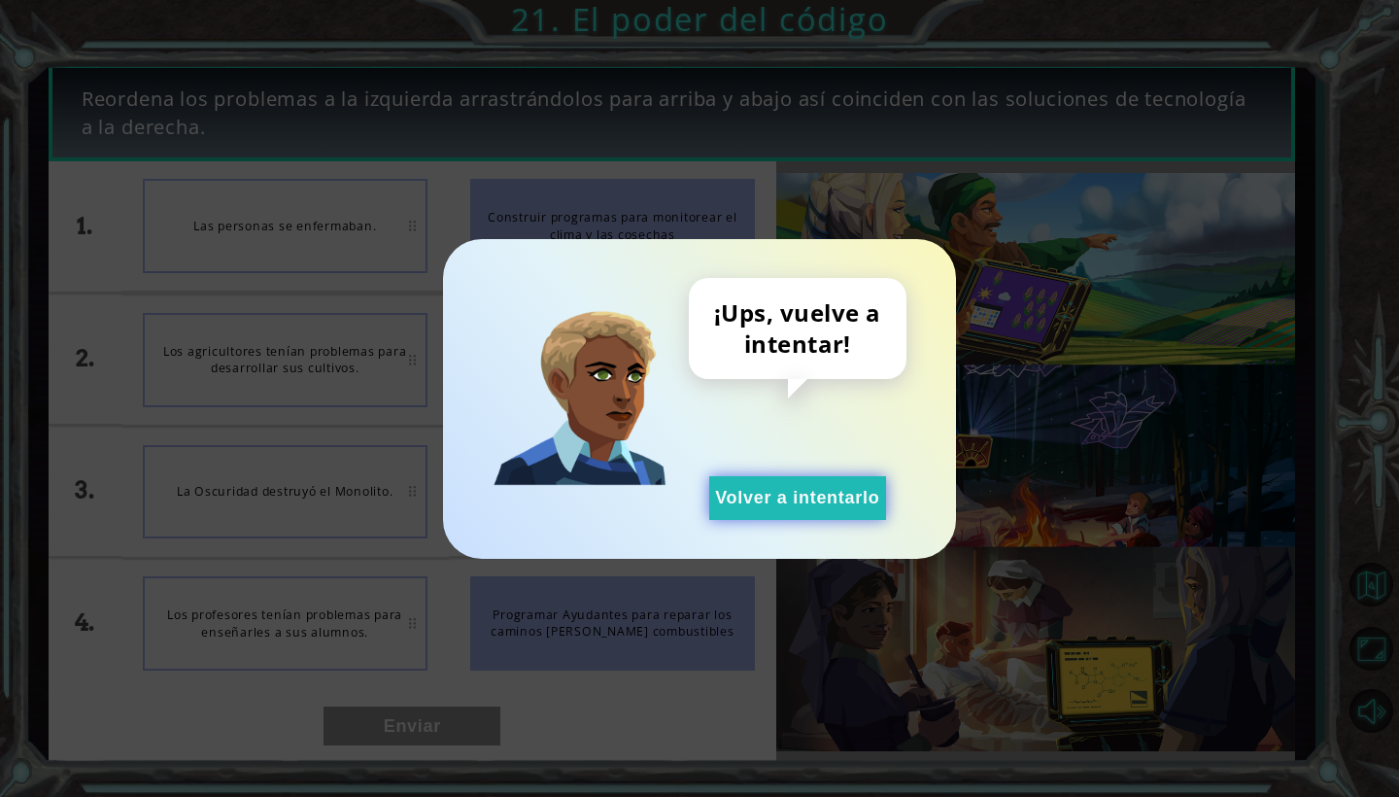
drag, startPoint x: 745, startPoint y: 527, endPoint x: 753, endPoint y: 505, distance: 22.7
click at [753, 505] on div "¡Ups, vuelve a intentar! Volver a intentarlo" at bounding box center [699, 399] width 513 height 320
click at [751, 505] on button "Volver a intentarlo" at bounding box center [797, 498] width 177 height 44
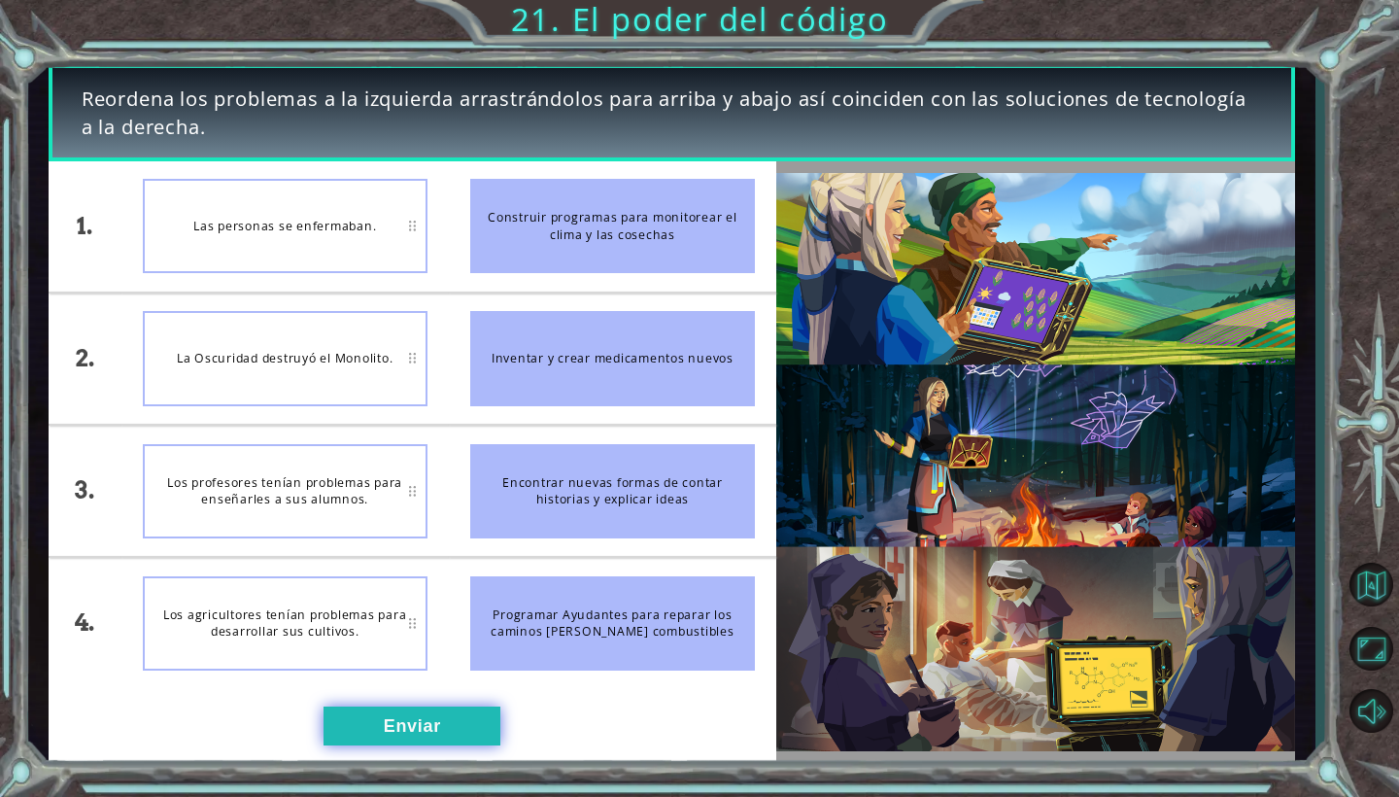
click at [456, 715] on button "Enviar" at bounding box center [412, 725] width 177 height 39
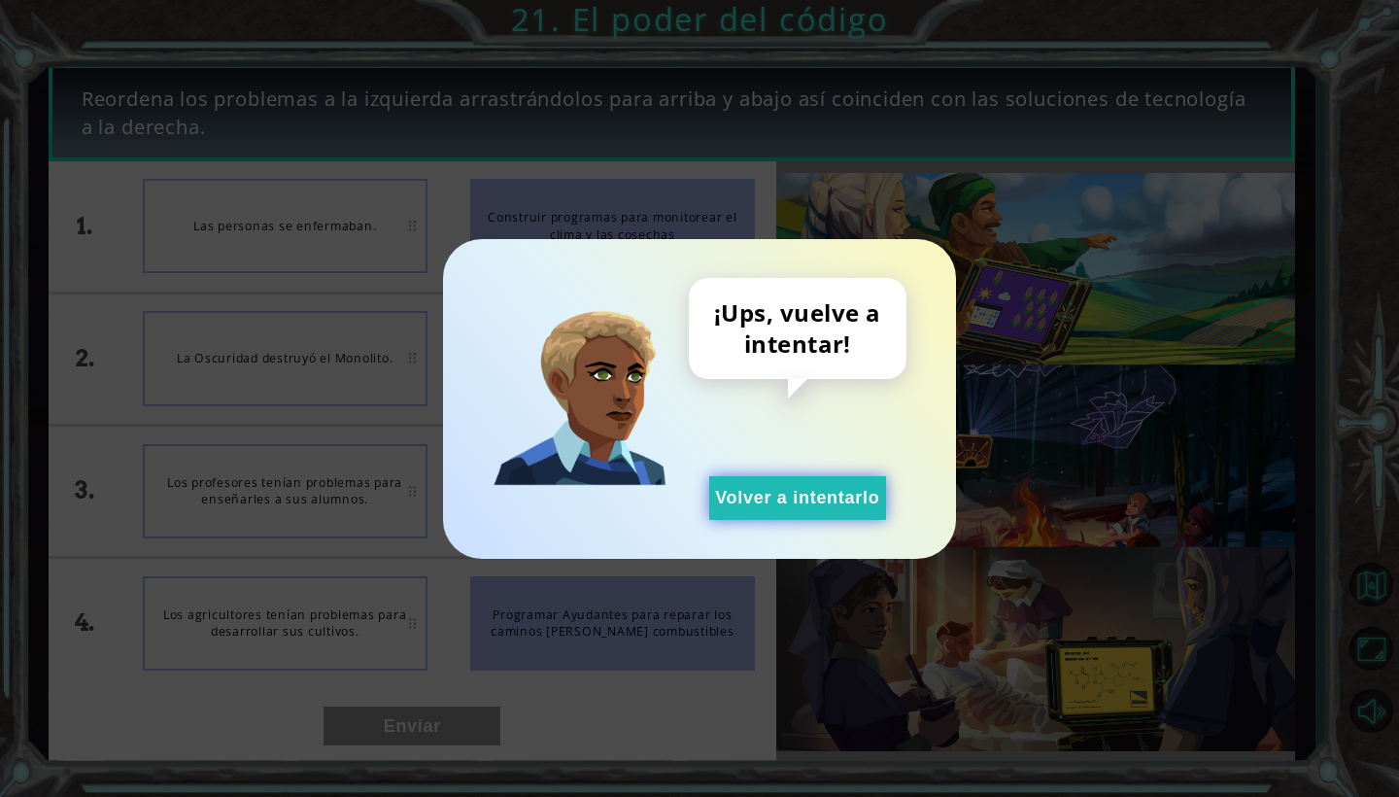
click at [735, 497] on button "Volver a intentarlo" at bounding box center [797, 498] width 177 height 44
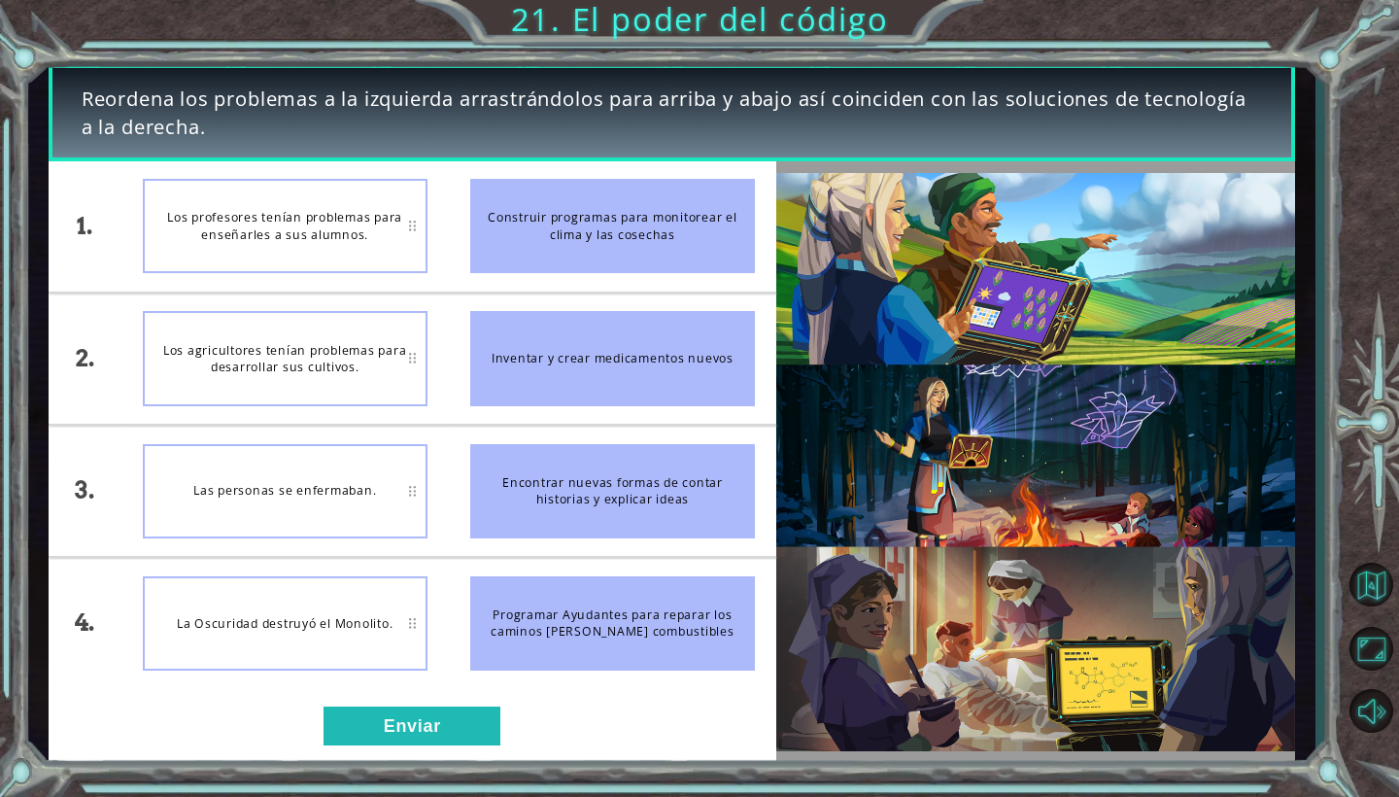
click at [408, 705] on div "1. 2. 3. 4. Los profesores tenían problemas para enseñarles a sus alumnos. Los …" at bounding box center [413, 462] width 728 height 602
click at [408, 718] on button "Enviar" at bounding box center [412, 725] width 177 height 39
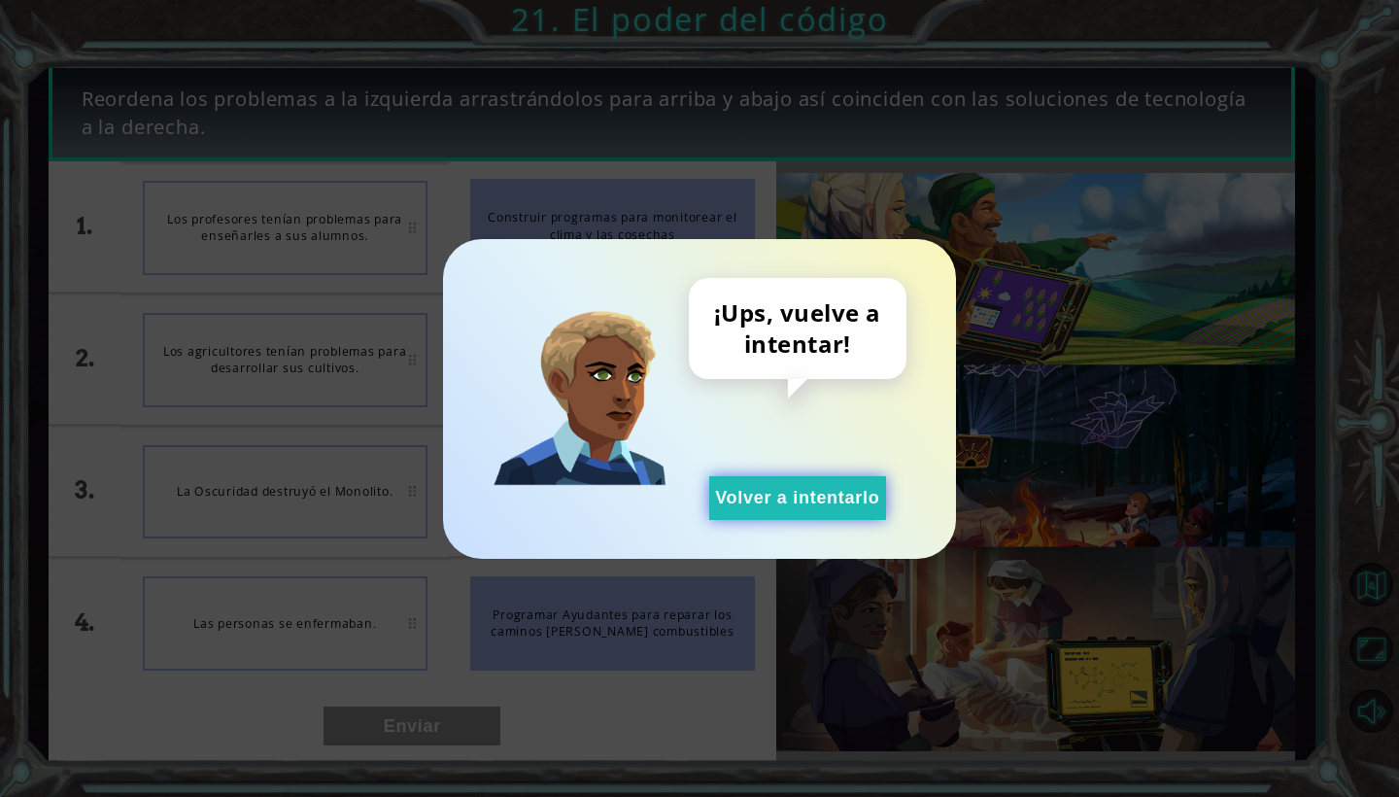
click at [766, 497] on button "Volver a intentarlo" at bounding box center [797, 498] width 177 height 44
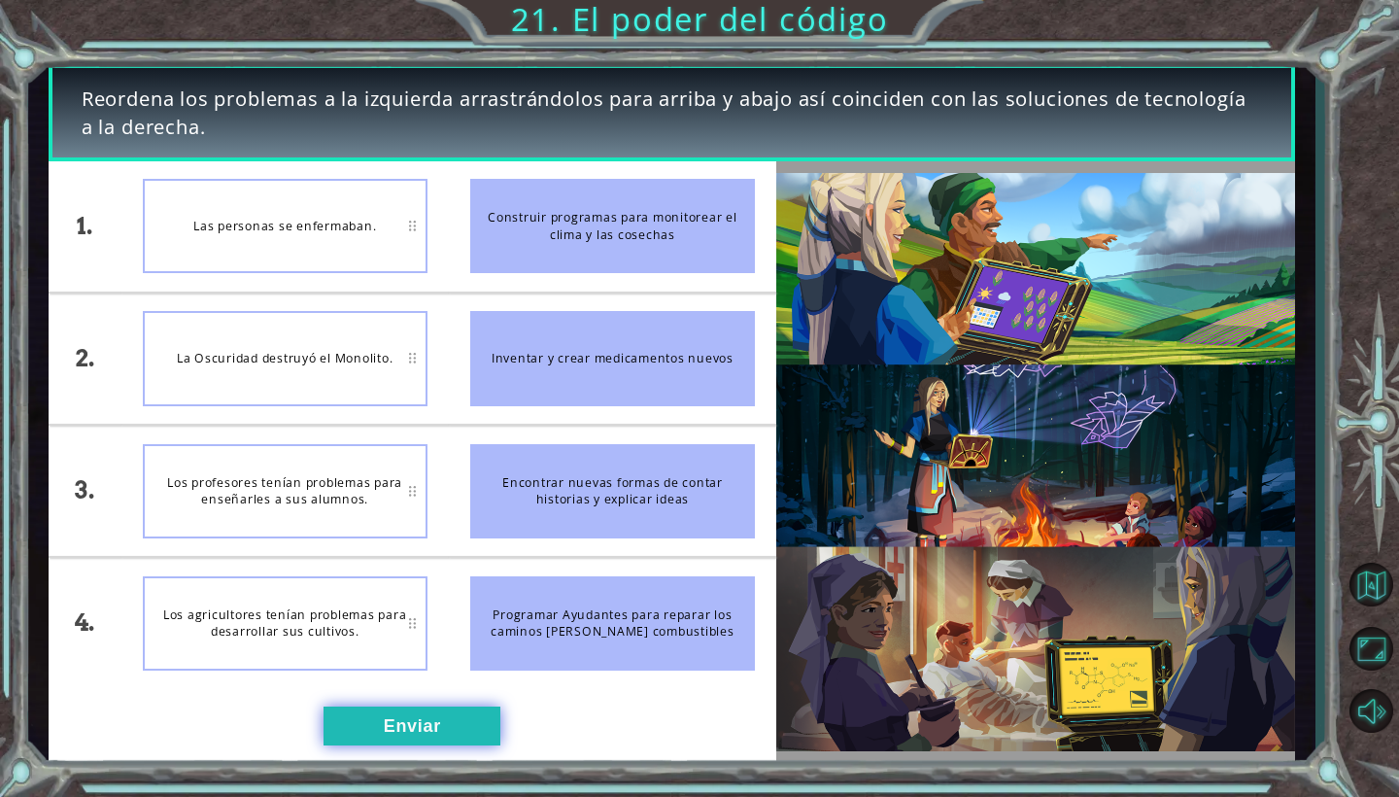
click at [458, 725] on button "Enviar" at bounding box center [412, 725] width 177 height 39
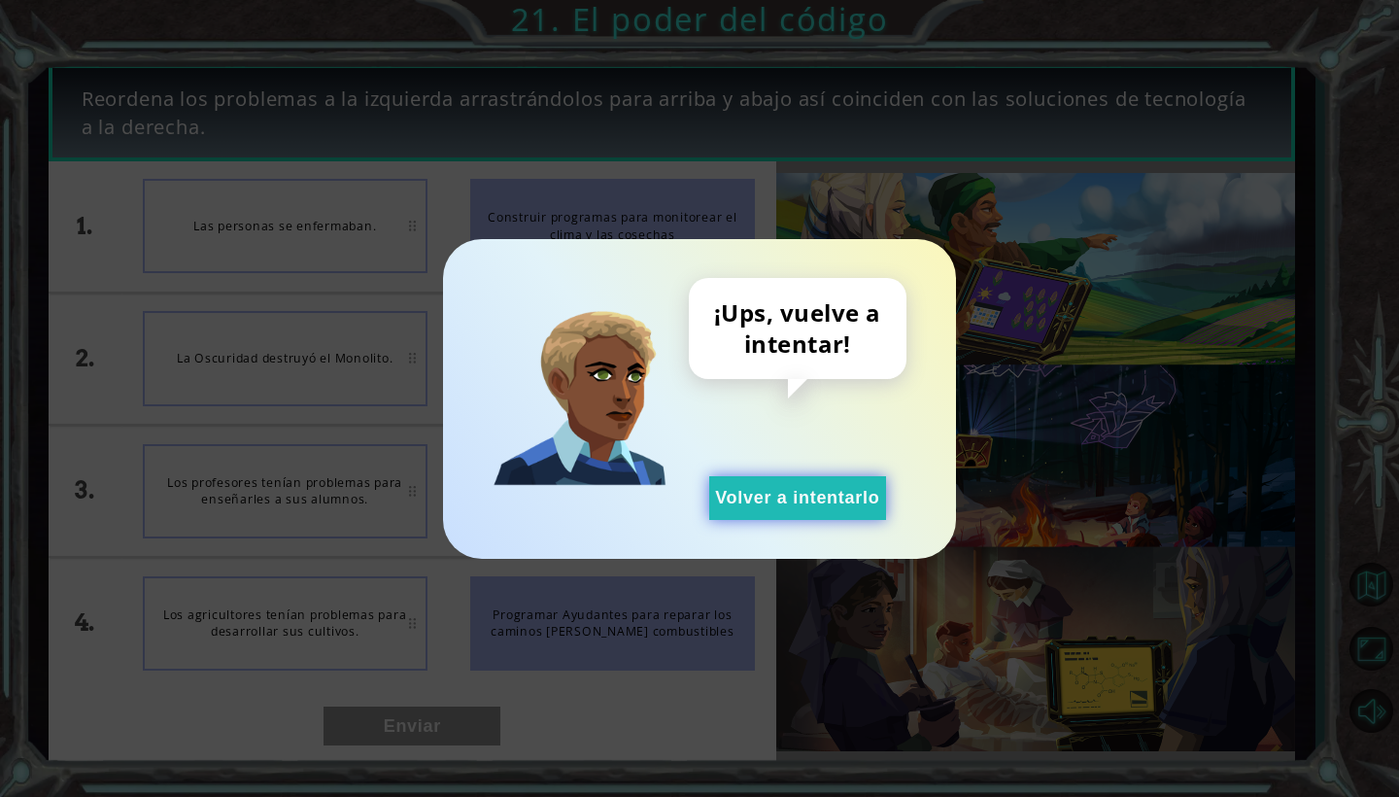
click at [709, 499] on button "Volver a intentarlo" at bounding box center [797, 498] width 177 height 44
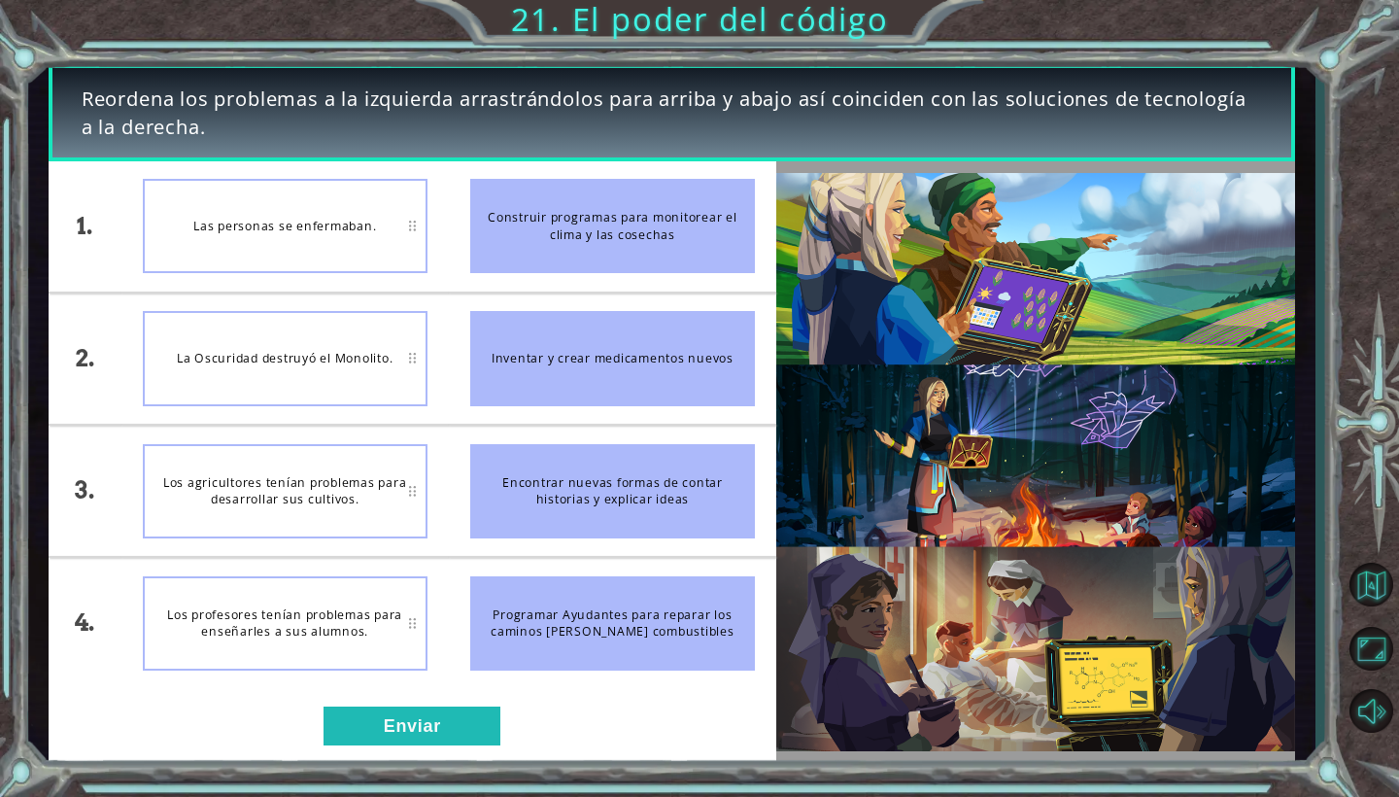
click at [441, 767] on div "Reordena los problemas a la izquierda arrastrándolos para arriba y abajo así co…" at bounding box center [699, 398] width 1399 height 797
click at [441, 760] on div "1. 2. 3. 4. Las personas se enfermaban. La Oscuridad destruyó el Monolito. Los …" at bounding box center [413, 462] width 728 height 602
click at [441, 736] on button "Enviar" at bounding box center [412, 725] width 177 height 39
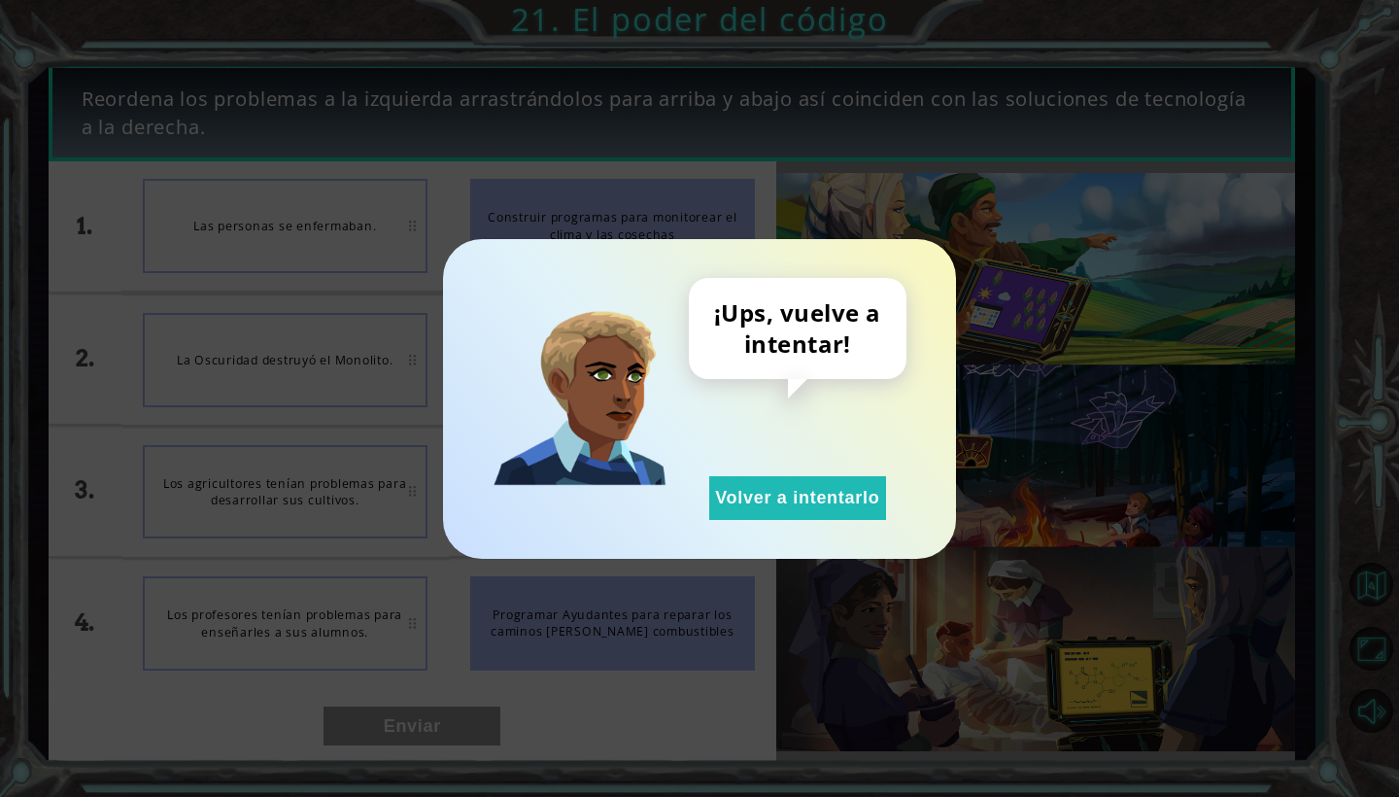
click at [828, 461] on div "¡Ups, vuelve a intentar! Volver a intentarlo" at bounding box center [798, 399] width 218 height 242
click at [828, 468] on div "¡Ups, vuelve a intentar! Volver a intentarlo" at bounding box center [798, 399] width 218 height 242
click at [828, 486] on button "Volver a intentarlo" at bounding box center [797, 498] width 177 height 44
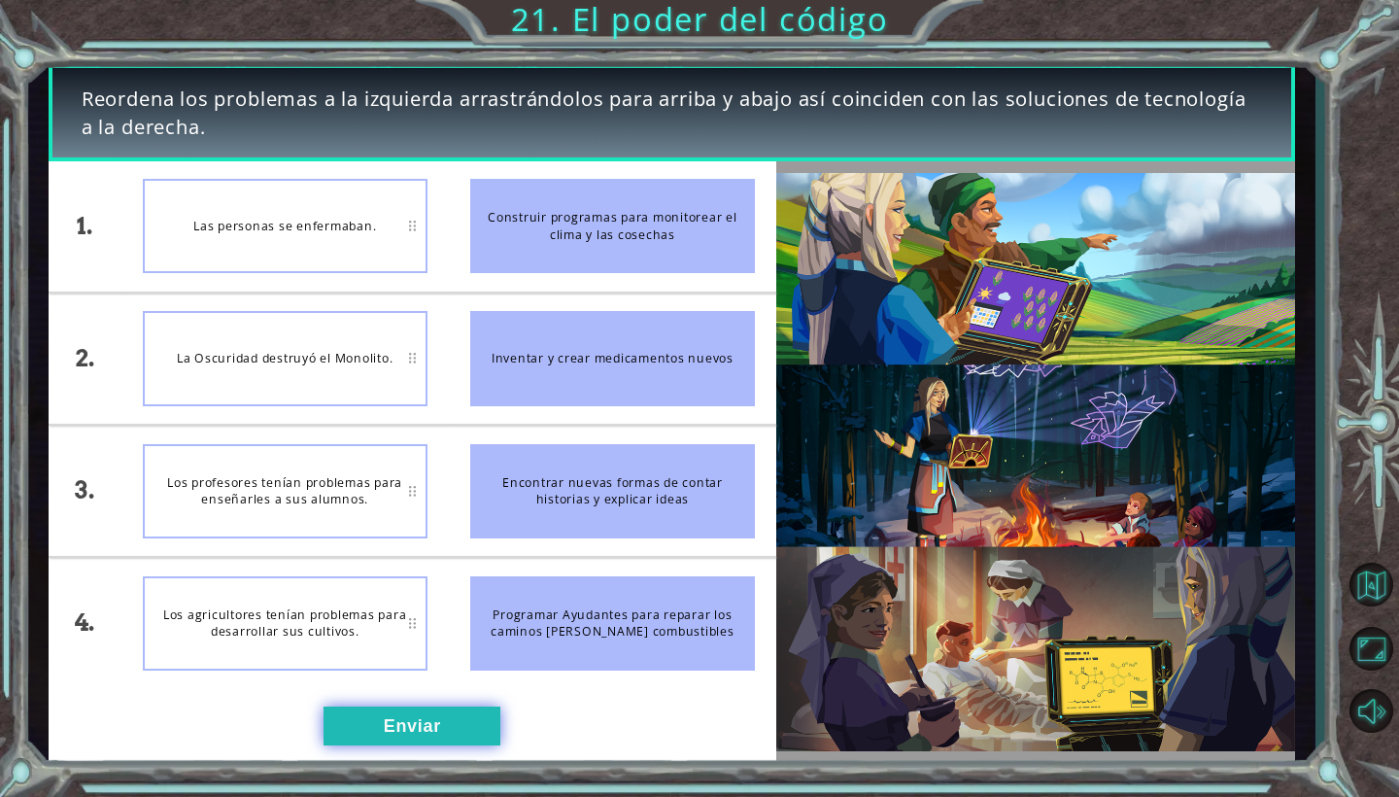
click at [455, 728] on button "Enviar" at bounding box center [412, 725] width 177 height 39
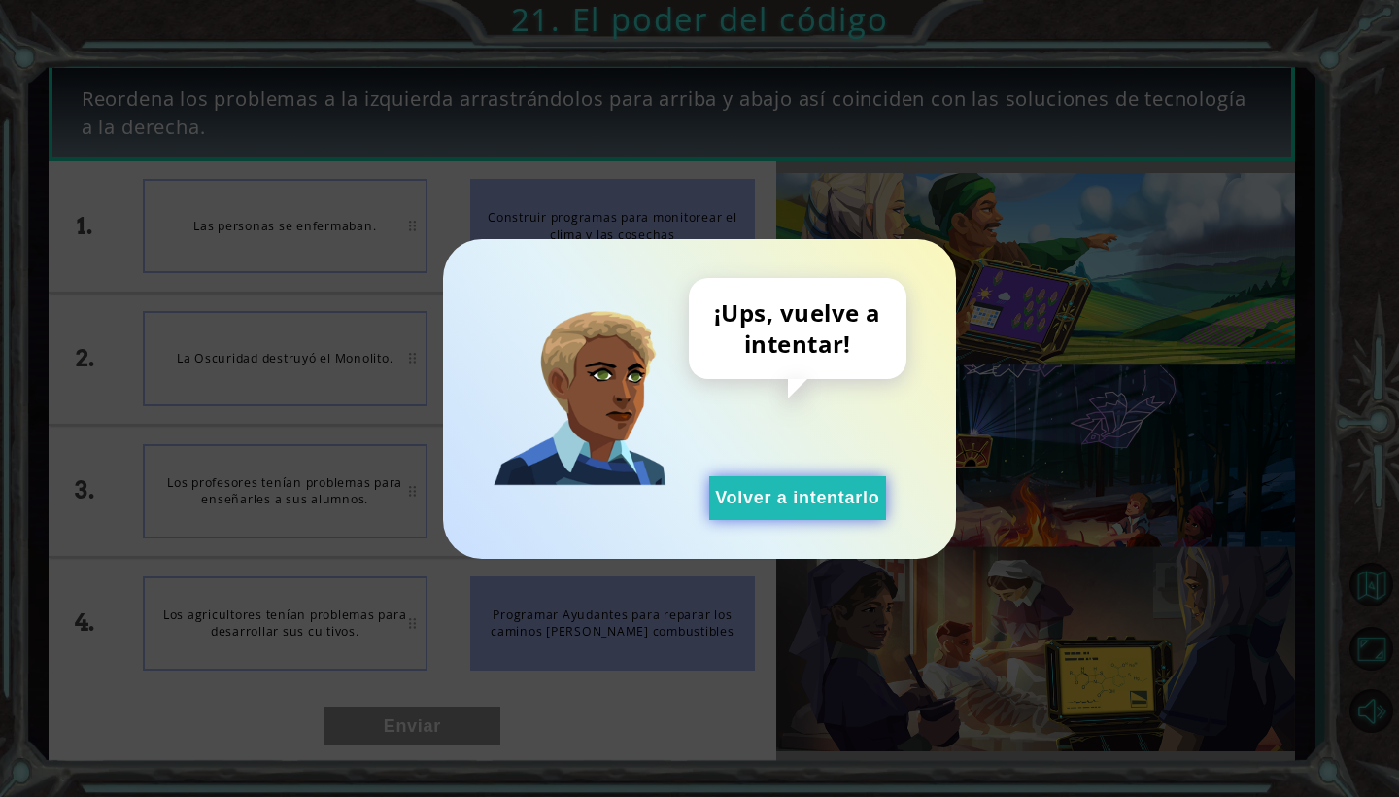
click at [769, 479] on button "Volver a intentarlo" at bounding box center [797, 498] width 177 height 44
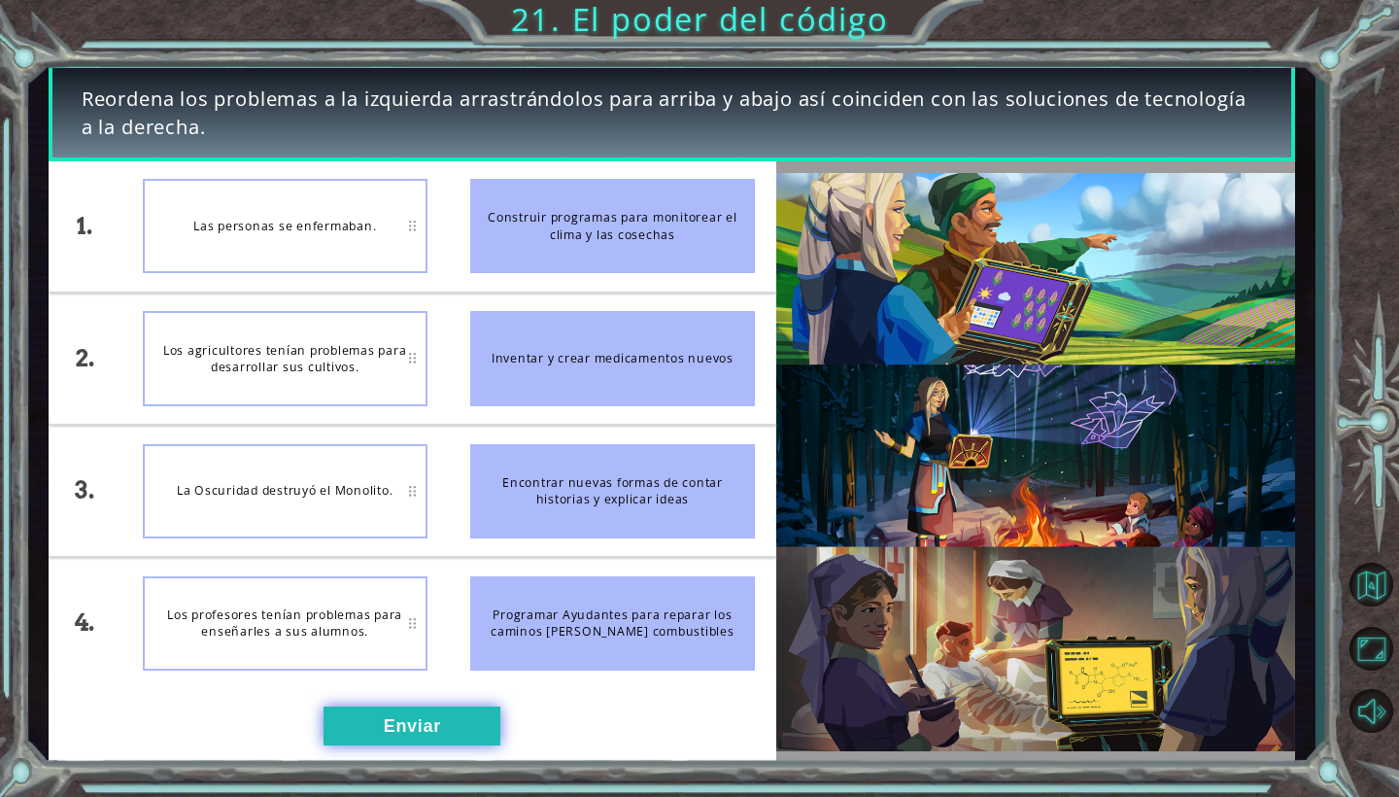
click at [428, 715] on button "Enviar" at bounding box center [412, 725] width 177 height 39
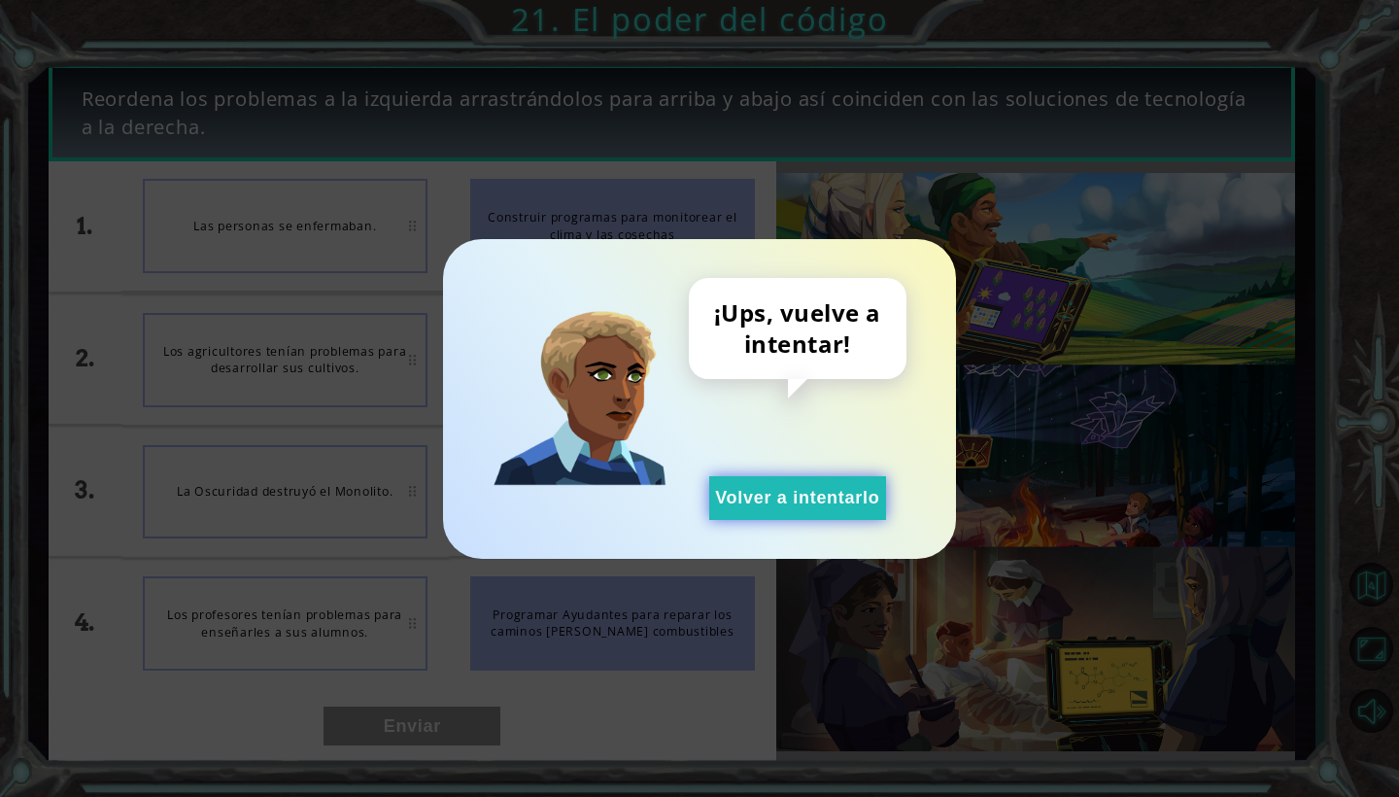
click at [716, 494] on button "Volver a intentarlo" at bounding box center [797, 498] width 177 height 44
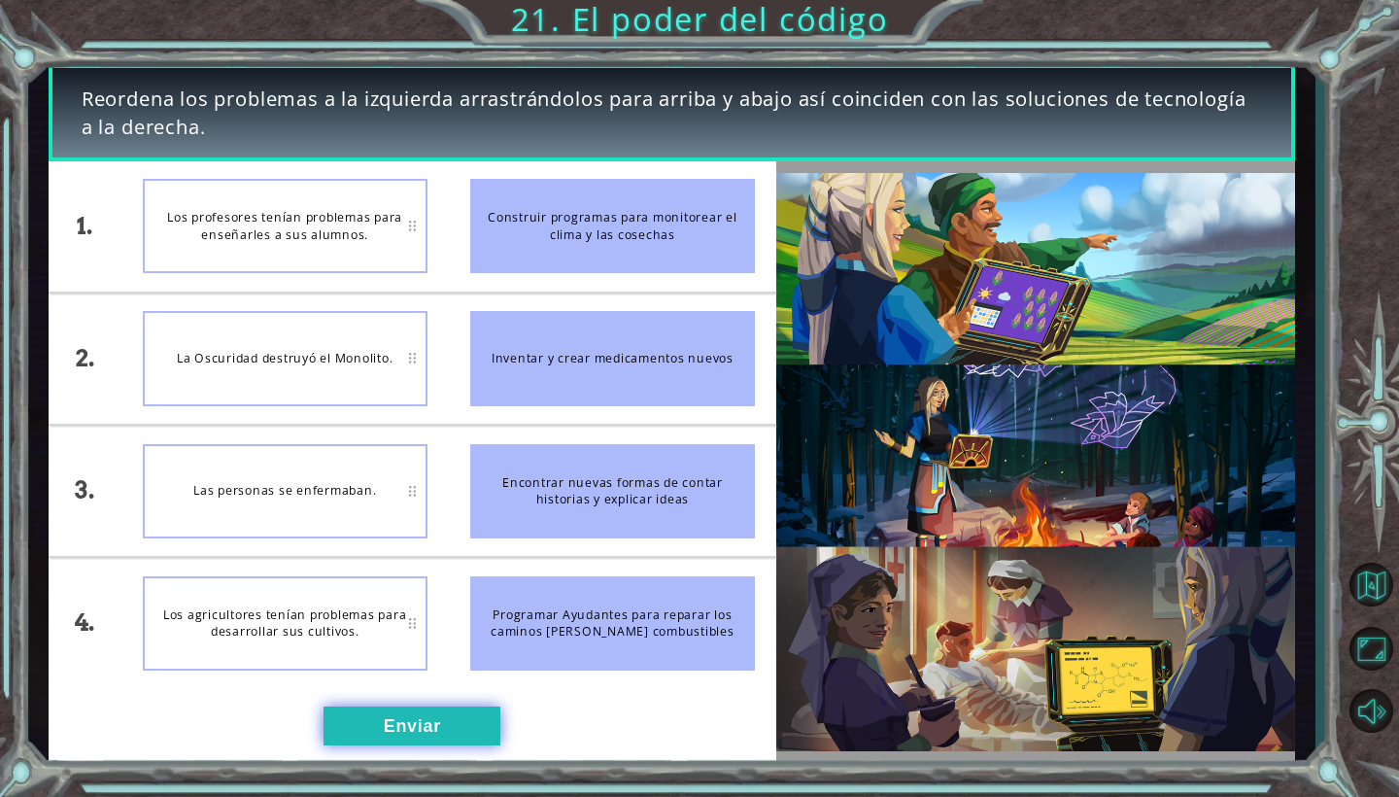
click at [387, 738] on button "Enviar" at bounding box center [412, 725] width 177 height 39
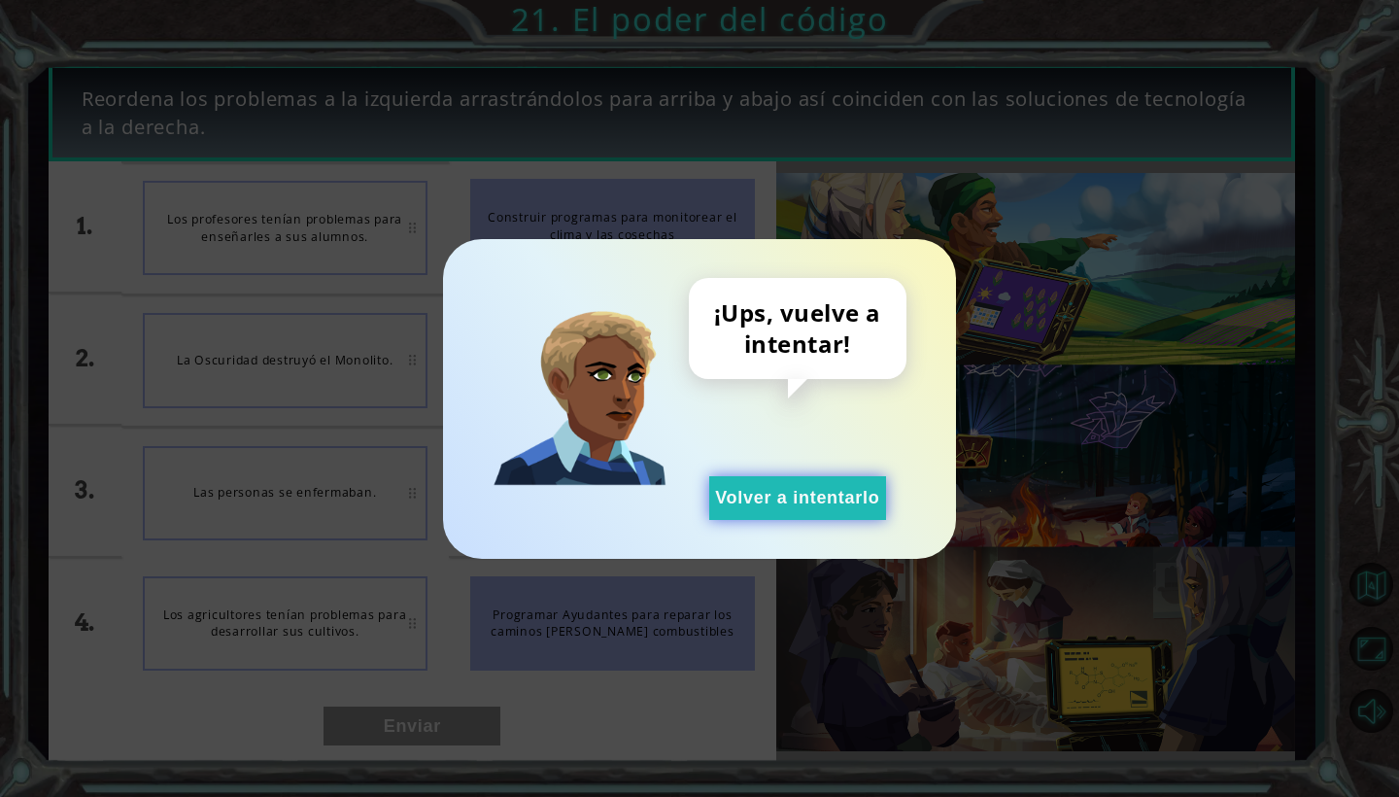
click at [830, 479] on button "Volver a intentarlo" at bounding box center [797, 498] width 177 height 44
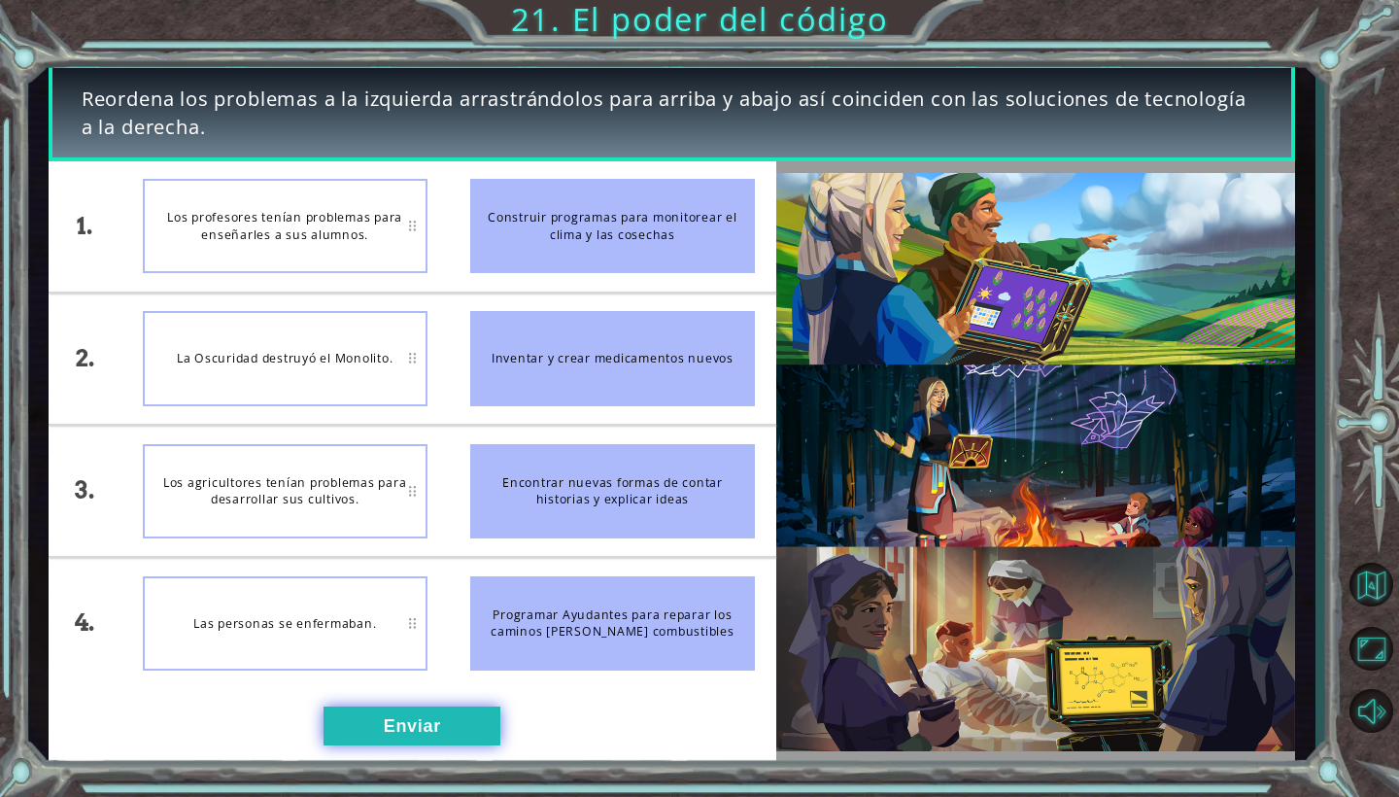
click at [398, 732] on button "Enviar" at bounding box center [412, 725] width 177 height 39
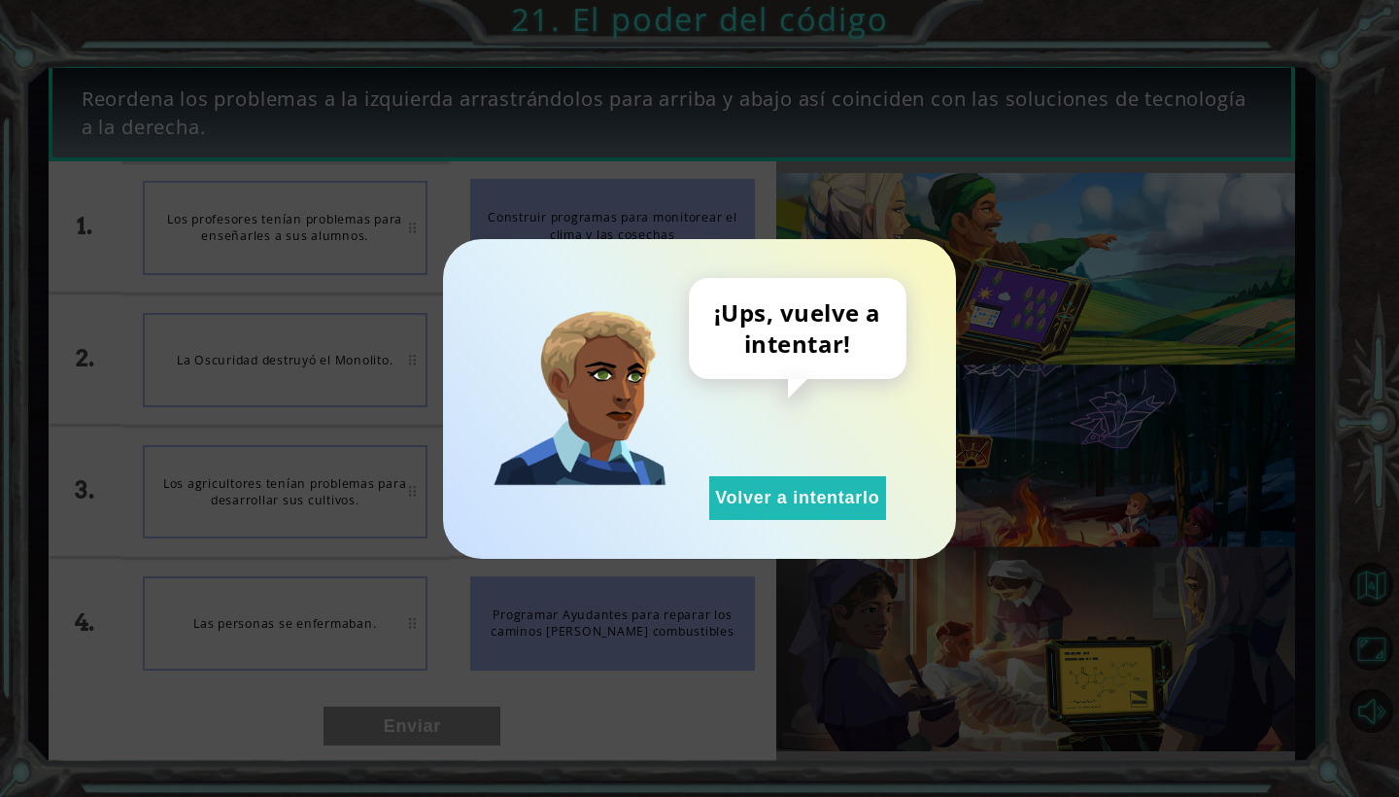
click at [790, 459] on div "¡Ups, vuelve a intentar! Volver a intentarlo" at bounding box center [798, 399] width 218 height 242
click at [802, 455] on div "¡Ups, vuelve a intentar! Volver a intentarlo" at bounding box center [798, 399] width 218 height 242
click at [796, 490] on button "Volver a intentarlo" at bounding box center [797, 498] width 177 height 44
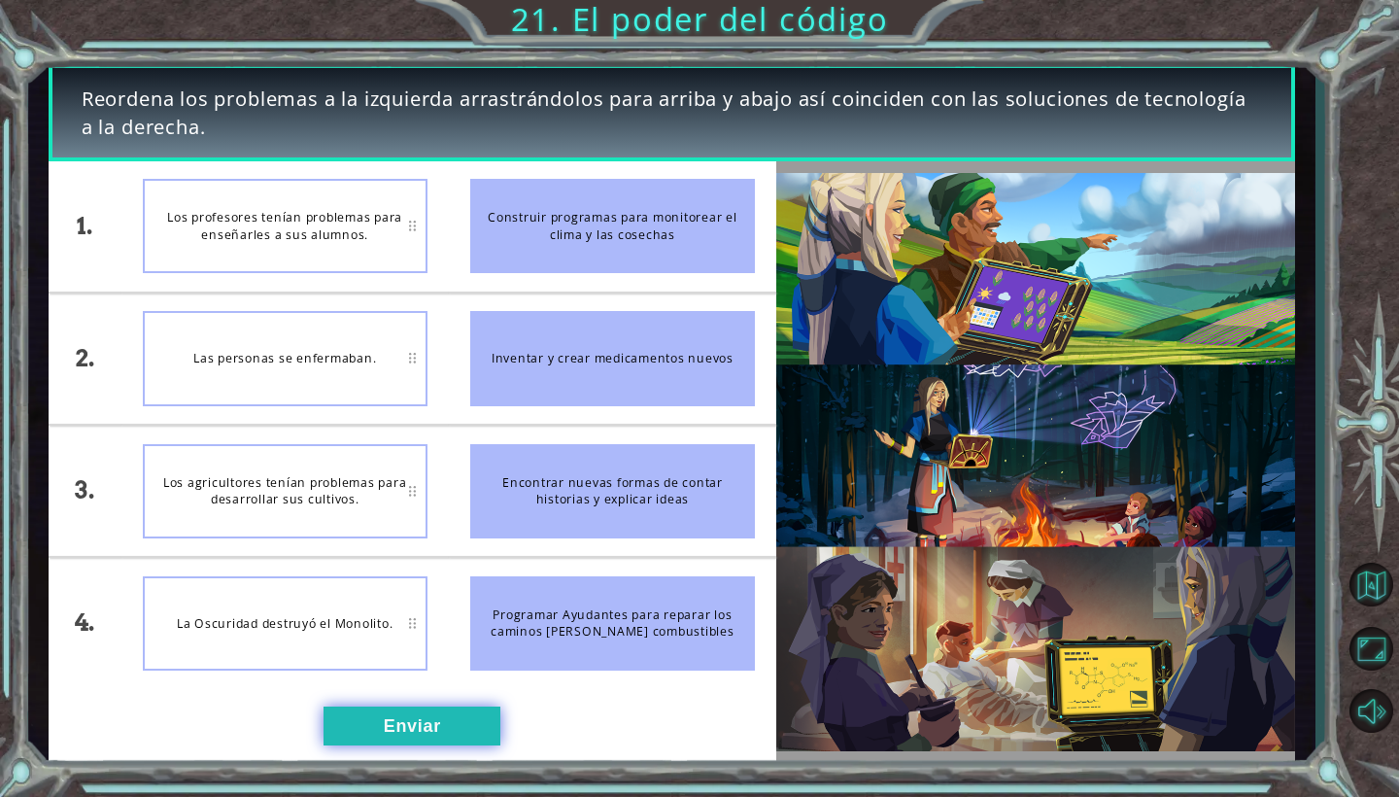
click at [367, 739] on button "Enviar" at bounding box center [412, 725] width 177 height 39
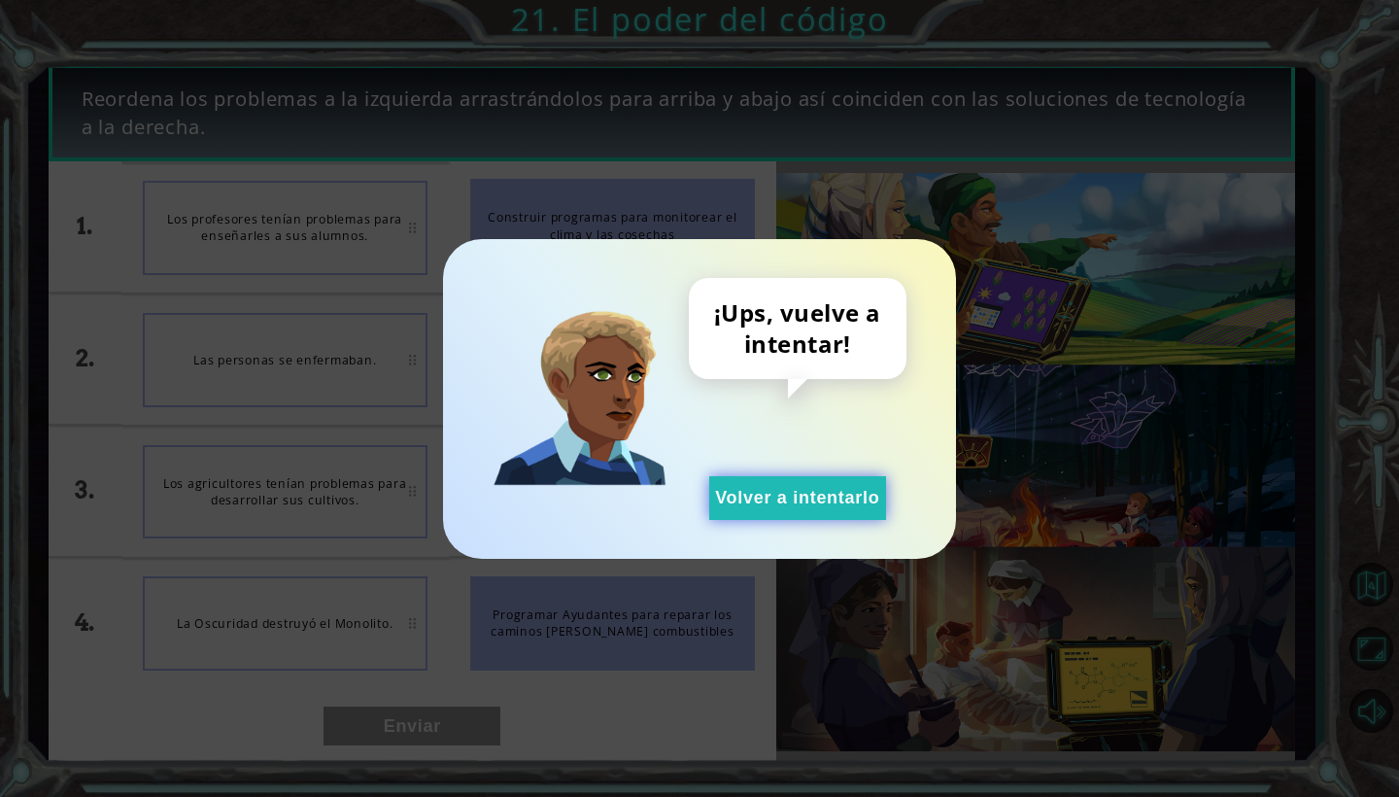
click at [771, 479] on button "Volver a intentarlo" at bounding box center [797, 498] width 177 height 44
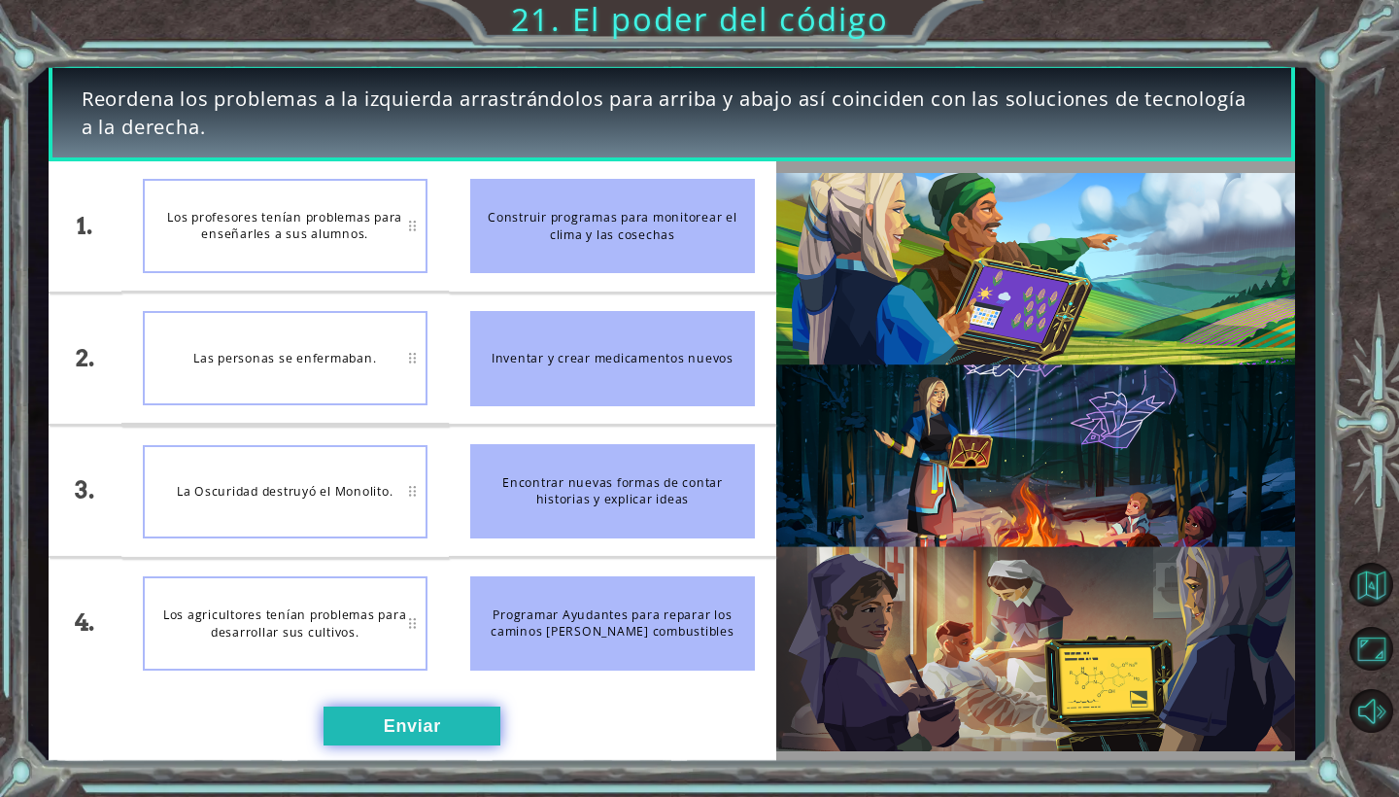
click at [422, 739] on button "Enviar" at bounding box center [412, 725] width 177 height 39
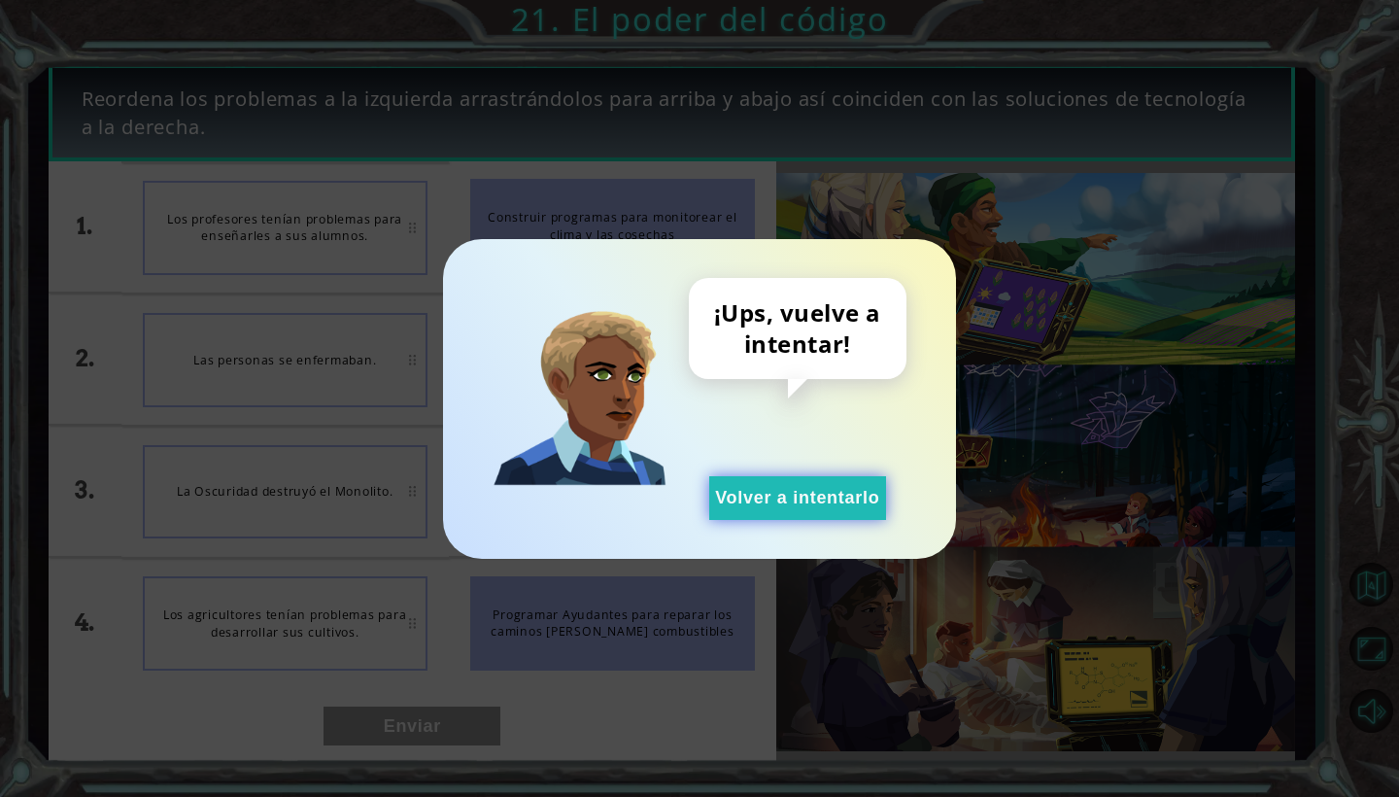
click at [774, 493] on button "Volver a intentarlo" at bounding box center [797, 498] width 177 height 44
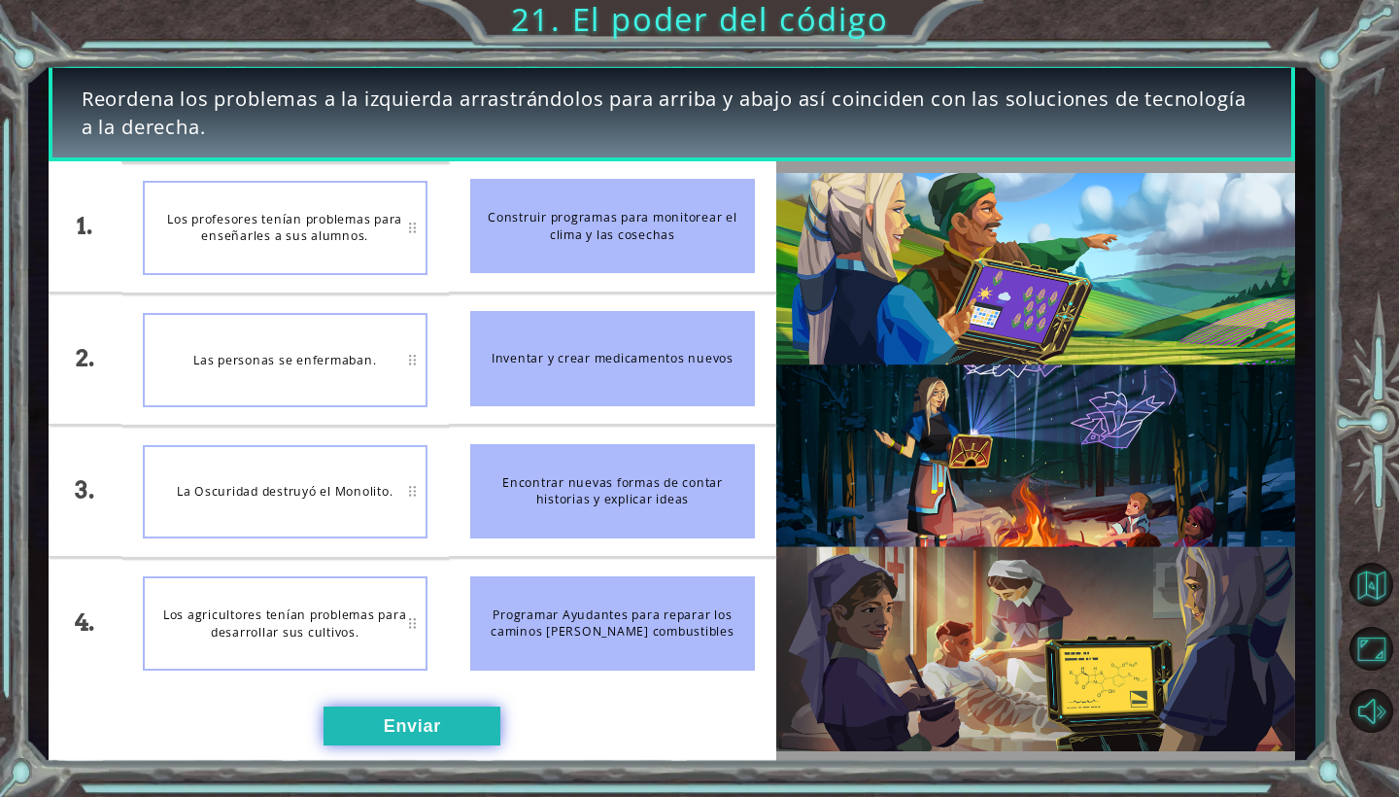
click at [340, 726] on button "Enviar" at bounding box center [412, 725] width 177 height 39
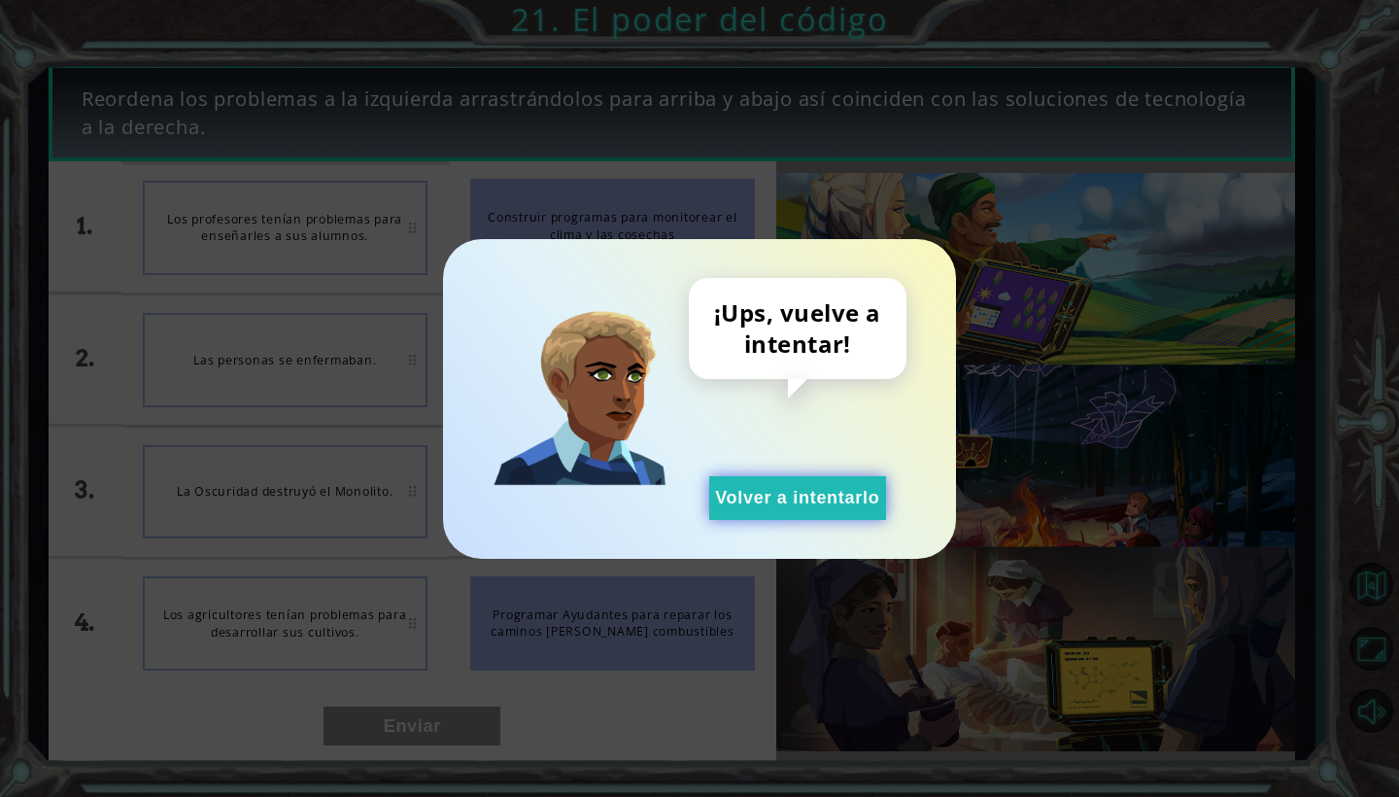
click at [800, 504] on button "Volver a intentarlo" at bounding box center [797, 498] width 177 height 44
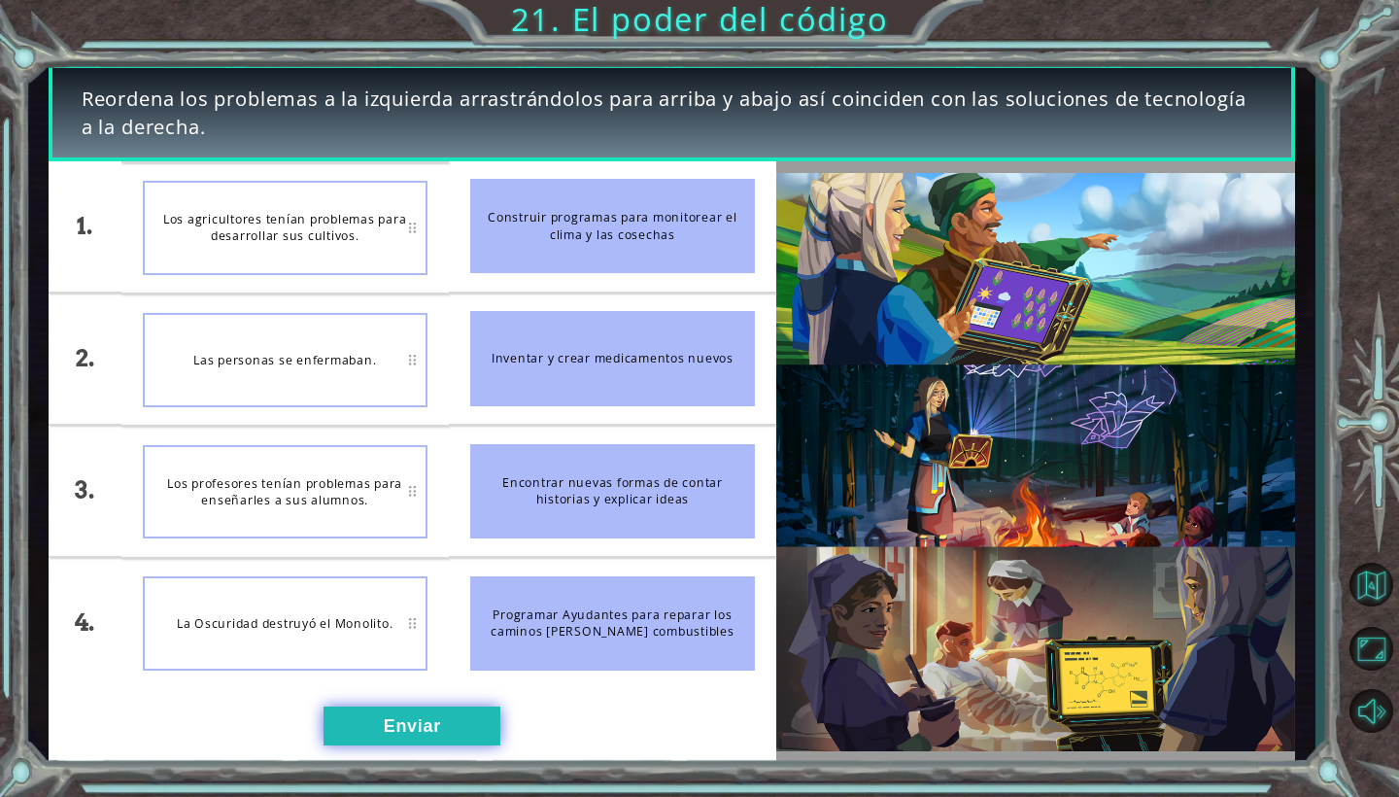
click at [370, 724] on button "Enviar" at bounding box center [412, 725] width 177 height 39
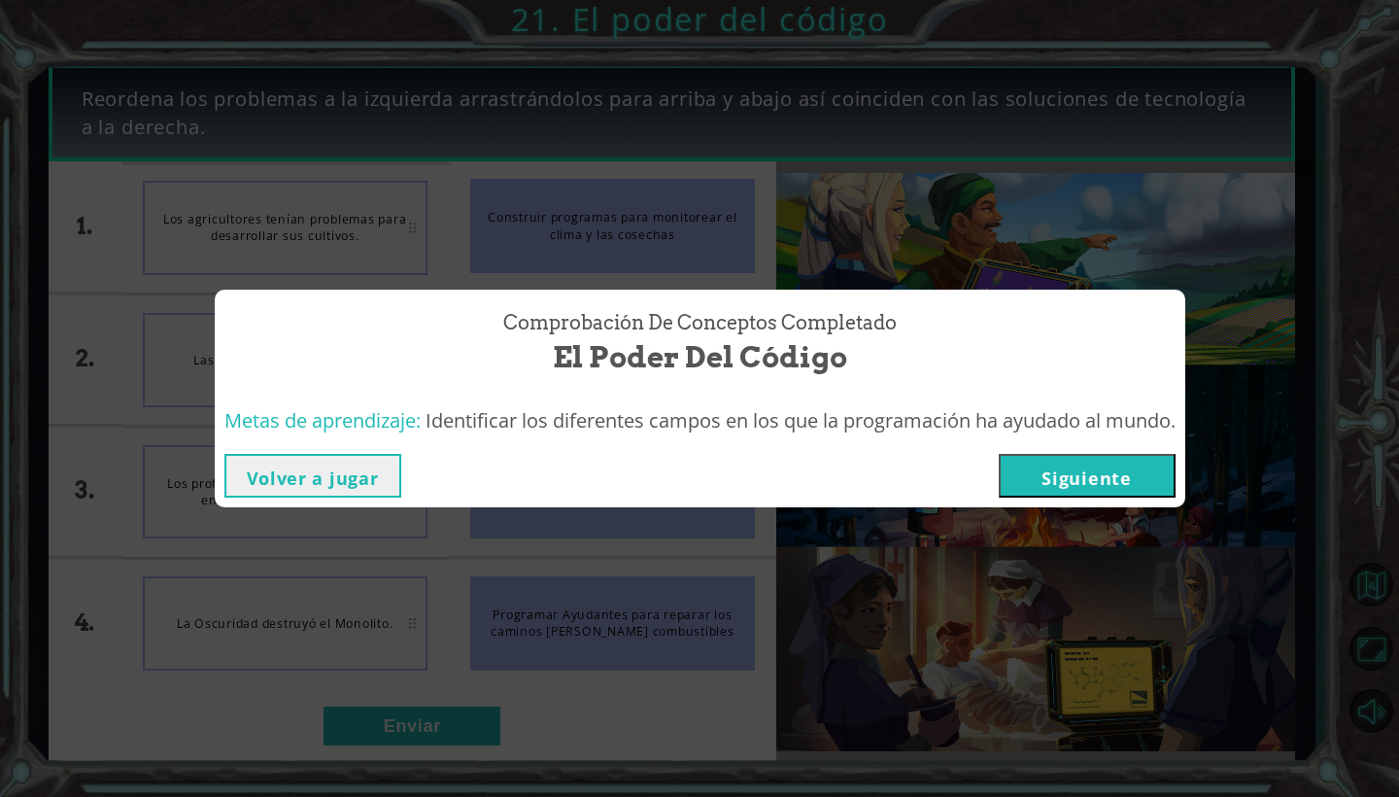
click at [1152, 464] on button "Siguiente" at bounding box center [1087, 476] width 177 height 44
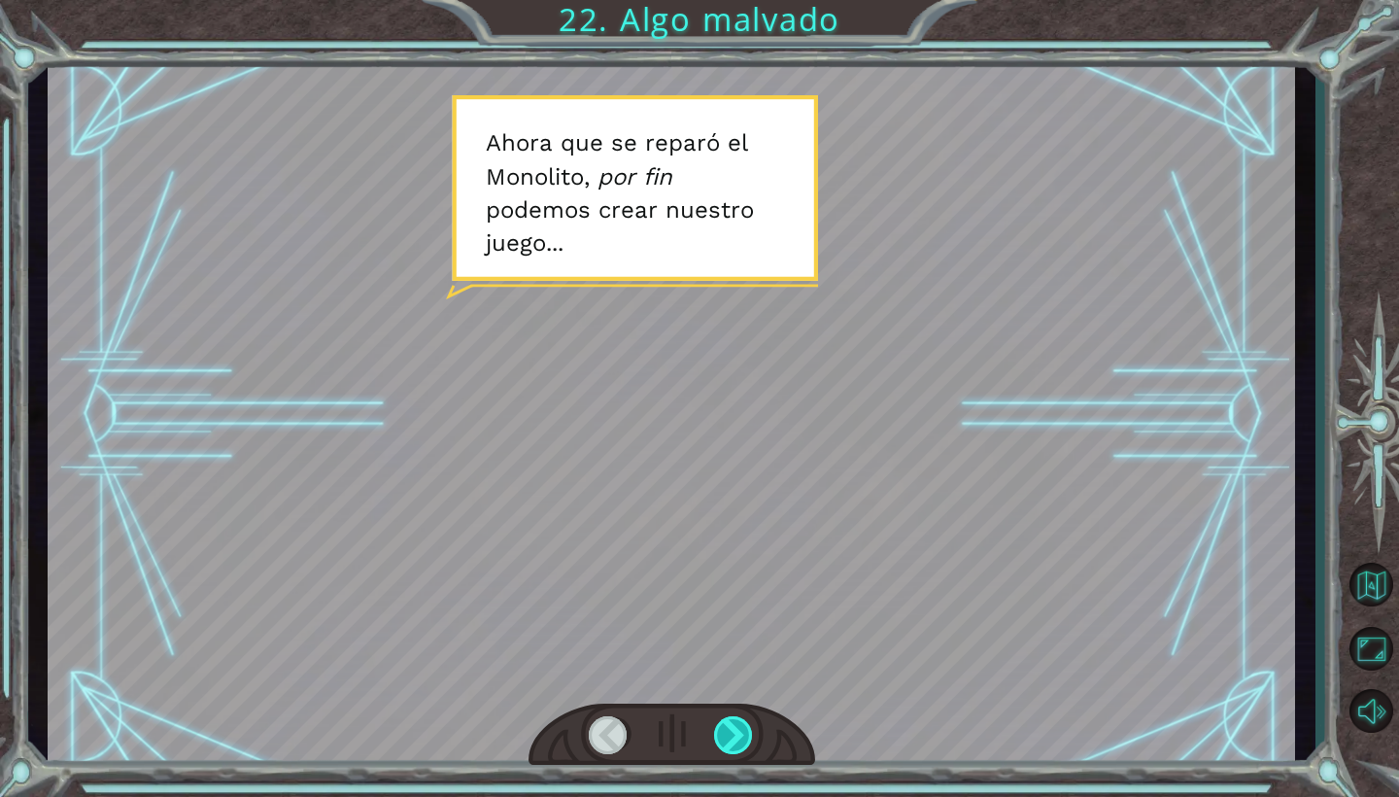
click at [753, 739] on div at bounding box center [734, 735] width 40 height 38
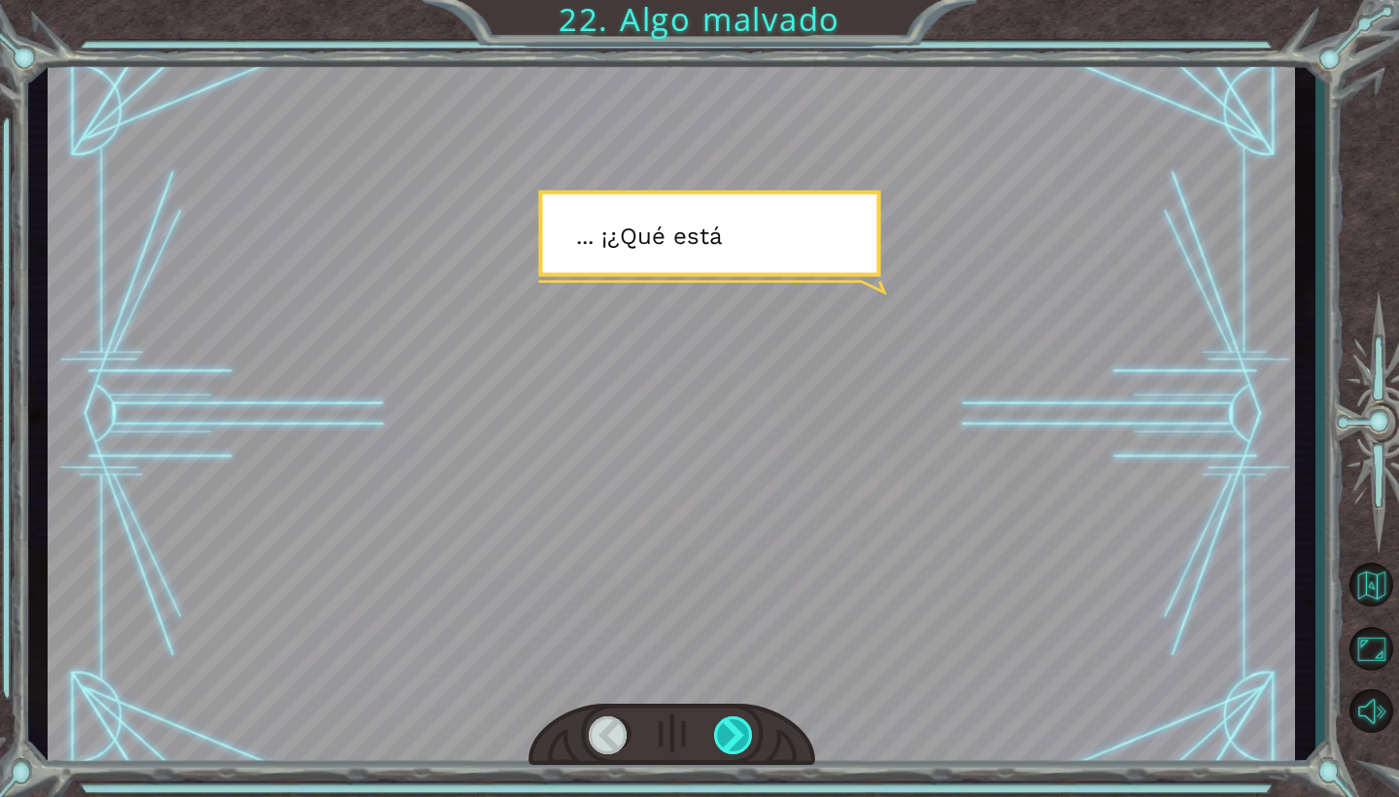
click at [747, 735] on div at bounding box center [734, 735] width 40 height 38
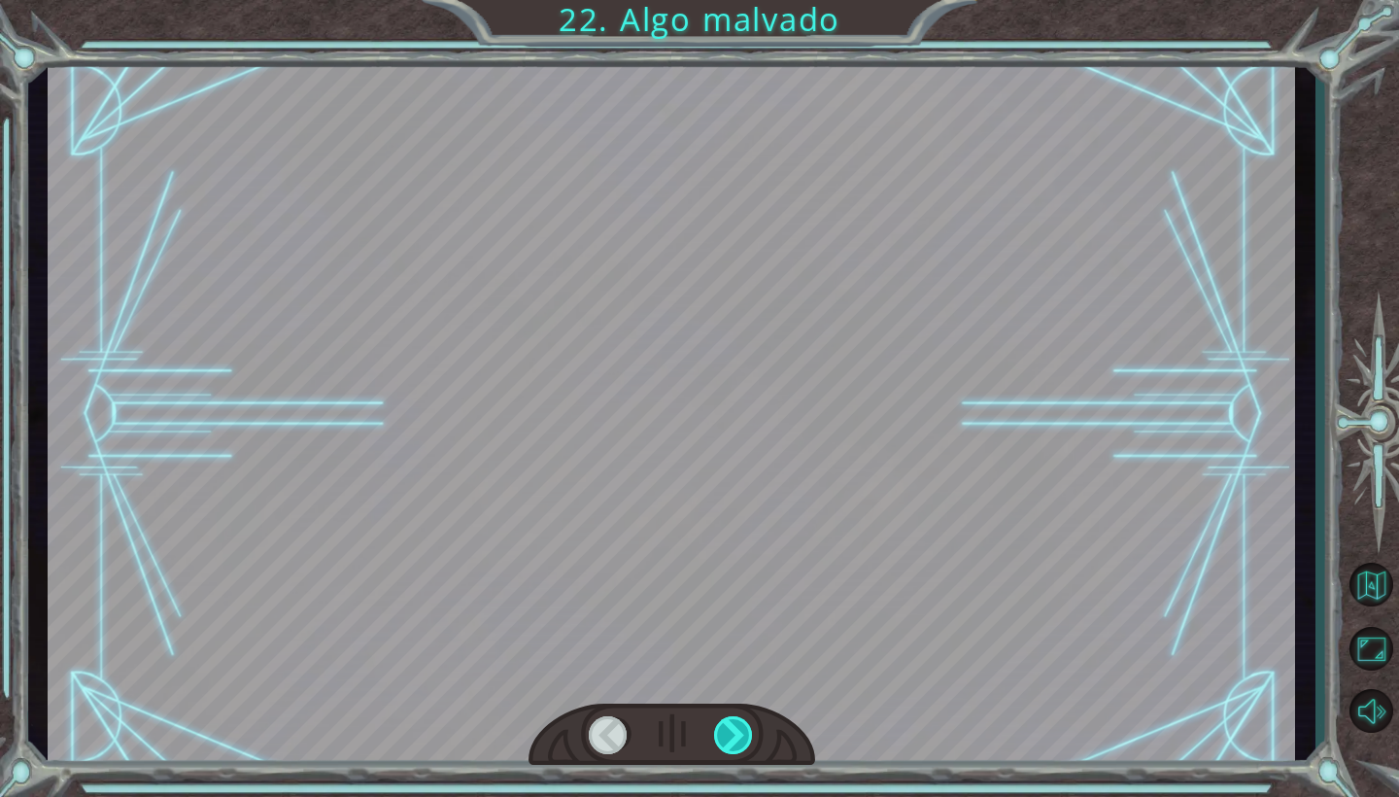
click at [747, 735] on div at bounding box center [734, 735] width 40 height 38
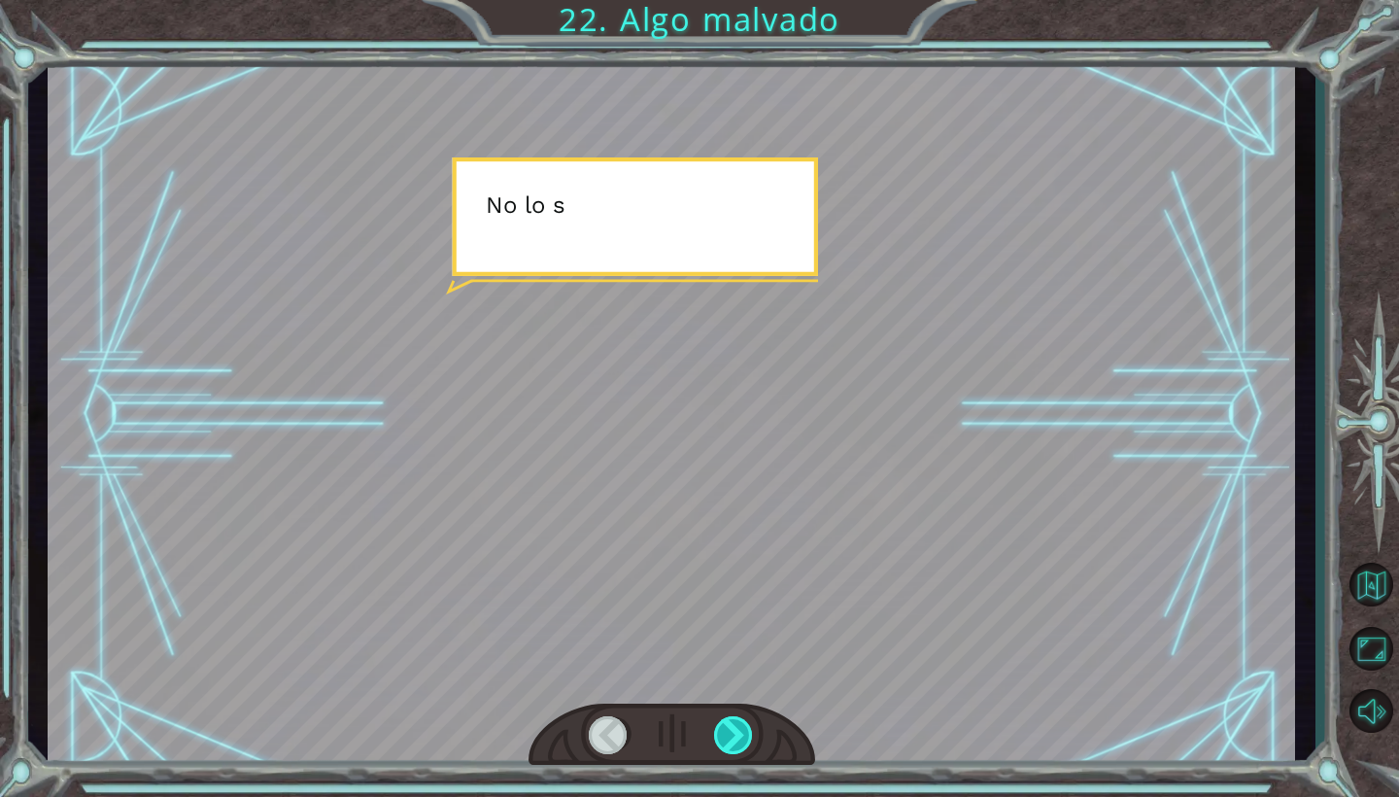
click at [747, 735] on div at bounding box center [734, 735] width 40 height 38
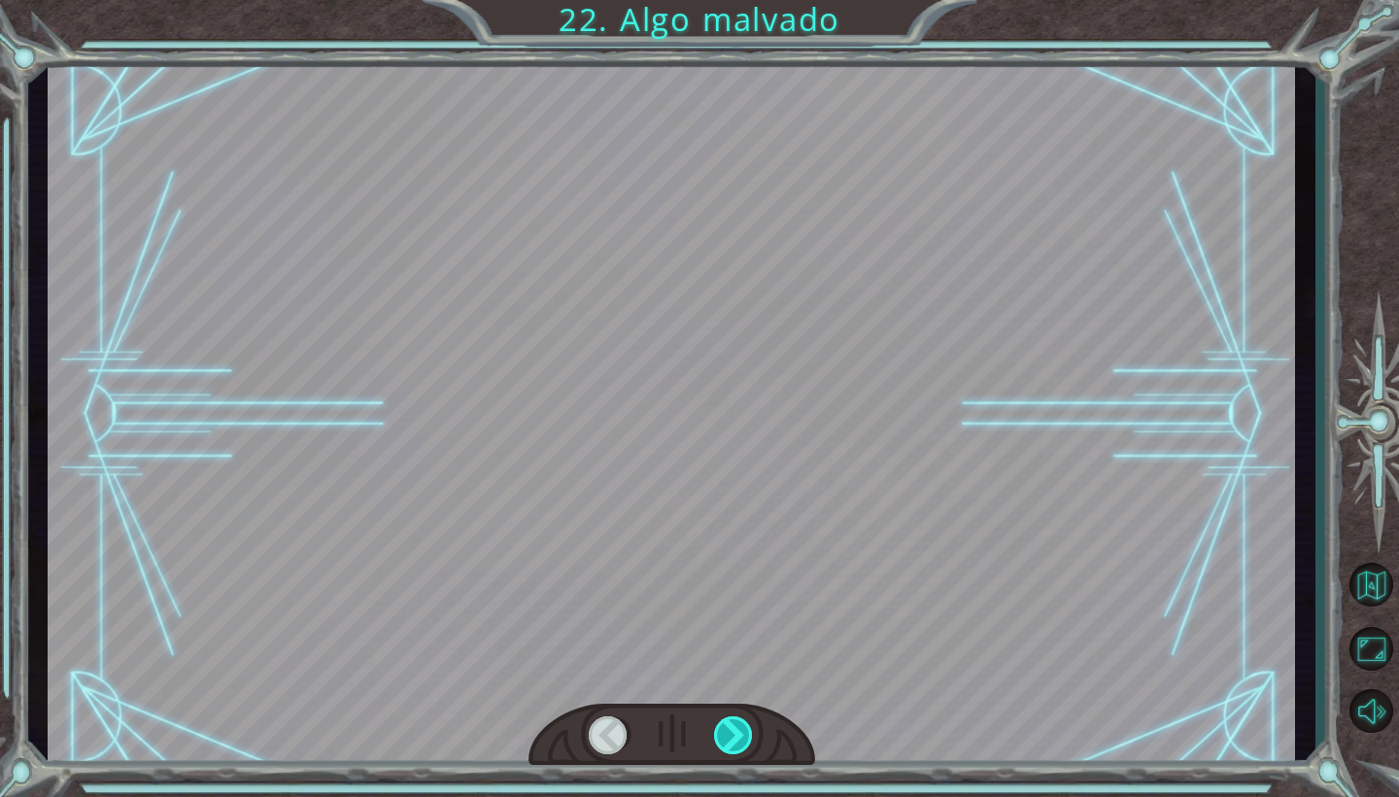
click at [747, 735] on div at bounding box center [734, 735] width 40 height 38
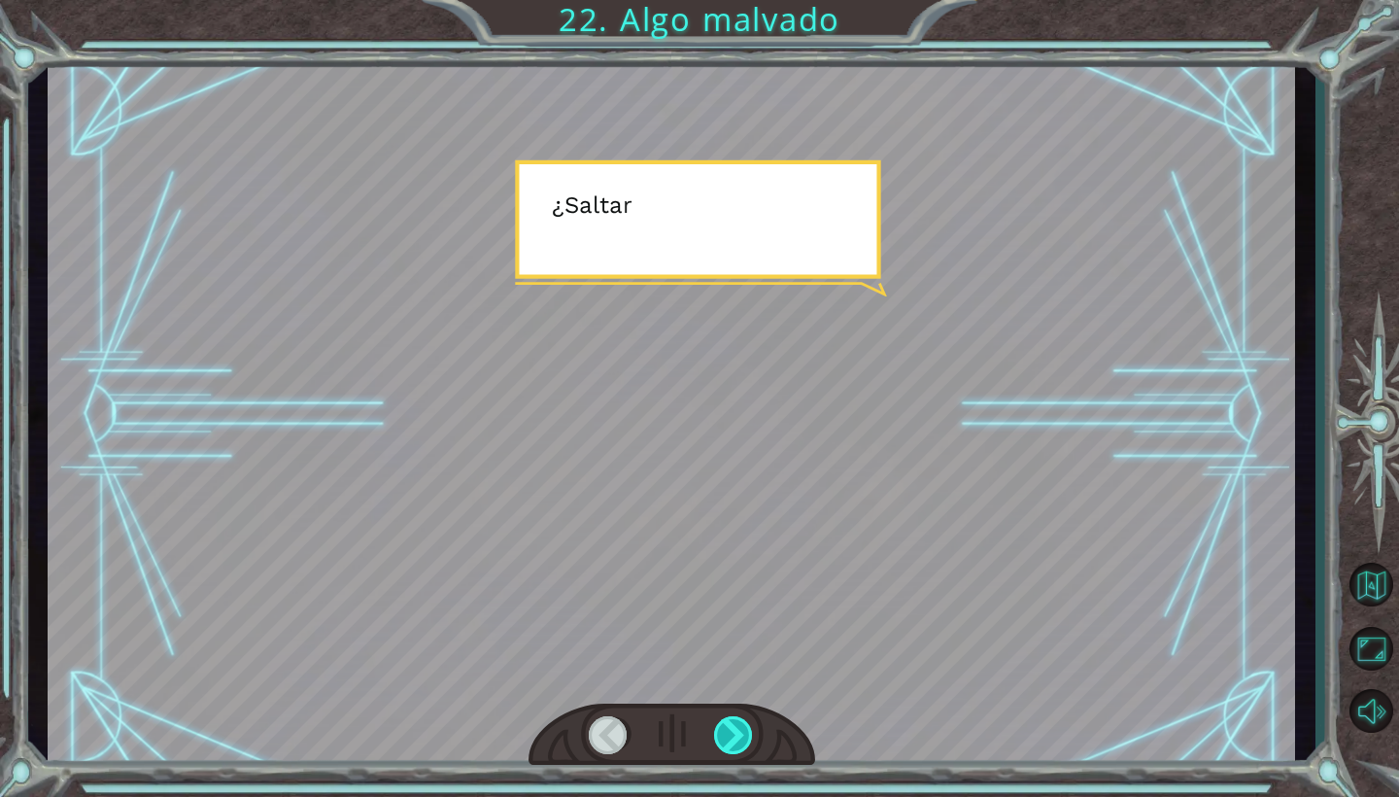
click at [747, 735] on div at bounding box center [734, 735] width 40 height 38
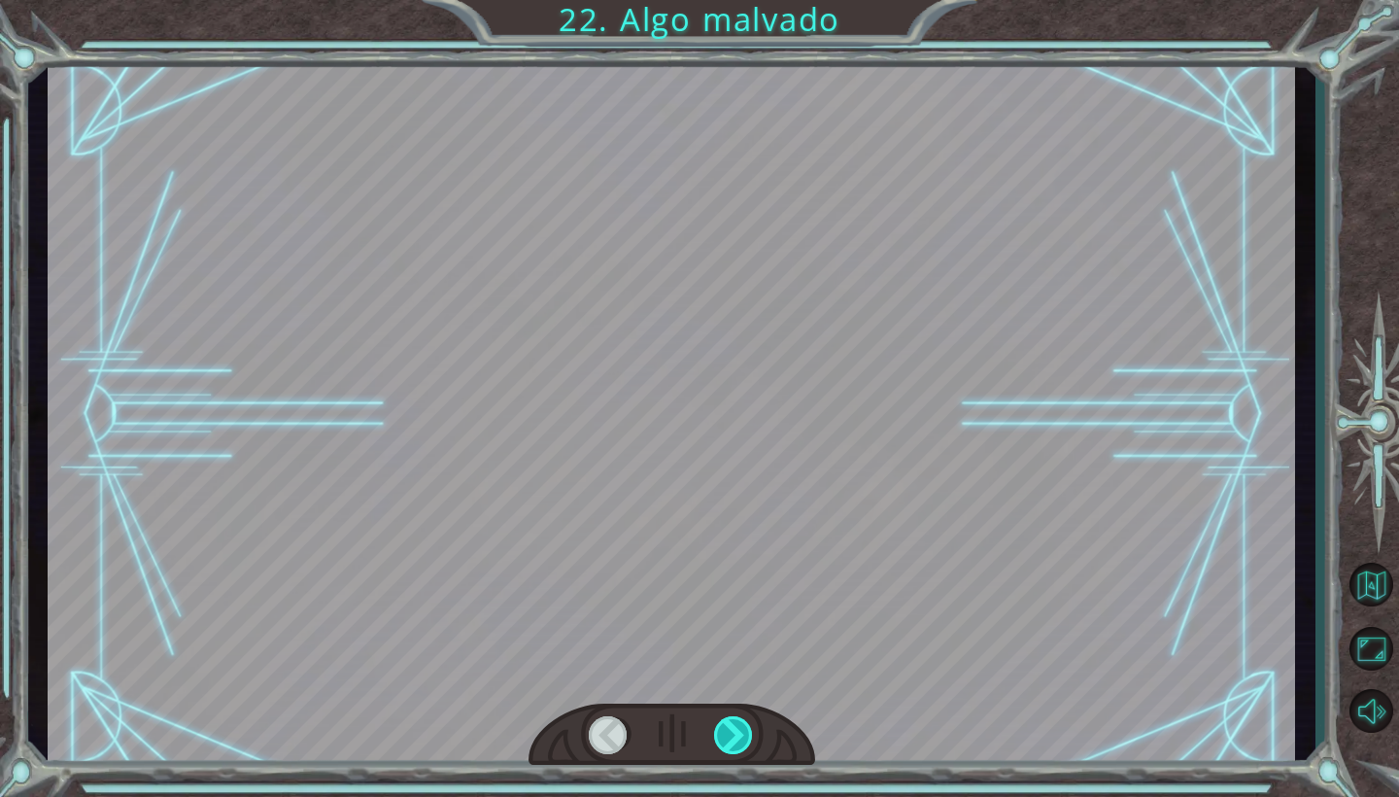
click at [747, 735] on div at bounding box center [734, 735] width 40 height 38
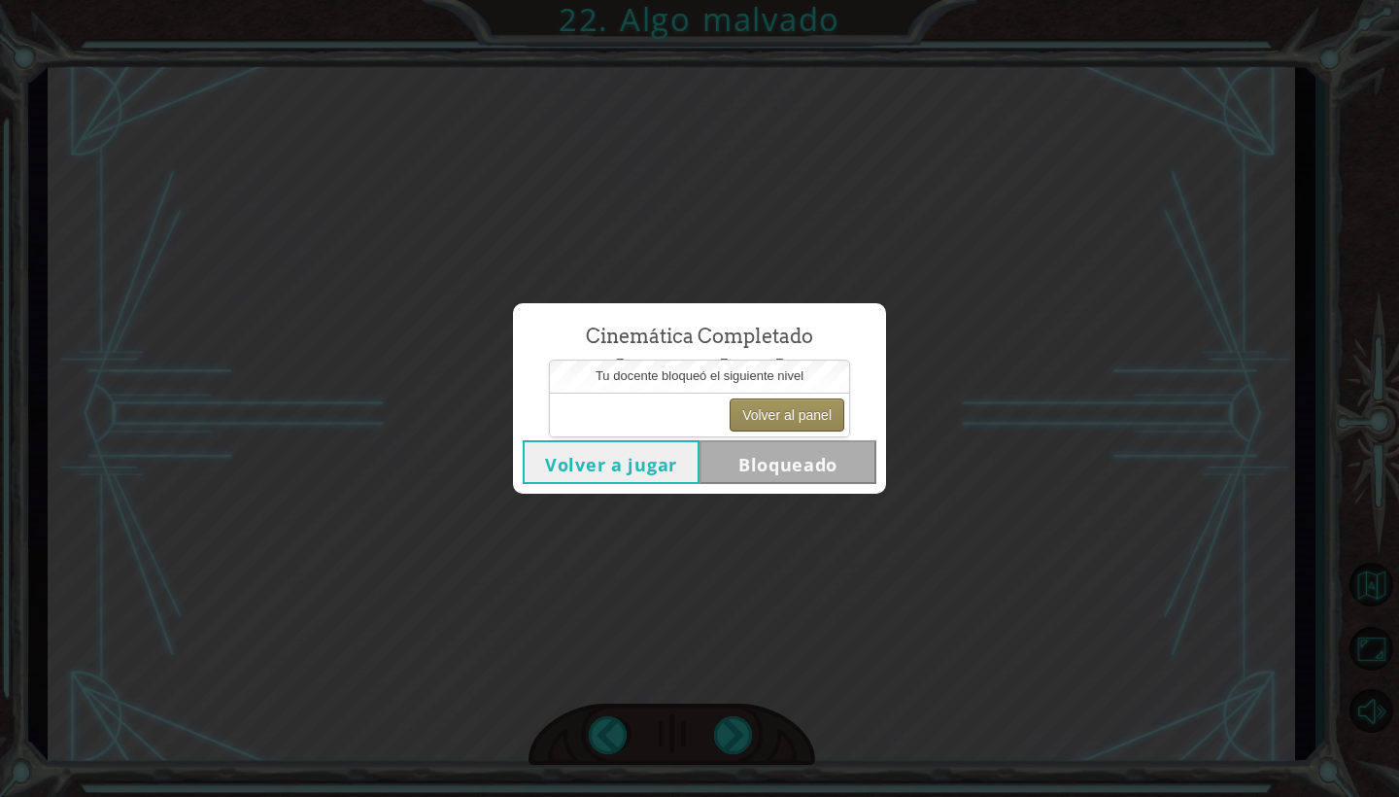
click at [807, 415] on button "Volver al panel" at bounding box center [787, 414] width 115 height 33
